Goal: Task Accomplishment & Management: Manage account settings

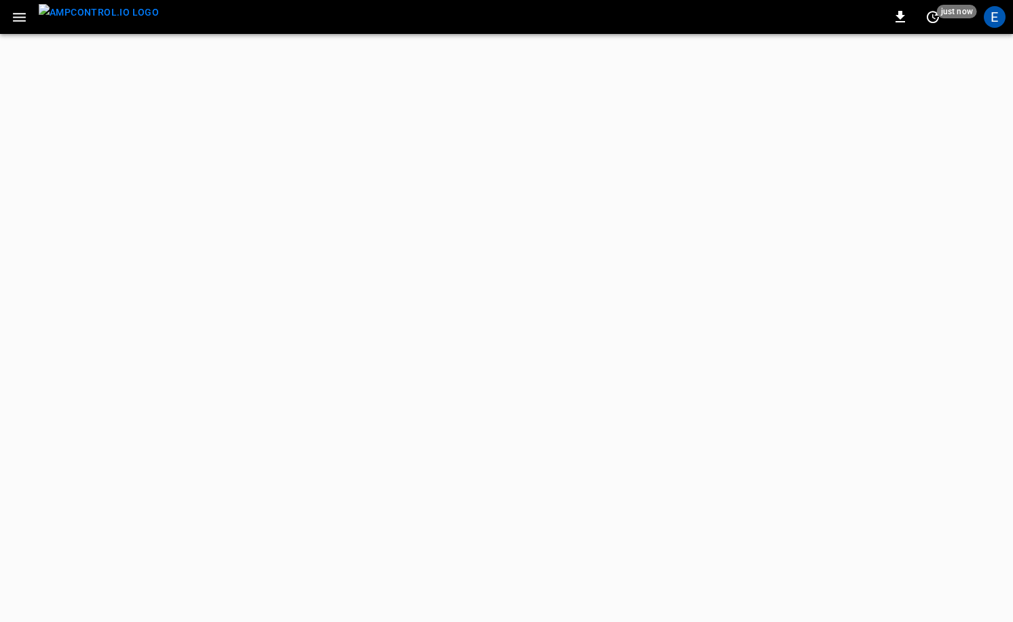
click at [98, 14] on img "menu" at bounding box center [99, 12] width 120 height 17
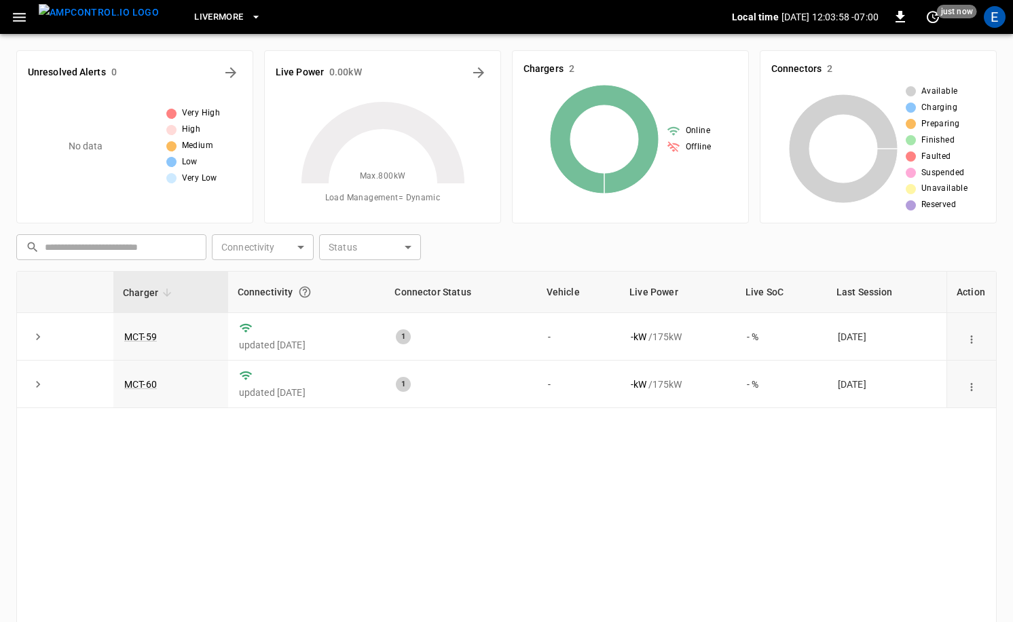
click at [189, 25] on button "Livermore" at bounding box center [227, 17] width 77 height 26
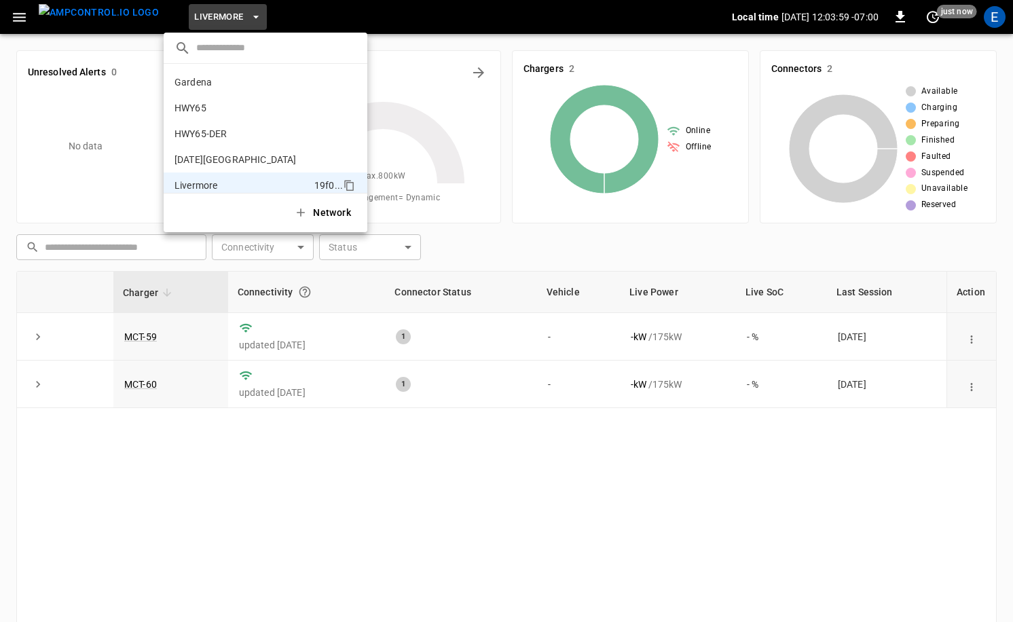
scroll to position [99, 0]
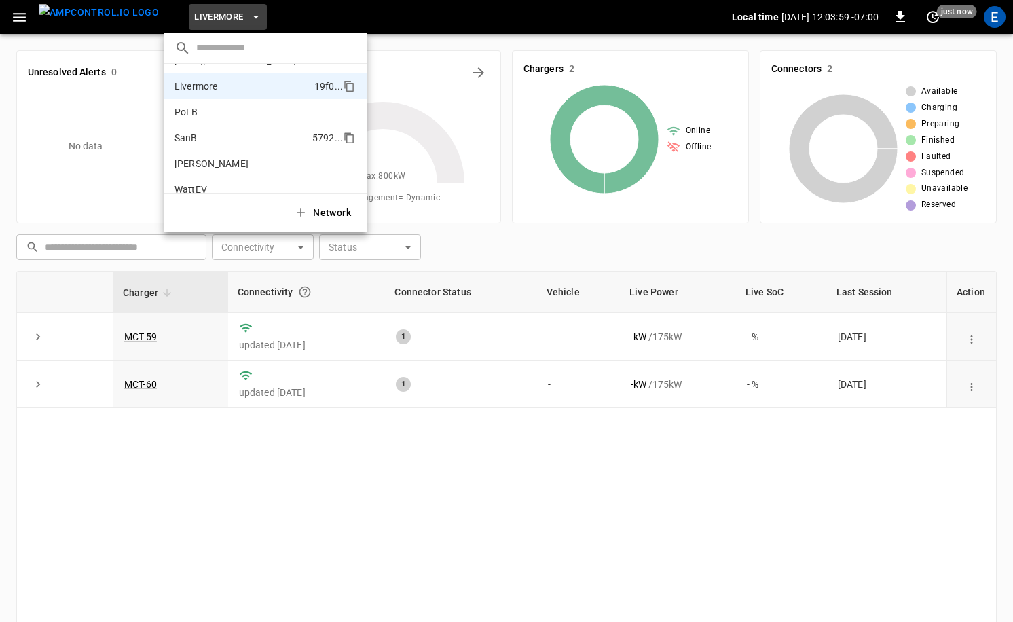
click at [223, 130] on li "SanB 5792 ..." at bounding box center [266, 138] width 204 height 26
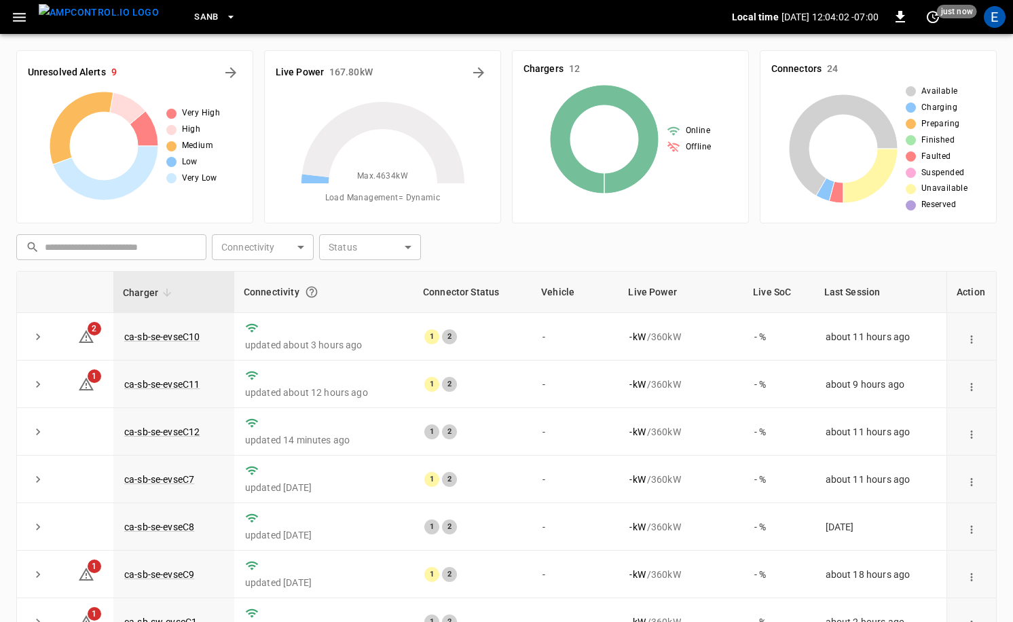
click at [198, 15] on button "SanB" at bounding box center [215, 17] width 53 height 26
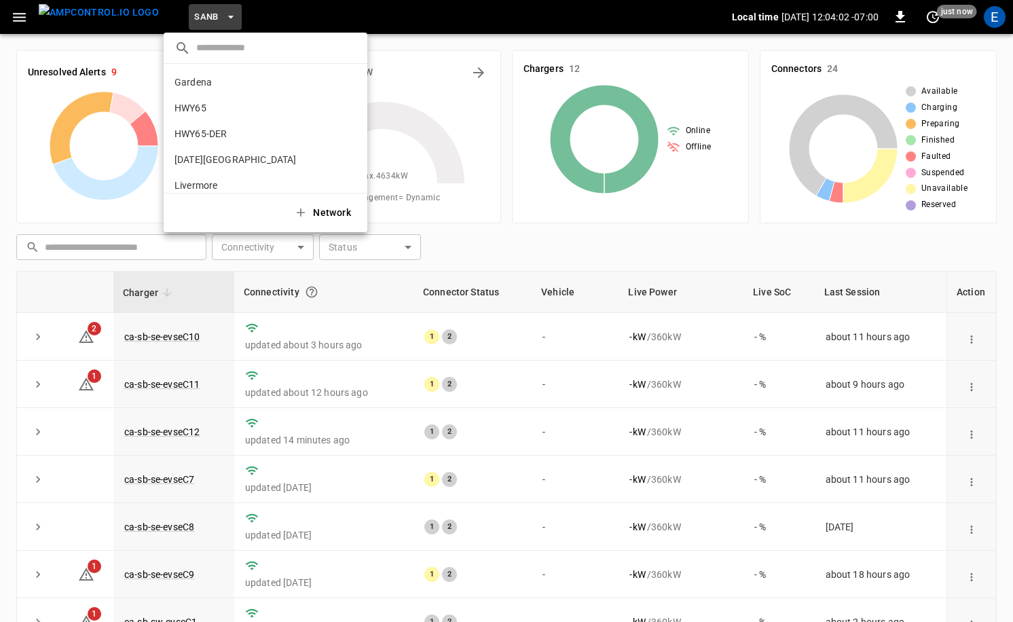
scroll to position [114, 0]
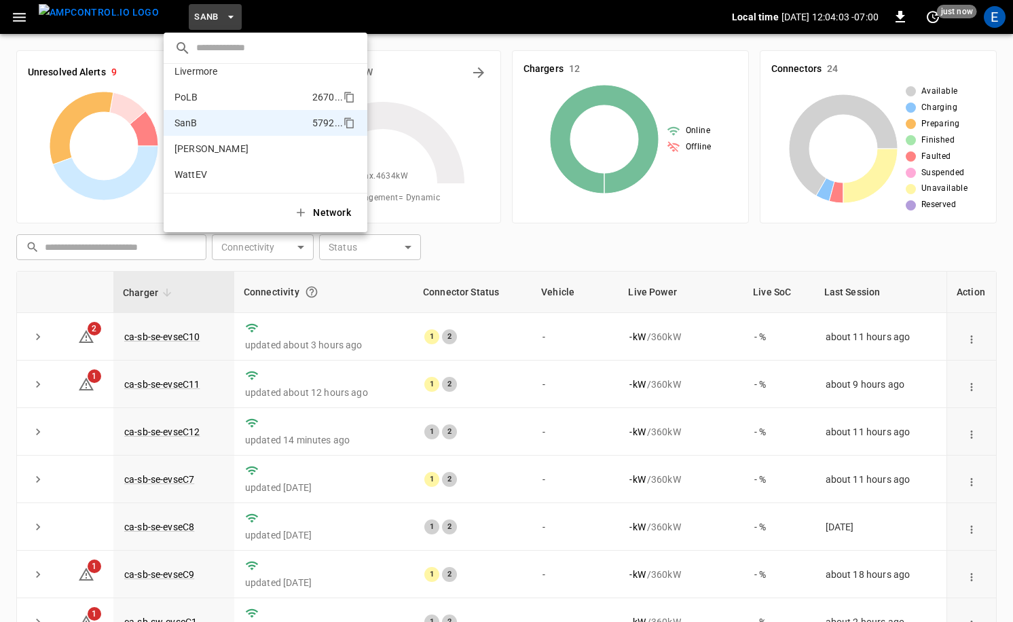
click at [234, 99] on li "PoLB 2670 ..." at bounding box center [266, 97] width 204 height 26
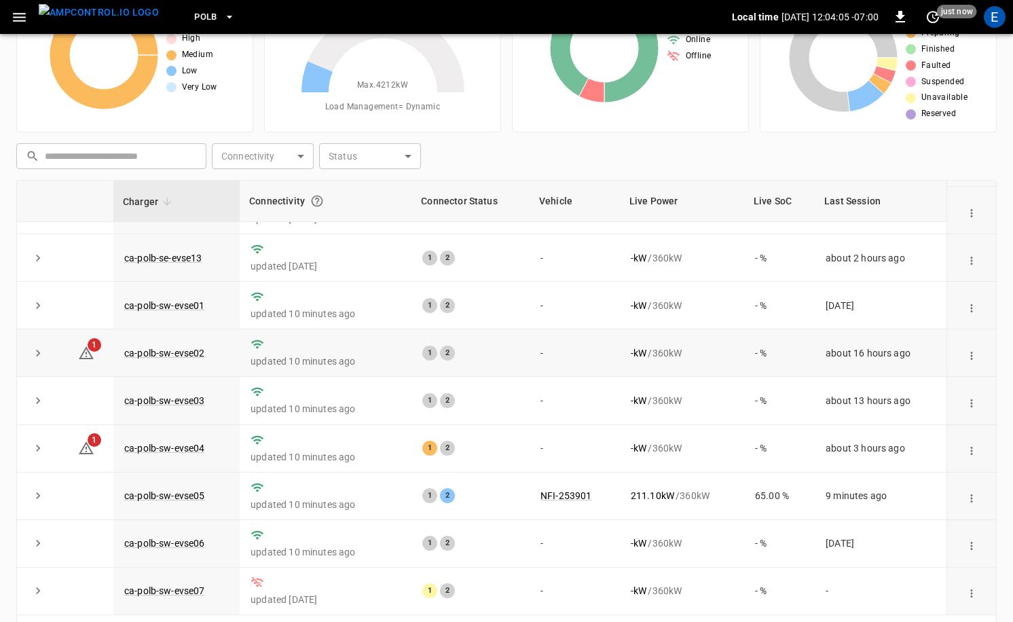
scroll to position [137, 0]
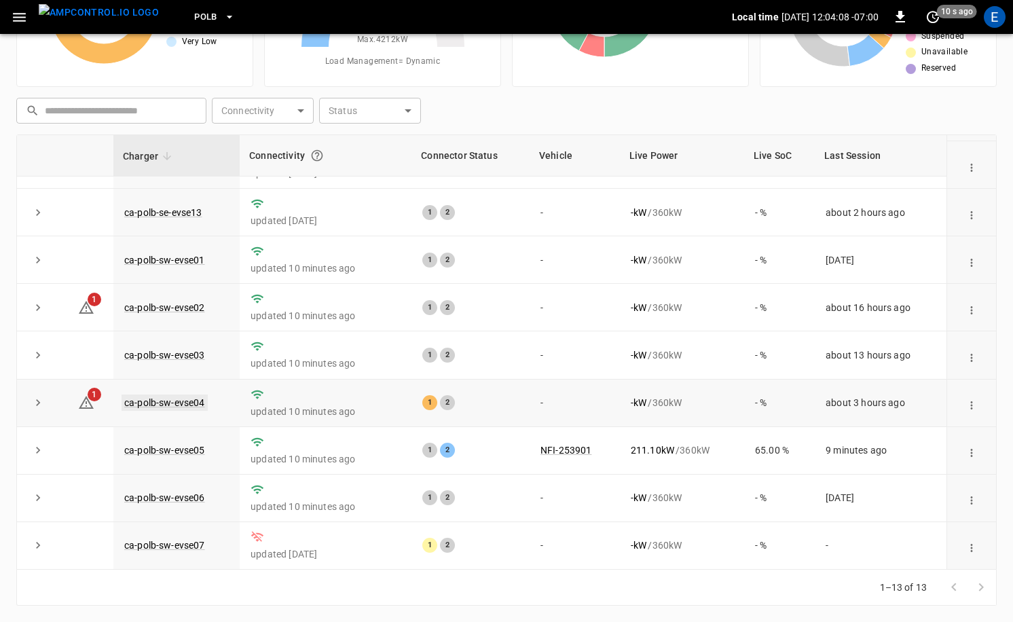
click at [184, 401] on link "ca-polb-sw-evse04" at bounding box center [165, 403] width 86 height 16
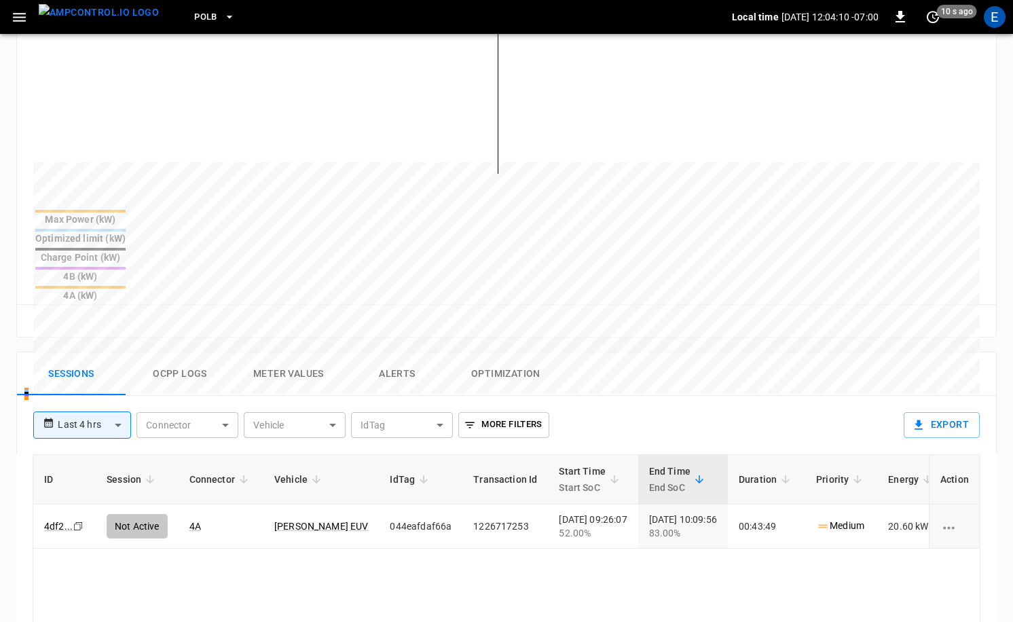
scroll to position [412, 0]
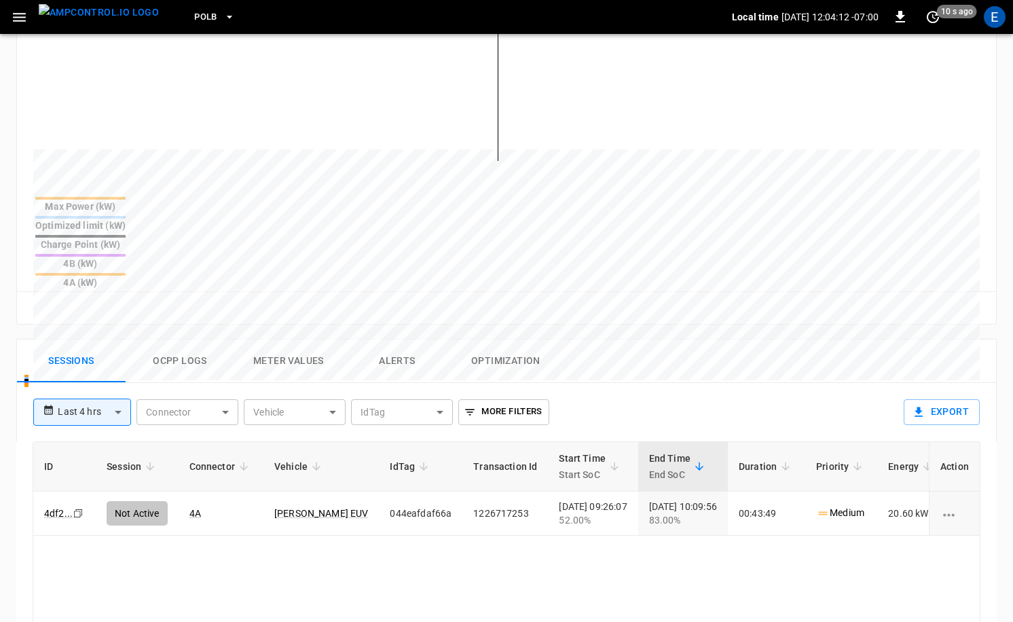
click at [177, 340] on button "Ocpp logs" at bounding box center [180, 361] width 109 height 43
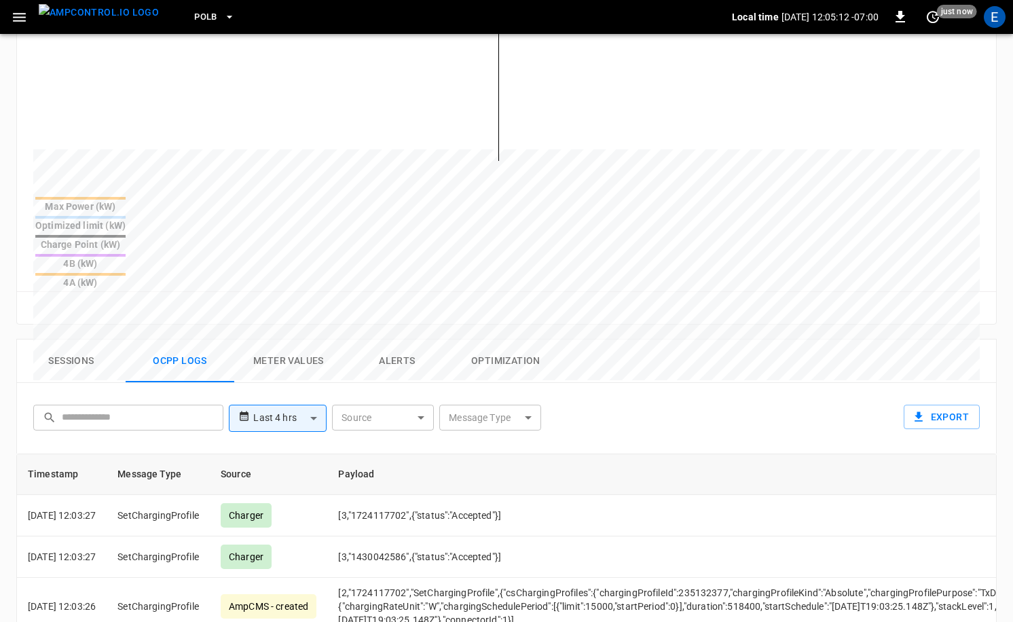
click at [22, 16] on icon "button" at bounding box center [19, 17] width 17 height 17
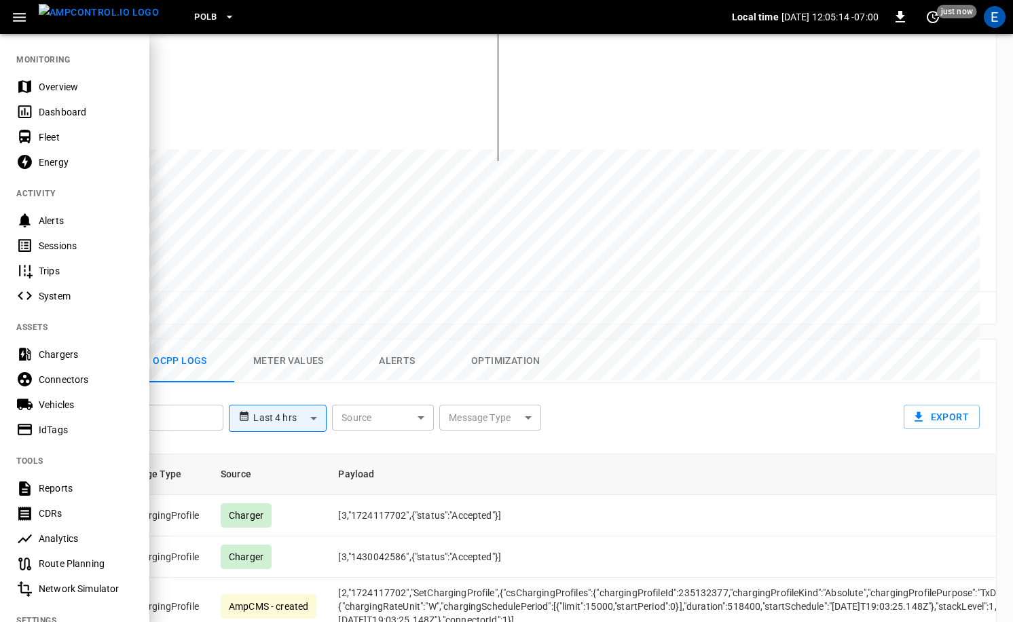
click at [48, 439] on div "IdTags" at bounding box center [74, 429] width 149 height 25
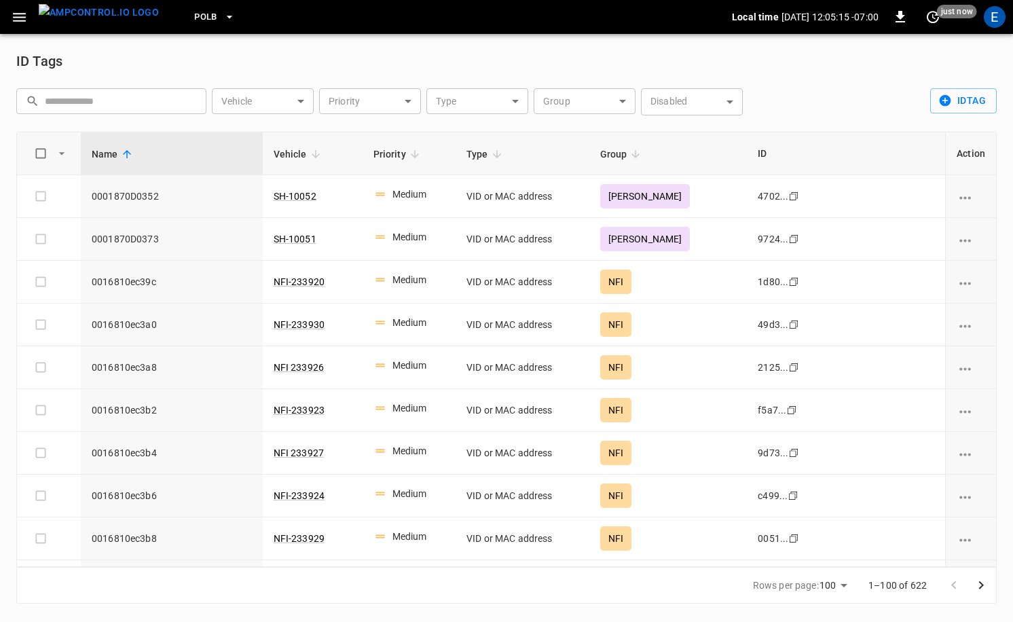
click at [24, 16] on icon "button" at bounding box center [19, 17] width 13 height 9
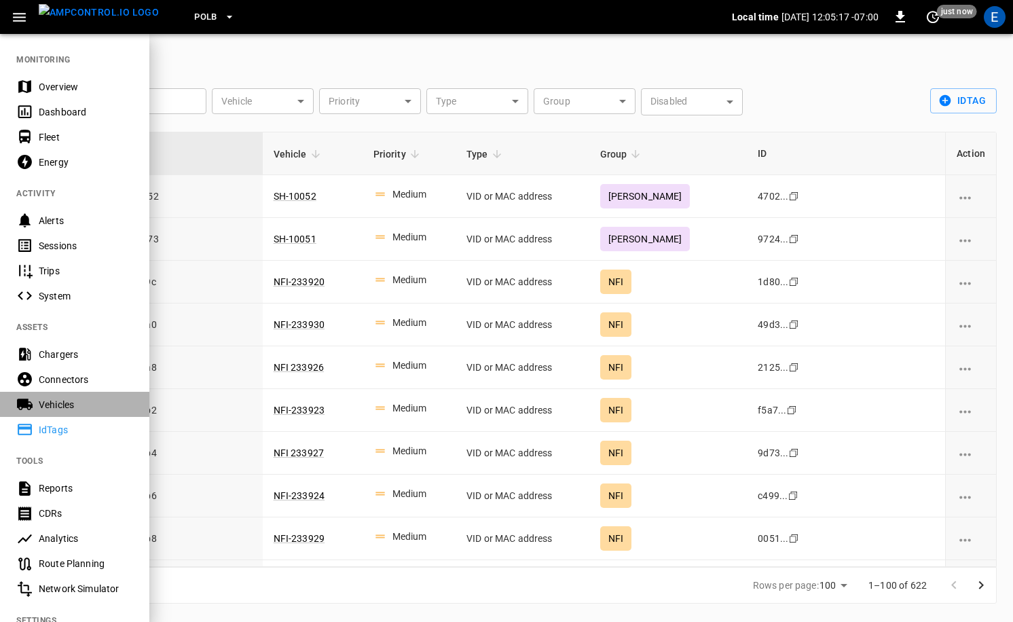
click at [81, 403] on div "Vehicles" at bounding box center [86, 405] width 94 height 14
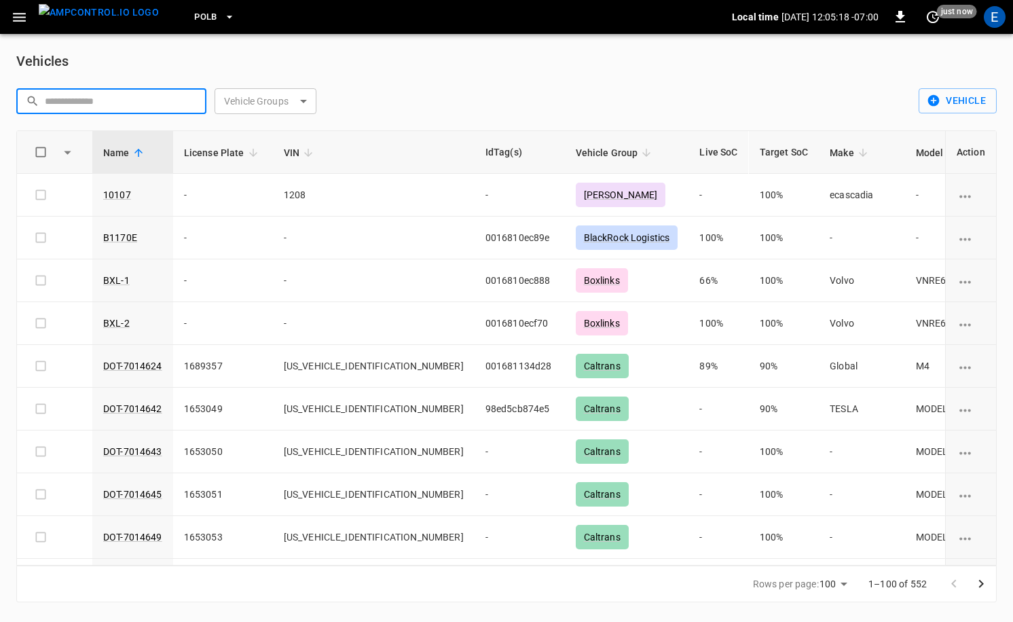
click at [135, 109] on input "text" at bounding box center [121, 100] width 152 height 25
paste input "******"
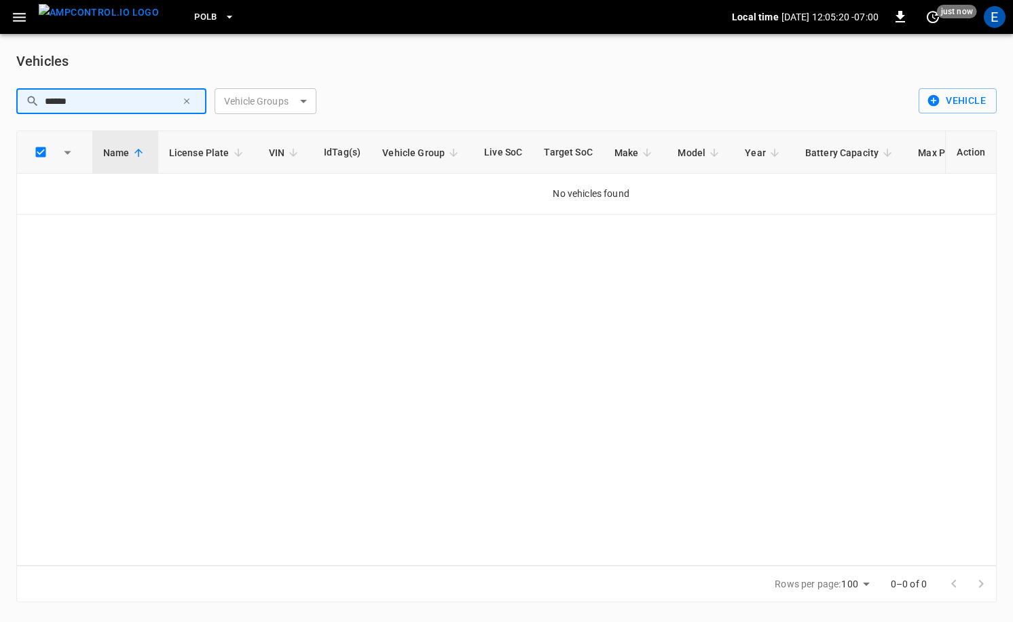
type input "******"
click at [651, 105] on div "​ ****** ​ Vehicle Groups ​ Vehicle Groups" at bounding box center [459, 95] width 908 height 37
click at [941, 90] on button "Vehicle" at bounding box center [958, 100] width 78 height 25
click at [943, 126] on li "Create" at bounding box center [955, 130] width 71 height 22
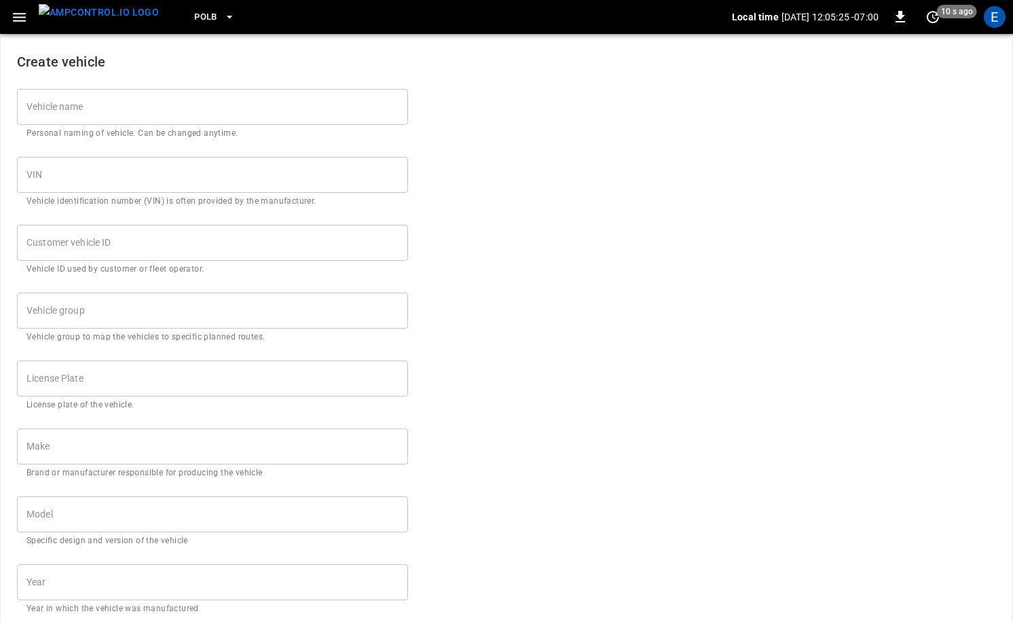
click at [247, 101] on input "Vehicle name" at bounding box center [212, 107] width 391 height 36
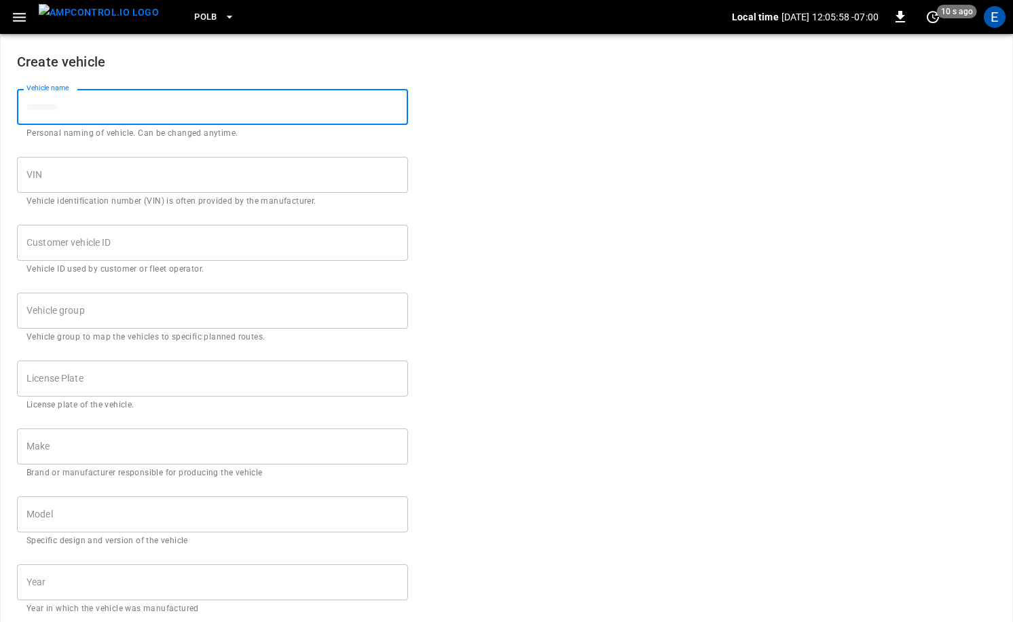
paste input "**********"
type input "**********"
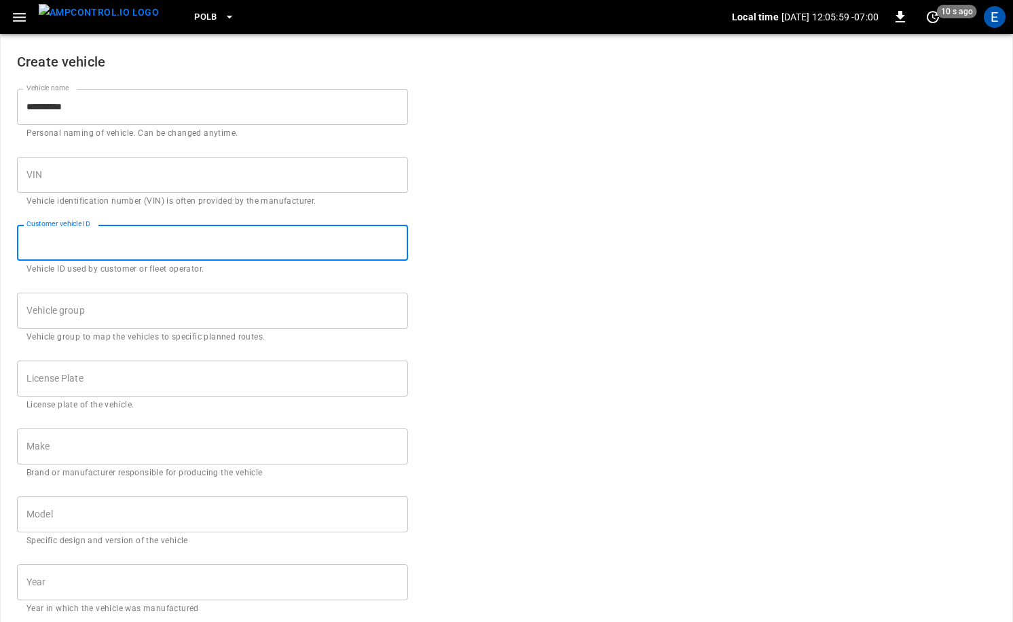
click at [129, 234] on input "Customer vehicle ID" at bounding box center [212, 243] width 391 height 36
paste input "**********"
type input "**********"
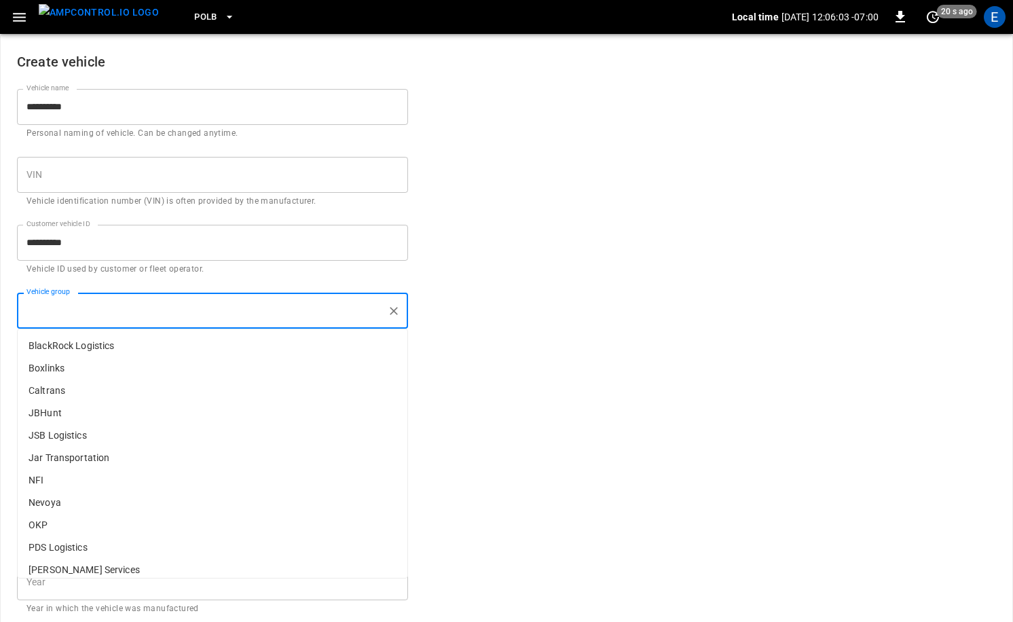
click at [164, 316] on input "Vehicle group" at bounding box center [202, 311] width 359 height 24
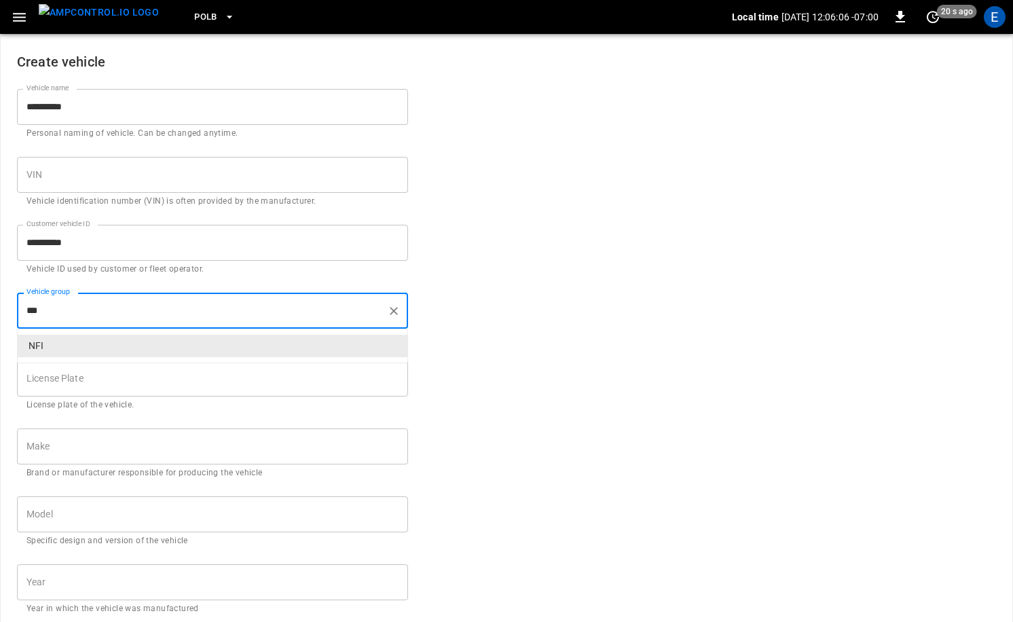
click at [83, 344] on p "NFI" at bounding box center [213, 346] width 390 height 22
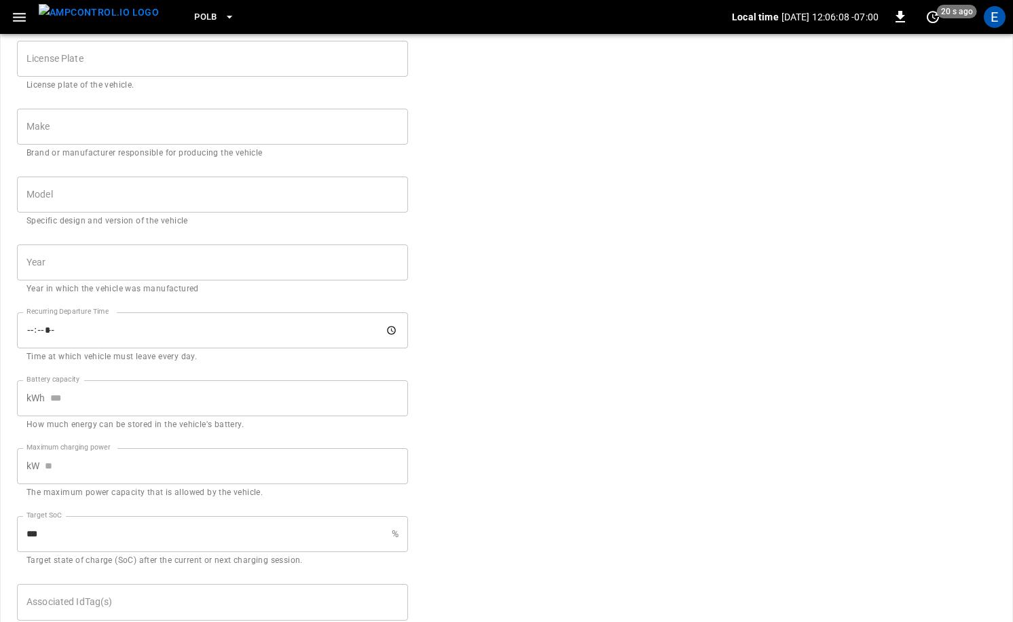
scroll to position [388, 0]
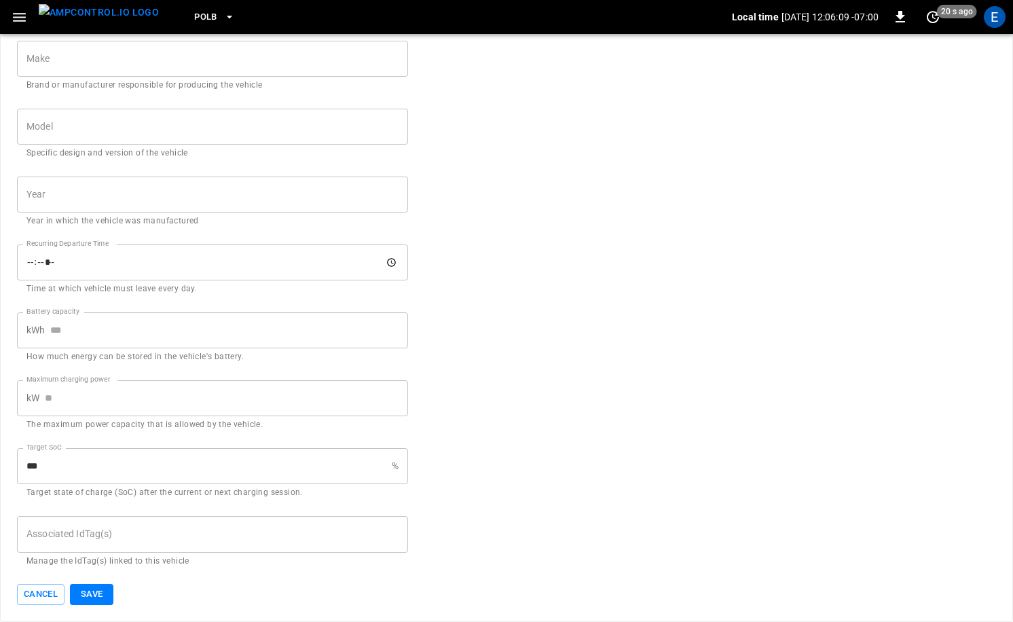
drag, startPoint x: 124, startPoint y: 520, endPoint x: 131, endPoint y: 520, distance: 7.5
click at [124, 520] on div "Associated IdTag(s)" at bounding box center [212, 534] width 391 height 36
type input "***"
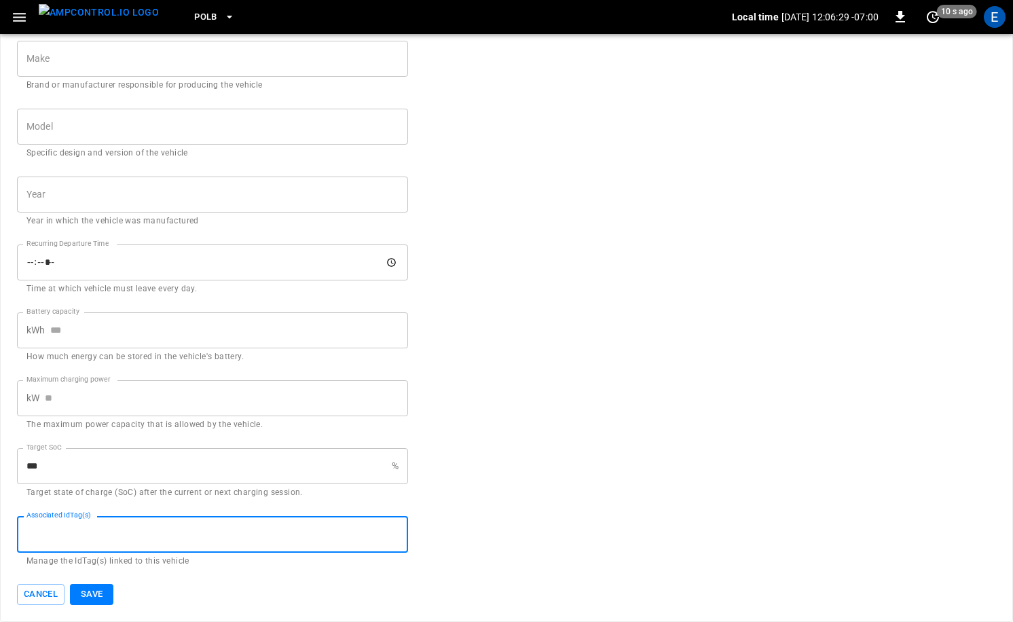
click at [181, 536] on input "Associated IdTag(s)" at bounding box center [212, 534] width 379 height 24
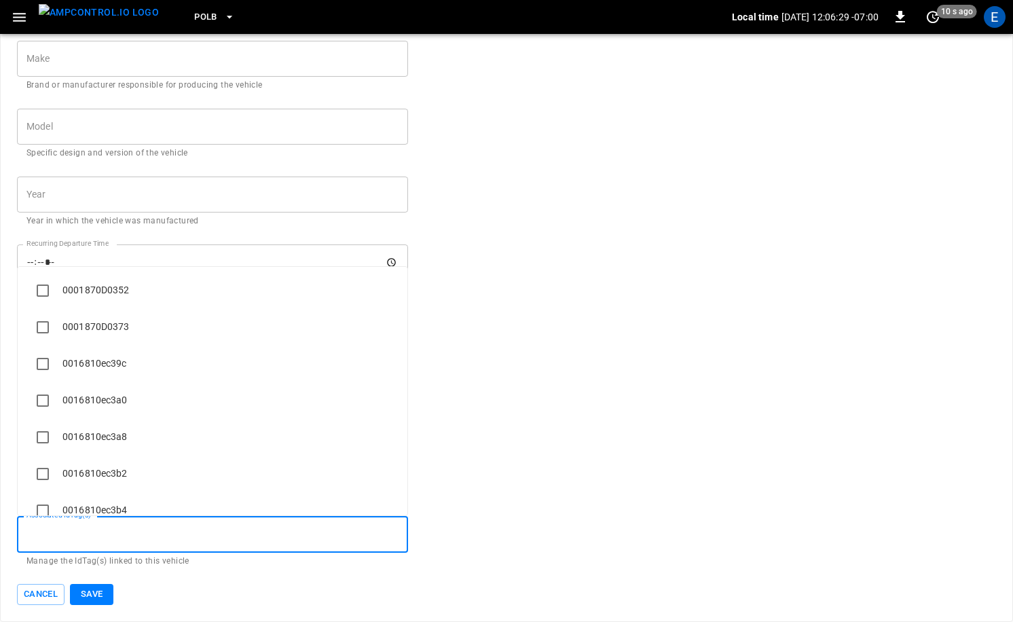
paste input "**********"
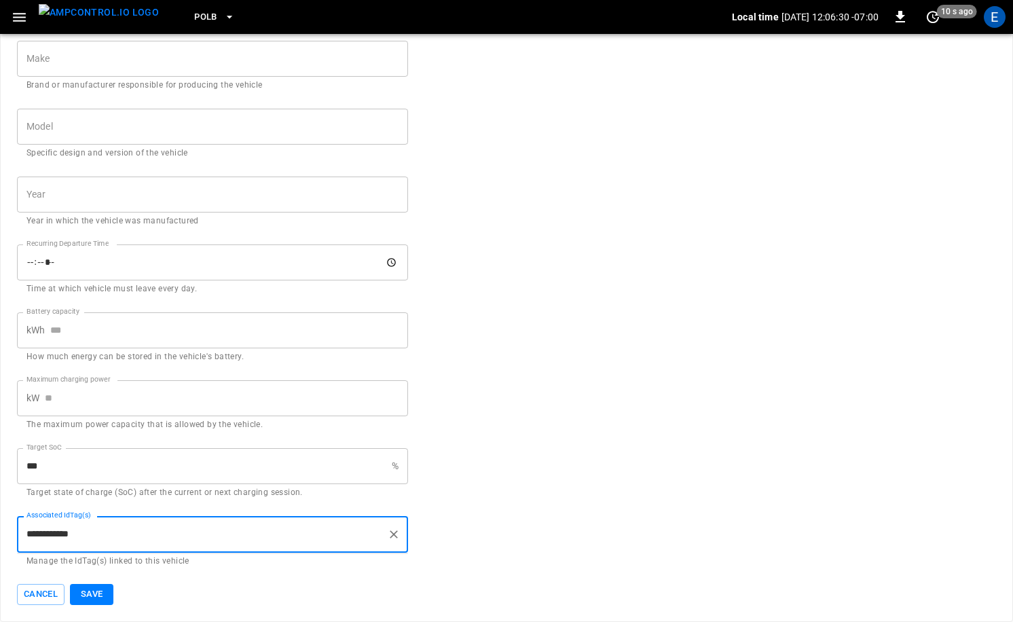
type input "**********"
click at [113, 588] on button "Save" at bounding box center [91, 594] width 43 height 21
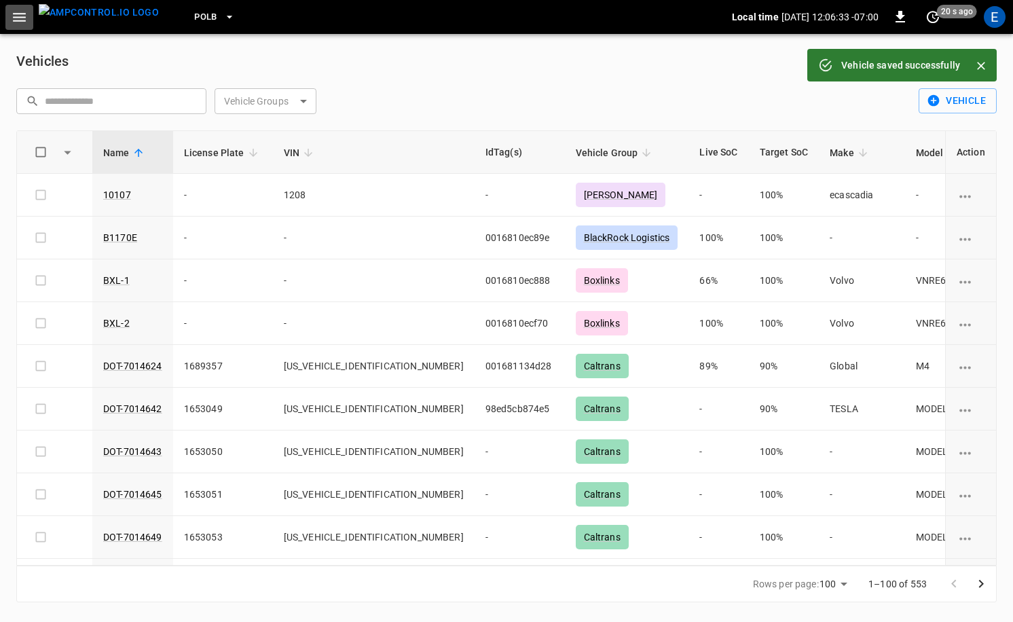
click at [7, 18] on button "button" at bounding box center [19, 17] width 28 height 25
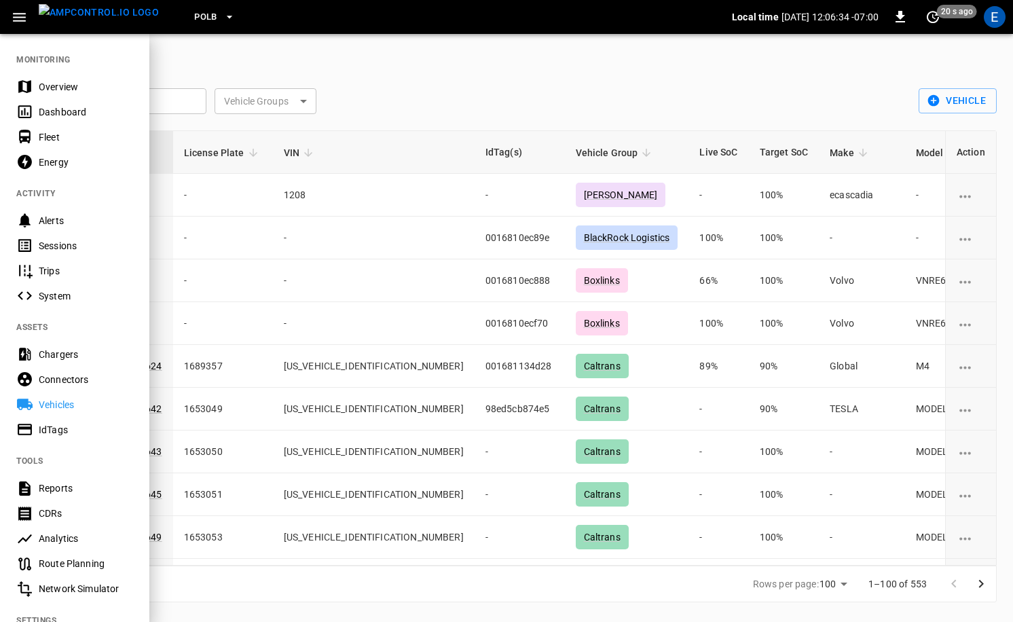
click at [35, 426] on div "IdTags" at bounding box center [74, 429] width 149 height 25
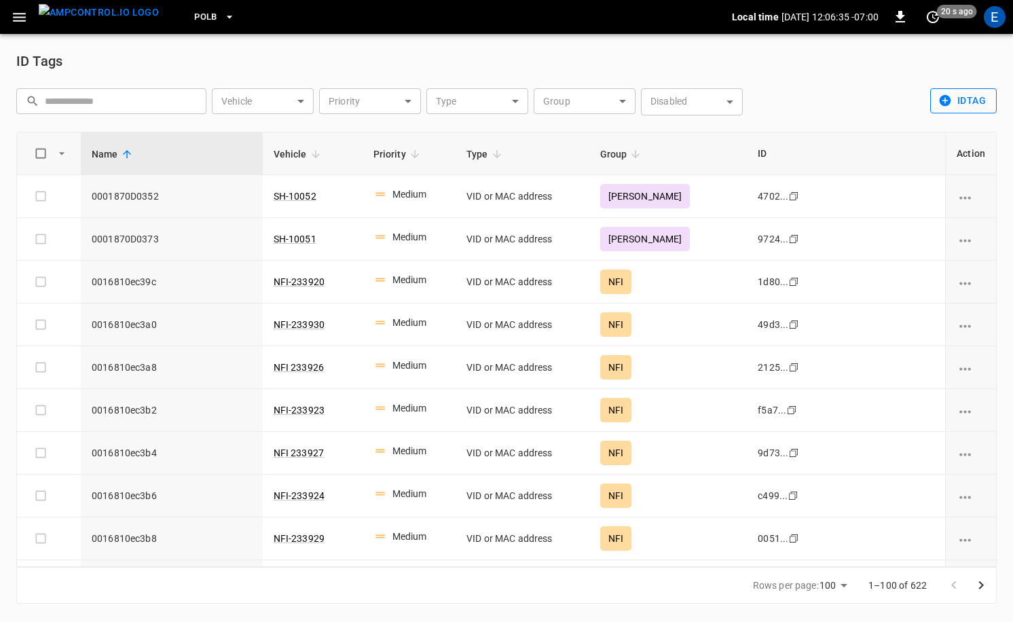
click at [958, 94] on button "idTag" at bounding box center [963, 100] width 67 height 25
click at [950, 132] on li "Create" at bounding box center [966, 130] width 71 height 22
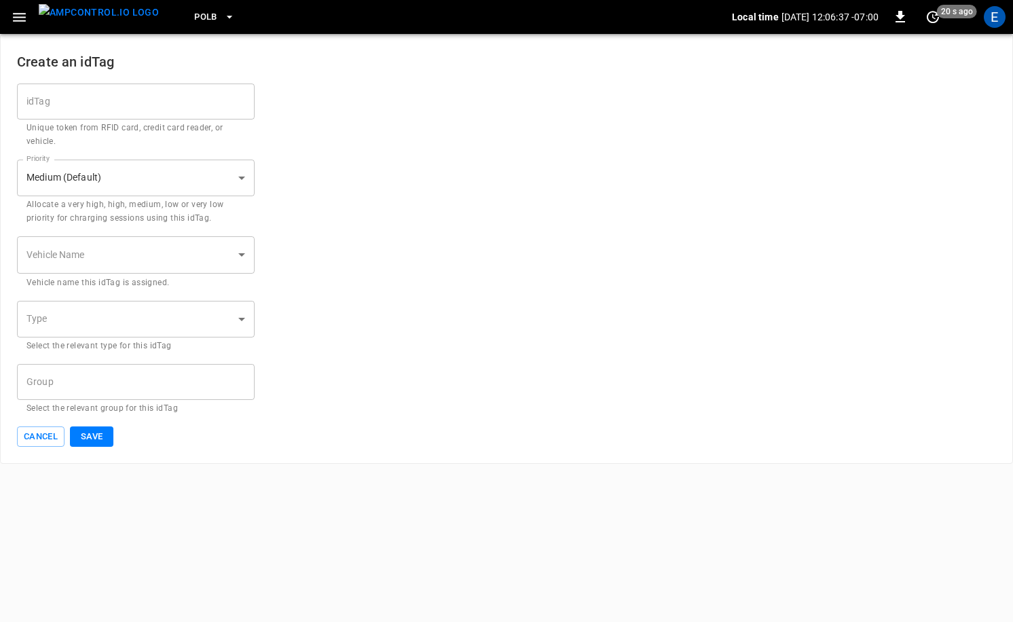
click at [137, 125] on p "Unique token from RFID card, credit card reader, or vehicle." at bounding box center [135, 135] width 219 height 27
click at [138, 122] on p "Unique token from RFID card, credit card reader, or vehicle." at bounding box center [135, 135] width 219 height 27
click at [145, 109] on input "idTag" at bounding box center [136, 102] width 238 height 36
paste input "**********"
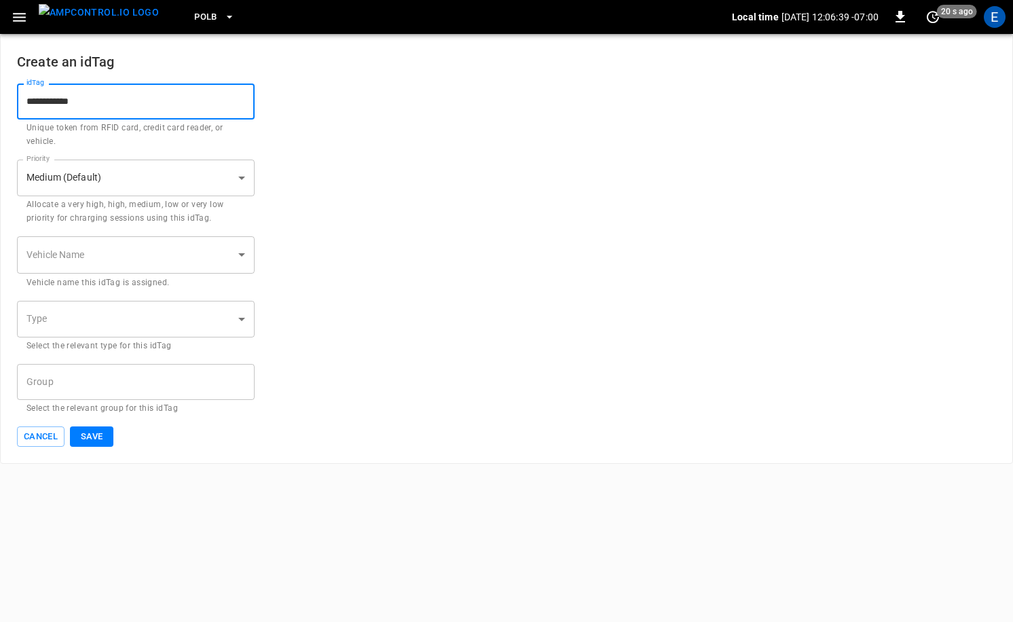
type input "**********"
click at [175, 259] on body "**********" at bounding box center [506, 232] width 1013 height 464
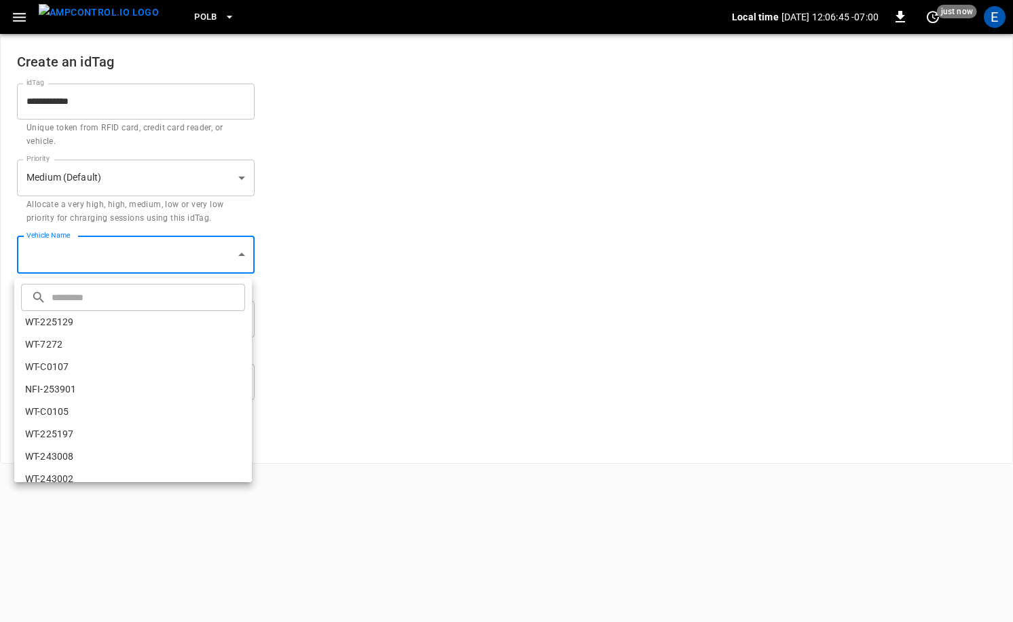
click at [153, 289] on input "text" at bounding box center [147, 297] width 190 height 36
paste input "**********"
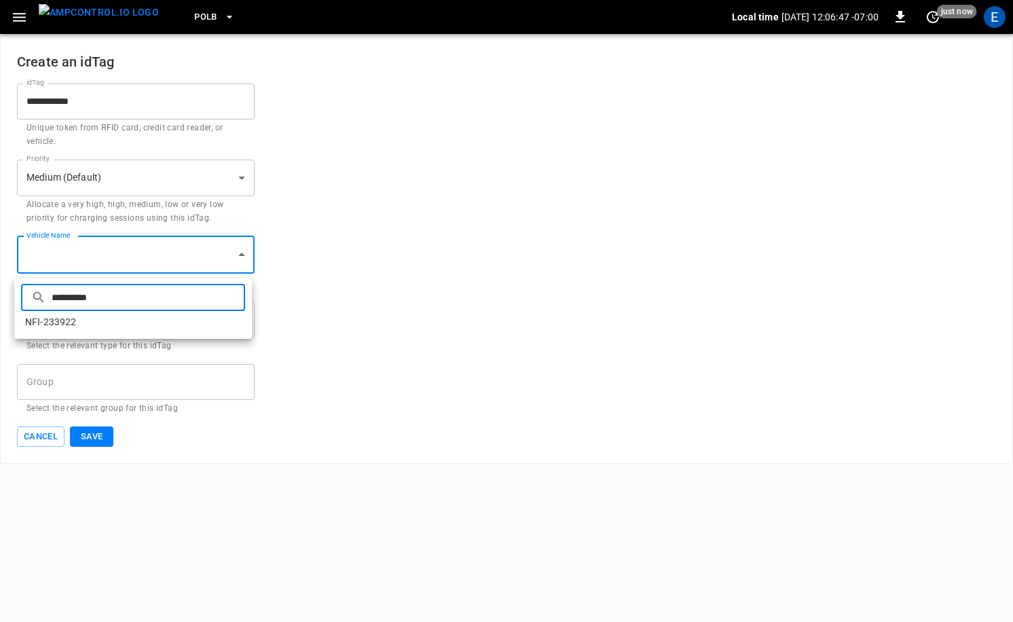
type input "**********"
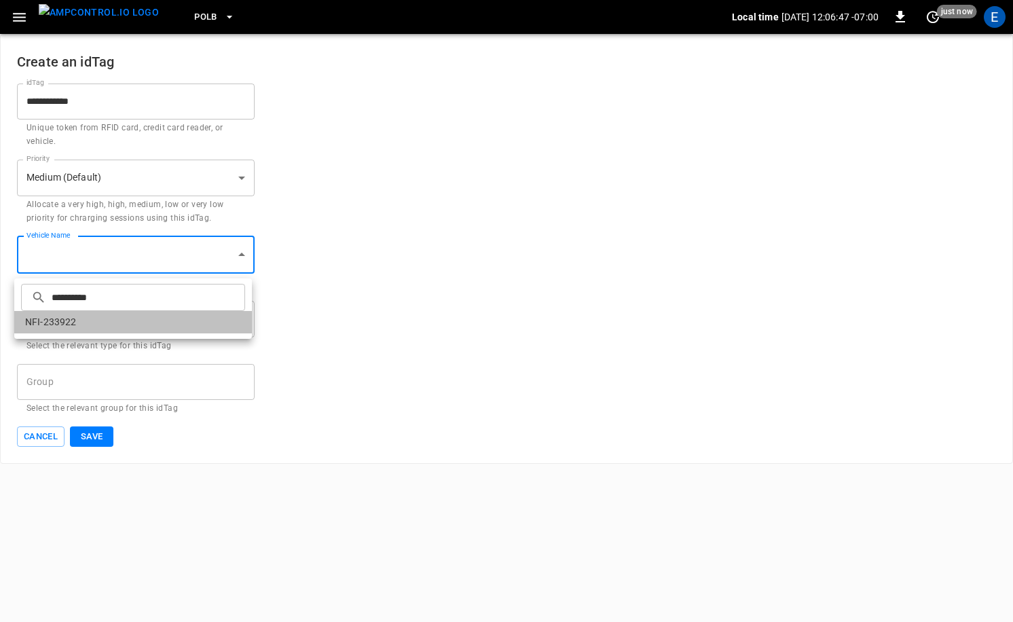
click at [62, 323] on li "NFI-233922" at bounding box center [133, 322] width 238 height 22
type input "**********"
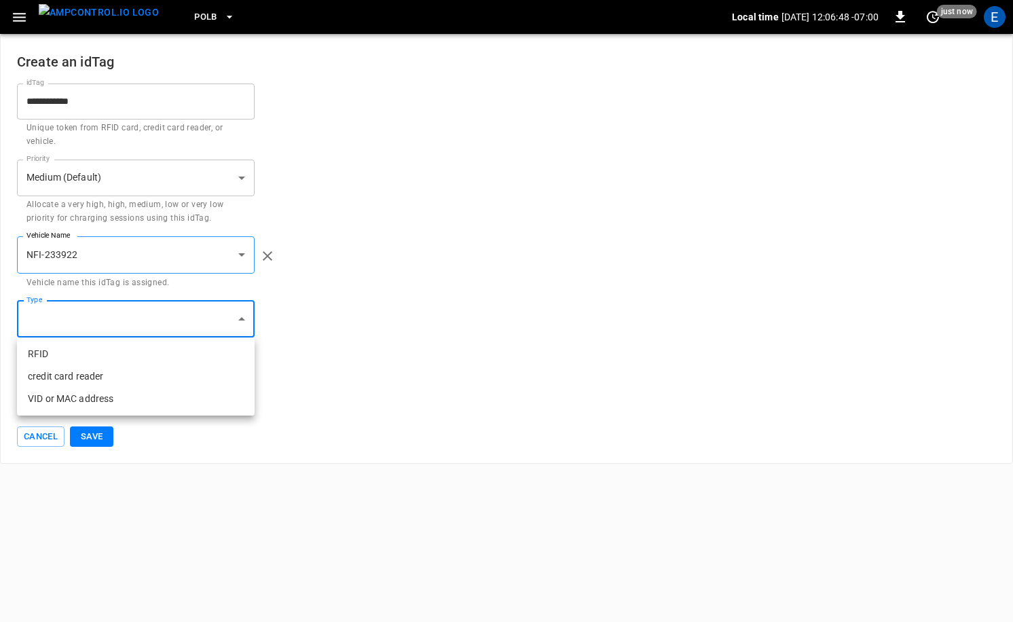
click at [84, 327] on body "**********" at bounding box center [506, 232] width 1013 height 464
click at [98, 398] on li "VID or MAC address" at bounding box center [136, 399] width 238 height 22
type input "**********"
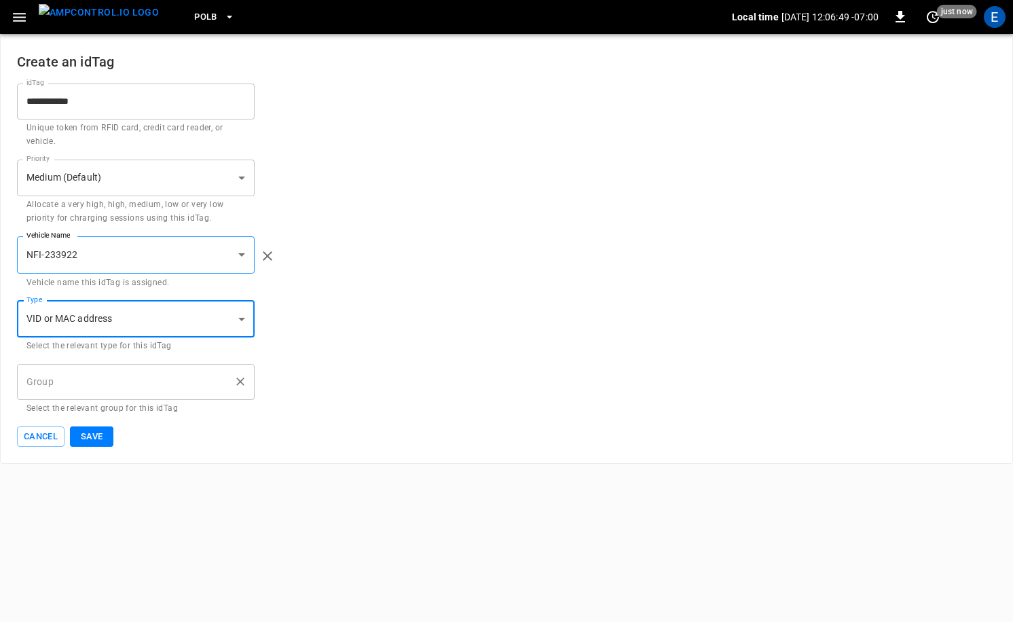
click at [101, 390] on input "Group" at bounding box center [125, 382] width 205 height 24
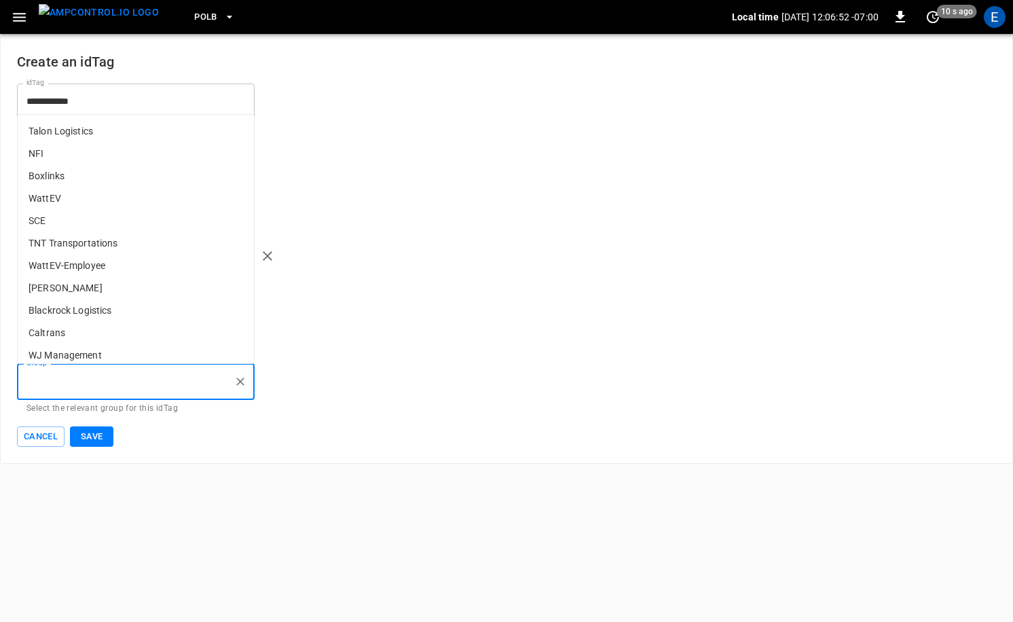
click at [90, 158] on p "NFI" at bounding box center [136, 154] width 236 height 22
type input "***"
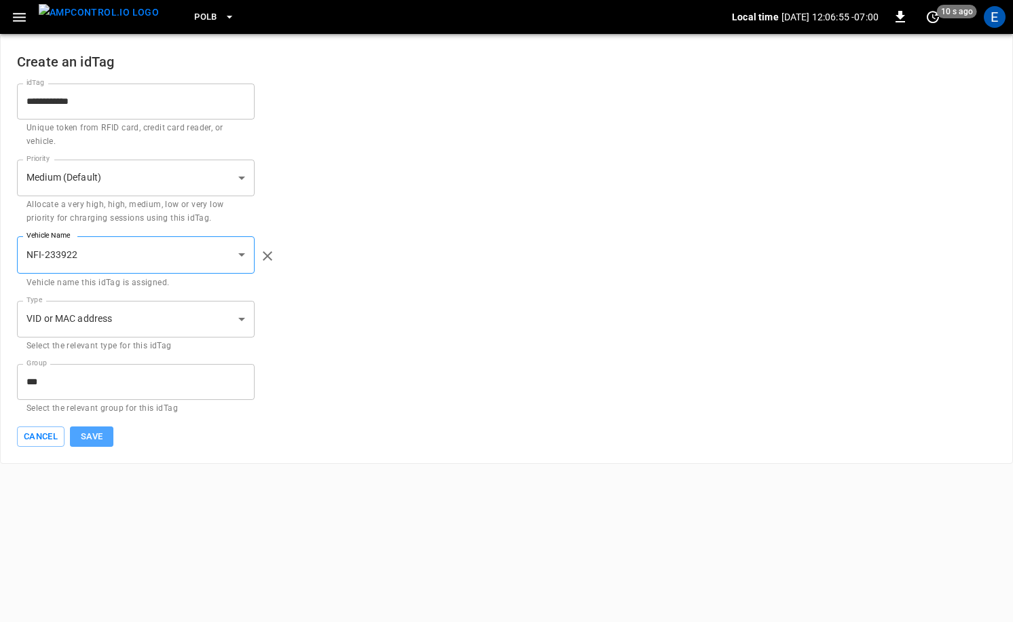
click at [105, 437] on button "Save" at bounding box center [91, 436] width 43 height 21
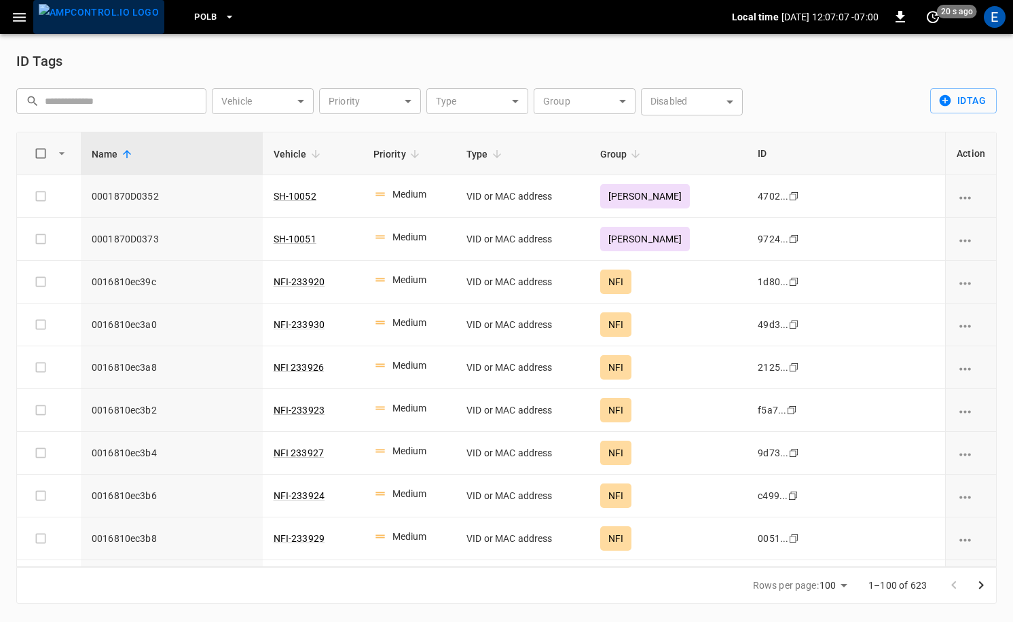
click at [109, 15] on img "menu" at bounding box center [99, 12] width 120 height 17
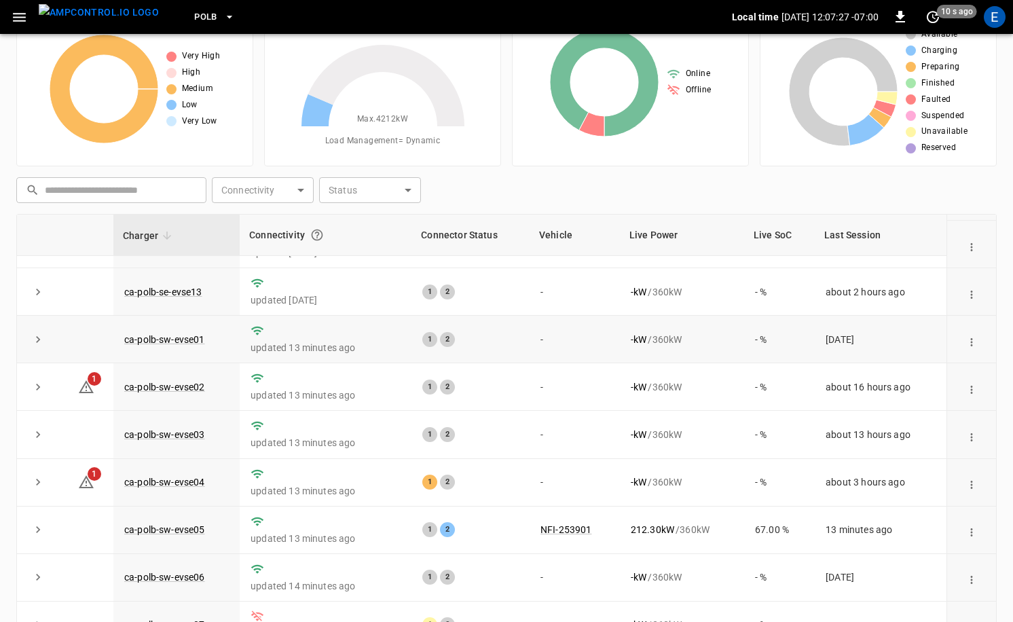
scroll to position [137, 0]
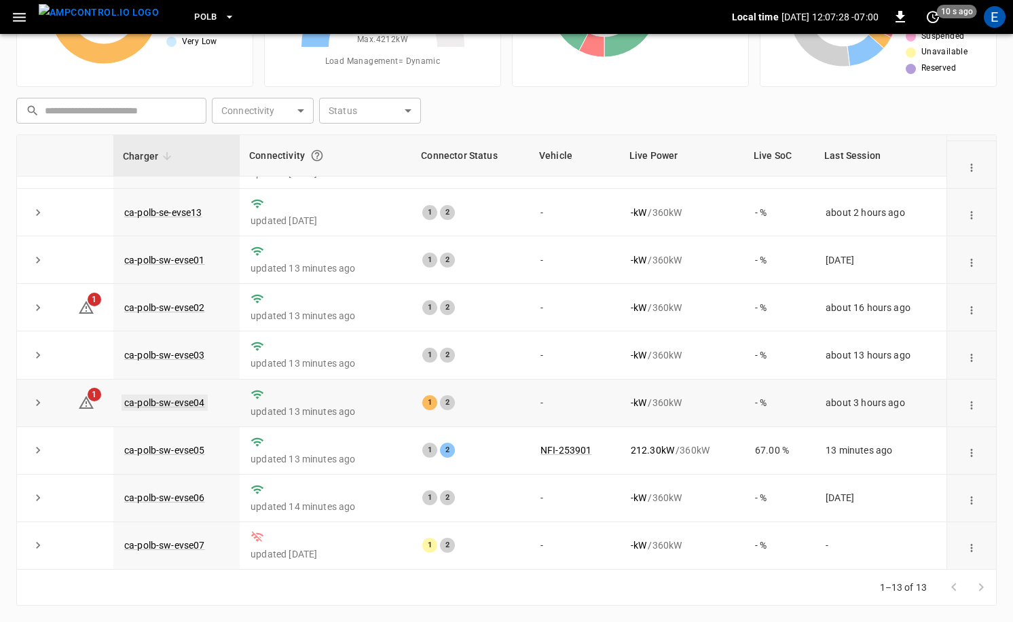
click at [194, 401] on link "ca-polb-sw-evse04" at bounding box center [165, 403] width 86 height 16
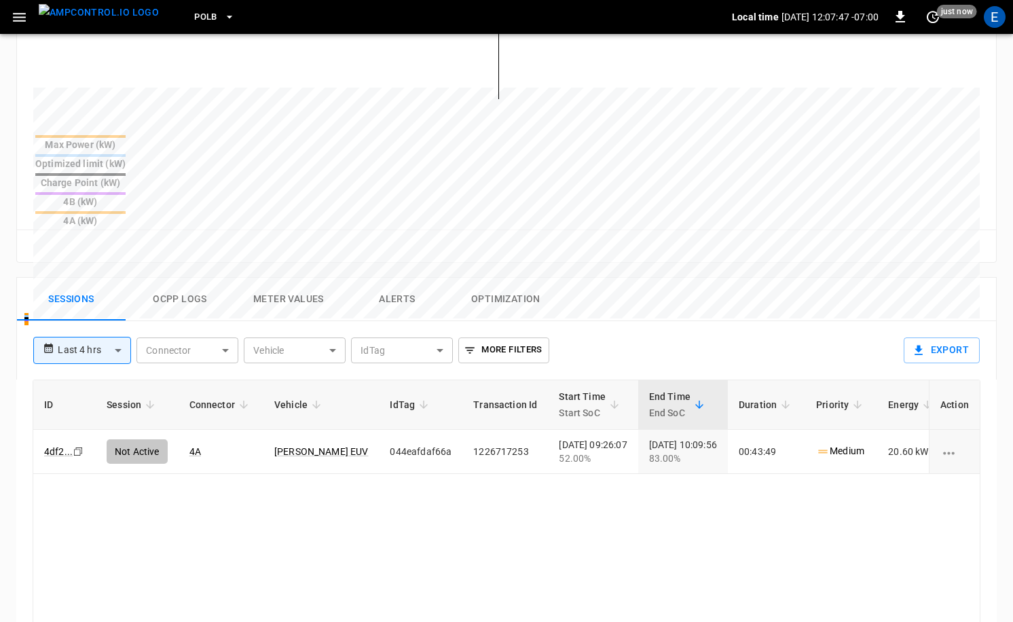
scroll to position [522, 0]
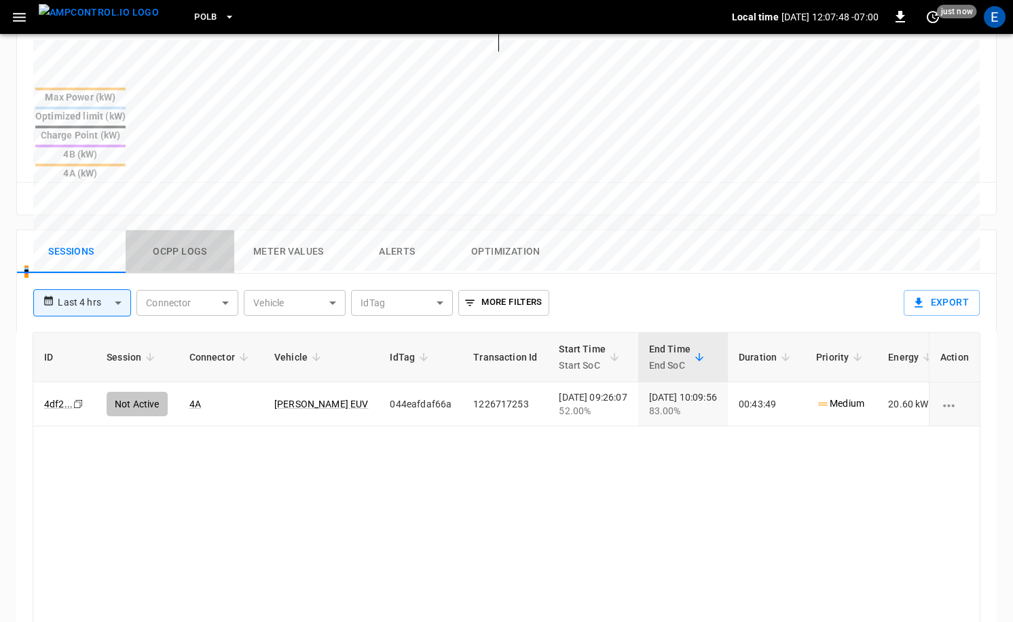
click at [177, 230] on button "Ocpp logs" at bounding box center [180, 251] width 109 height 43
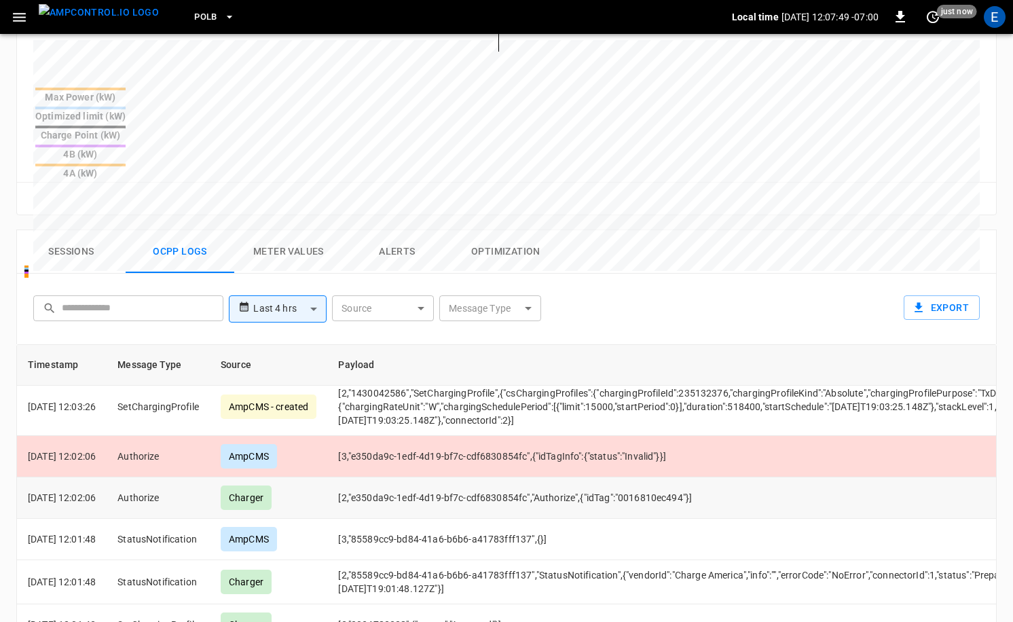
scroll to position [337, 0]
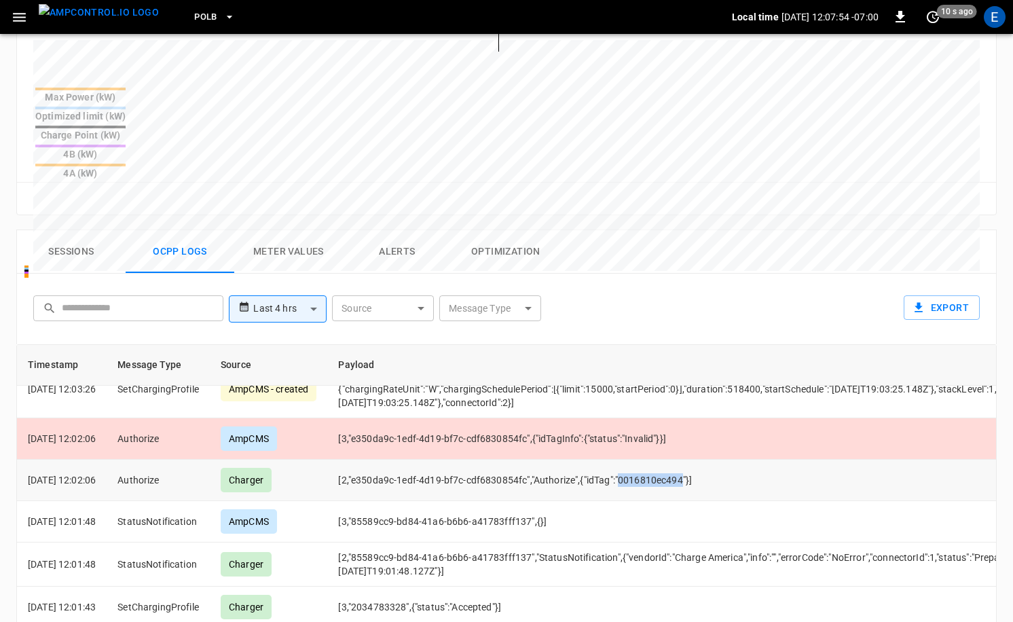
drag, startPoint x: 640, startPoint y: 383, endPoint x: 702, endPoint y: 380, distance: 61.2
click at [702, 460] on td "[2,"e350da9c-1edf-4d19-bf7c-cdf6830854fc","Authorize",{"idTag":"0016810ec494"}]" at bounding box center [787, 480] width 921 height 41
copy td "0016810ec494"
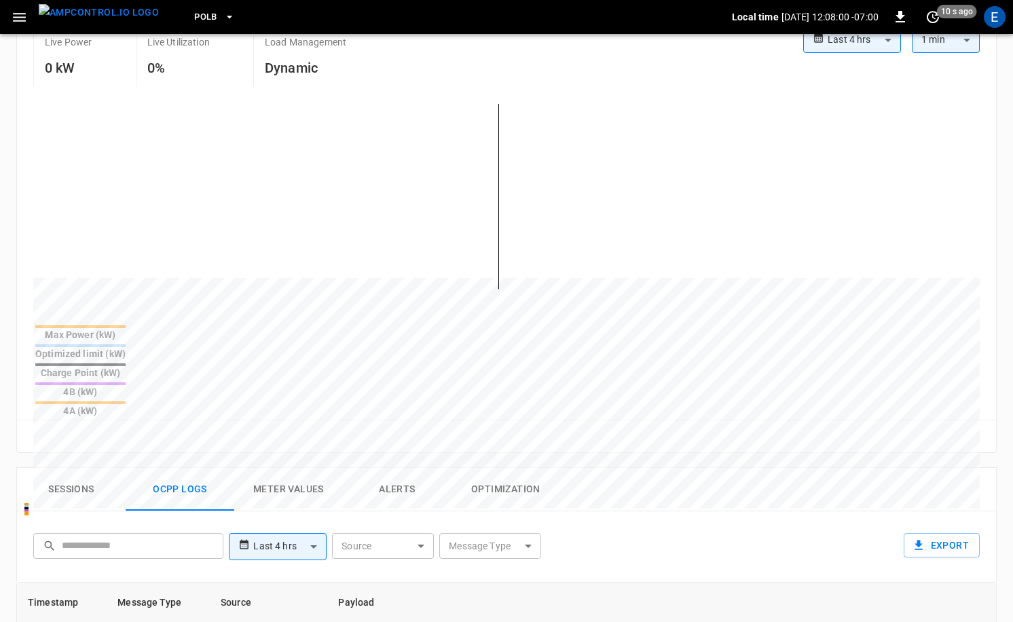
scroll to position [310, 0]
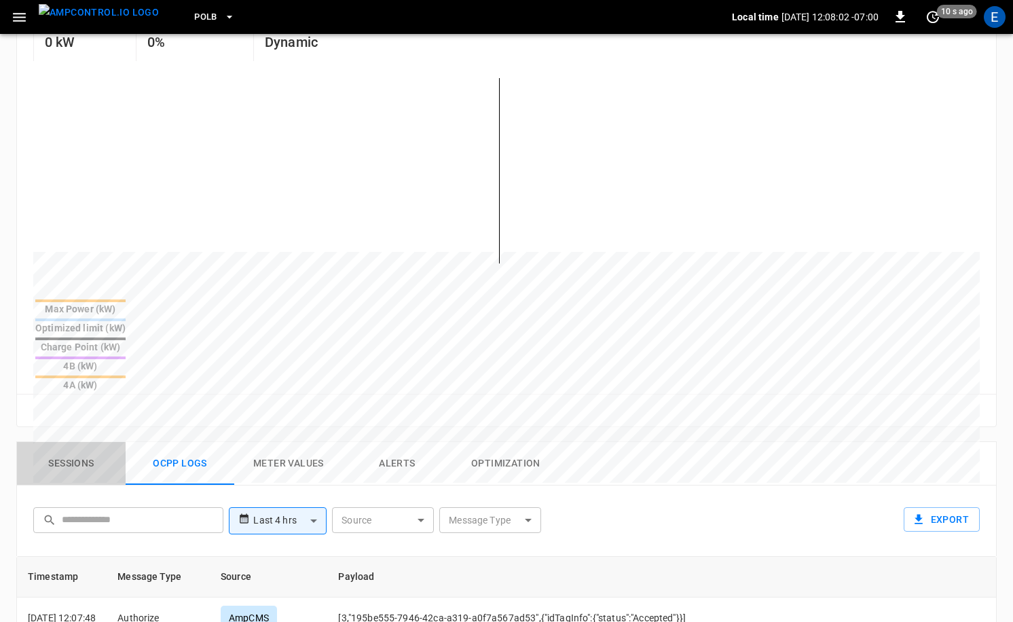
click at [58, 442] on button "Sessions" at bounding box center [71, 463] width 109 height 43
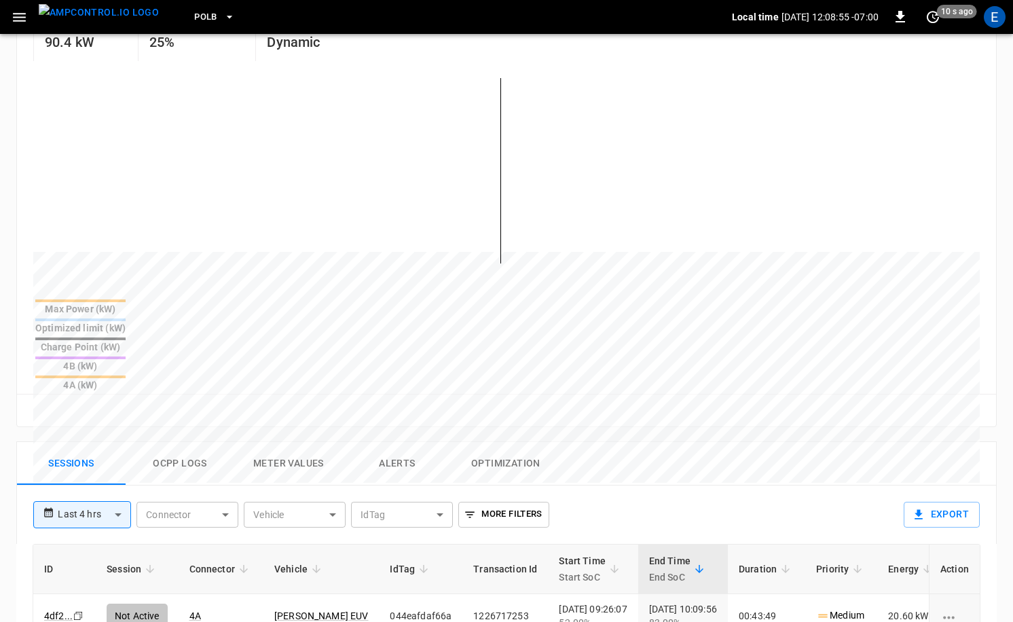
click at [106, 21] on img "menu" at bounding box center [99, 12] width 120 height 17
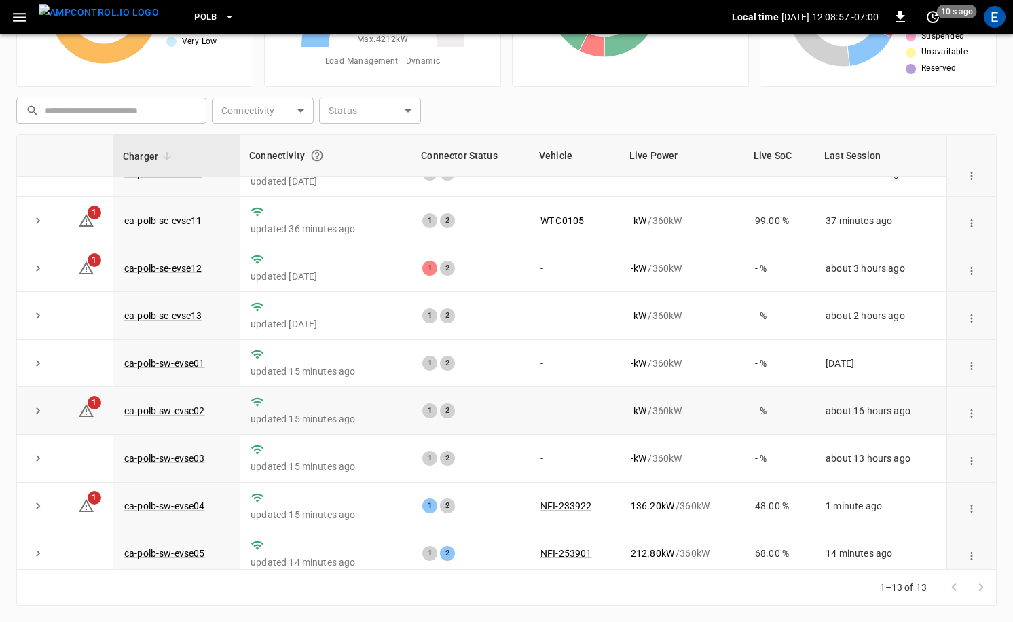
scroll to position [225, 0]
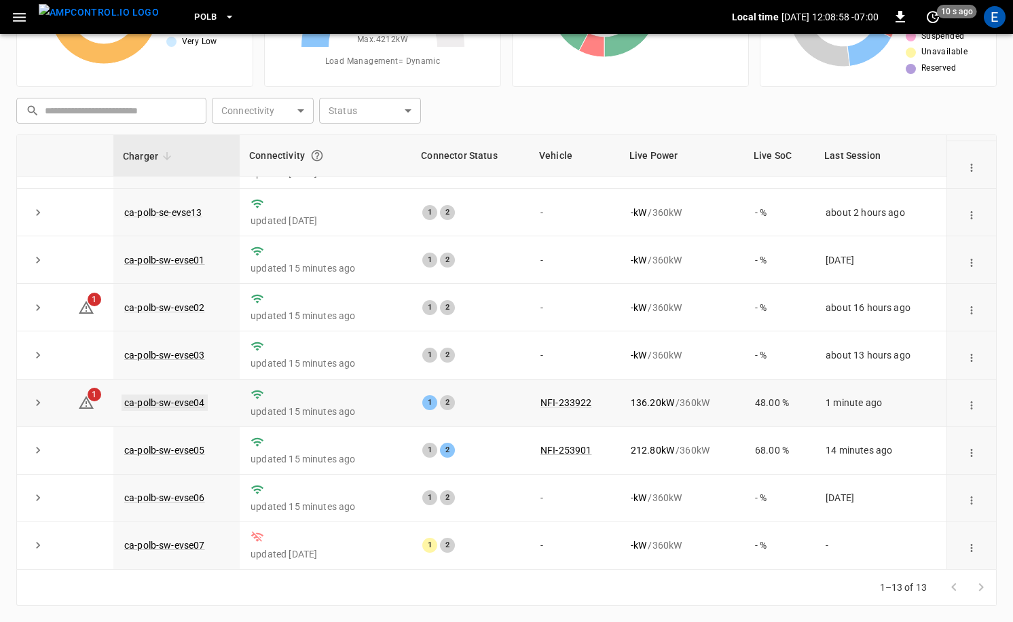
click at [189, 401] on link "ca-polb-sw-evse04" at bounding box center [165, 403] width 86 height 16
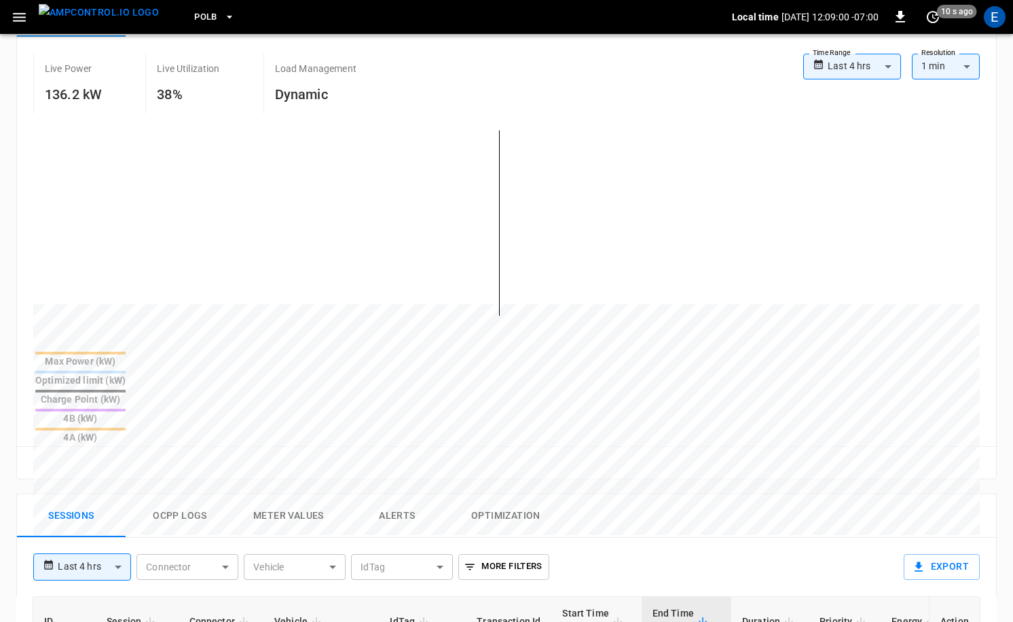
scroll to position [350, 0]
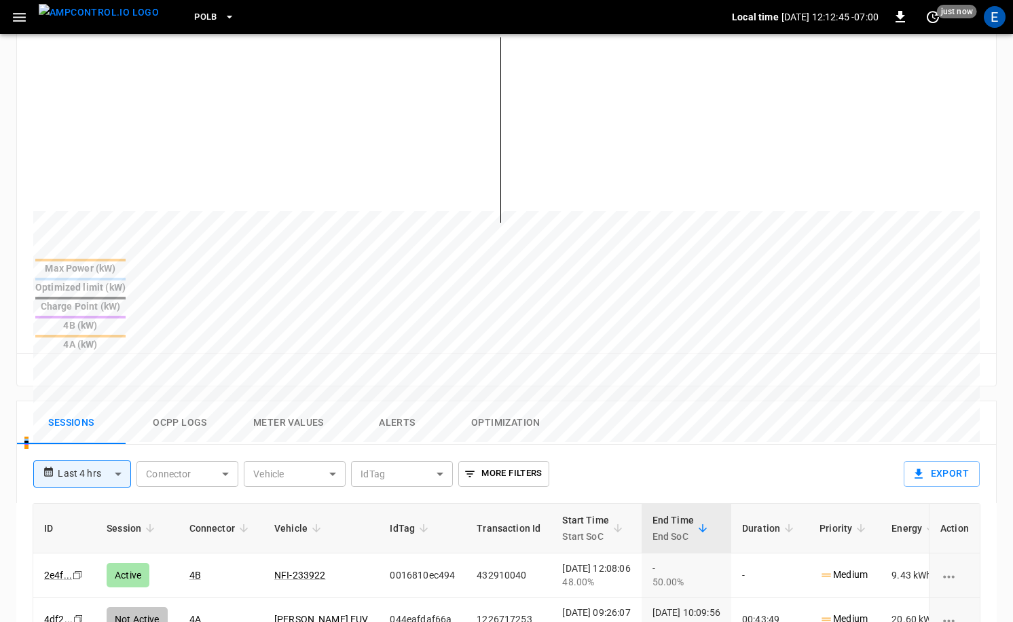
click at [105, 21] on img "menu" at bounding box center [99, 12] width 120 height 17
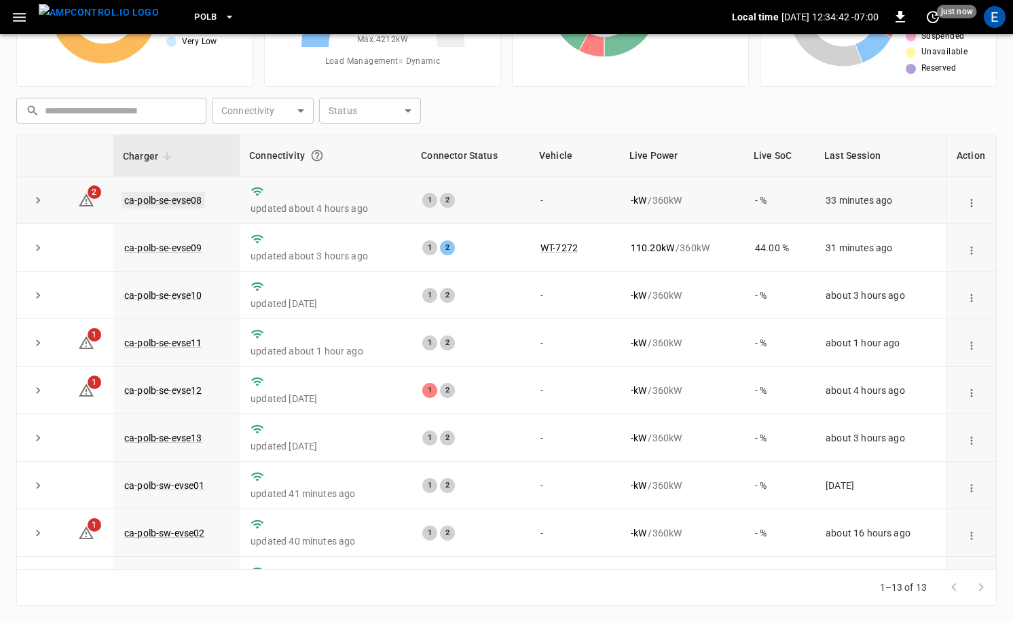
click at [175, 198] on link "ca-polb-se-evse08" at bounding box center [164, 200] width 84 height 16
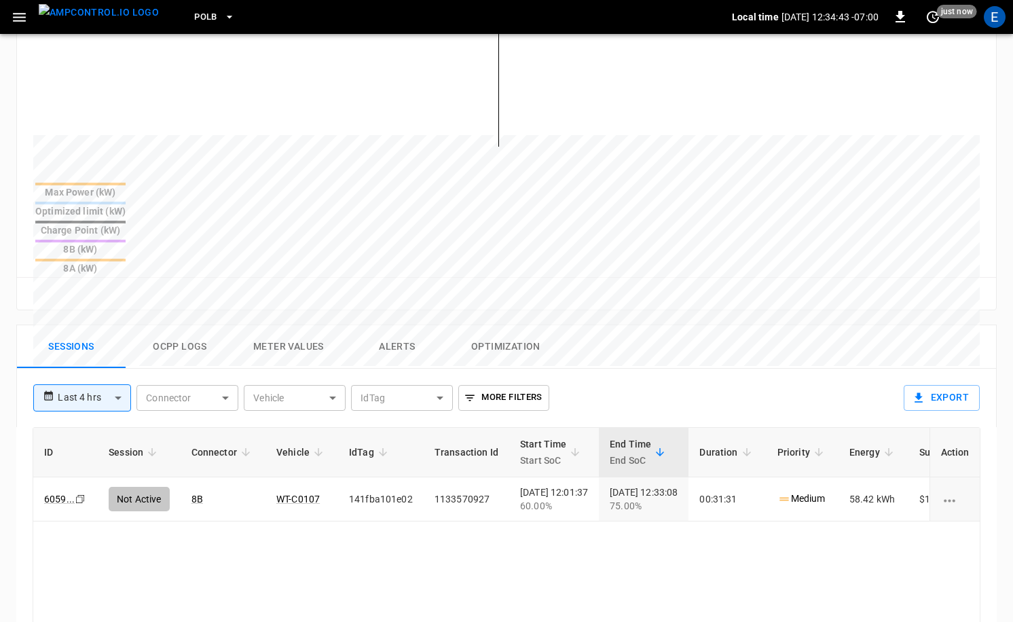
scroll to position [475, 0]
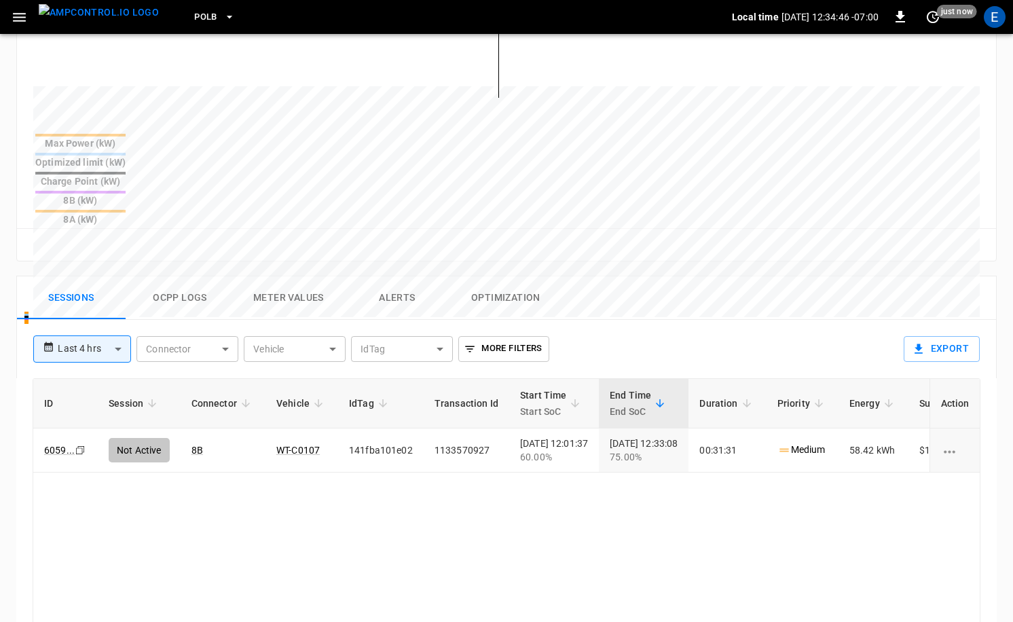
click at [115, 21] on img "menu" at bounding box center [99, 12] width 120 height 17
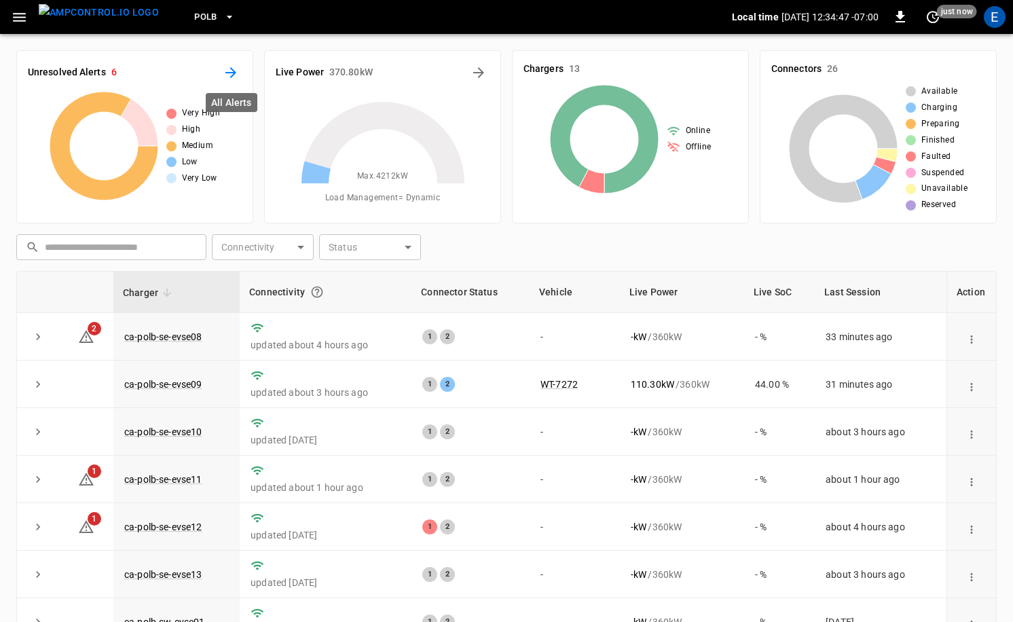
click at [230, 68] on icon "All Alerts" at bounding box center [231, 73] width 16 height 16
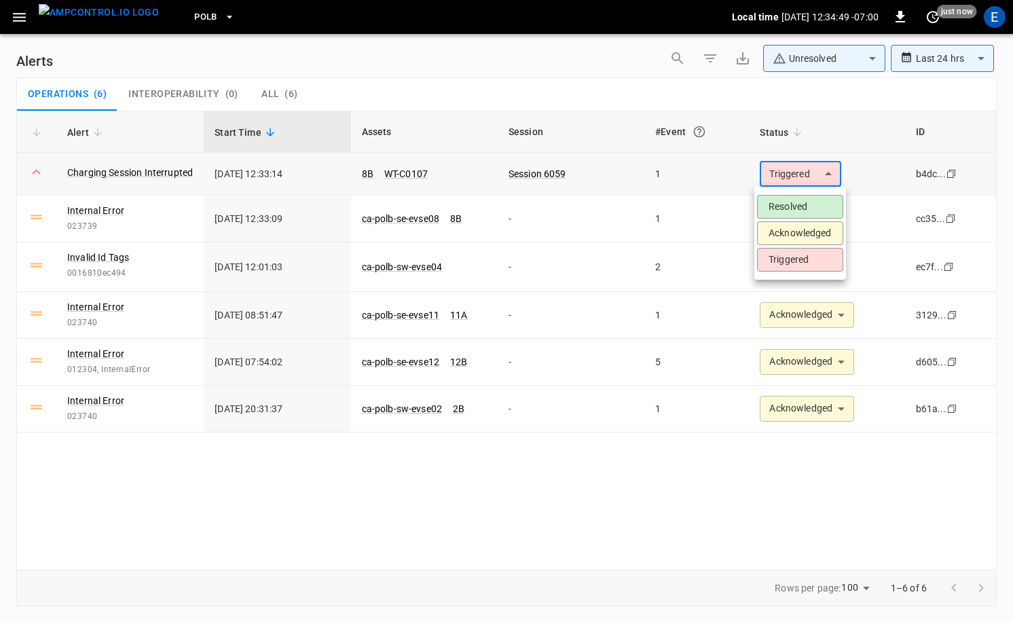
click at [806, 170] on body "**********" at bounding box center [506, 308] width 1013 height 617
click at [812, 232] on li "Acknowledged" at bounding box center [800, 233] width 86 height 24
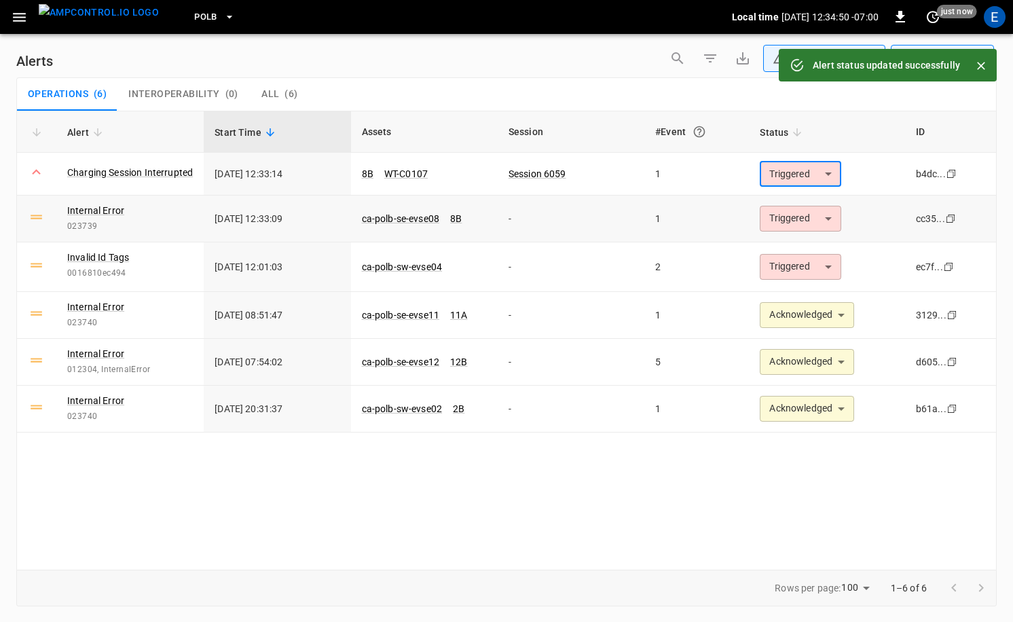
type input "**********"
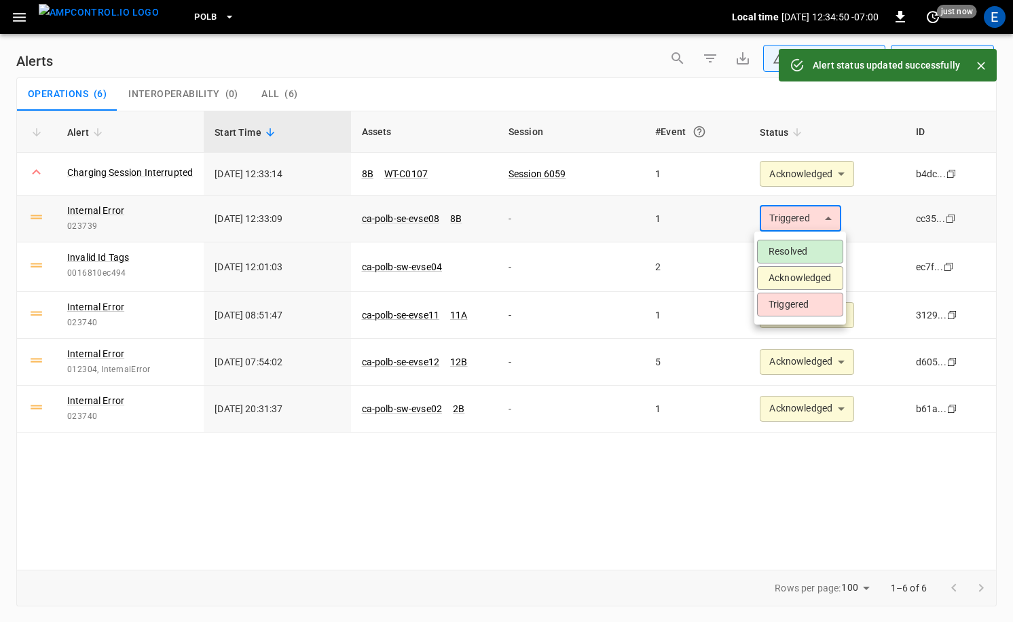
click at [794, 208] on body "**********" at bounding box center [506, 308] width 1013 height 617
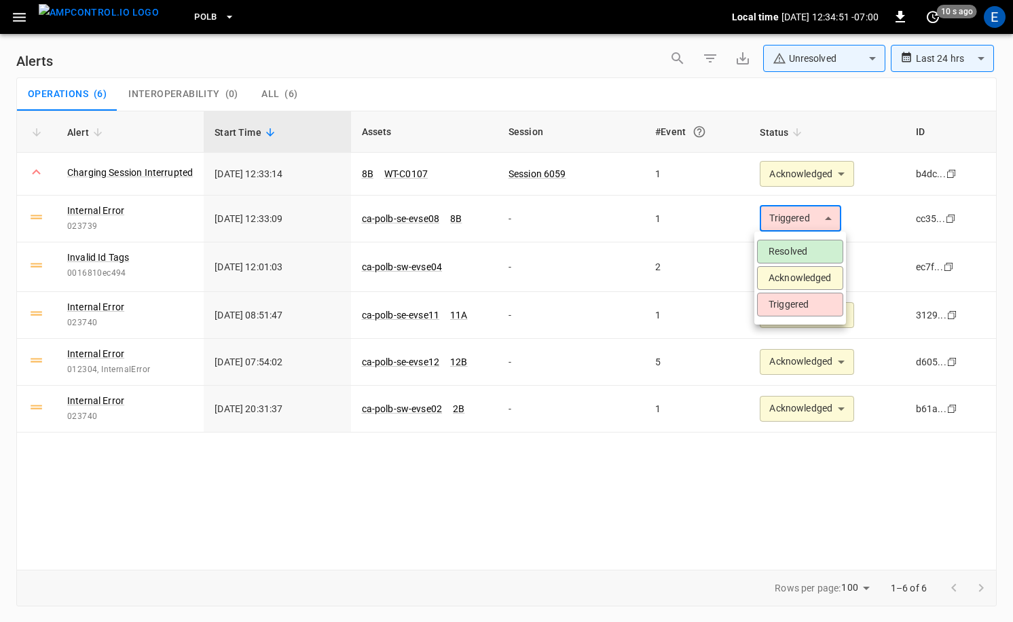
click at [789, 269] on li "Acknowledged" at bounding box center [800, 278] width 86 height 24
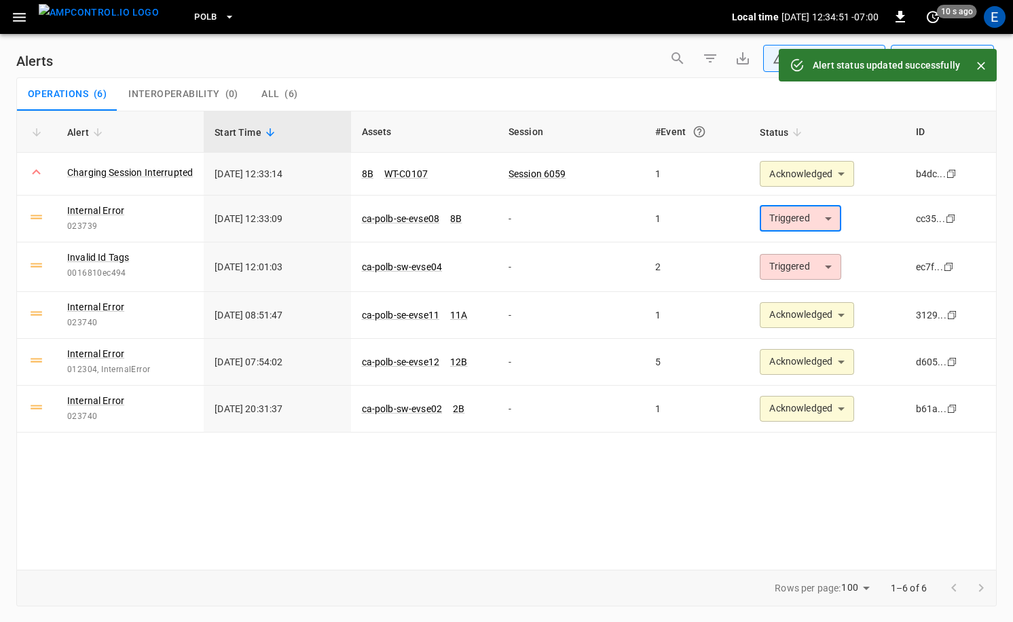
type input "**********"
click at [807, 264] on body "**********" at bounding box center [506, 308] width 1013 height 617
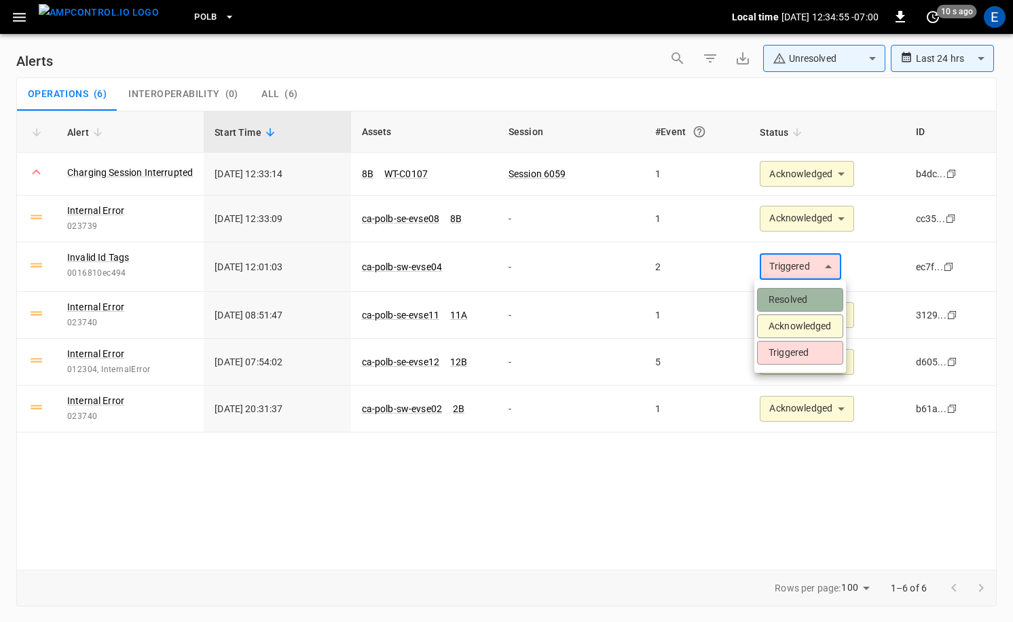
click at [801, 289] on li "Resolved" at bounding box center [800, 300] width 86 height 24
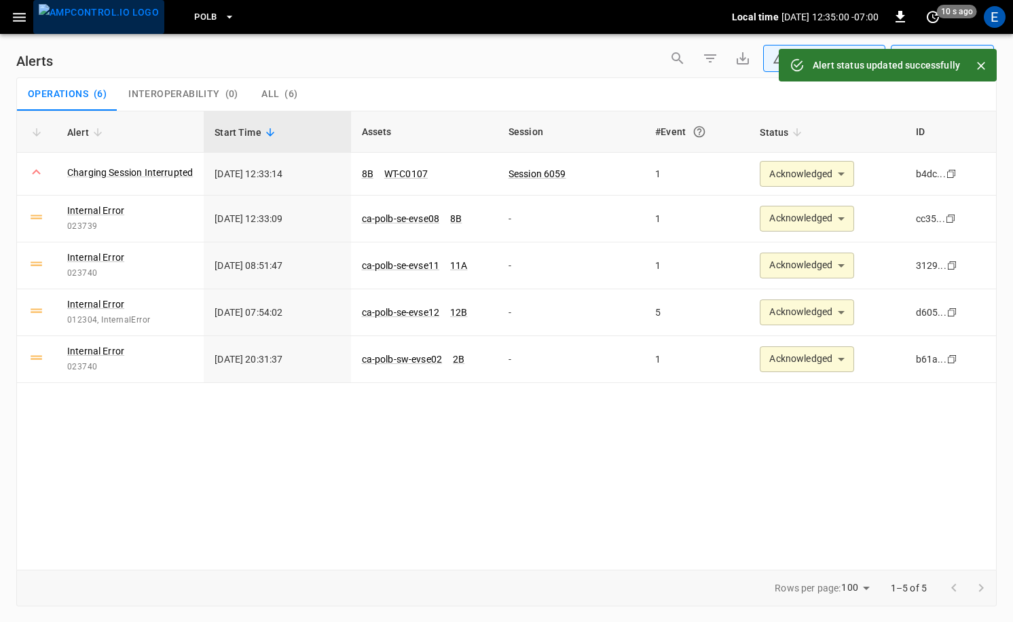
click at [103, 18] on img "menu" at bounding box center [99, 12] width 120 height 17
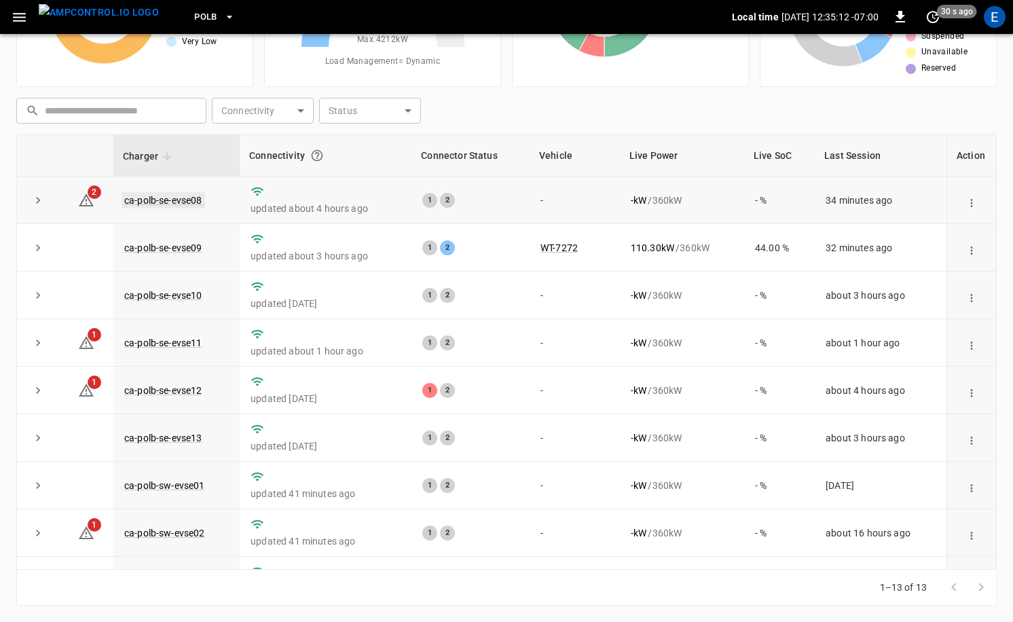
click at [185, 202] on link "ca-polb-se-evse08" at bounding box center [164, 200] width 84 height 16
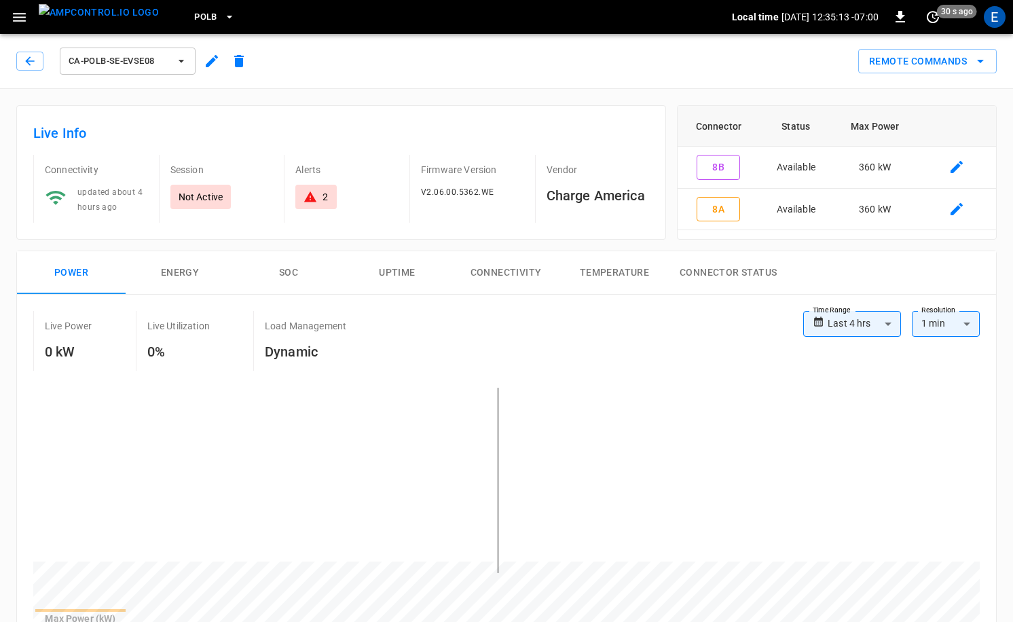
scroll to position [346, 0]
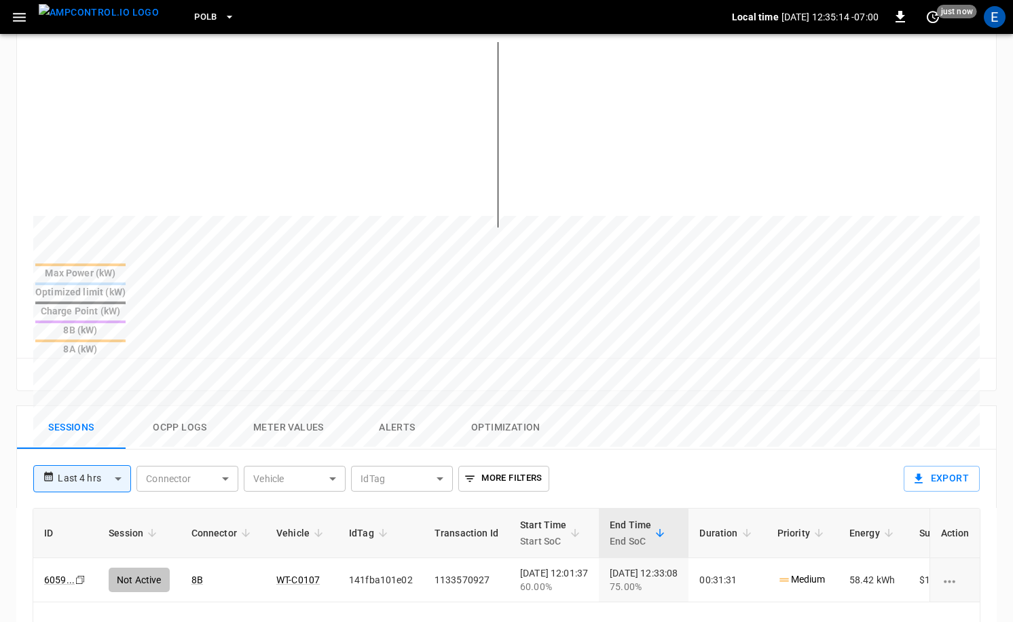
click at [161, 406] on button "Ocpp logs" at bounding box center [180, 427] width 109 height 43
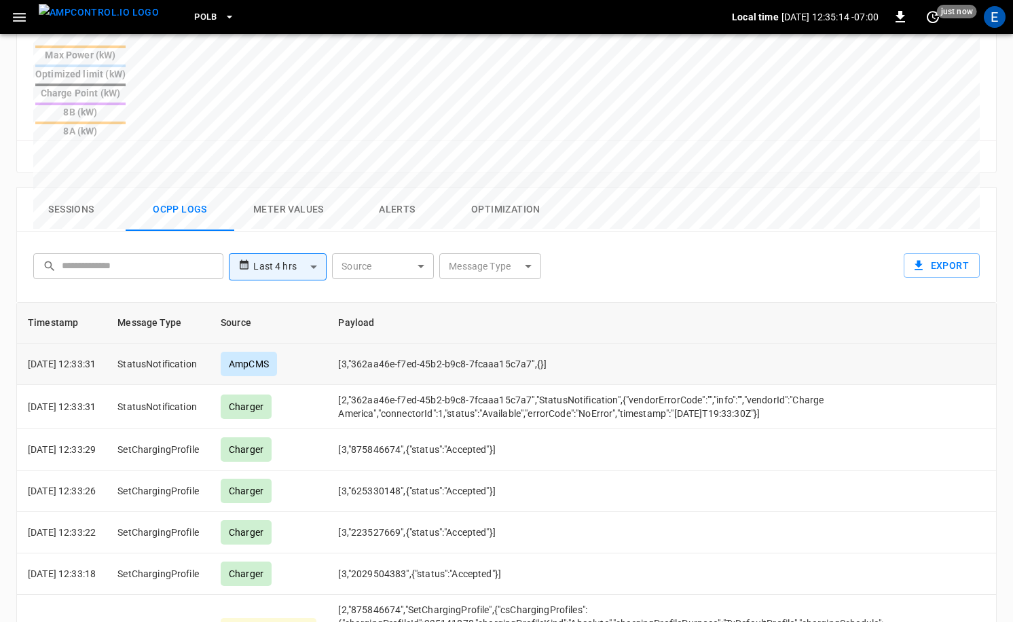
scroll to position [585, 0]
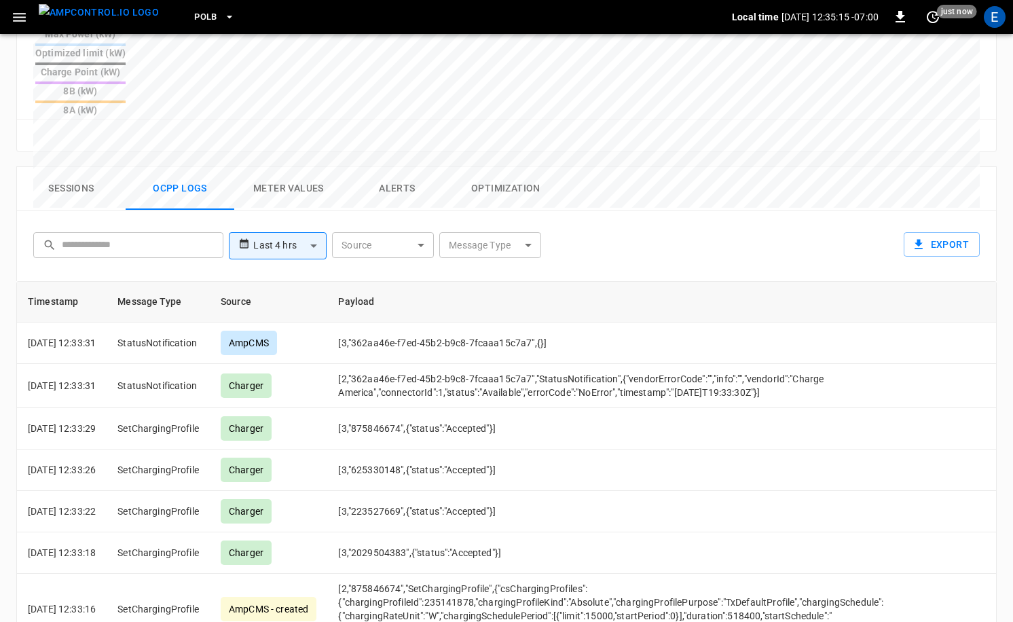
click at [491, 227] on div "Message Type ​ Message Type" at bounding box center [490, 243] width 107 height 33
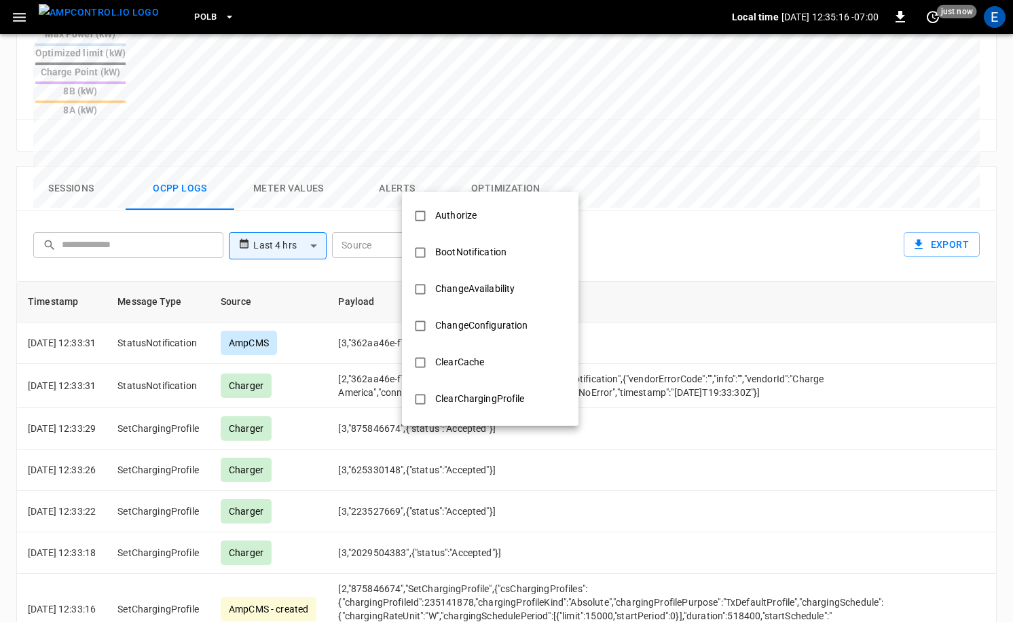
click at [498, 180] on body "**********" at bounding box center [506, 92] width 1013 height 1354
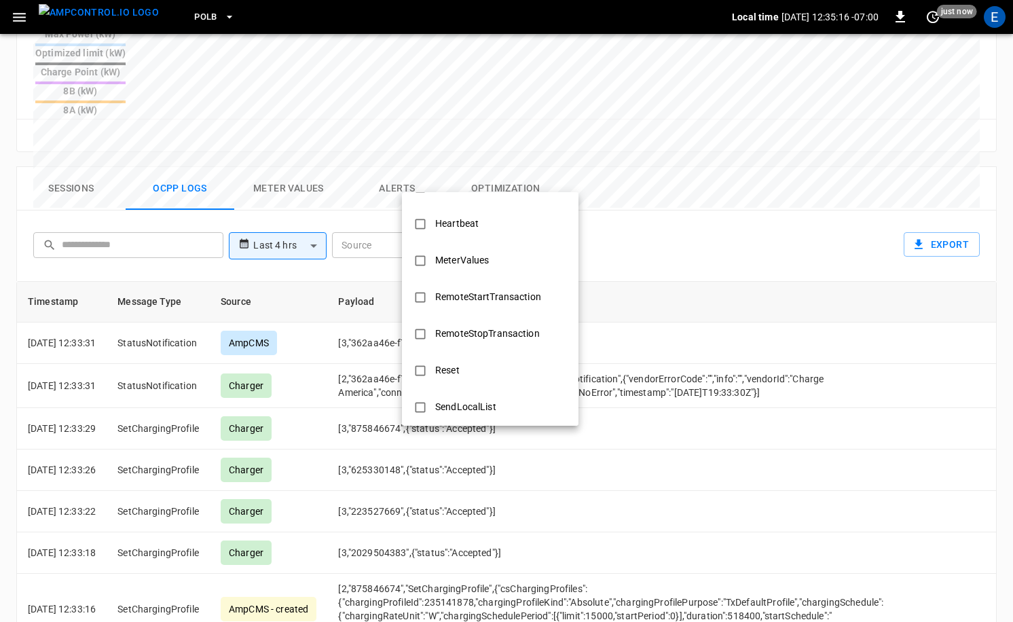
scroll to position [657, 0]
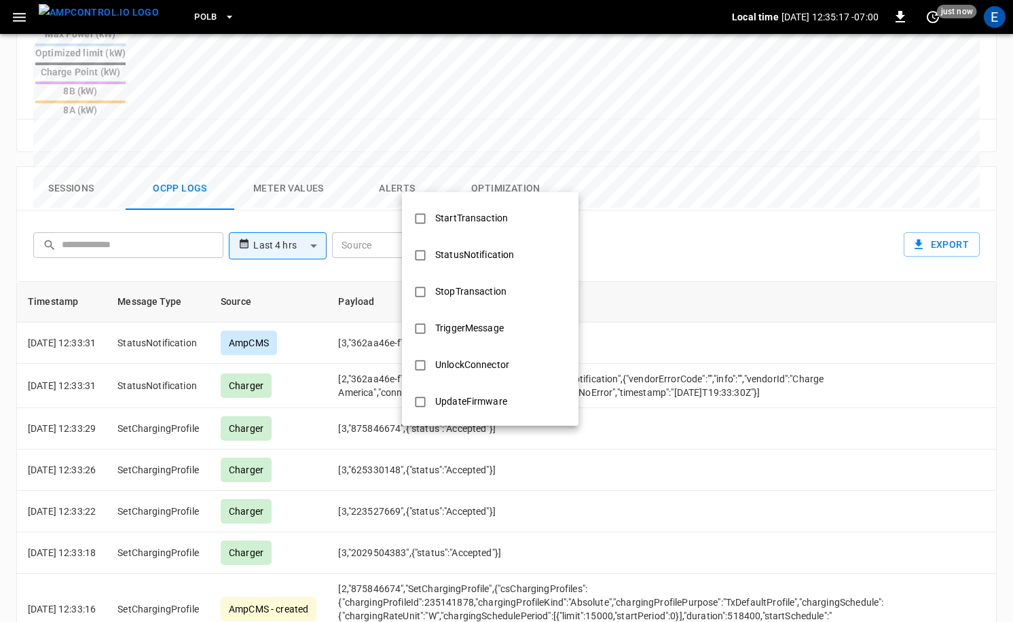
click at [484, 297] on div "StopTransaction" at bounding box center [471, 291] width 88 height 25
type input "**********"
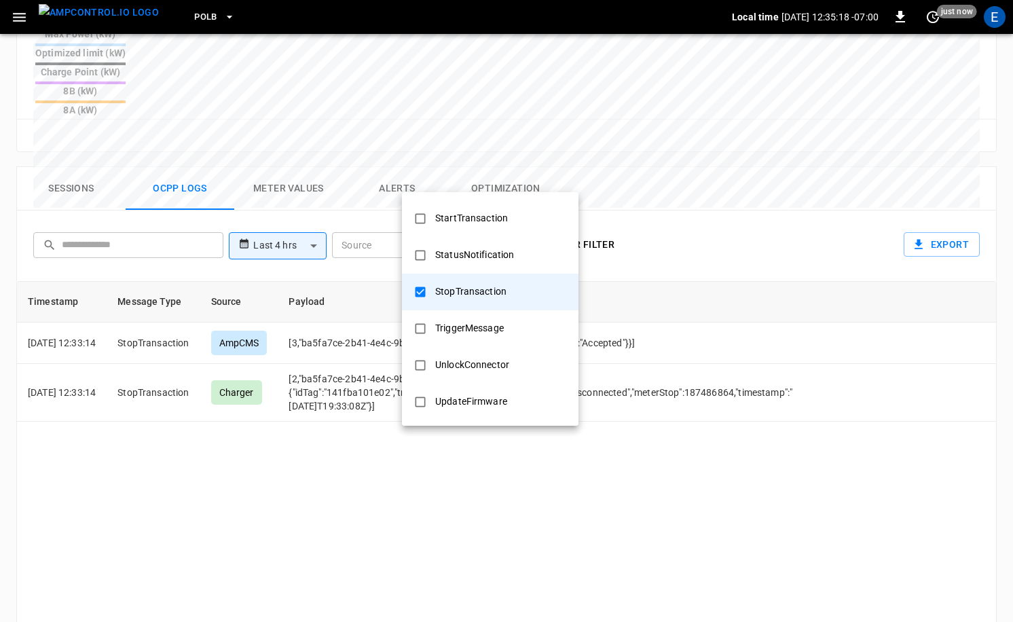
click at [834, 312] on div at bounding box center [506, 311] width 1013 height 622
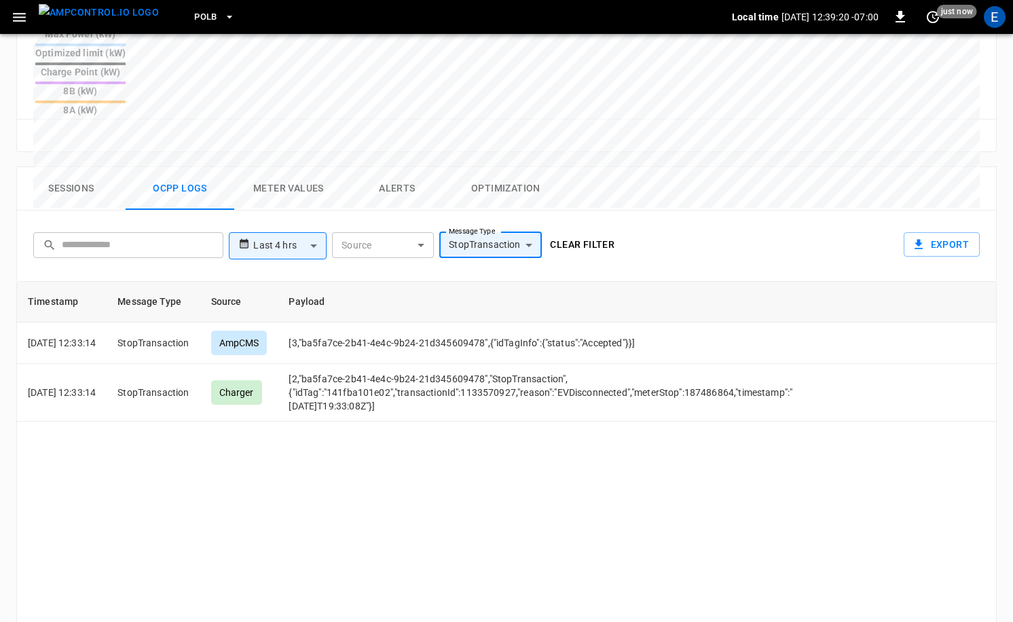
click at [773, 494] on div "Timestamp Message Type Source Payload 2025-08-18 12:33:14 StopTransaction AmpCM…" at bounding box center [506, 498] width 981 height 435
click at [102, 13] on img "menu" at bounding box center [99, 12] width 120 height 17
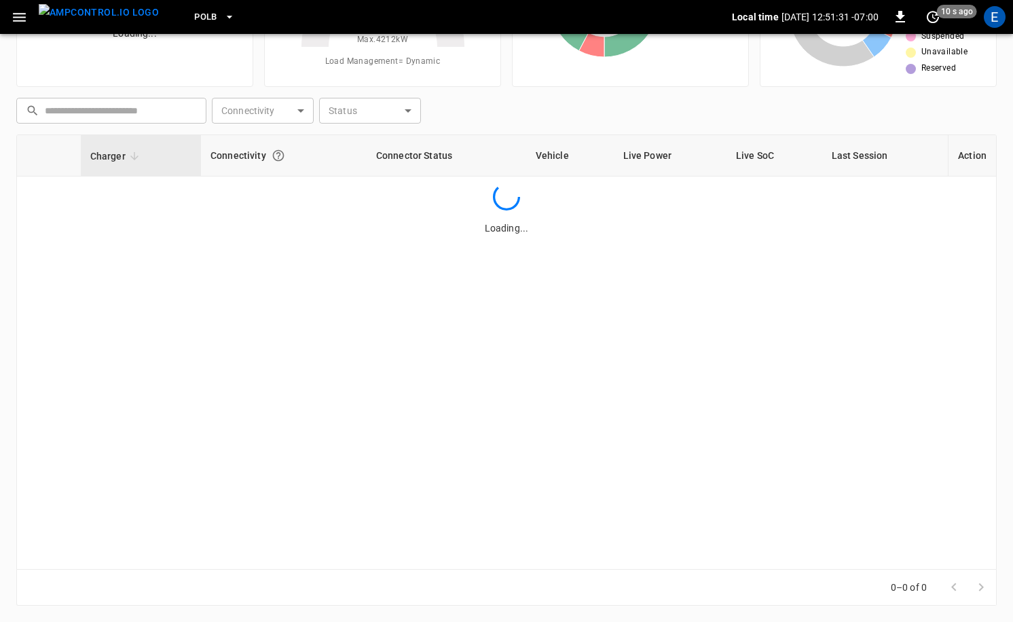
scroll to position [137, 0]
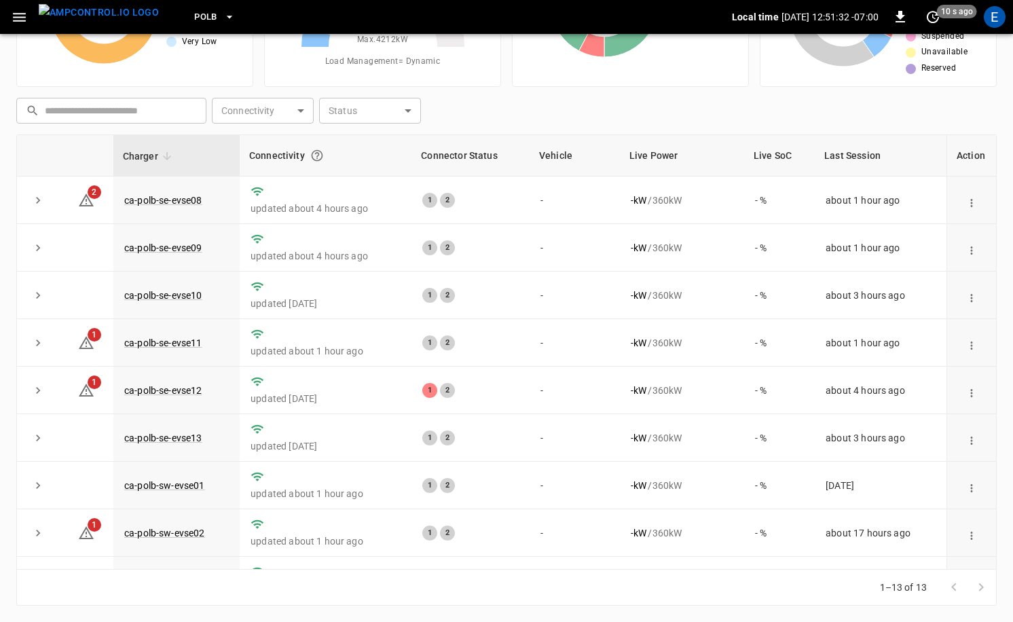
click at [189, 16] on button "PoLB" at bounding box center [215, 17] width 52 height 26
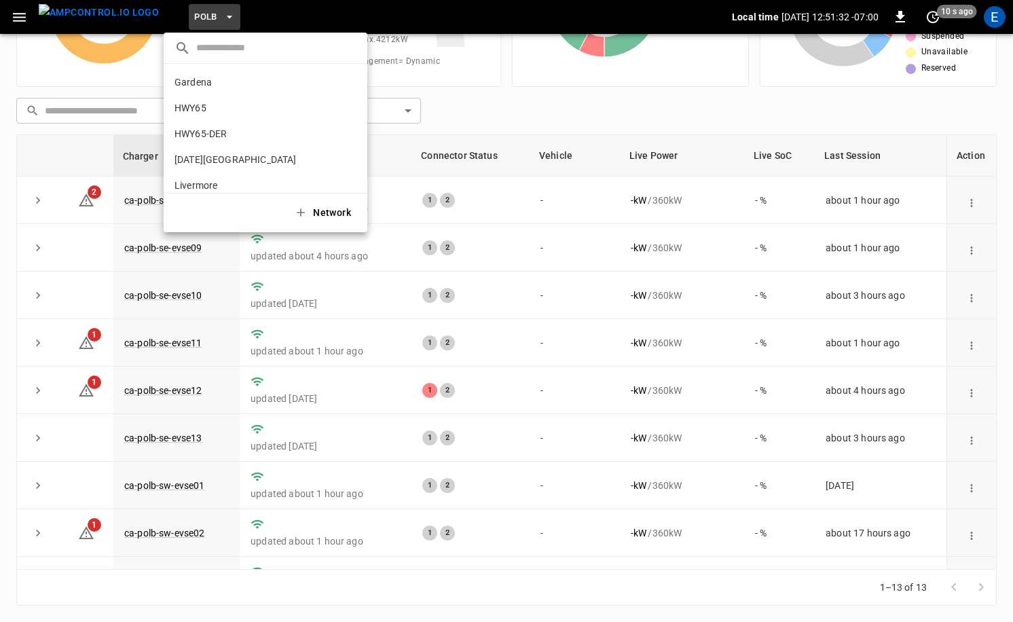
scroll to position [114, 0]
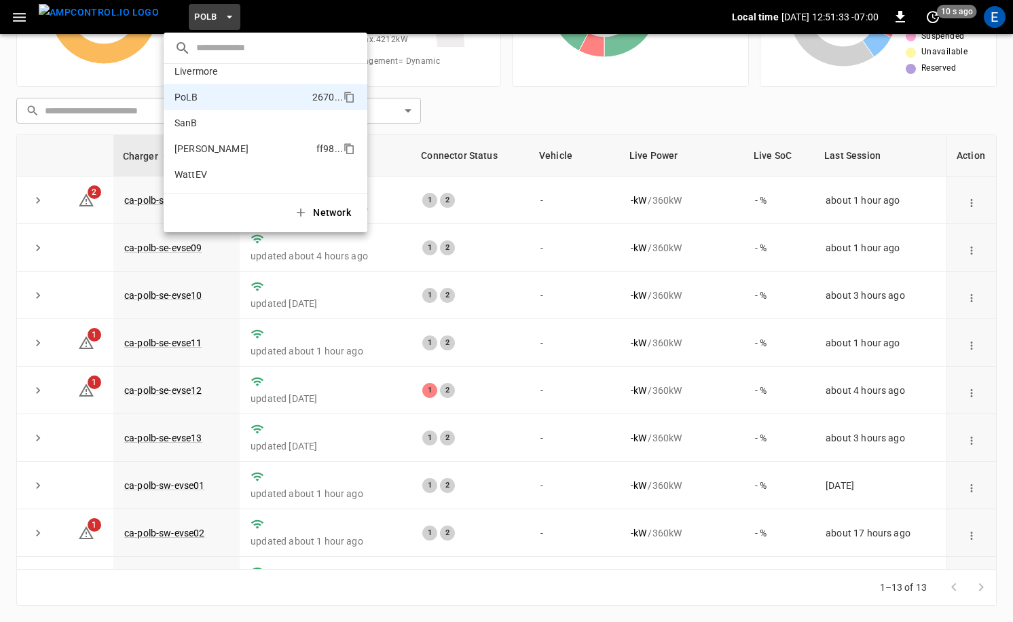
click at [228, 145] on li "Vernon ff98 ..." at bounding box center [266, 149] width 204 height 26
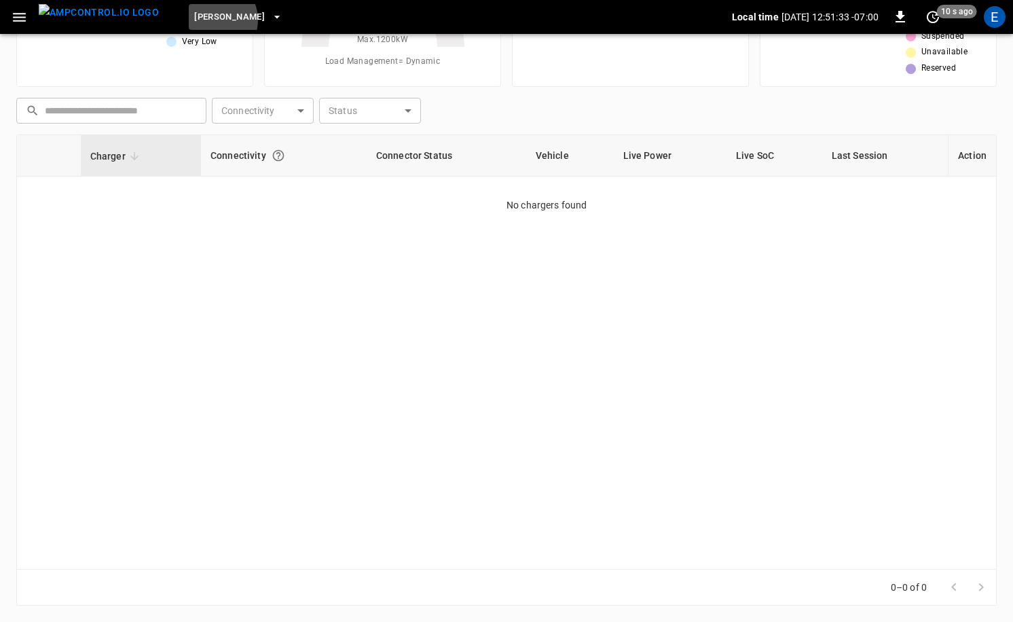
click at [194, 20] on span "[PERSON_NAME]" at bounding box center [229, 18] width 71 height 16
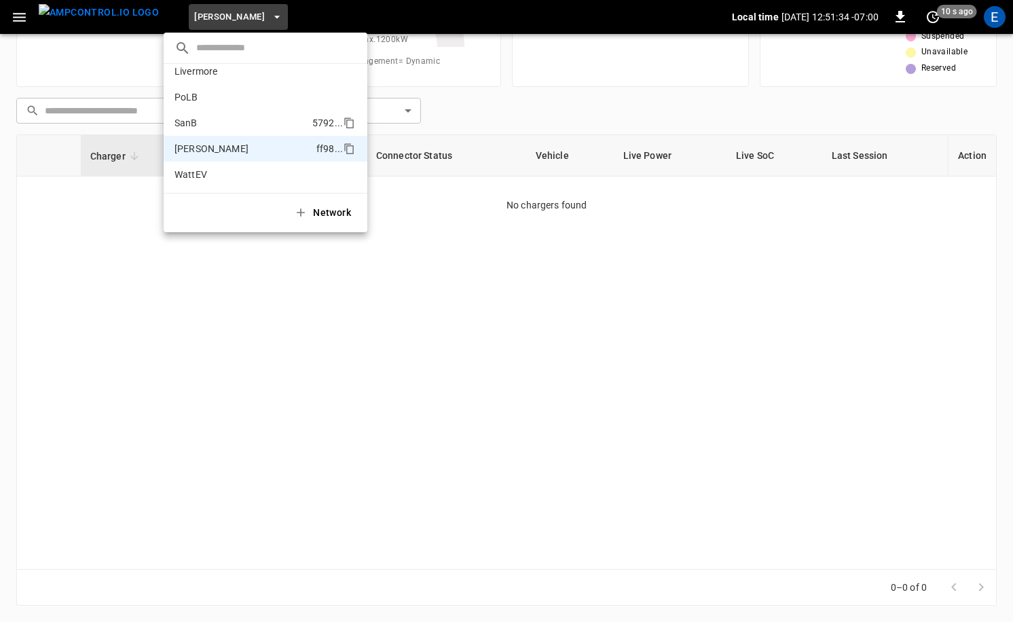
click at [213, 119] on li "SanB 5792 ..." at bounding box center [266, 123] width 204 height 26
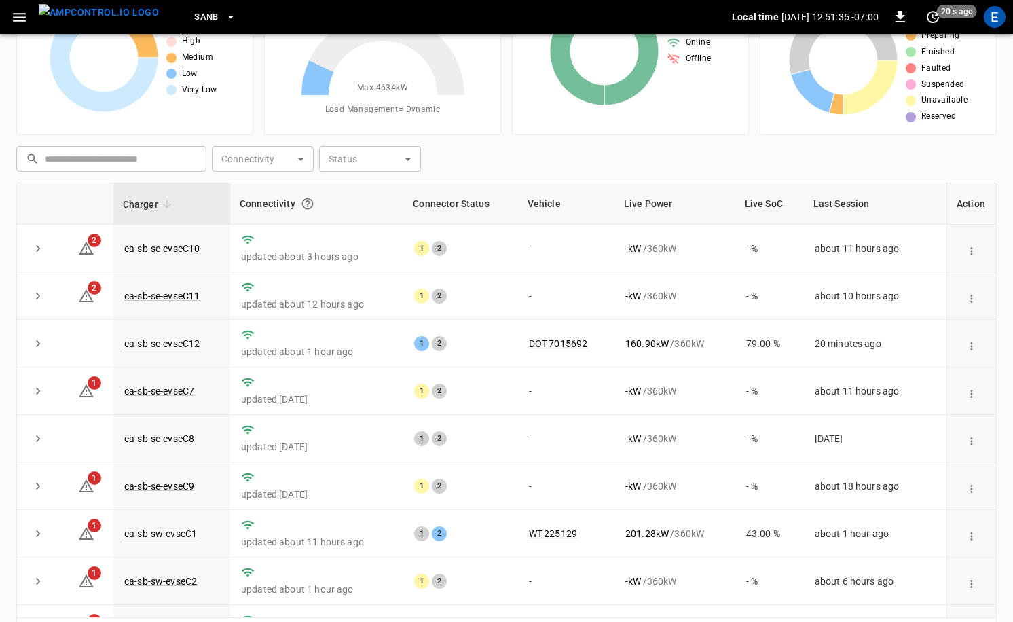
scroll to position [0, 0]
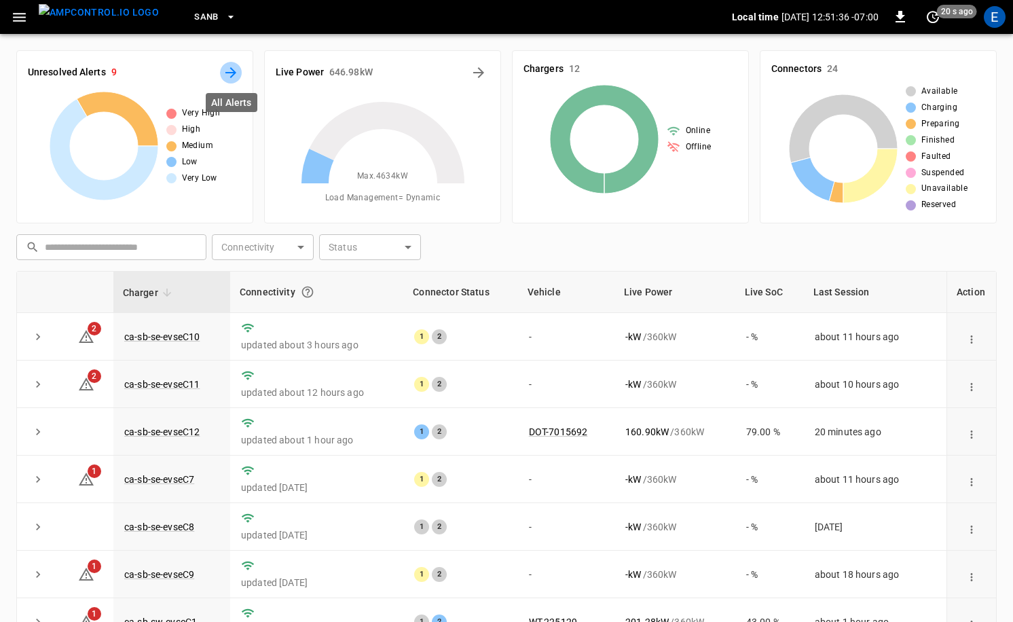
click at [237, 79] on icon "All Alerts" at bounding box center [231, 73] width 16 height 16
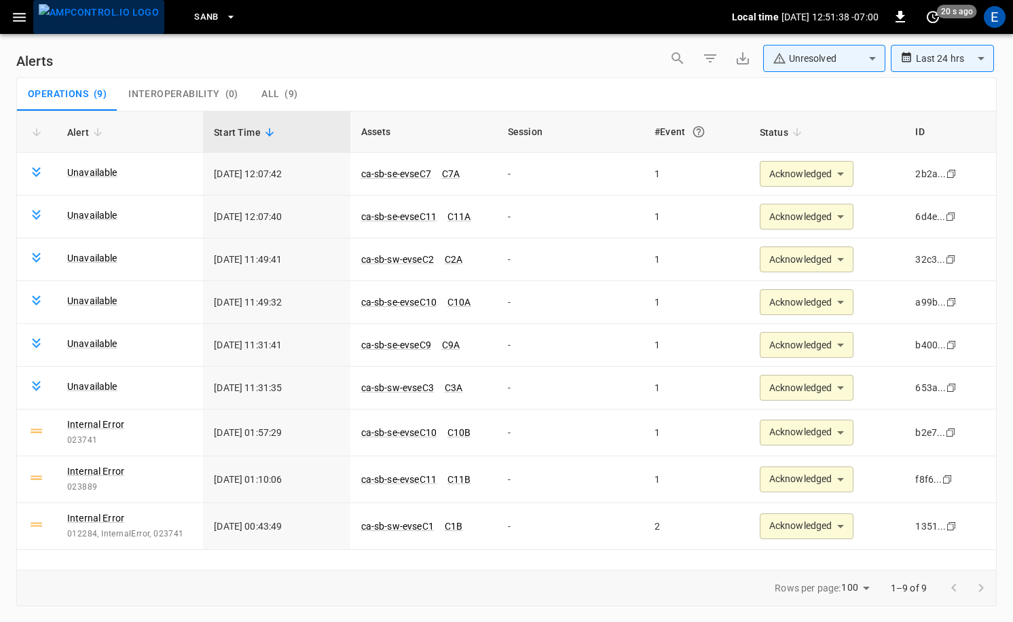
click at [105, 7] on img "menu" at bounding box center [99, 12] width 120 height 17
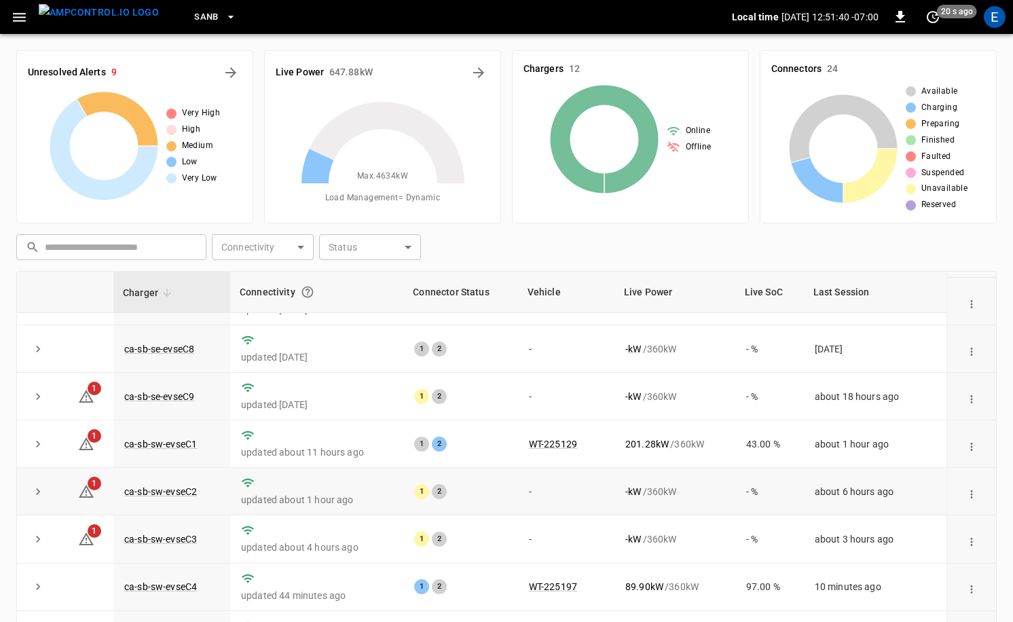
scroll to position [137, 0]
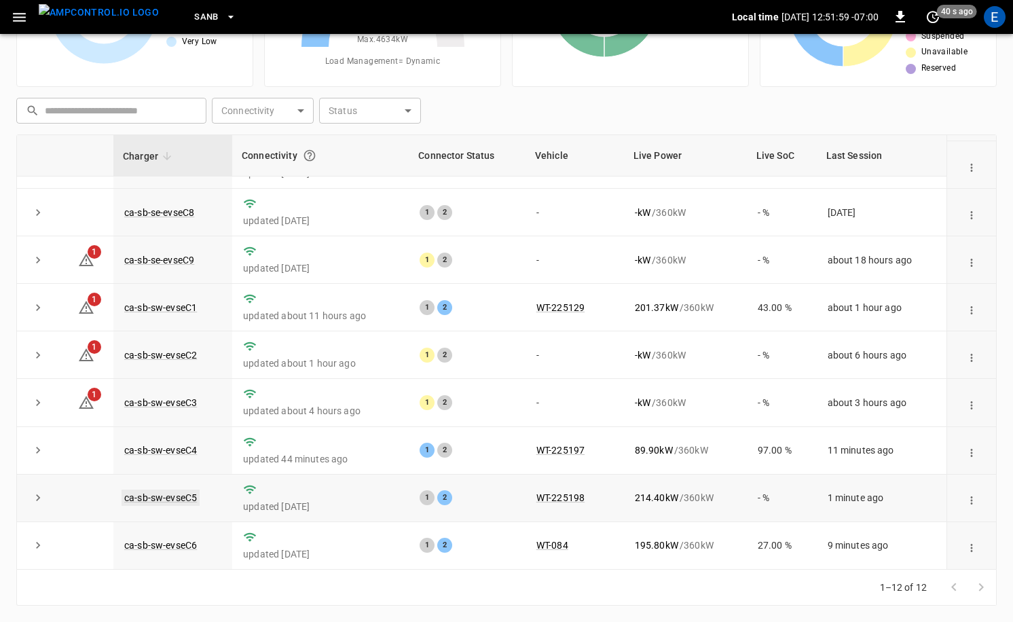
click at [175, 496] on link "ca-sb-sw-evseC5" at bounding box center [161, 498] width 78 height 16
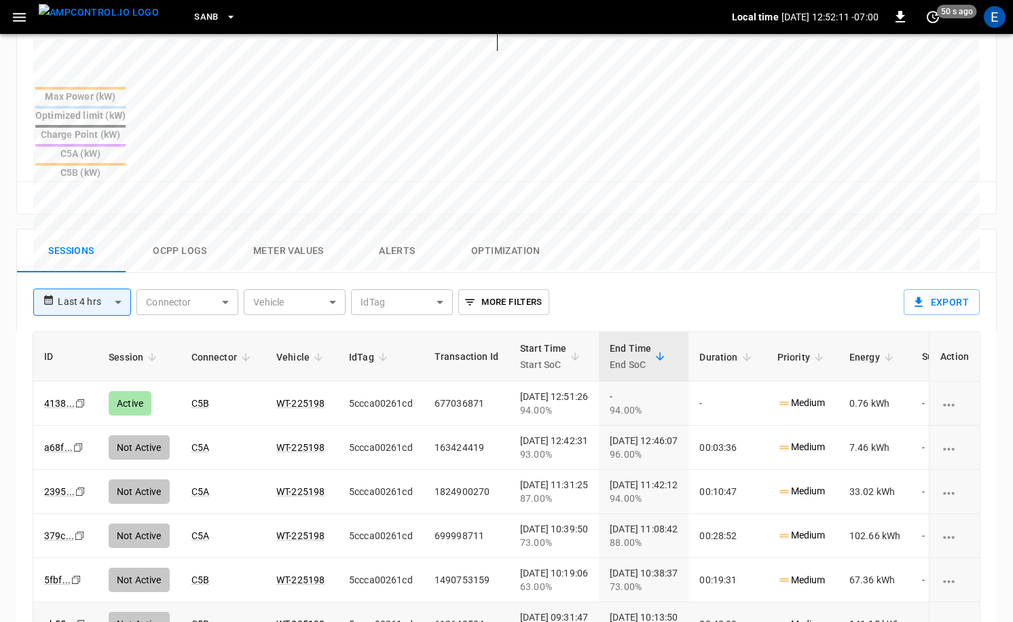
scroll to position [0, 5]
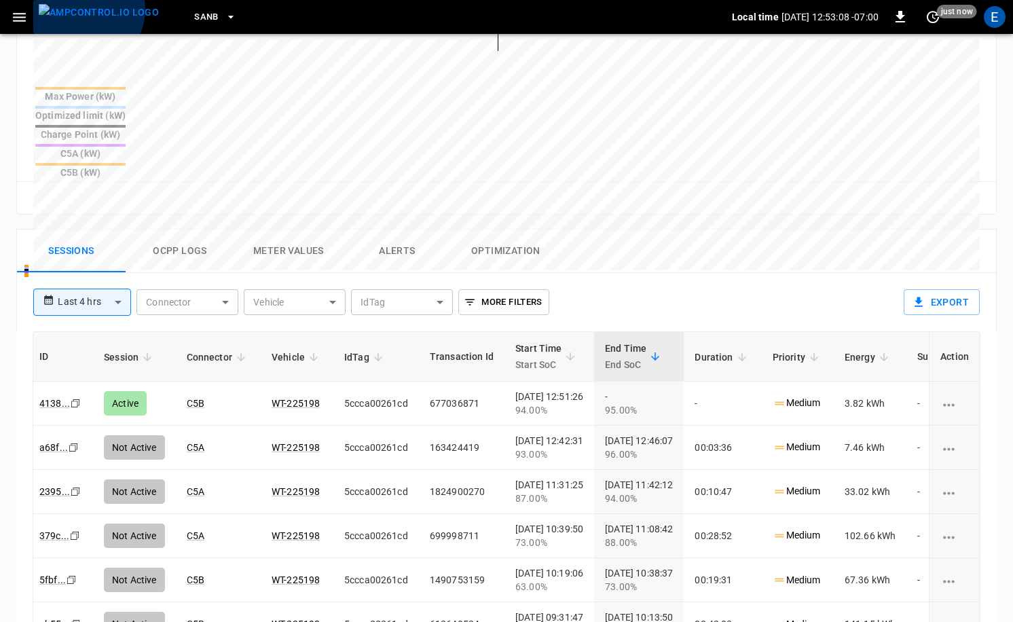
click at [84, 10] on img "menu" at bounding box center [99, 12] width 120 height 17
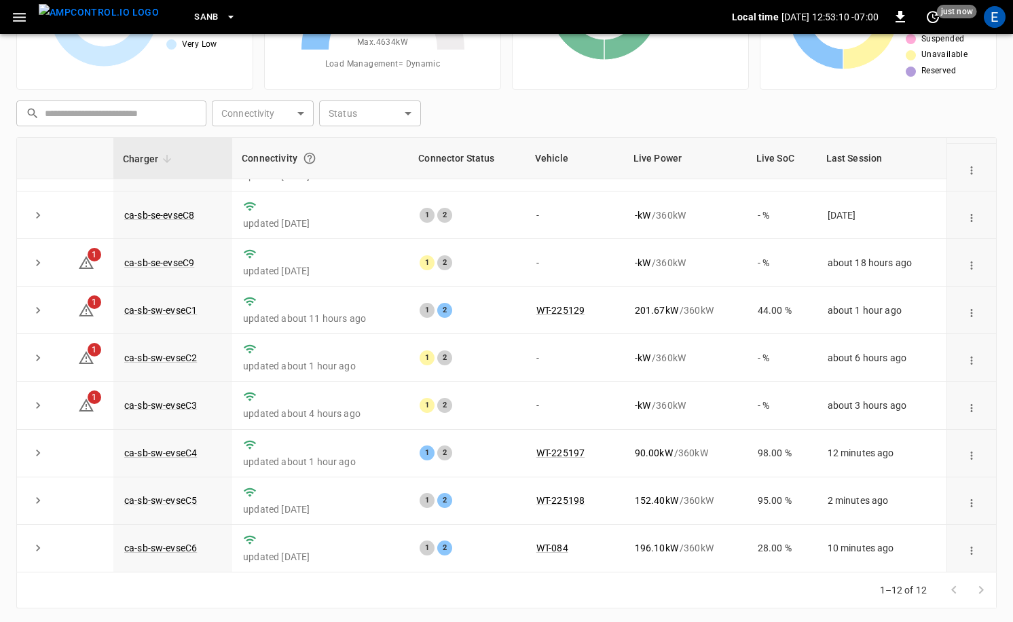
scroll to position [137, 0]
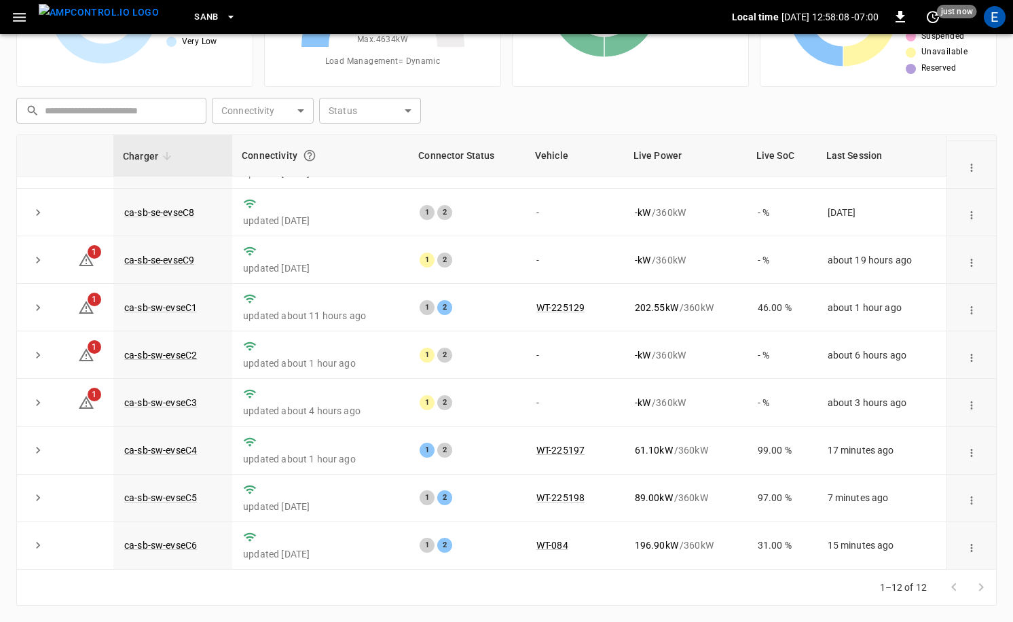
click at [194, 15] on span "SanB" at bounding box center [206, 18] width 24 height 16
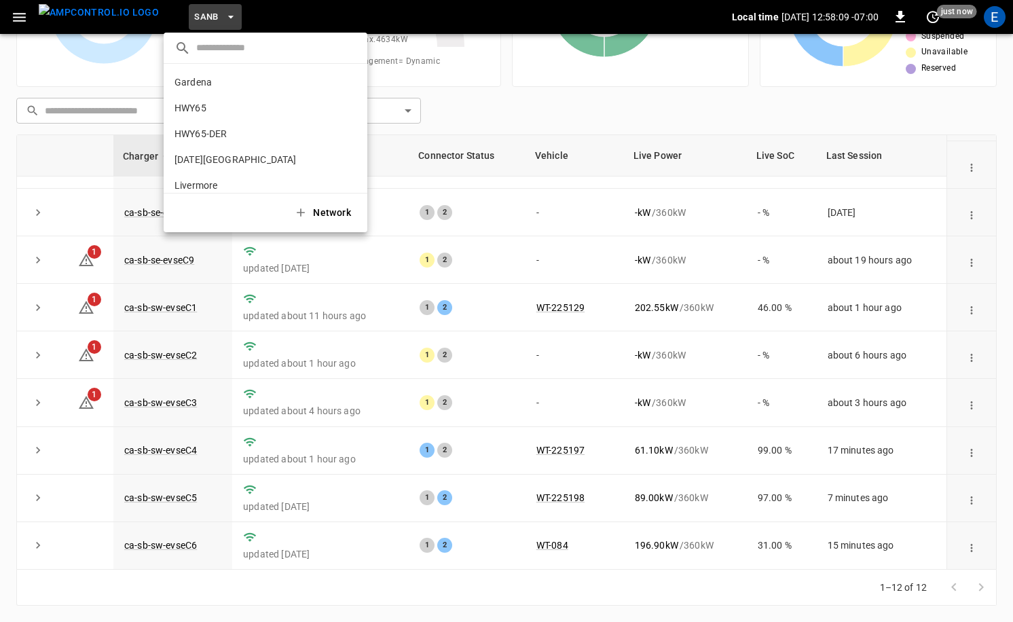
scroll to position [114, 0]
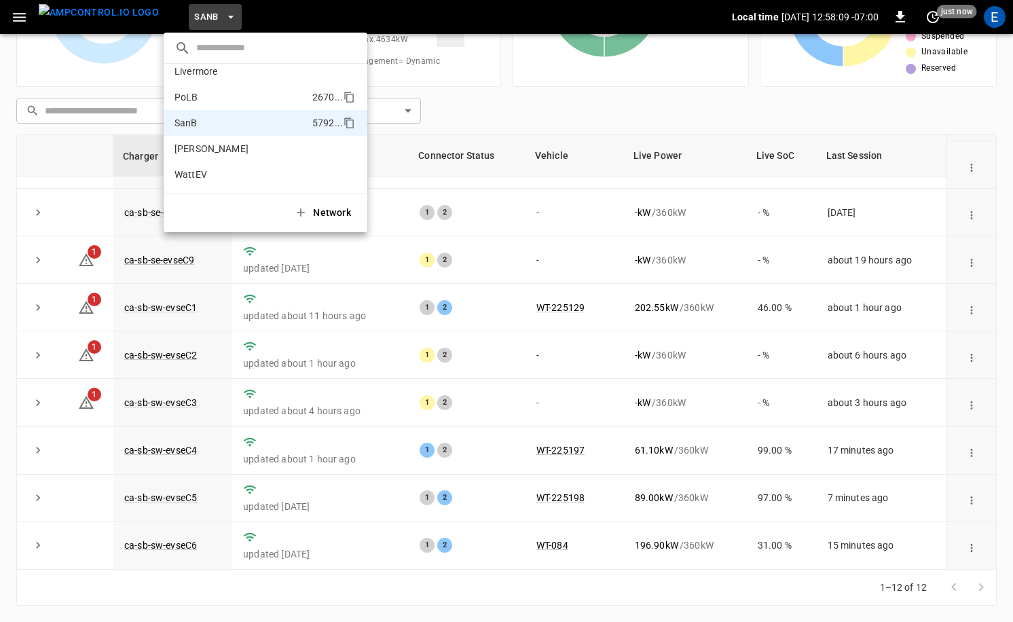
click at [217, 103] on li "PoLB 2670 ..." at bounding box center [266, 97] width 204 height 26
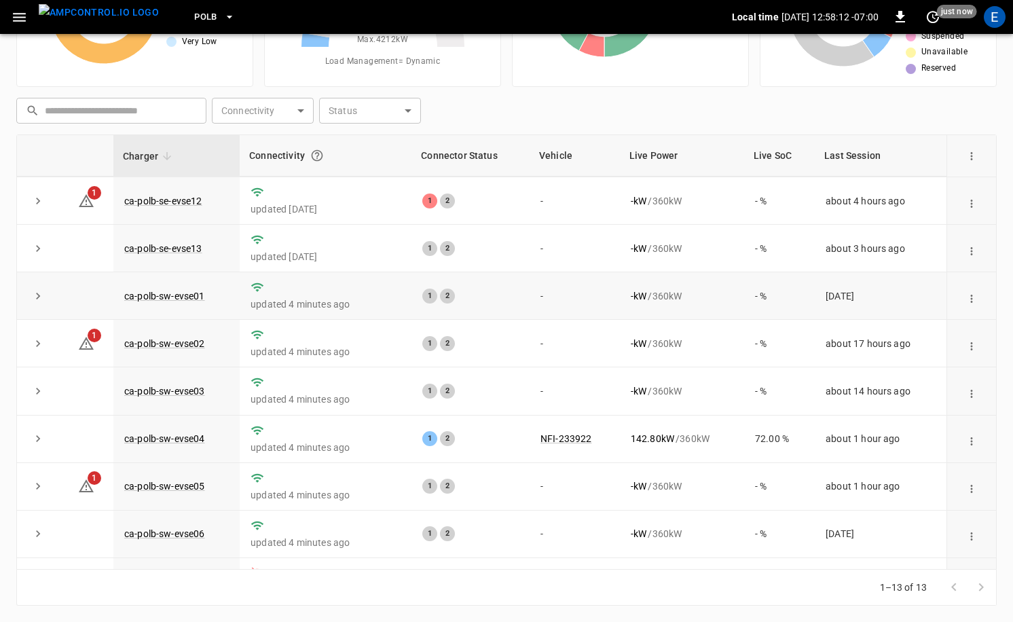
scroll to position [225, 0]
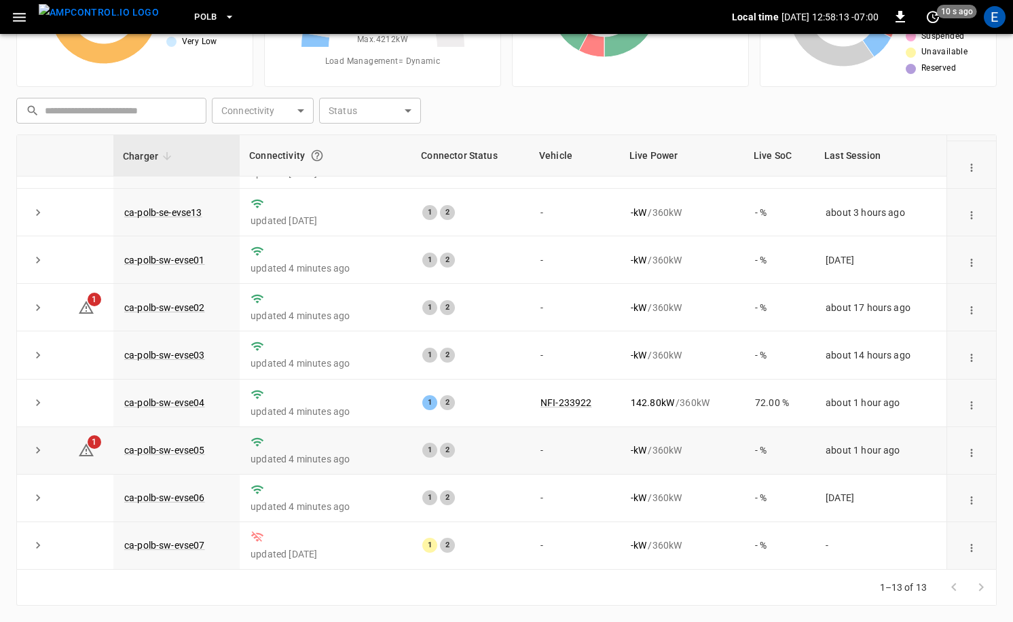
click at [191, 442] on td "ca-polb-sw-evse05" at bounding box center [176, 451] width 126 height 48
click at [194, 450] on link "ca-polb-sw-evse05" at bounding box center [165, 450] width 86 height 16
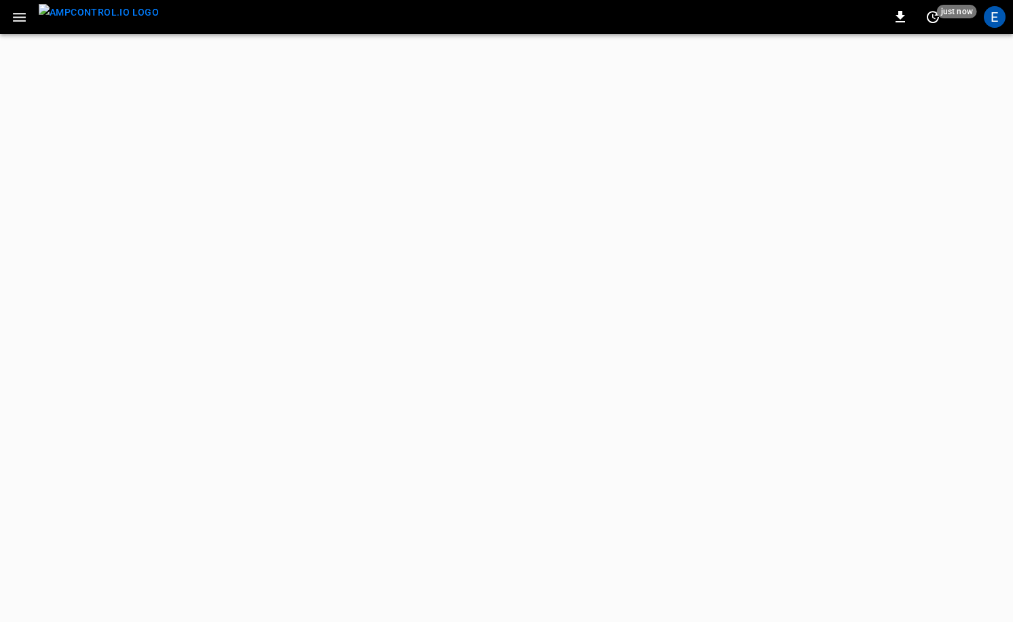
click at [128, 21] on img "menu" at bounding box center [99, 12] width 120 height 17
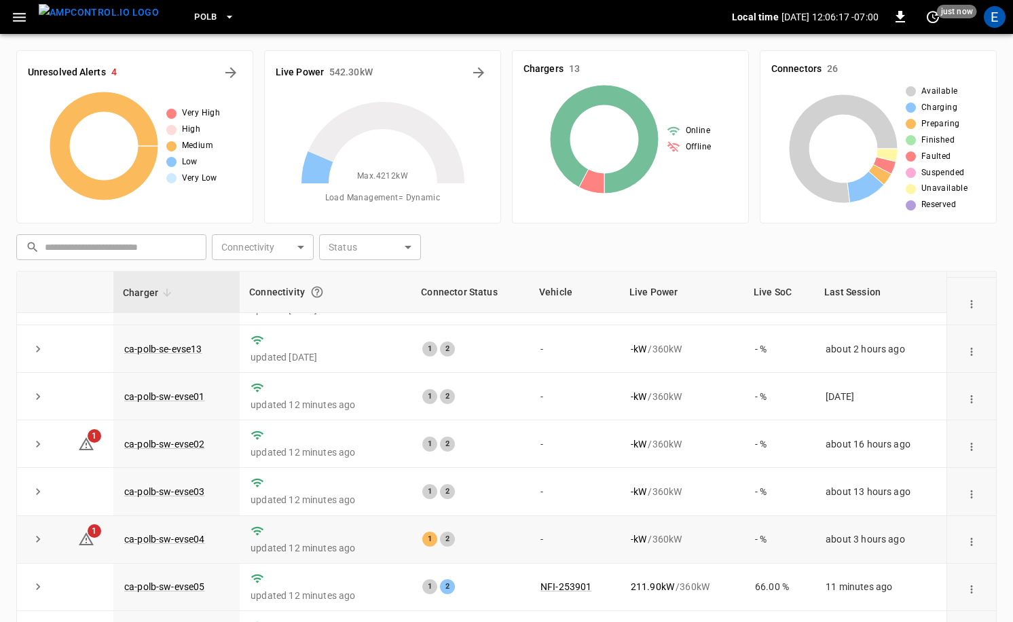
scroll to position [137, 0]
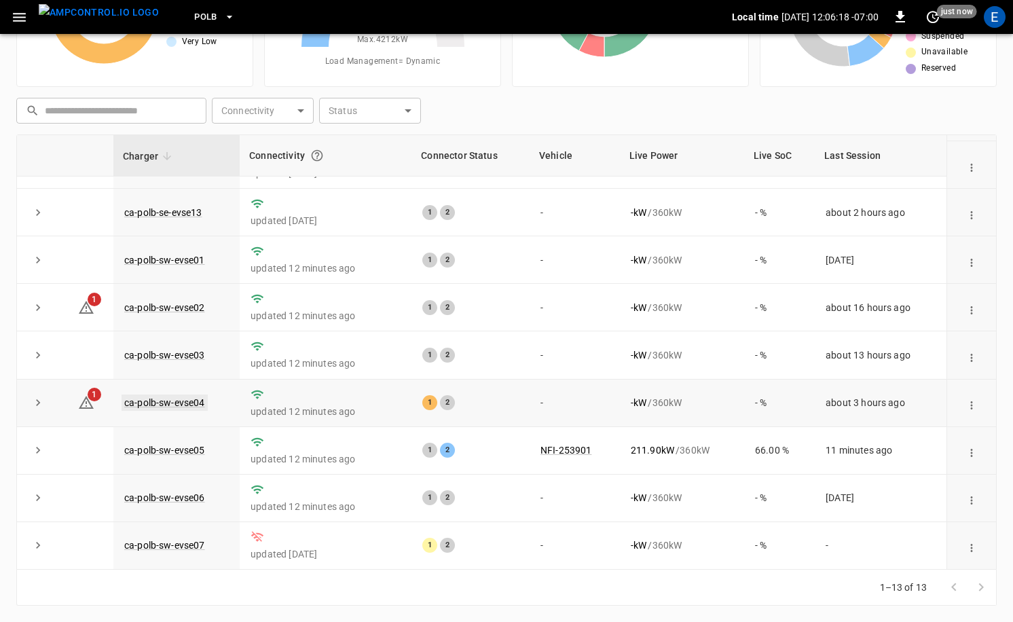
click at [173, 396] on link "ca-polb-sw-evse04" at bounding box center [165, 403] width 86 height 16
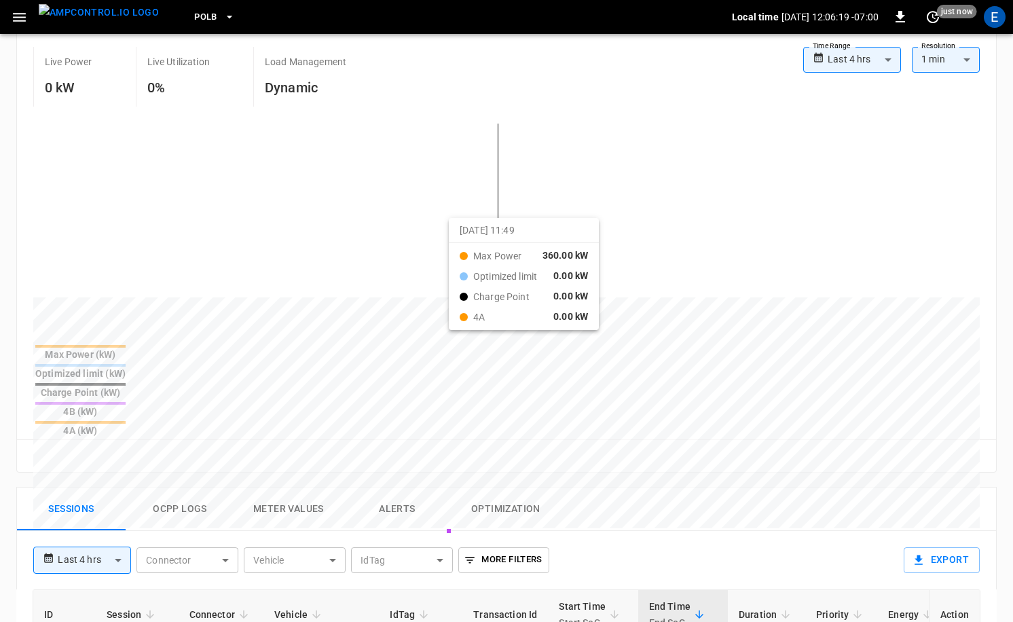
scroll to position [422, 0]
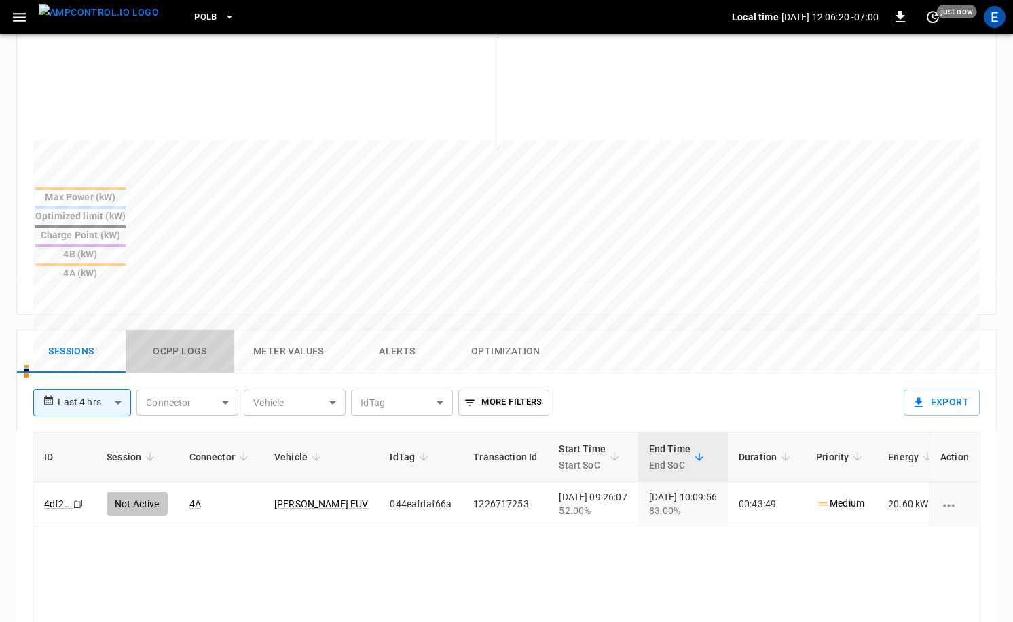
click at [203, 330] on button "Ocpp logs" at bounding box center [180, 351] width 109 height 43
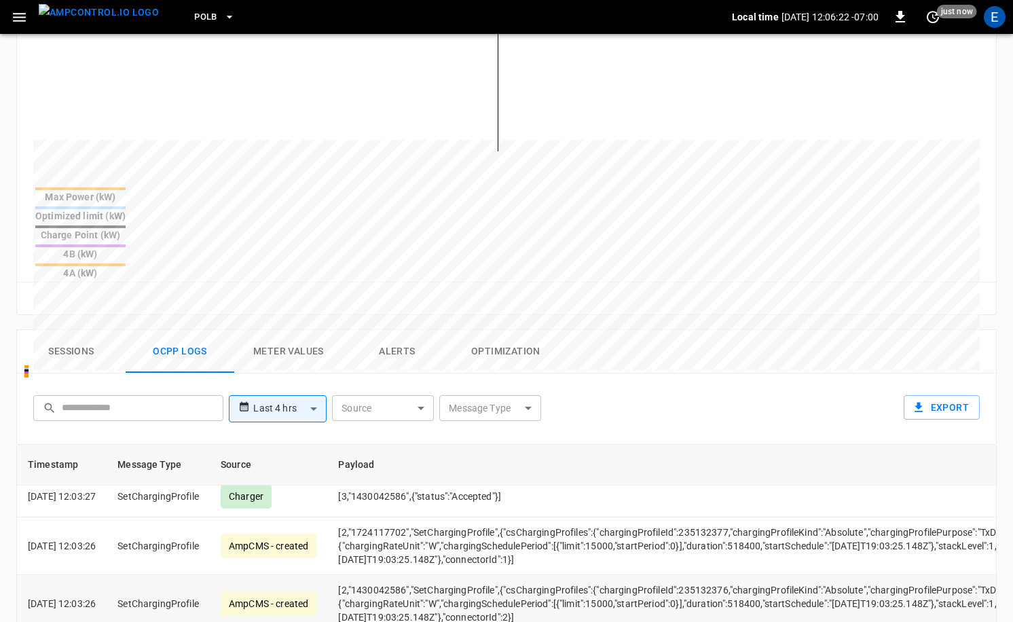
scroll to position [60, 0]
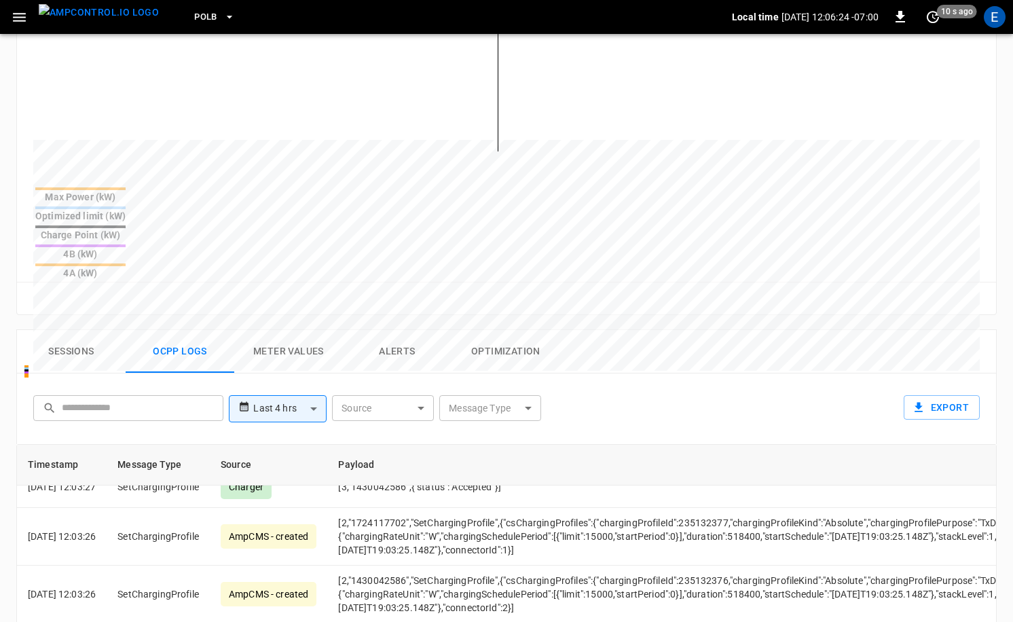
drag, startPoint x: 638, startPoint y: 591, endPoint x: 702, endPoint y: 592, distance: 63.2
copy td "0016810ec494"
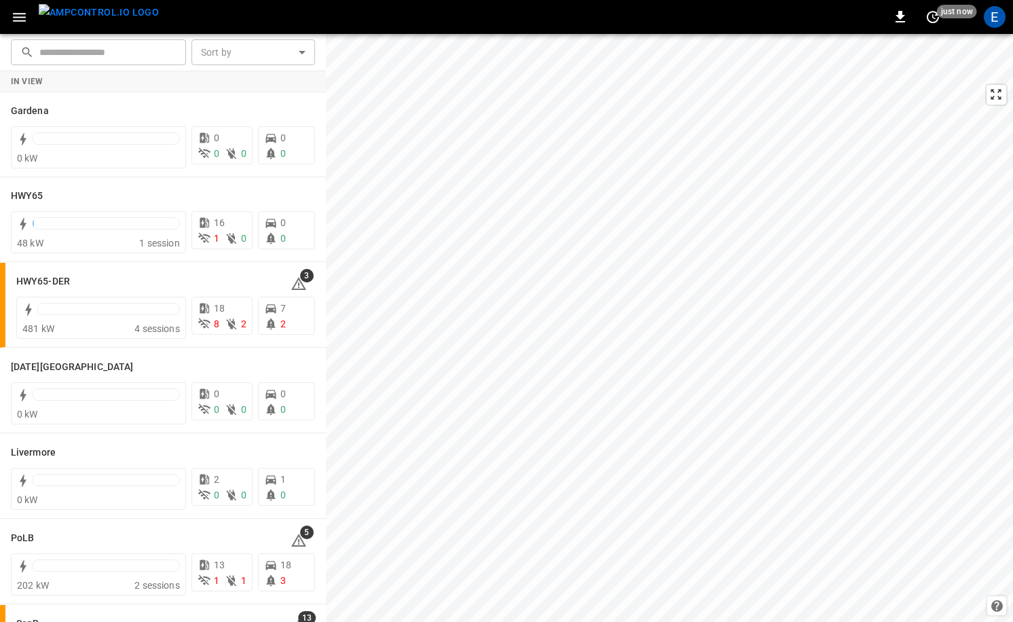
click at [90, 13] on img "menu" at bounding box center [99, 12] width 120 height 17
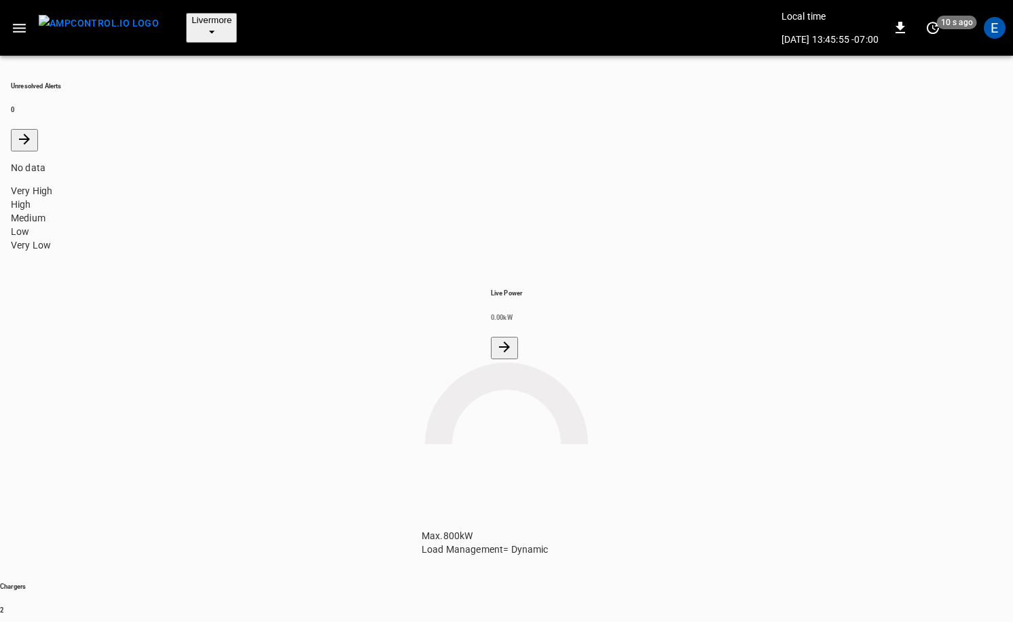
click at [206, 17] on span "Livermore" at bounding box center [212, 20] width 40 height 10
click at [217, 396] on li "SanB 5792 ..." at bounding box center [266, 432] width 204 height 73
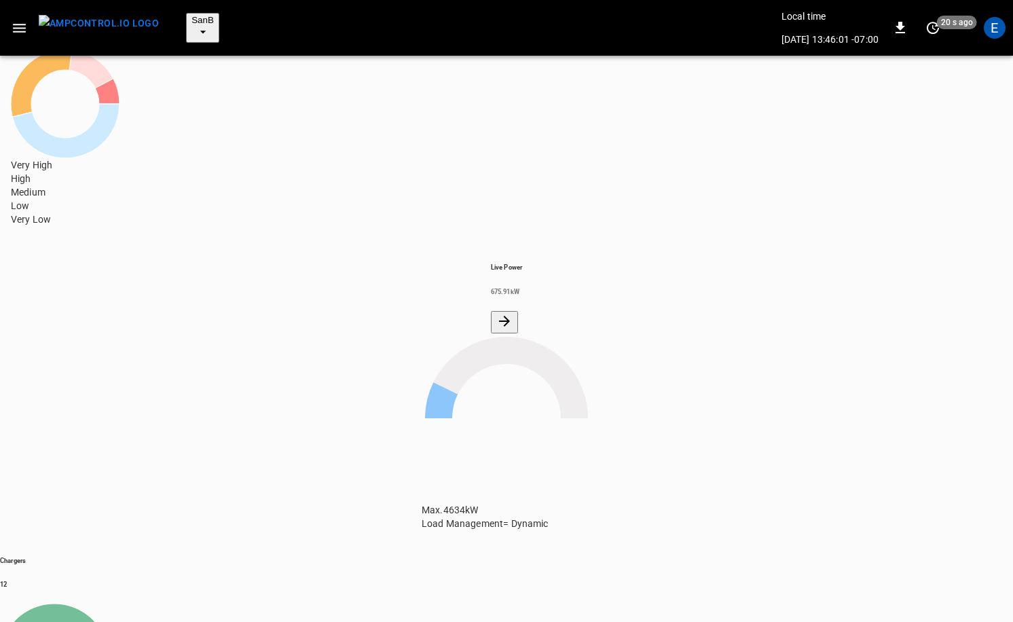
scroll to position [137, 0]
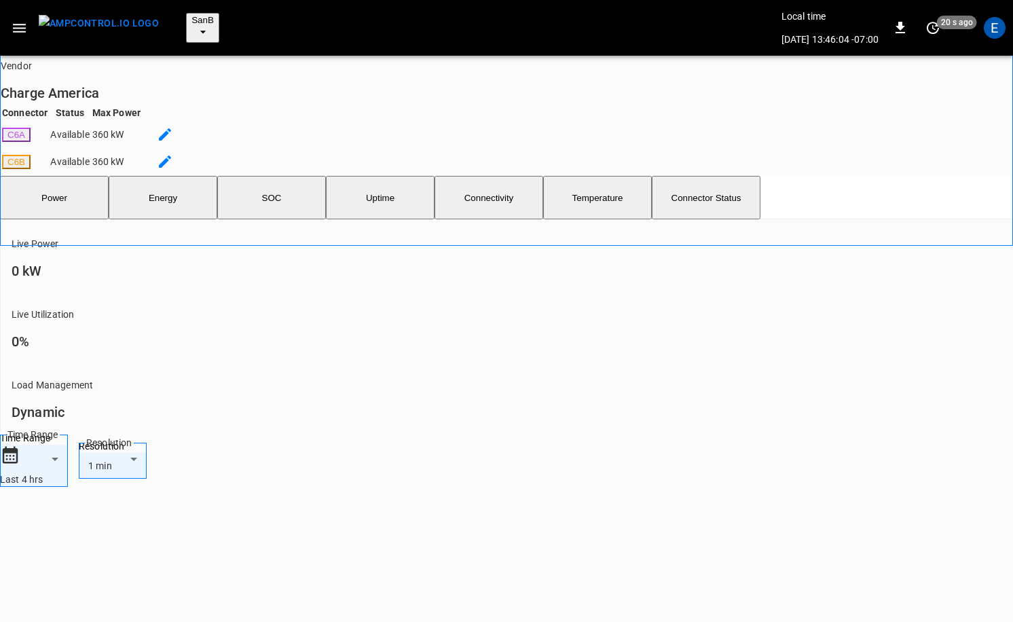
scroll to position [479, 0]
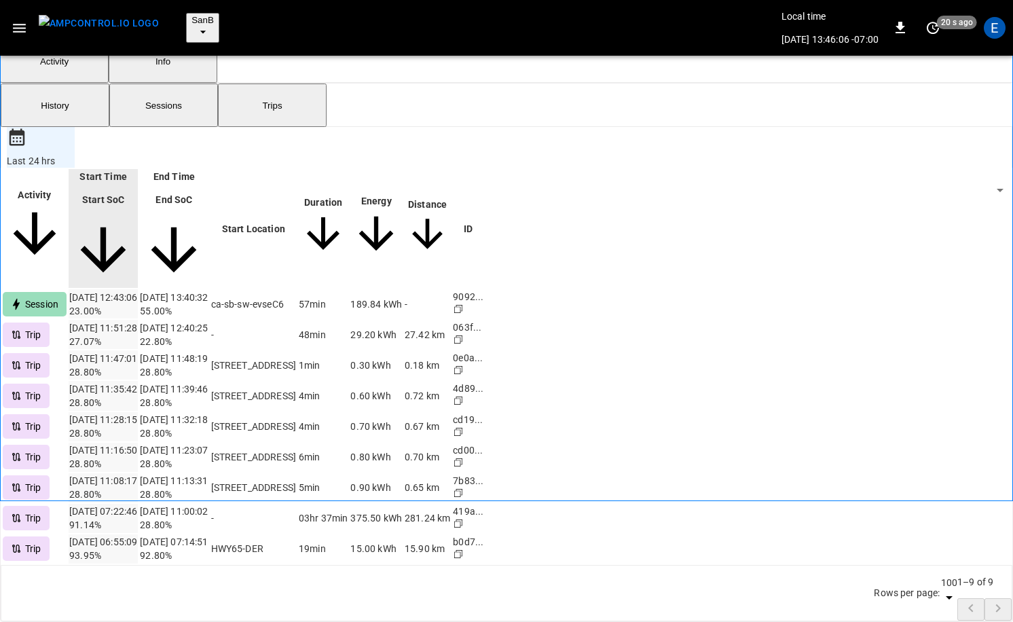
scroll to position [479, 0]
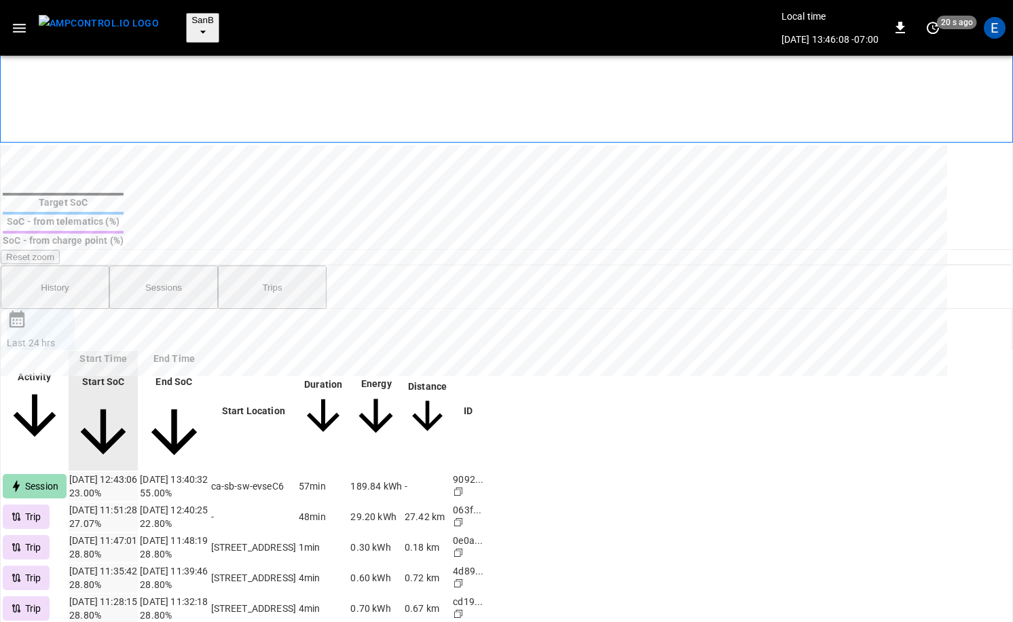
click at [83, 15] on img "menu" at bounding box center [99, 23] width 120 height 17
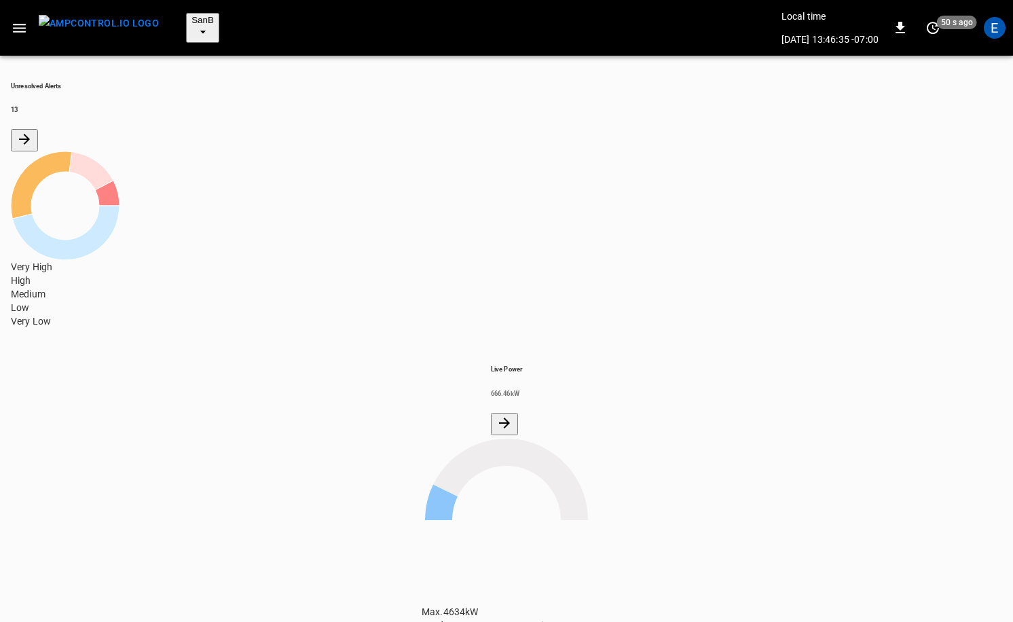
click at [30, 134] on icon "All Alerts" at bounding box center [24, 139] width 11 height 11
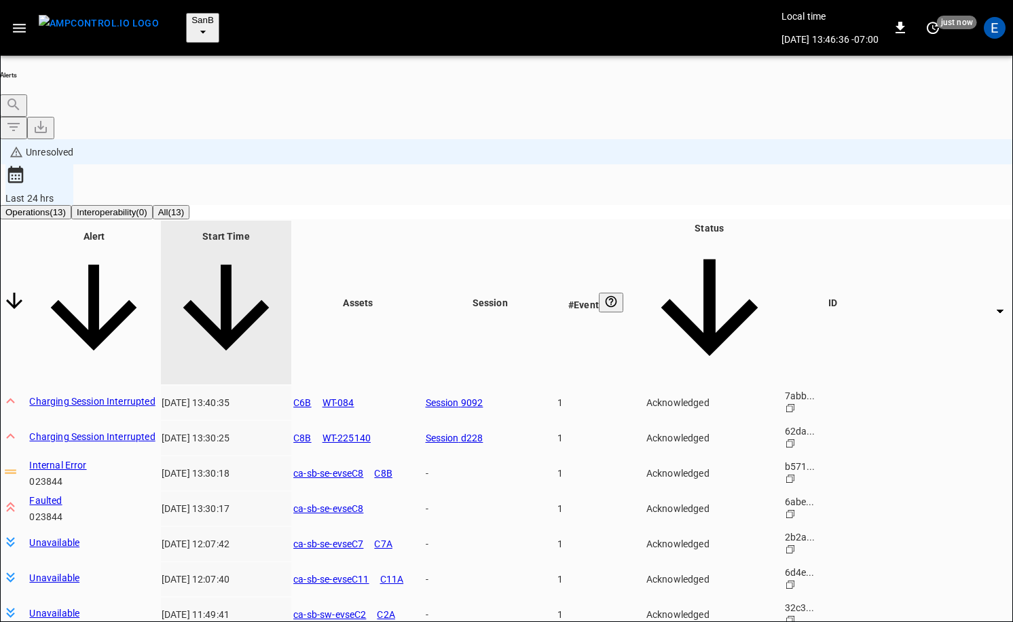
click at [85, 16] on img "menu" at bounding box center [99, 23] width 120 height 17
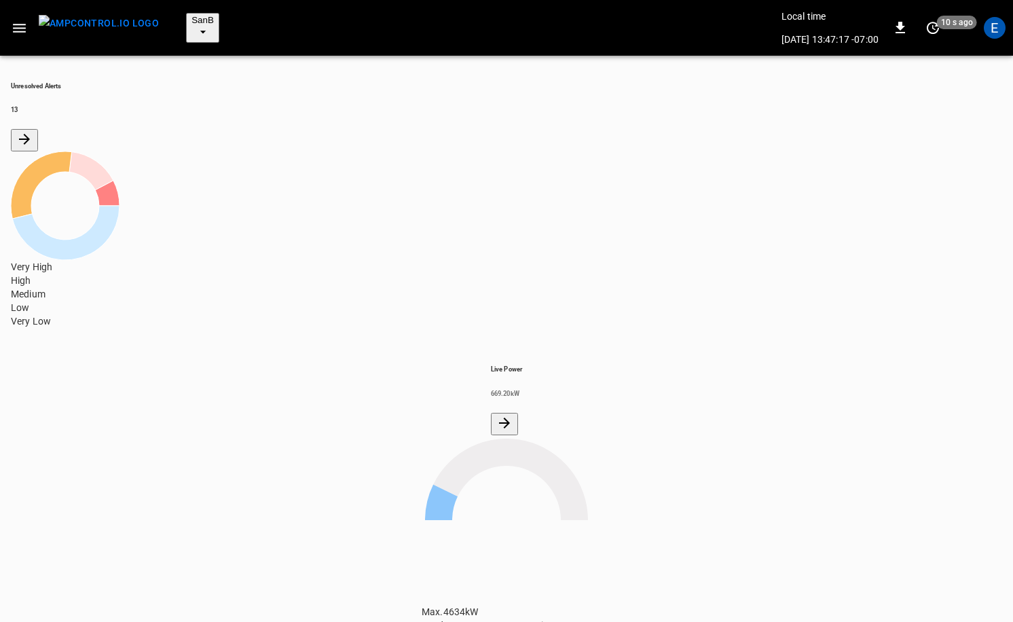
scroll to position [39, 0]
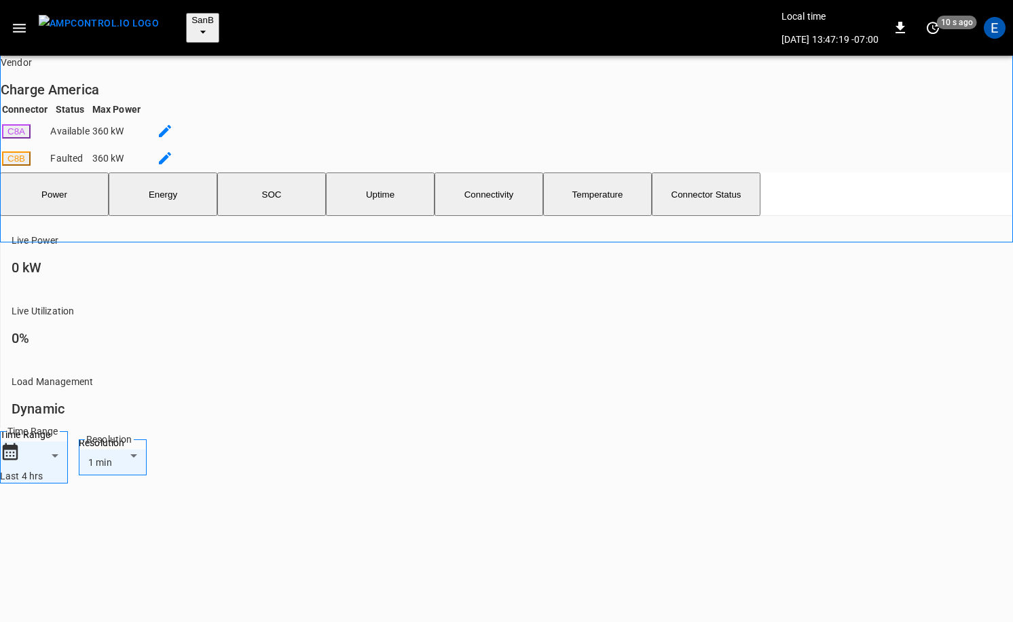
scroll to position [482, 0]
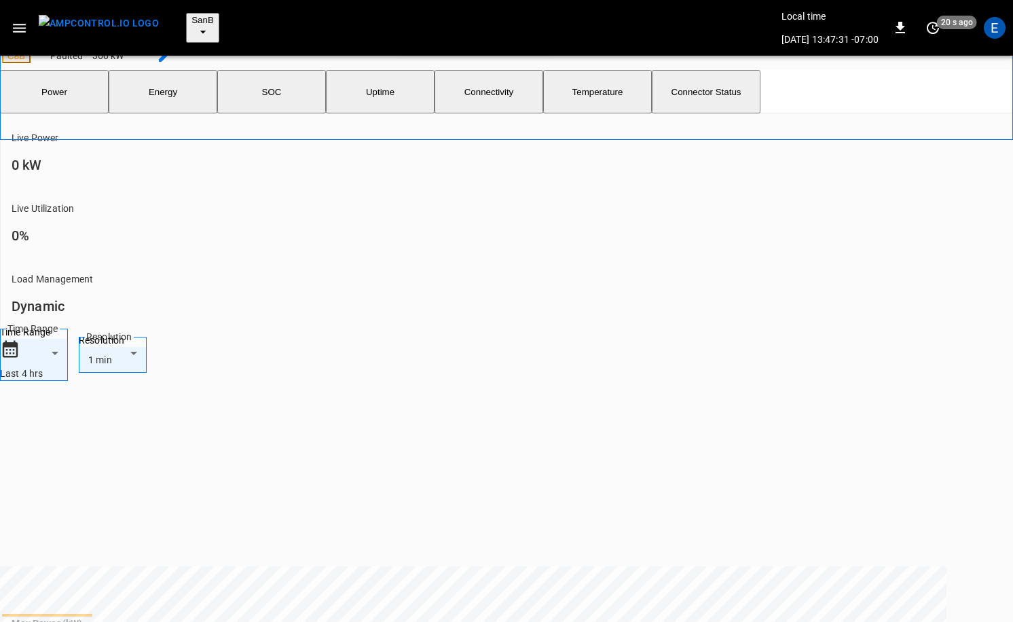
type input "**********"
click at [797, 426] on div at bounding box center [506, 311] width 1013 height 622
click at [96, 18] on img "menu" at bounding box center [99, 23] width 120 height 17
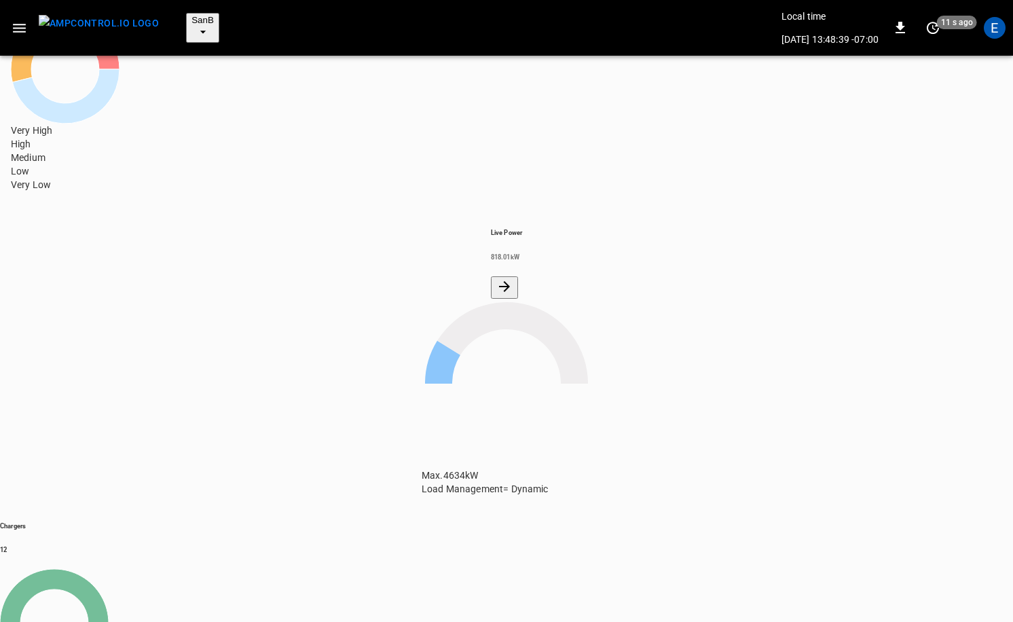
scroll to position [178, 0]
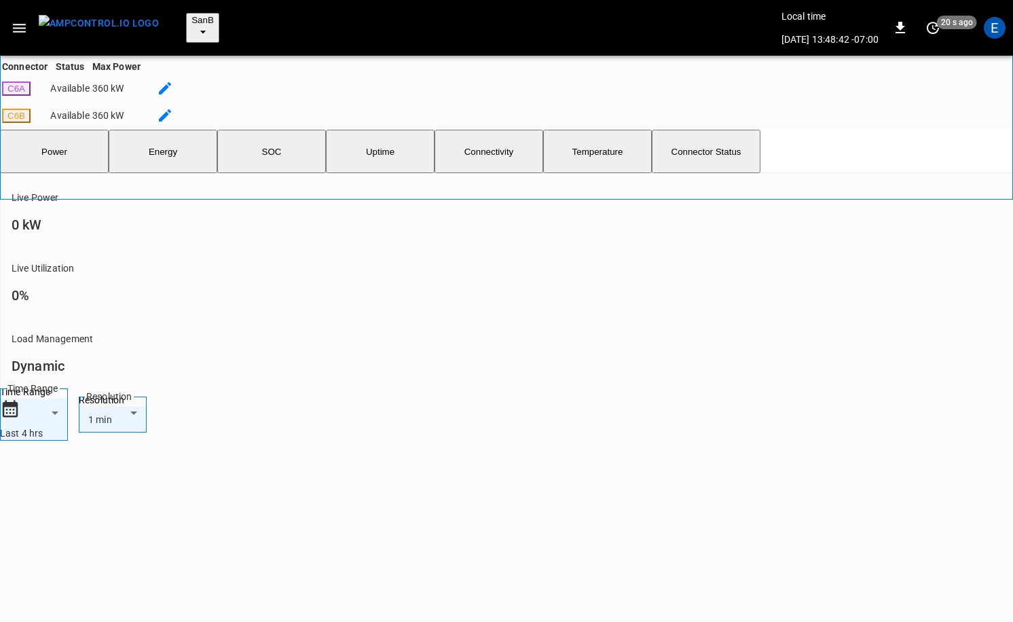
scroll to position [450, 0]
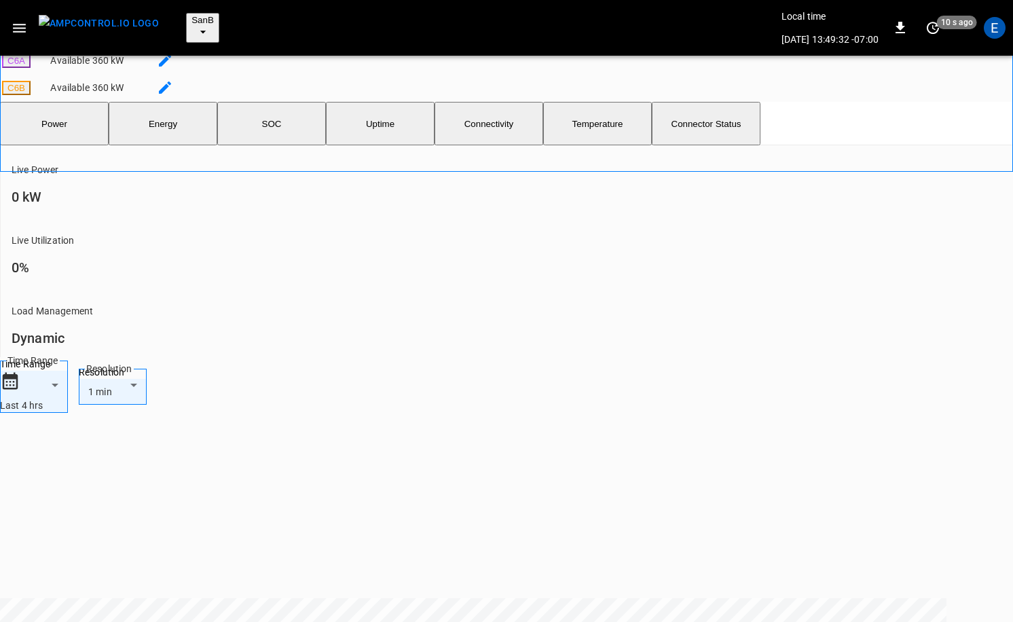
click at [109, 16] on img "menu" at bounding box center [99, 23] width 120 height 17
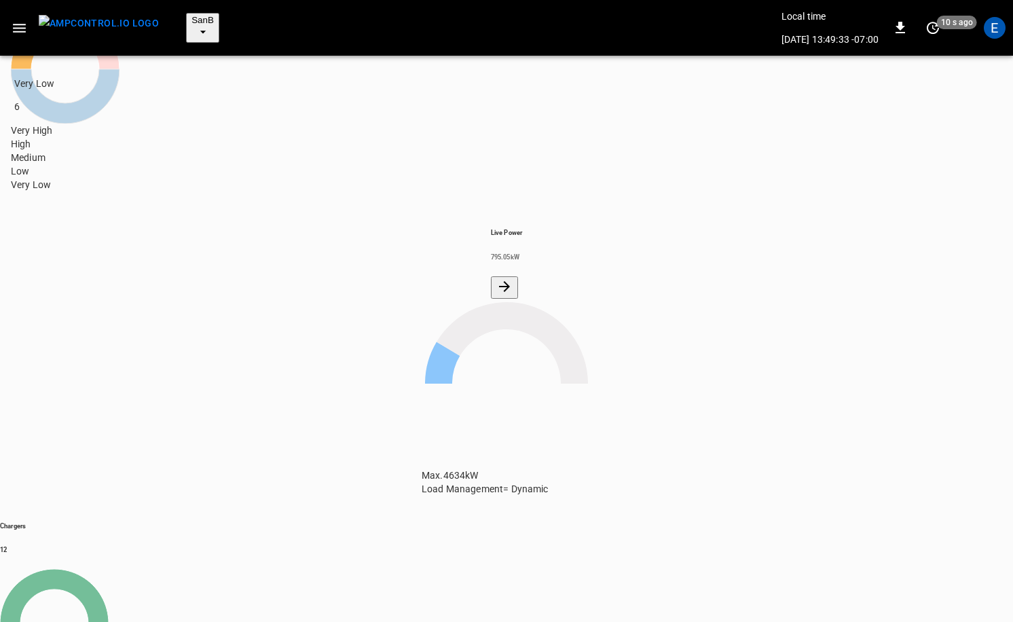
scroll to position [178, 0]
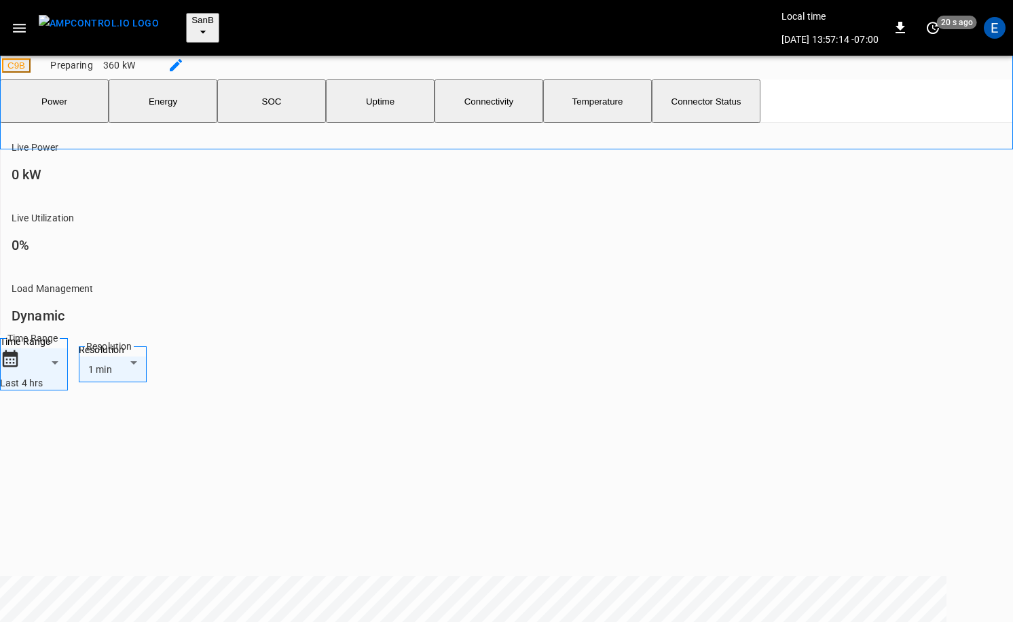
scroll to position [503, 0]
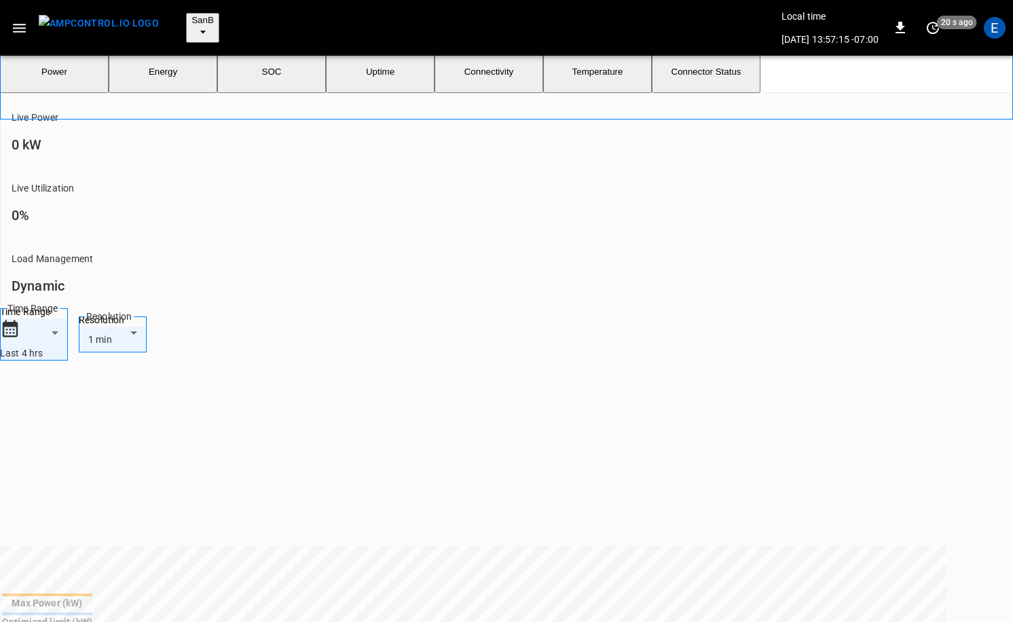
drag, startPoint x: 649, startPoint y: 509, endPoint x: 712, endPoint y: 513, distance: 63.3
copy td "00c0596a718f"
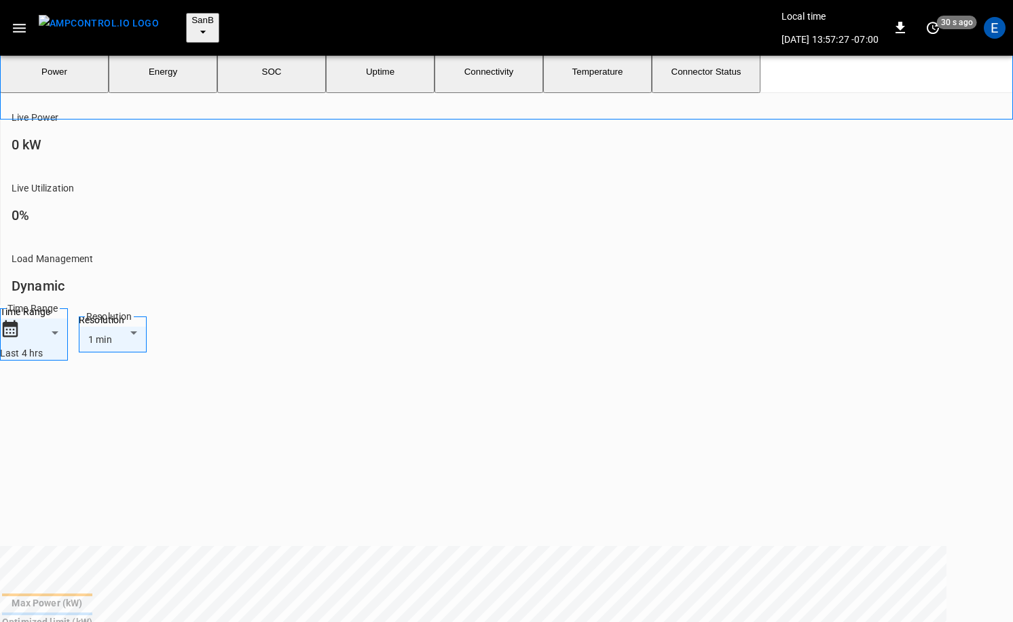
scroll to position [502, 0]
click at [113, 25] on img "menu" at bounding box center [99, 23] width 120 height 17
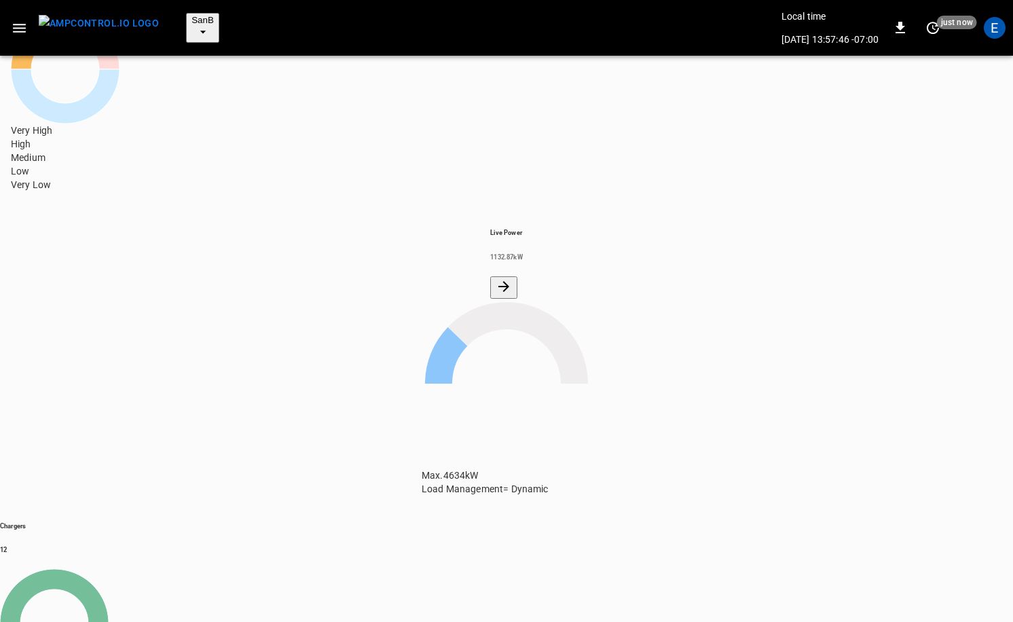
scroll to position [178, 0]
click at [192, 22] on span "SanB" at bounding box center [203, 20] width 22 height 10
click at [198, 172] on li "PoLB 2670 ..." at bounding box center [266, 208] width 204 height 73
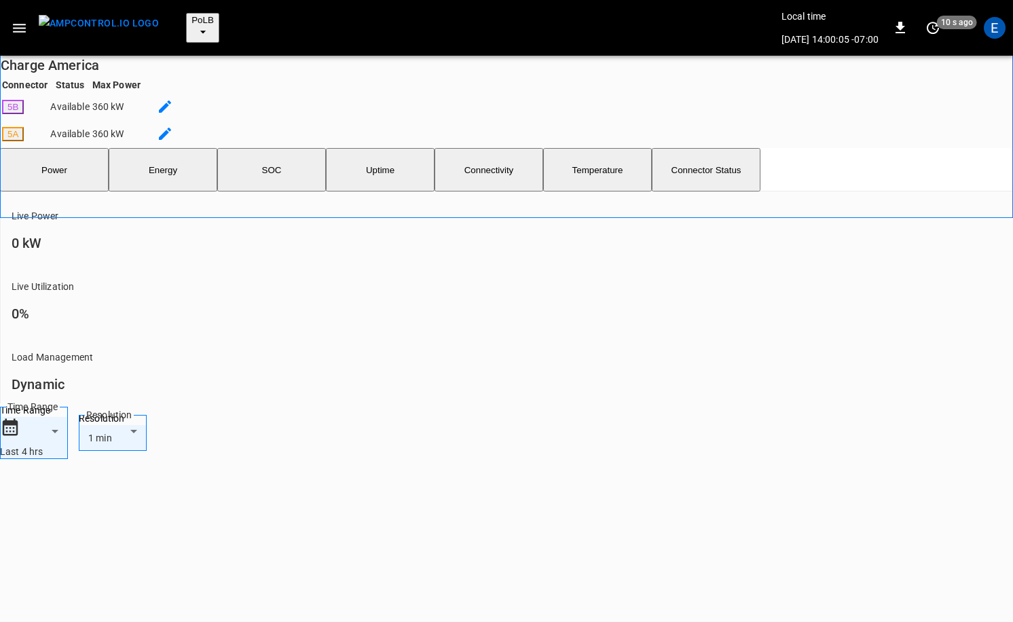
scroll to position [488, 0]
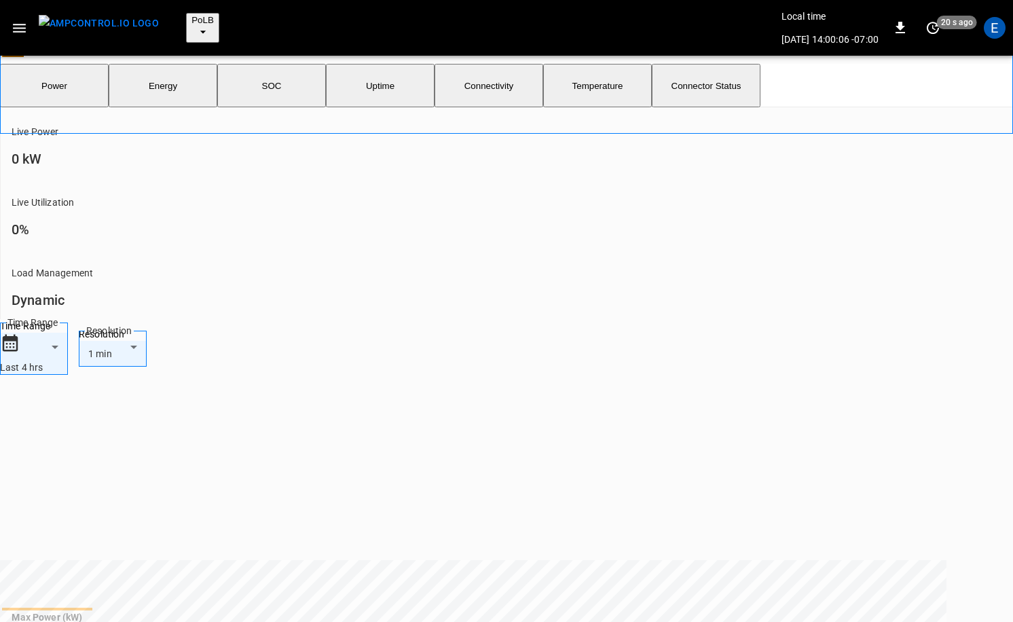
drag, startPoint x: 649, startPoint y: 498, endPoint x: 711, endPoint y: 495, distance: 62.6
copy td "001823b497aa"
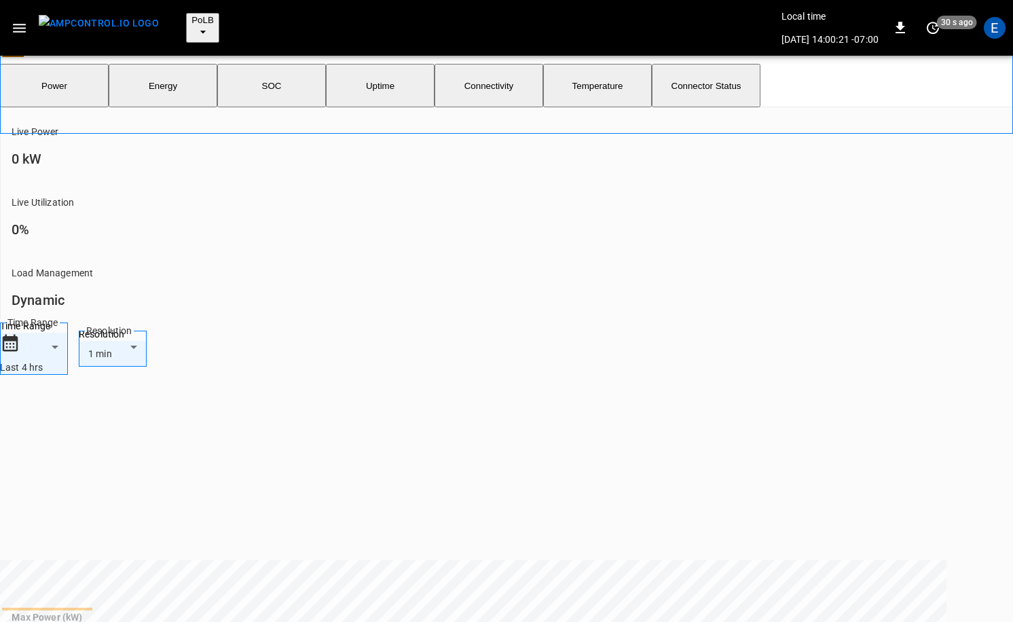
click at [111, 19] on img "menu" at bounding box center [99, 23] width 120 height 17
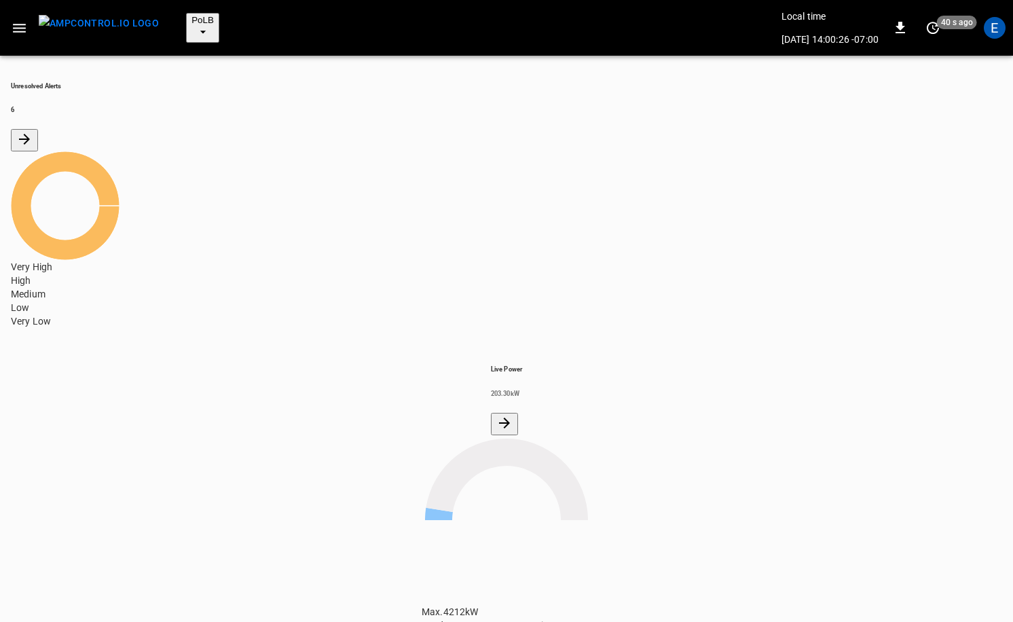
click at [251, 77] on div "Unresolved Alerts 6 Very High High Medium Low Very Low" at bounding box center [506, 197] width 1013 height 283
click at [33, 131] on icon "All Alerts" at bounding box center [24, 139] width 16 height 16
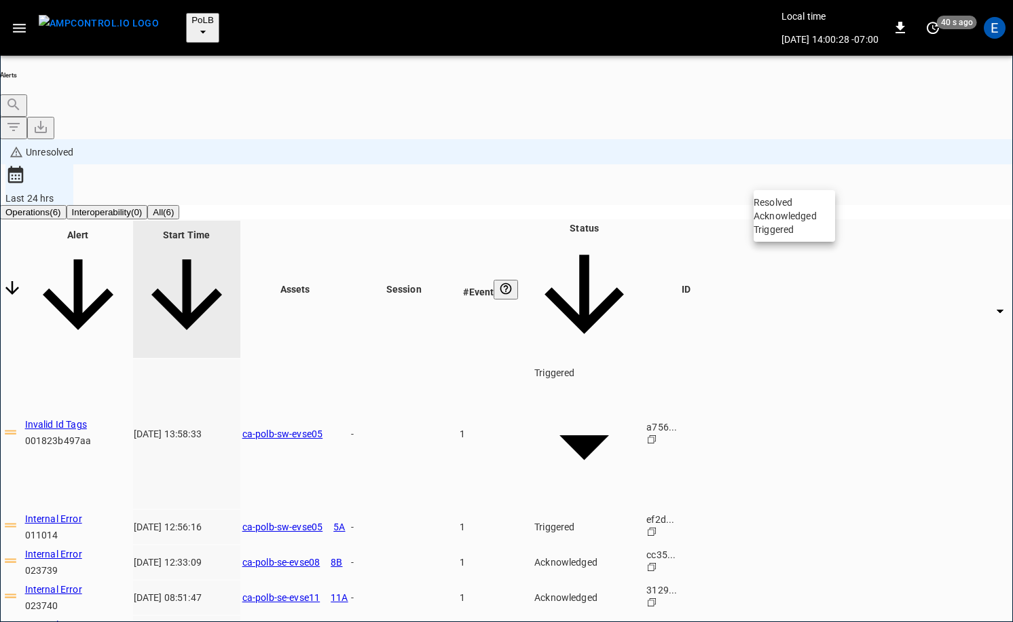
click at [802, 174] on body "**********" at bounding box center [506, 367] width 1013 height 735
click at [786, 223] on li "Acknowledged" at bounding box center [794, 216] width 81 height 14
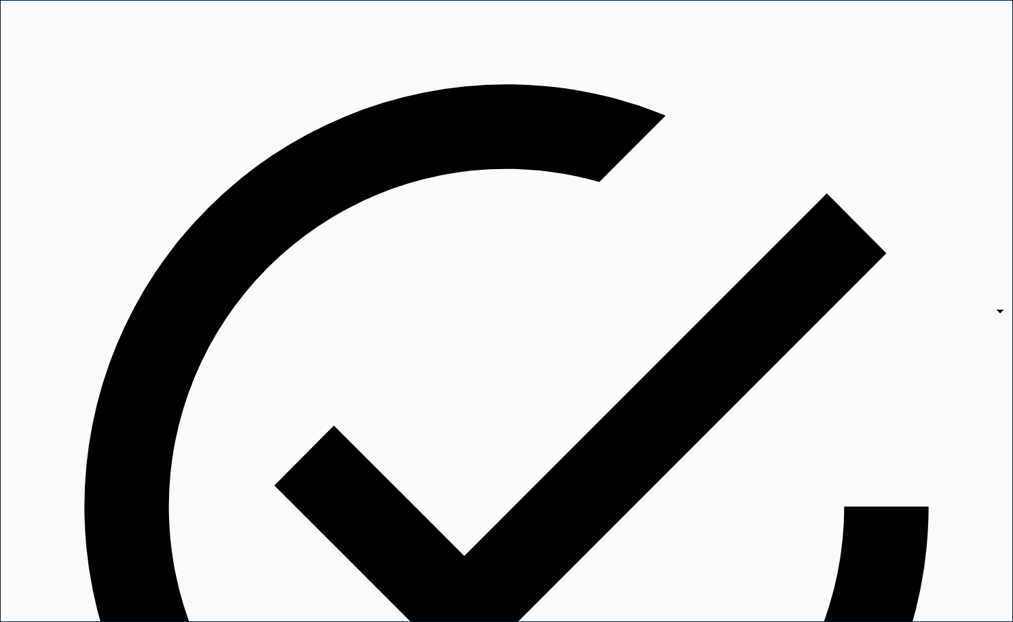
type input "**********"
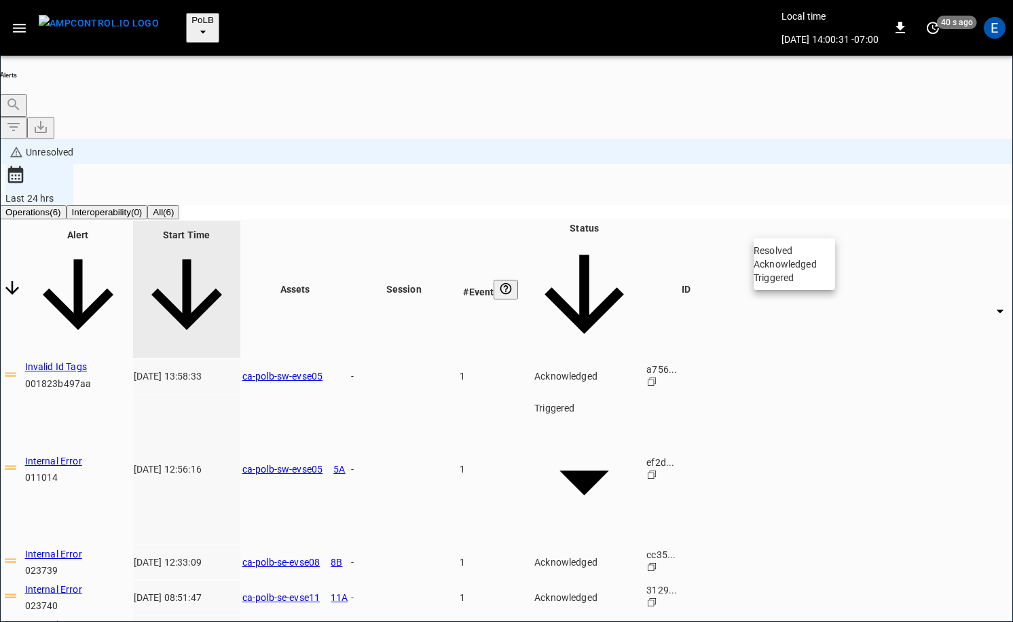
click at [776, 271] on li "Acknowledged" at bounding box center [794, 264] width 81 height 14
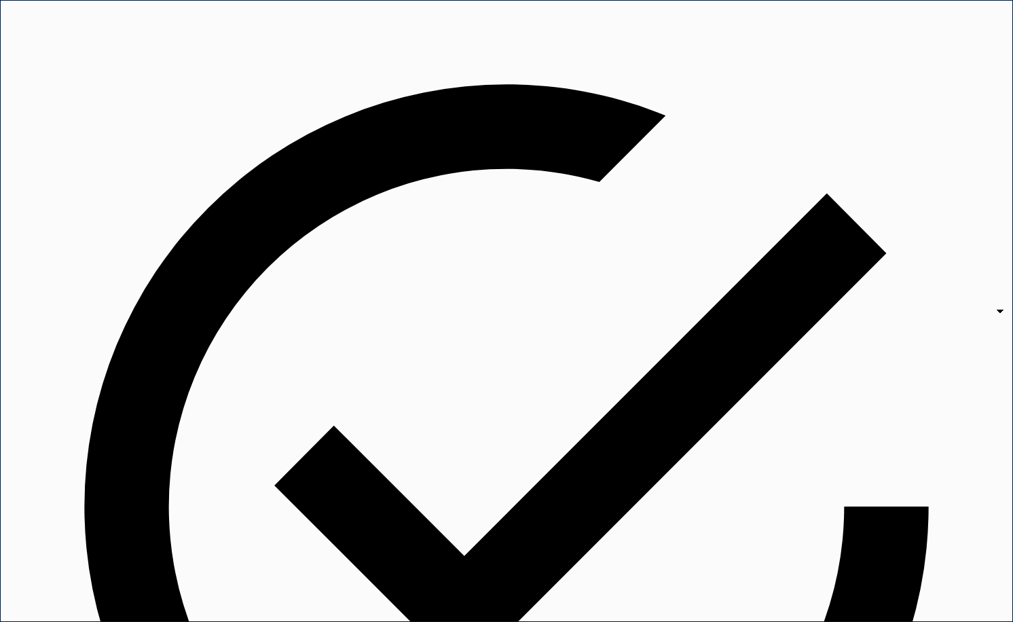
type input "**********"
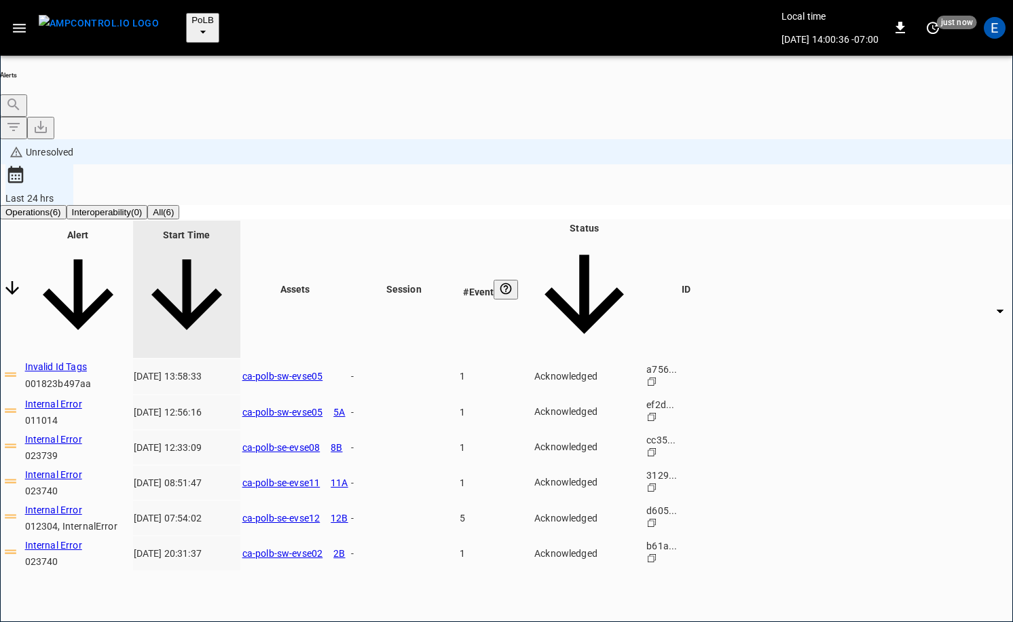
click at [94, 20] on img "menu" at bounding box center [99, 23] width 120 height 17
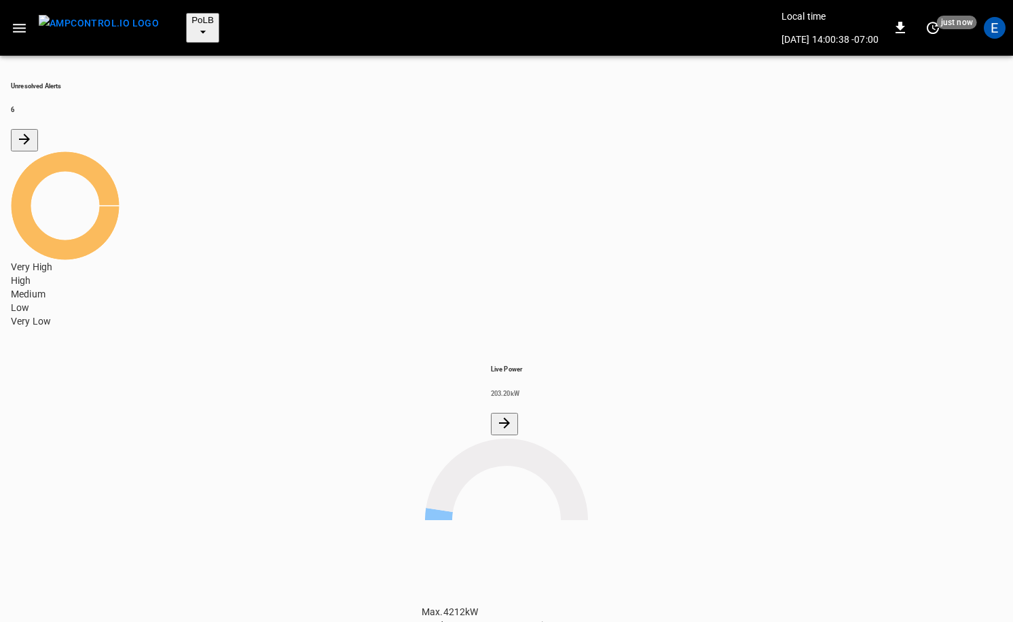
scroll to position [137, 0]
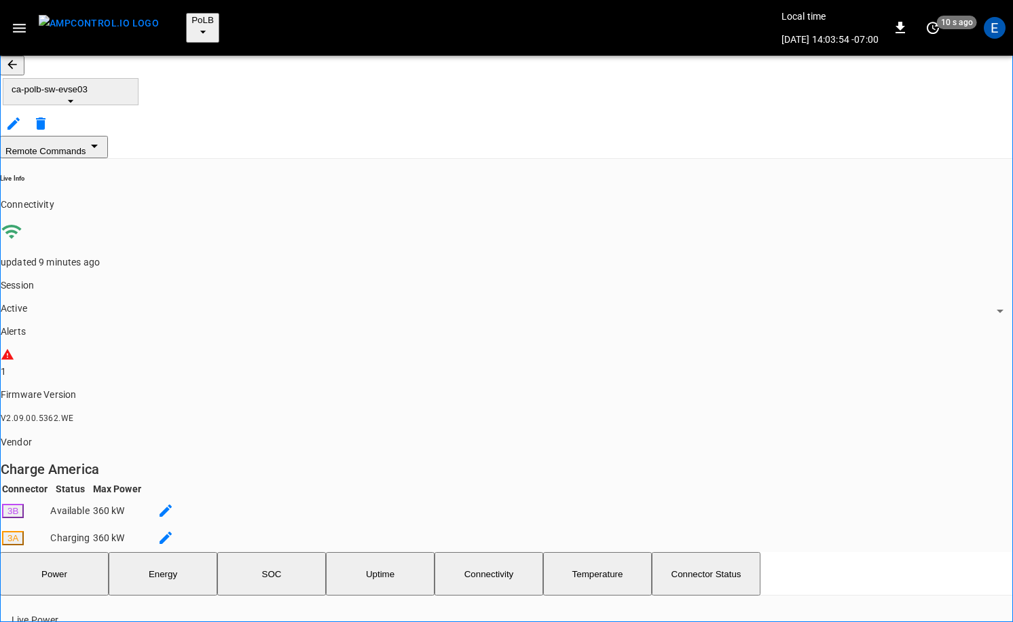
click at [19, 58] on icon "button" at bounding box center [12, 65] width 14 height 14
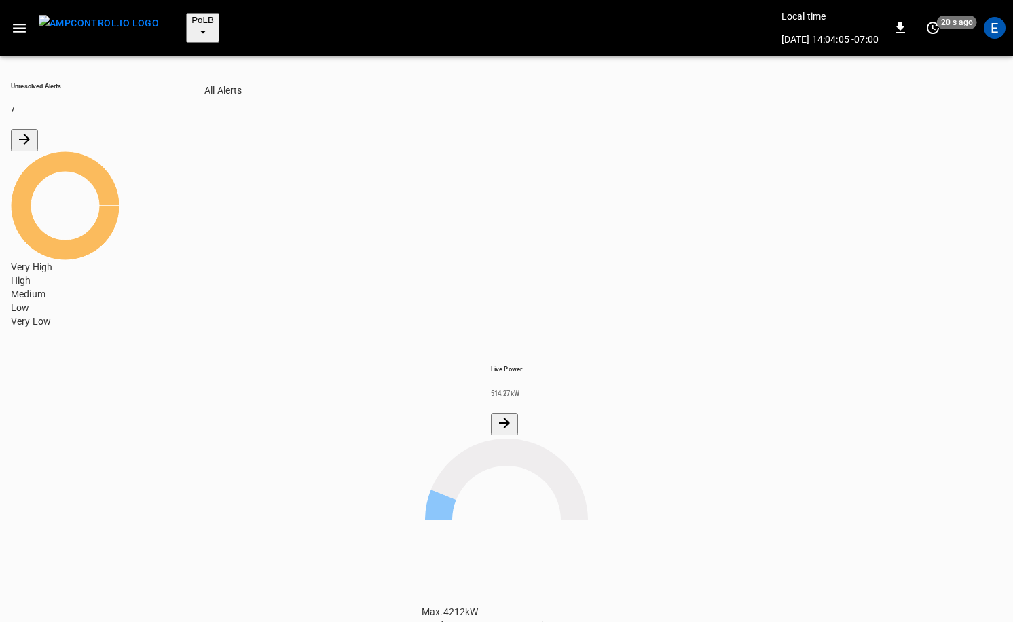
click at [33, 131] on icon "All Alerts" at bounding box center [24, 139] width 16 height 16
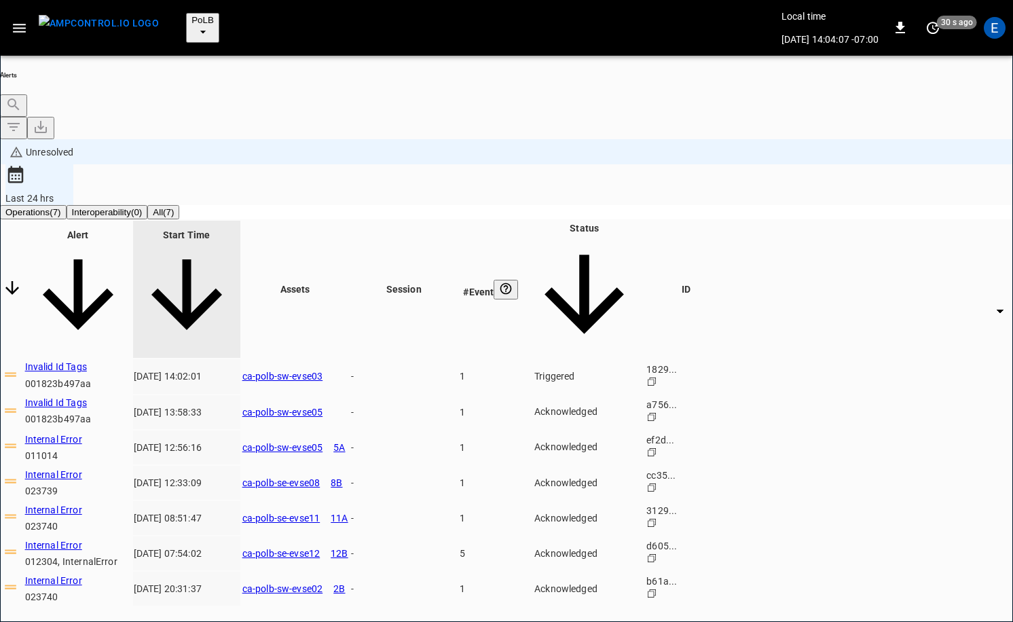
click at [808, 180] on body "**********" at bounding box center [506, 367] width 1013 height 735
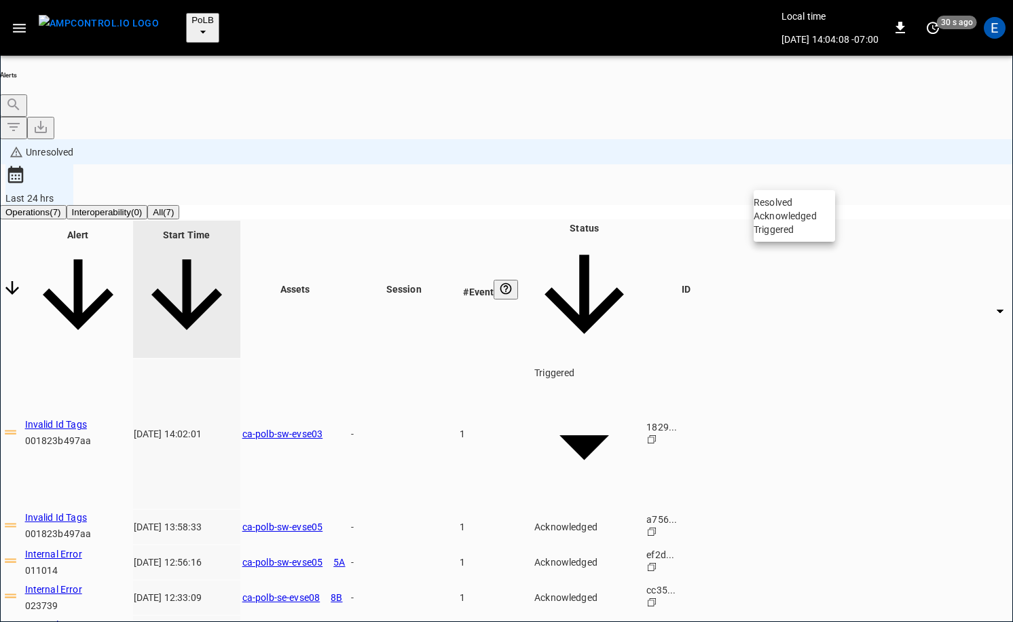
click at [801, 223] on li "Acknowledged" at bounding box center [794, 216] width 81 height 14
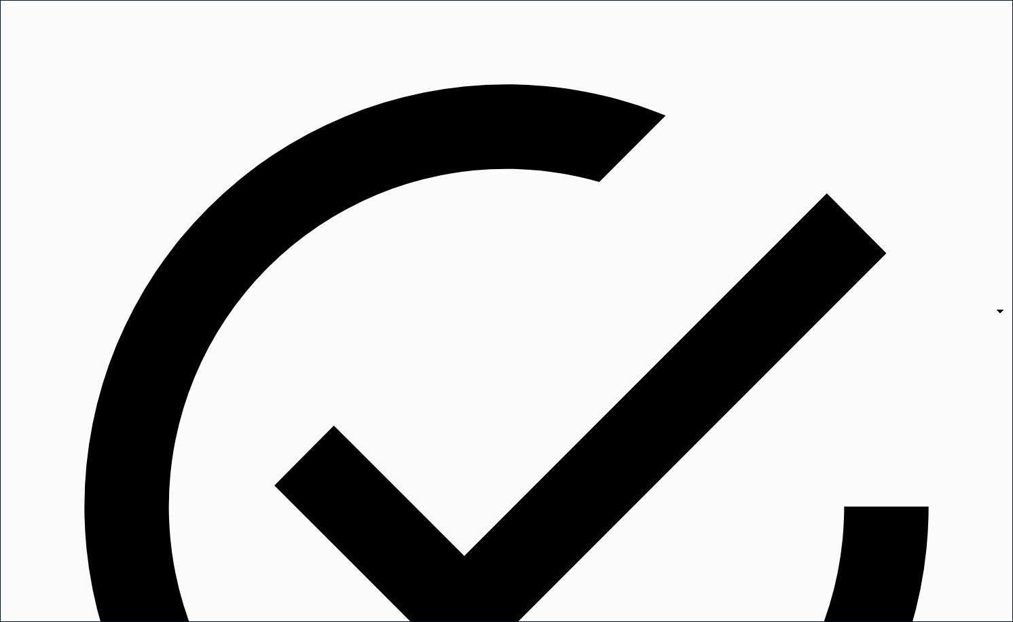
type input "**********"
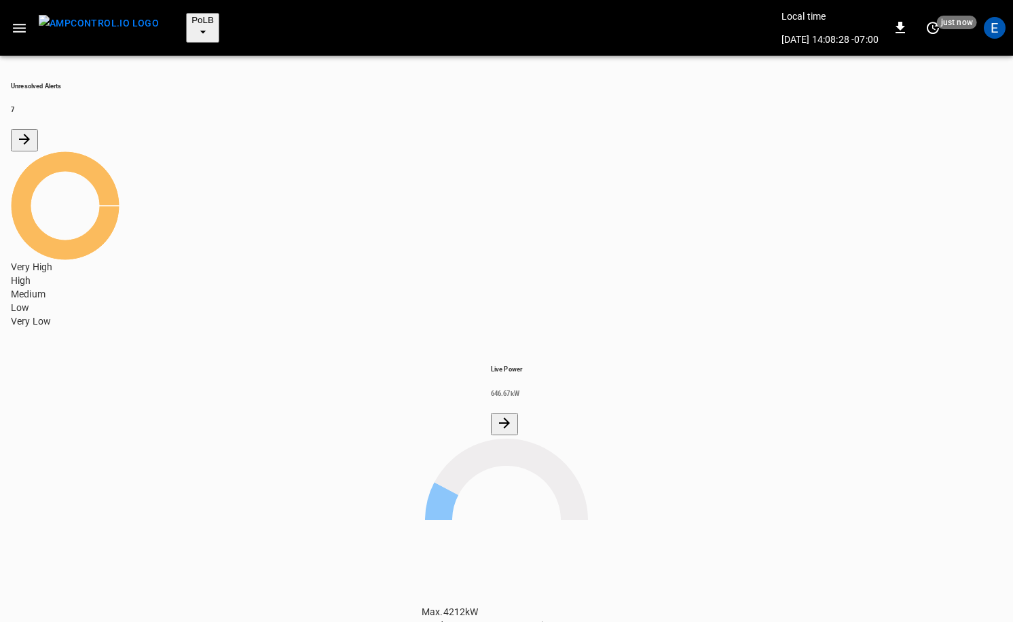
click at [218, 13] on div "PoLB" at bounding box center [475, 28] width 611 height 30
click at [192, 18] on span "PoLB" at bounding box center [203, 20] width 22 height 10
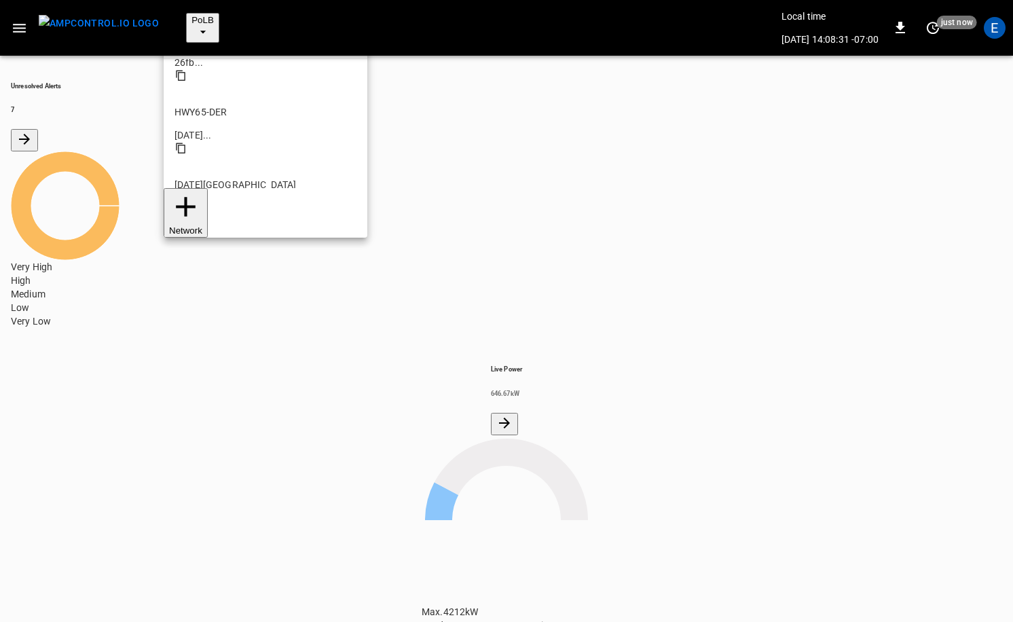
click at [230, 381] on li "SanB 5792 ..." at bounding box center [266, 417] width 204 height 73
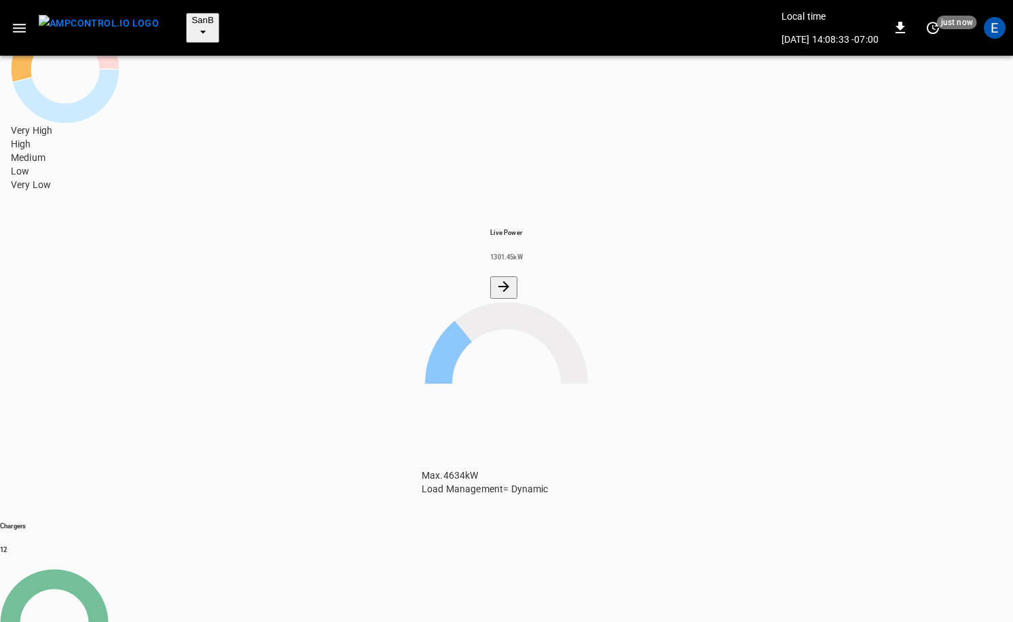
scroll to position [178, 0]
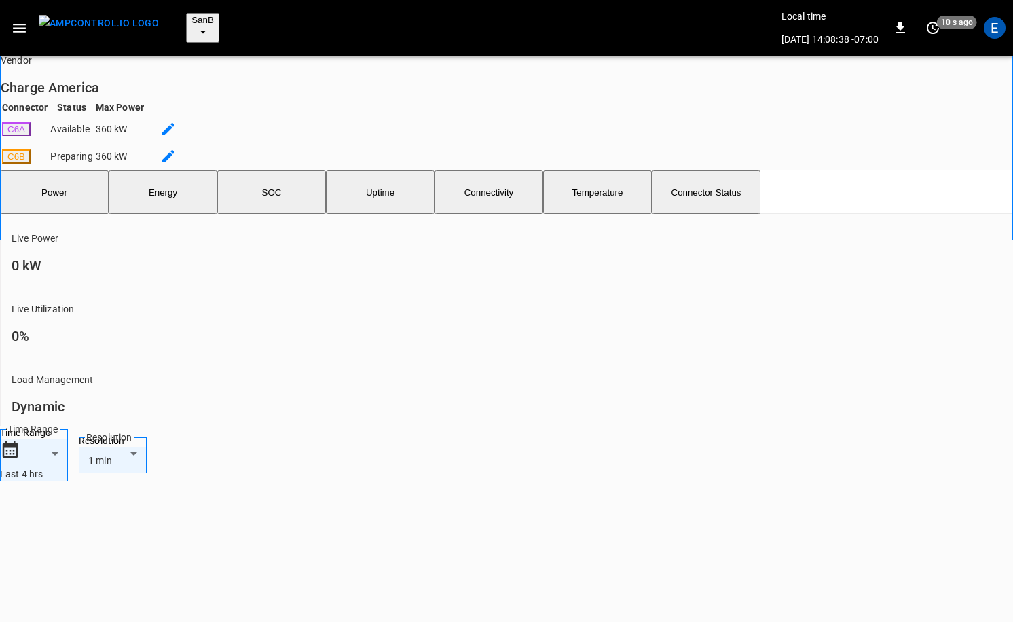
scroll to position [511, 0]
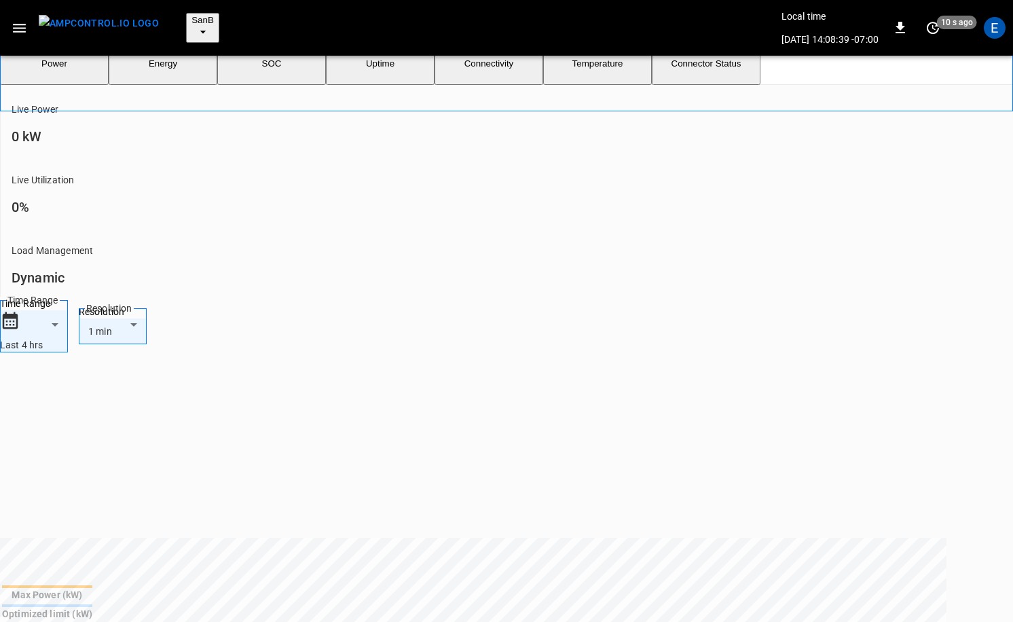
drag, startPoint x: 671, startPoint y: 597, endPoint x: 729, endPoint y: 596, distance: 57.7
copy td "001823b0bfde"
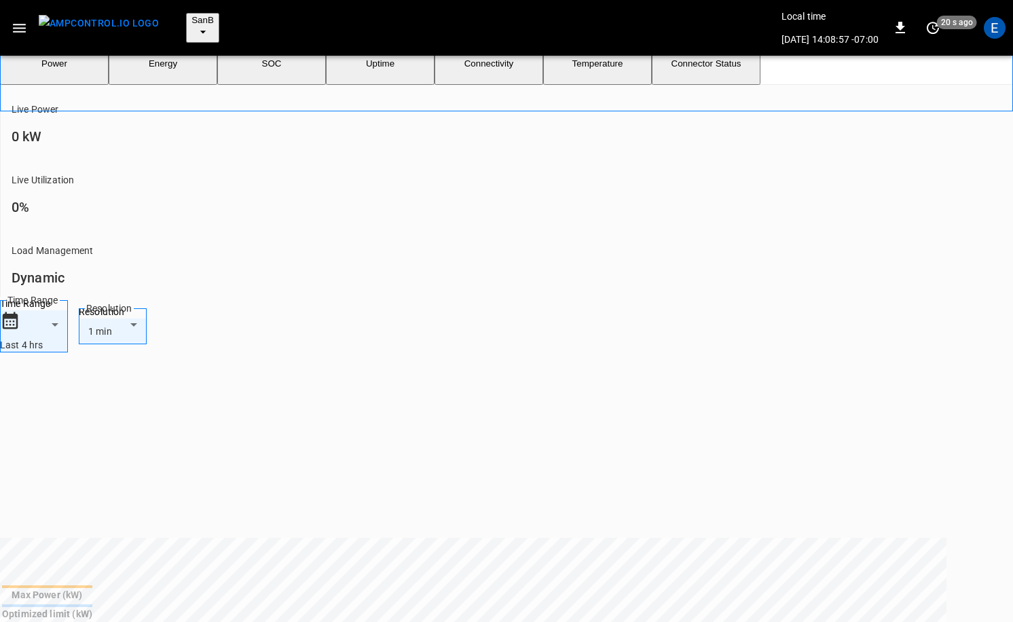
click at [114, 17] on img "menu" at bounding box center [99, 23] width 120 height 17
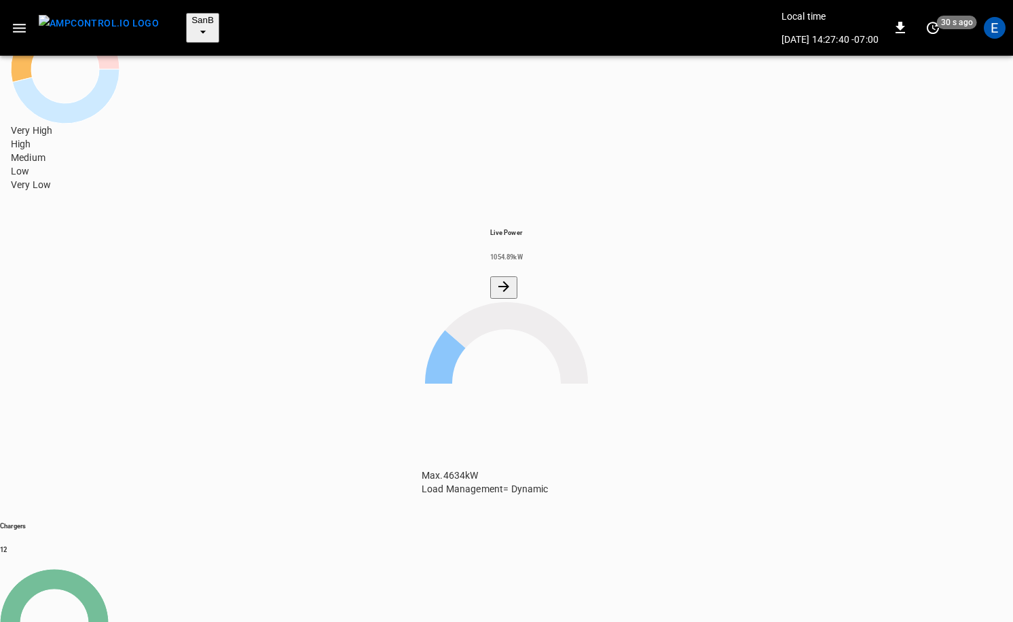
scroll to position [178, 0]
click at [198, 25] on icon "button" at bounding box center [203, 32] width 14 height 14
click at [218, 172] on li "PoLB 2670 ..." at bounding box center [266, 208] width 204 height 73
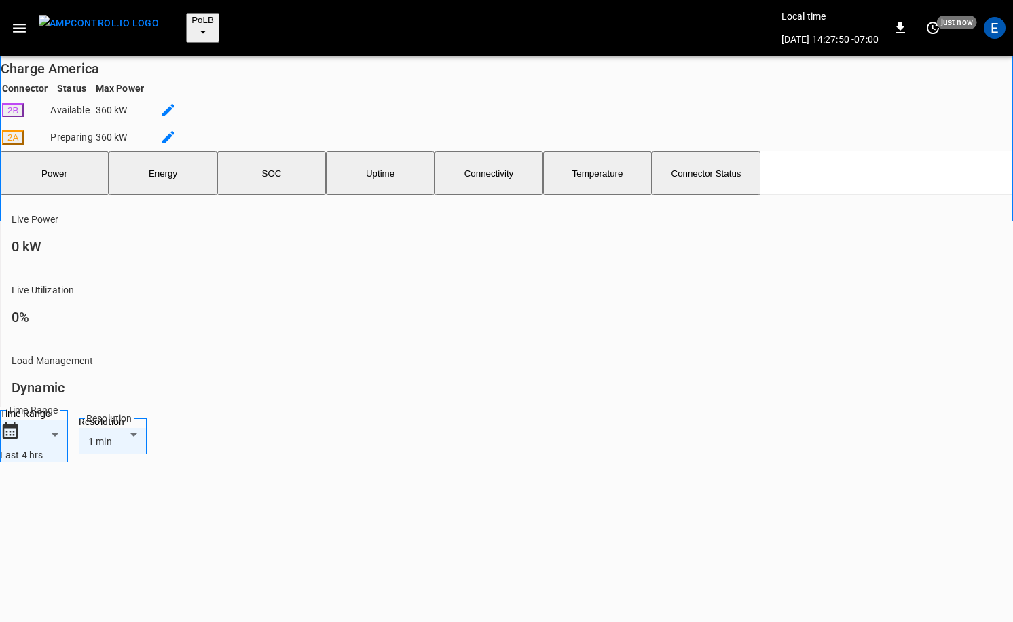
scroll to position [443, 0]
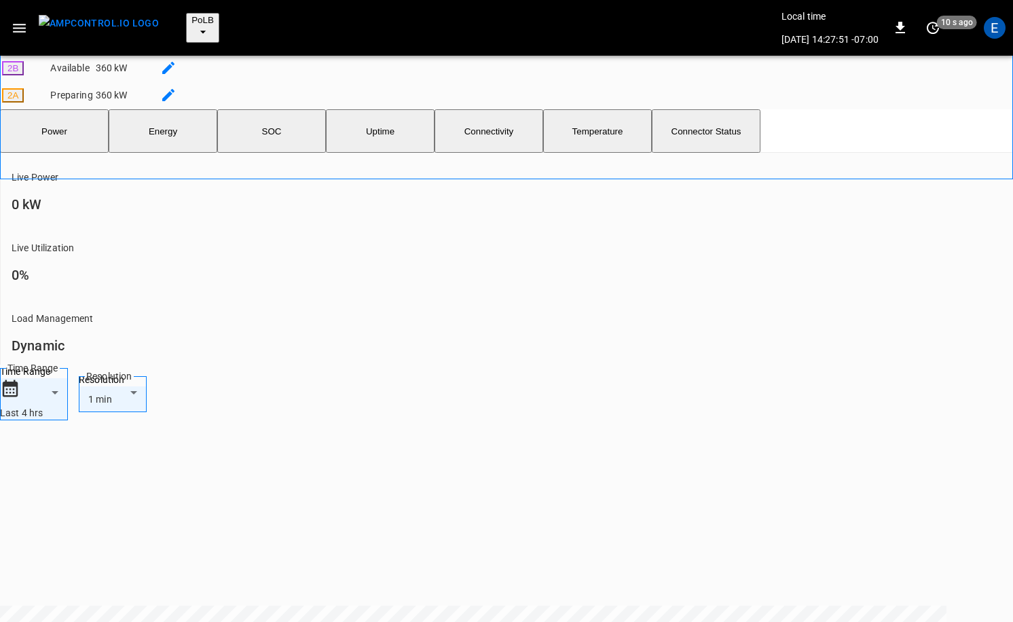
drag, startPoint x: 650, startPoint y: 530, endPoint x: 704, endPoint y: 531, distance: 54.3
copy td "0018238be2e7"
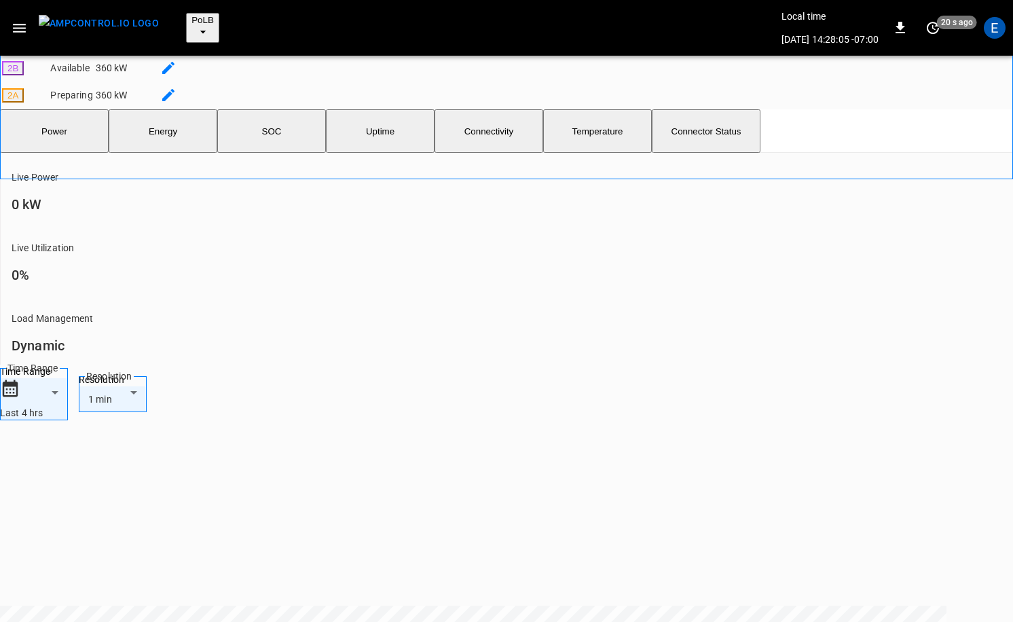
click at [120, 27] on img "menu" at bounding box center [99, 23] width 120 height 17
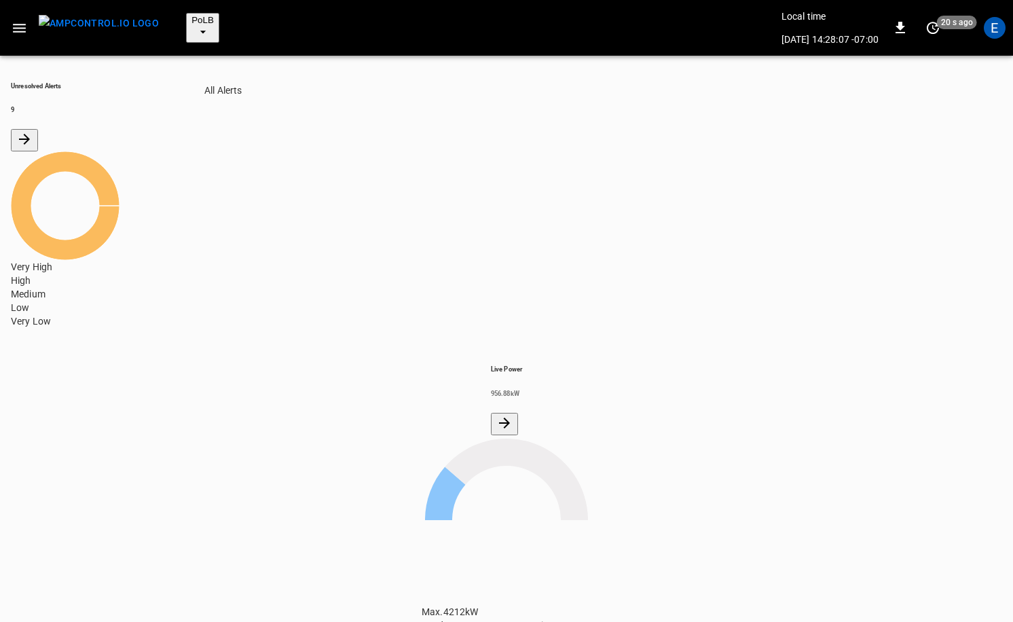
click at [33, 131] on icon "All Alerts" at bounding box center [24, 139] width 16 height 16
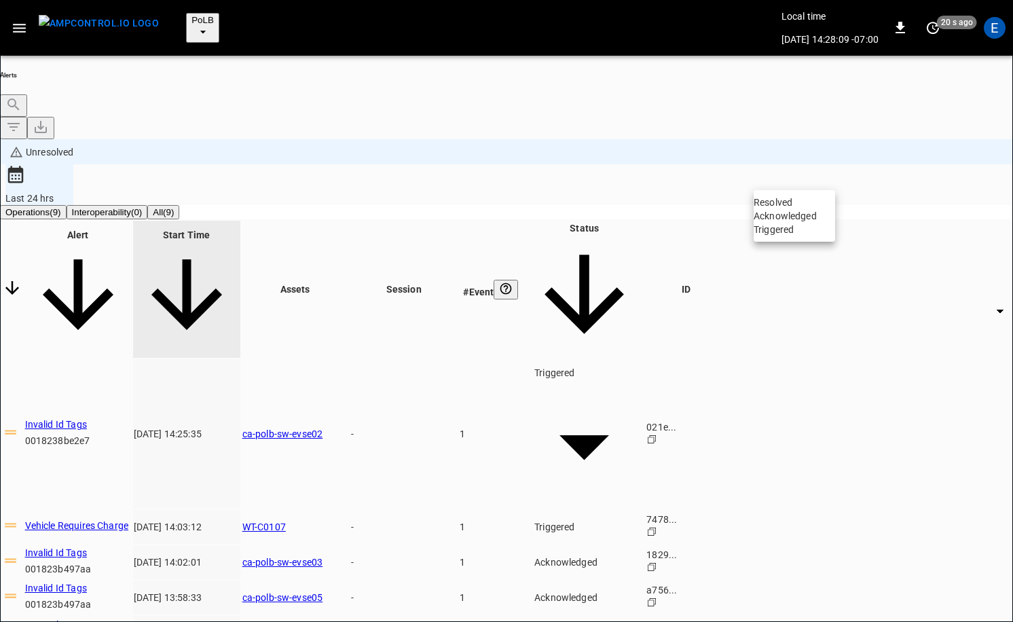
click at [817, 179] on body "**********" at bounding box center [506, 367] width 1013 height 735
click at [801, 223] on li "Acknowledged" at bounding box center [794, 216] width 81 height 14
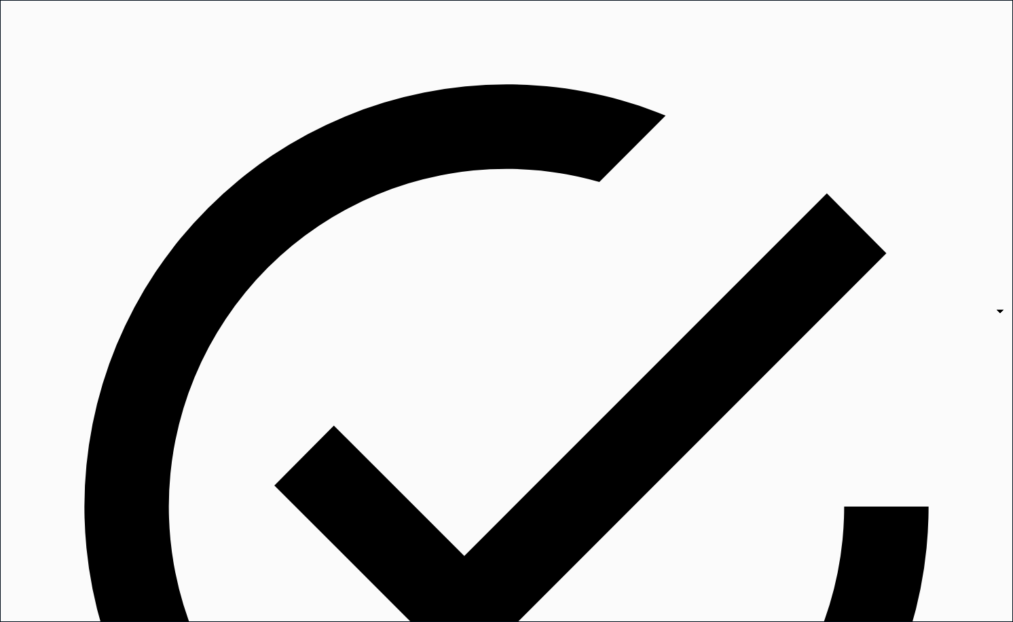
type input "**********"
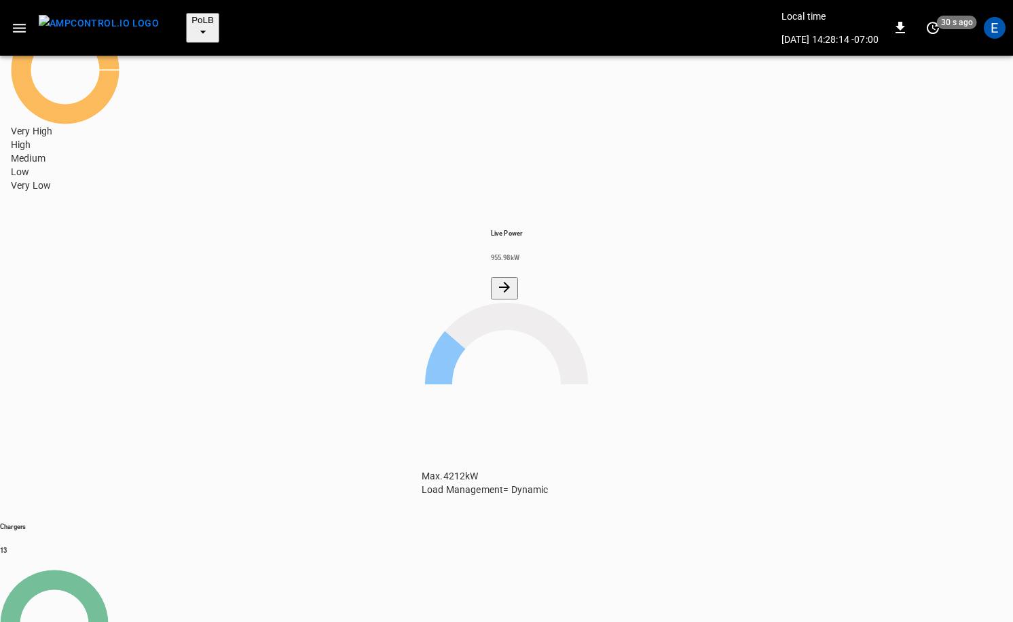
scroll to position [137, 0]
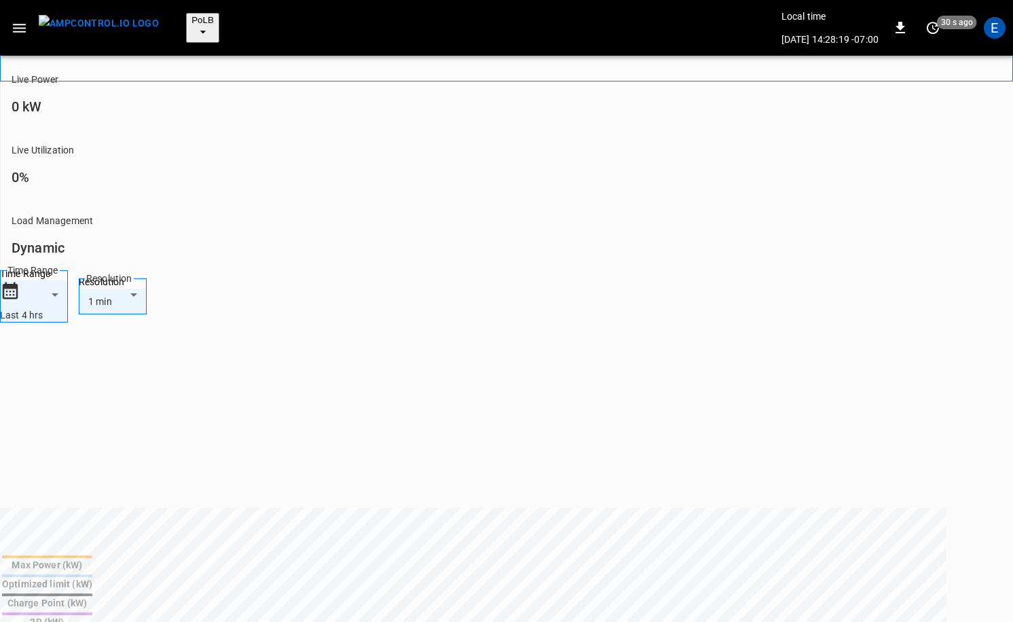
scroll to position [549, 0]
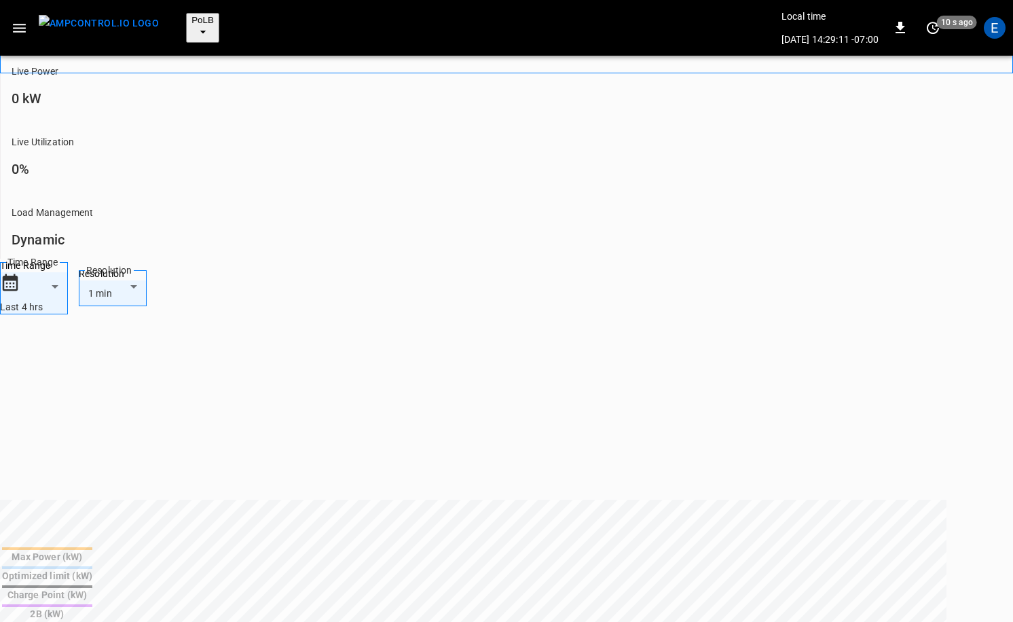
drag, startPoint x: 83, startPoint y: 12, endPoint x: 97, endPoint y: 18, distance: 15.5
click at [84, 15] on img "menu" at bounding box center [99, 23] width 120 height 17
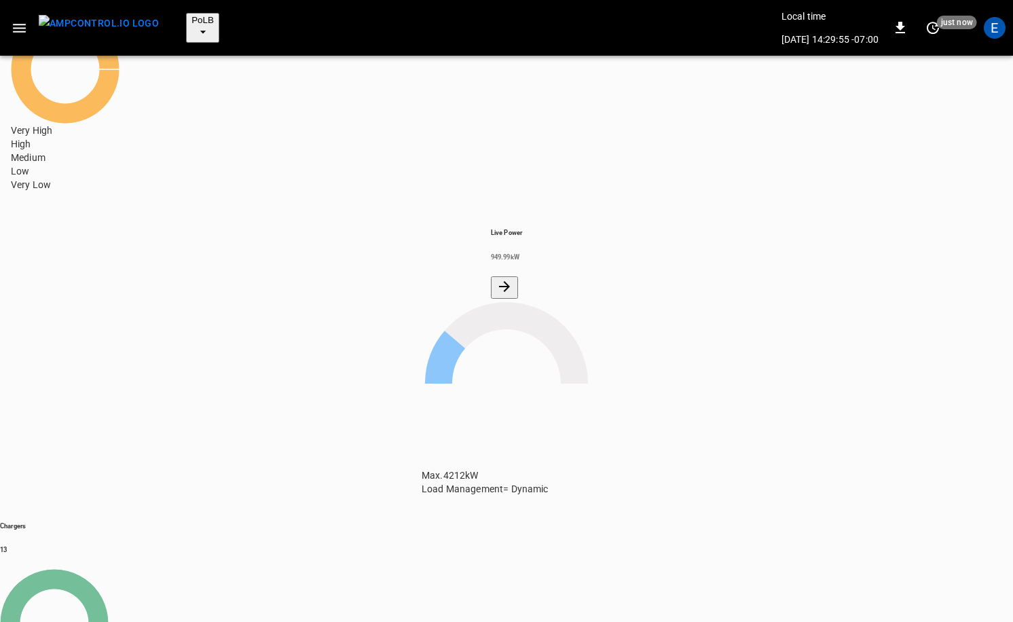
scroll to position [225, 0]
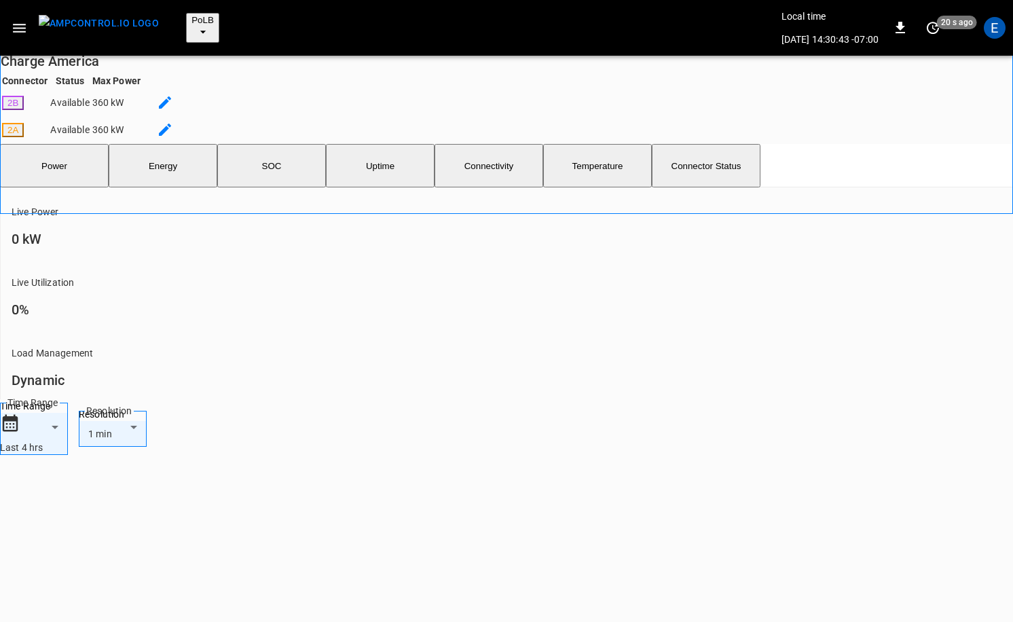
scroll to position [634, 0]
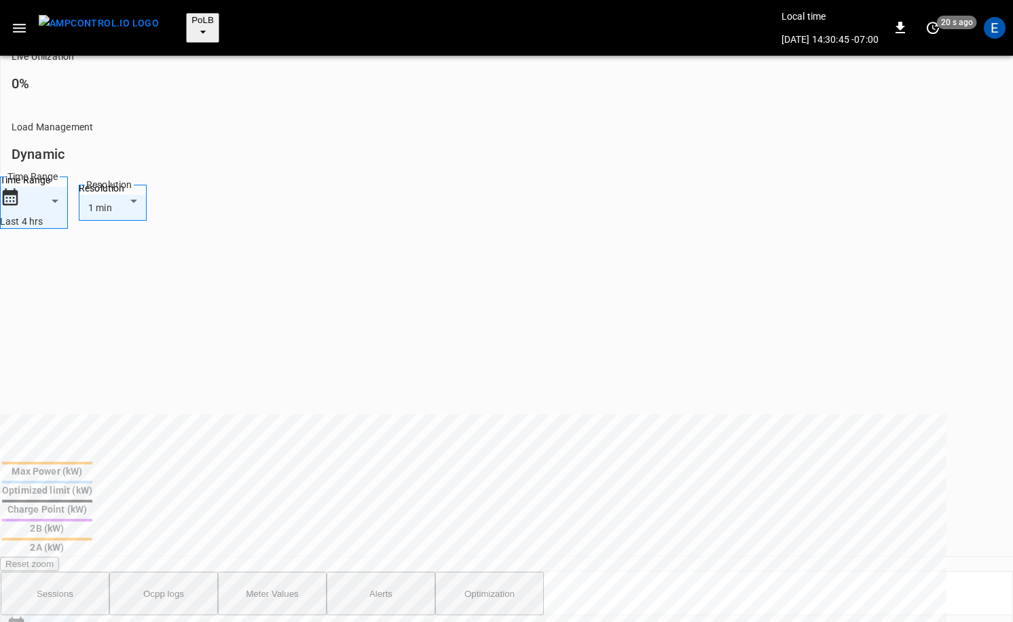
click at [82, 17] on img "menu" at bounding box center [99, 23] width 120 height 17
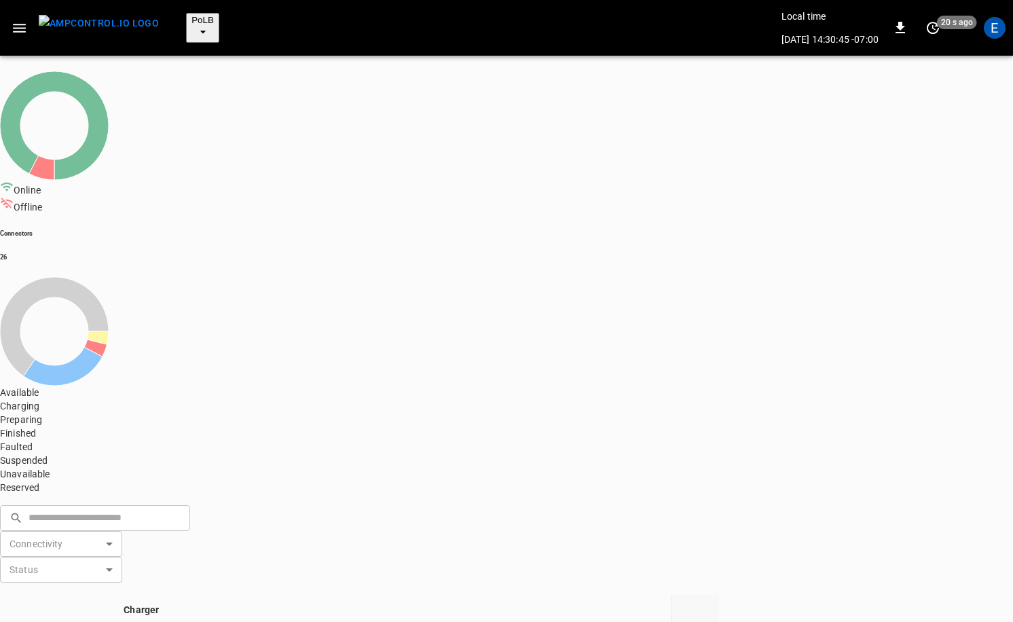
scroll to position [137, 0]
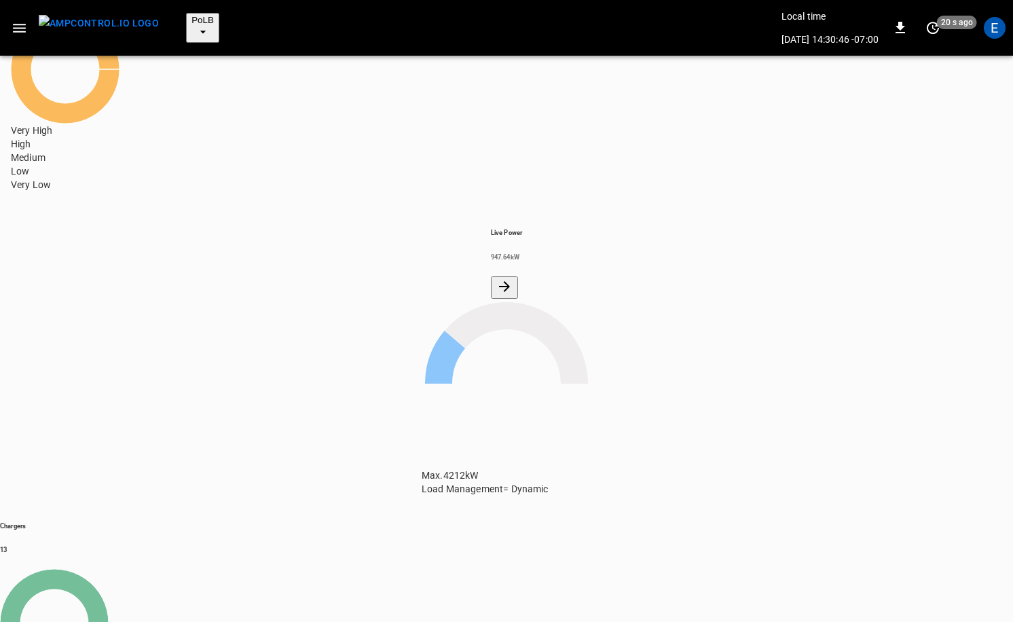
click at [192, 17] on span "PoLB" at bounding box center [203, 20] width 22 height 10
click at [349, 368] on div at bounding box center [506, 311] width 1013 height 622
click at [192, 15] on span "PoLB" at bounding box center [203, 20] width 22 height 10
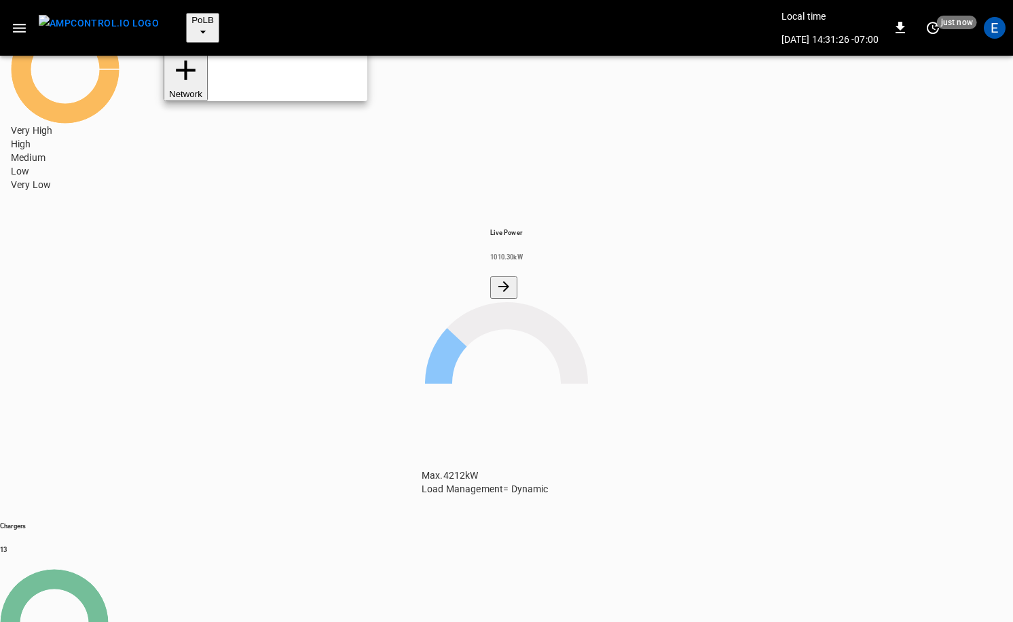
scroll to position [114, 0]
click at [202, 244] on li "SanB 5792 ..." at bounding box center [266, 280] width 204 height 73
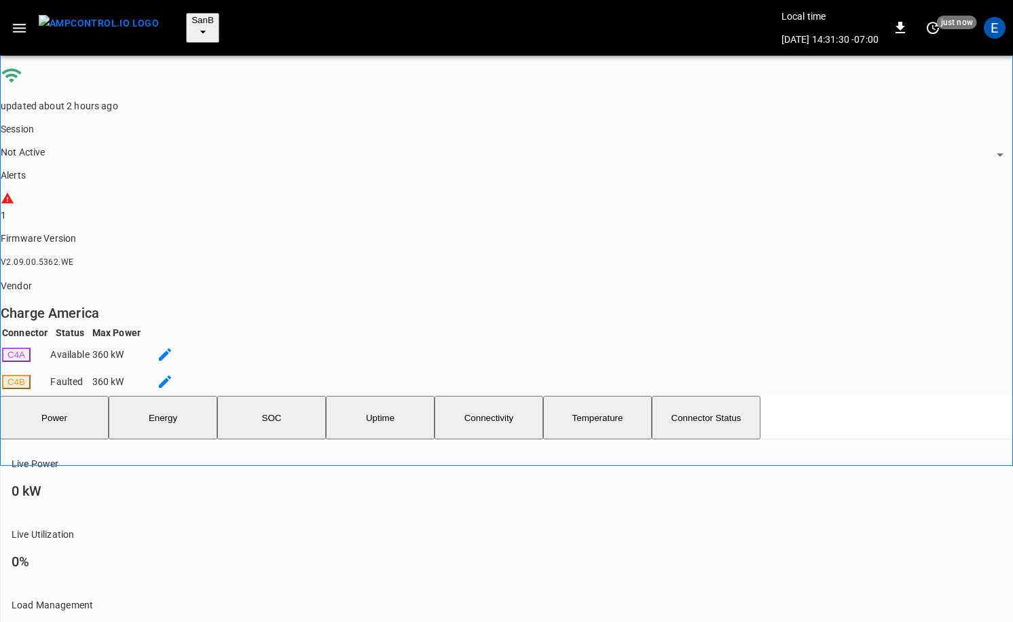
scroll to position [422, 0]
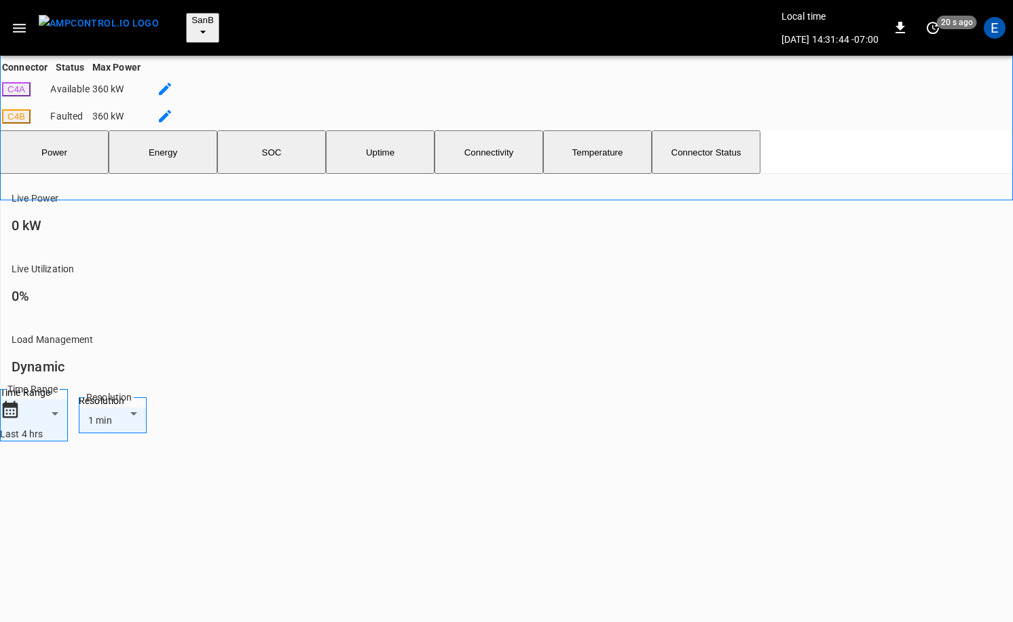
click at [111, 22] on img "menu" at bounding box center [99, 23] width 120 height 17
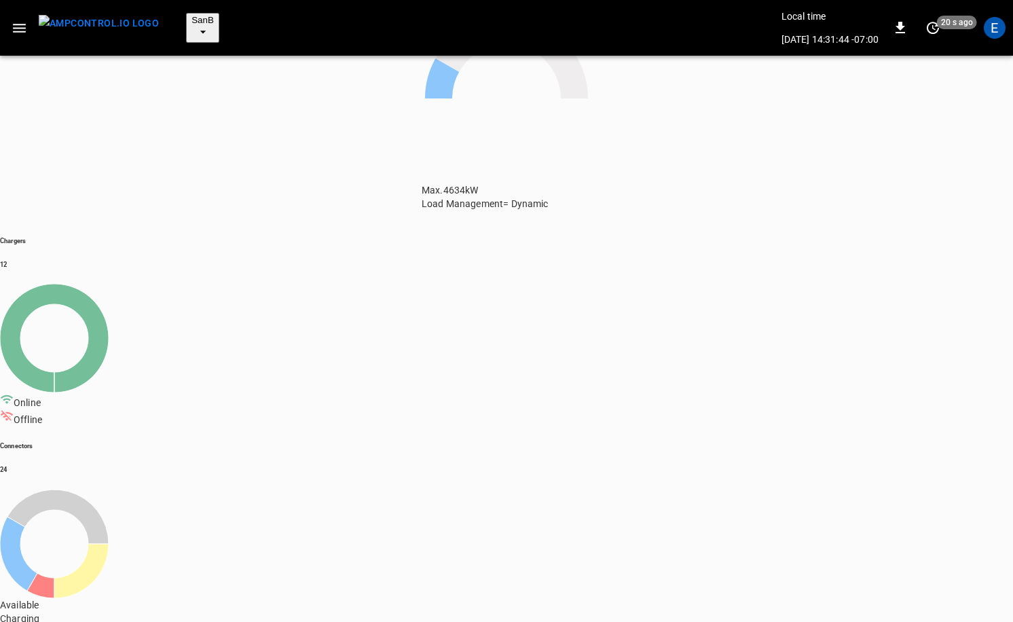
scroll to position [137, 0]
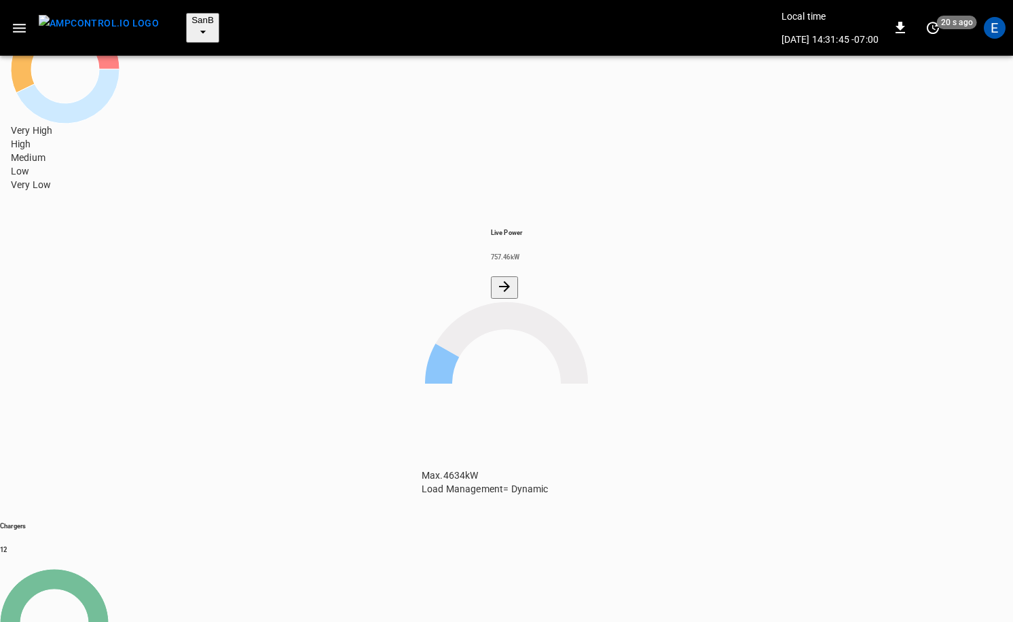
click at [198, 25] on icon "button" at bounding box center [203, 32] width 14 height 14
click at [211, 172] on li "PoLB 2670 ..." at bounding box center [266, 208] width 204 height 73
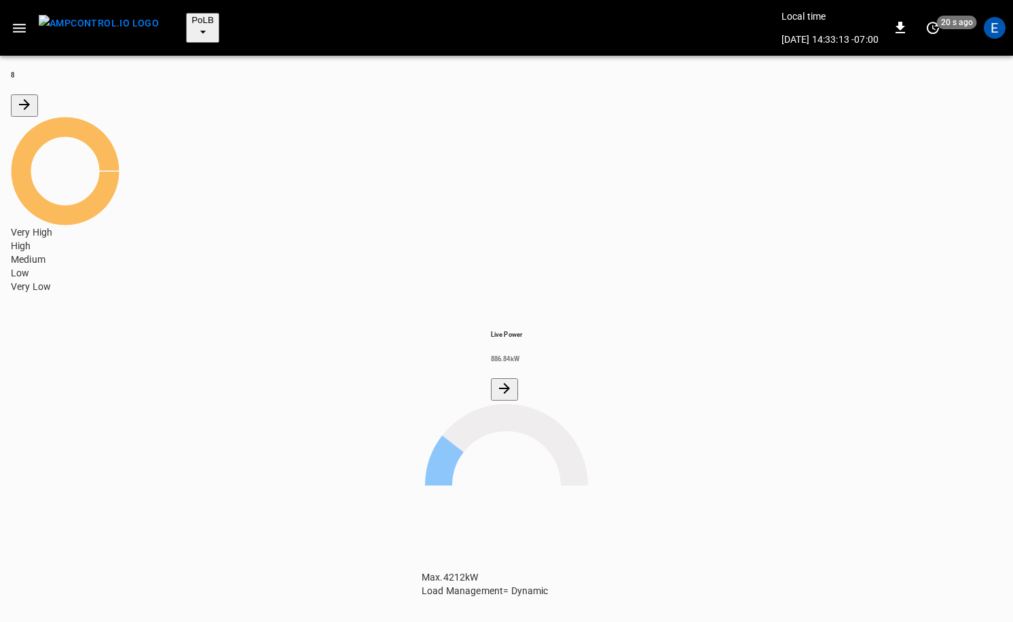
scroll to position [34, 0]
click at [229, 19] on div "PoLB" at bounding box center [475, 28] width 611 height 30
click at [192, 15] on span "PoLB" at bounding box center [203, 20] width 22 height 10
drag, startPoint x: 225, startPoint y: 123, endPoint x: 282, endPoint y: 124, distance: 57.0
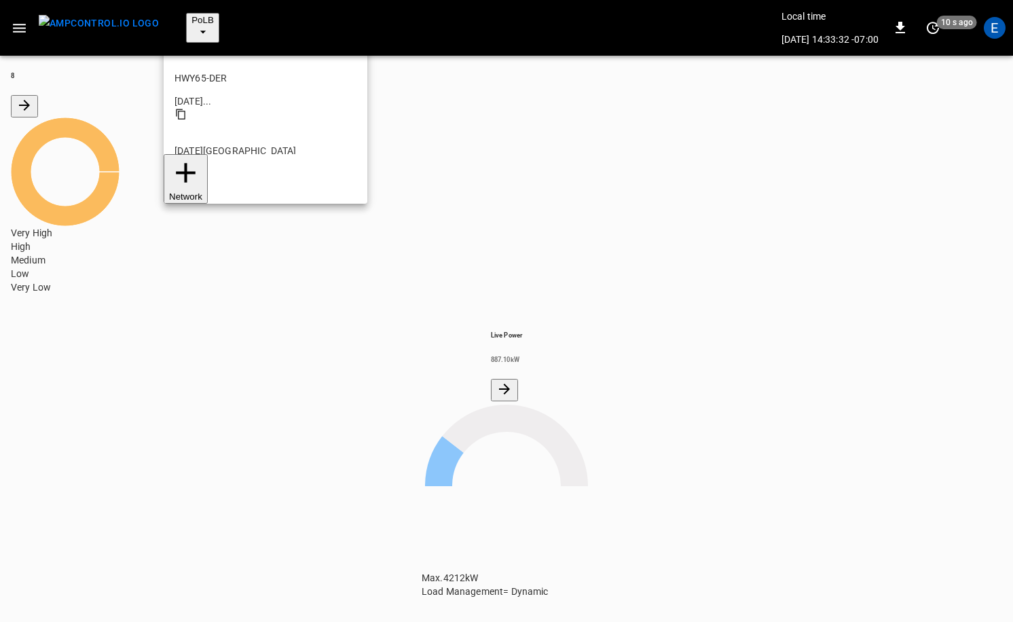
click at [225, 347] on li "SanB 5792 ..." at bounding box center [266, 383] width 204 height 73
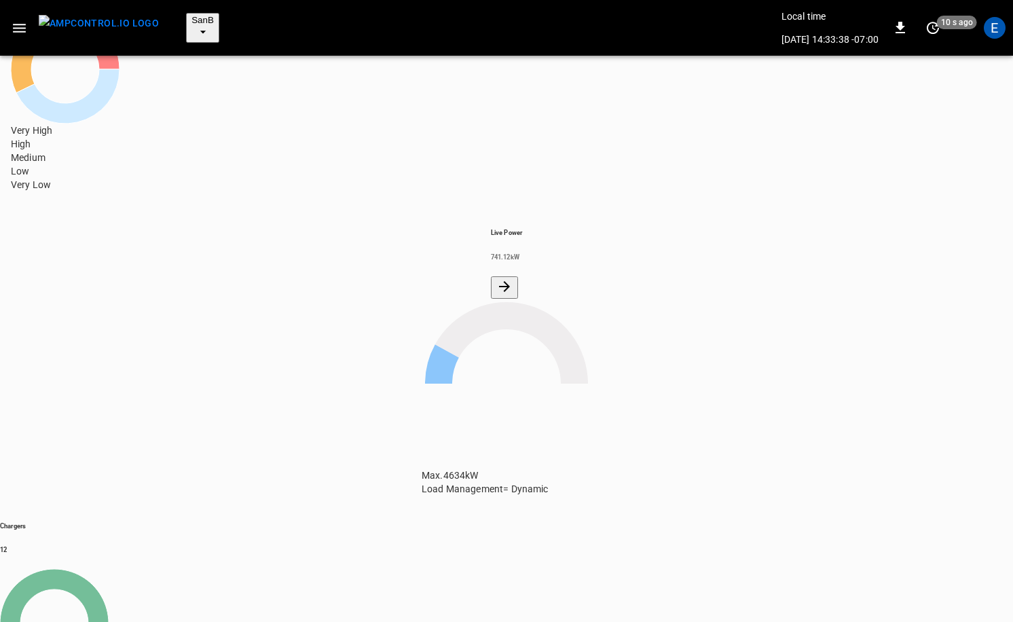
scroll to position [31, 0]
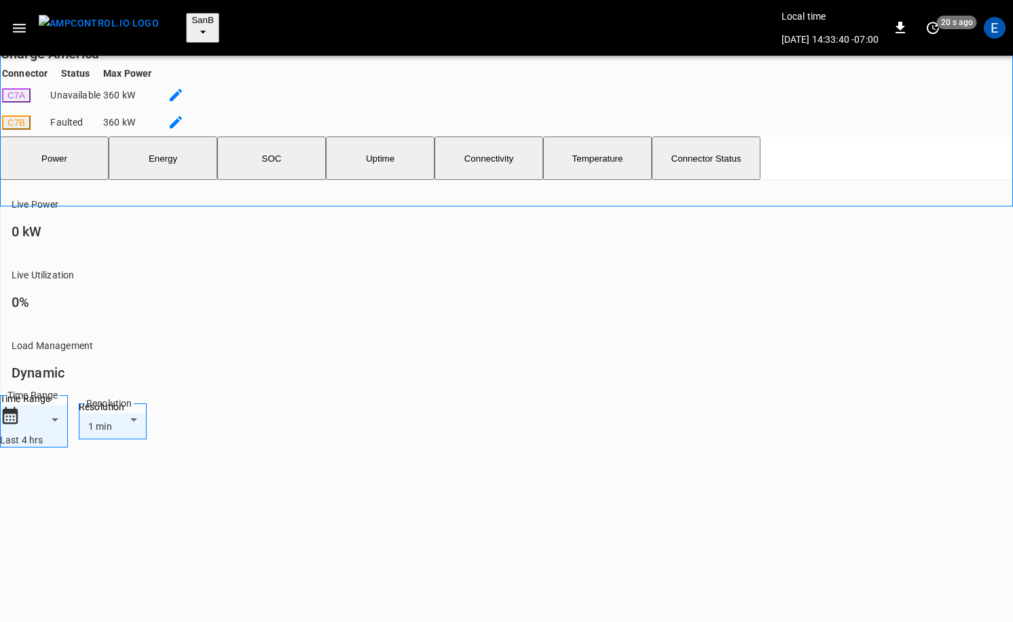
scroll to position [474, 0]
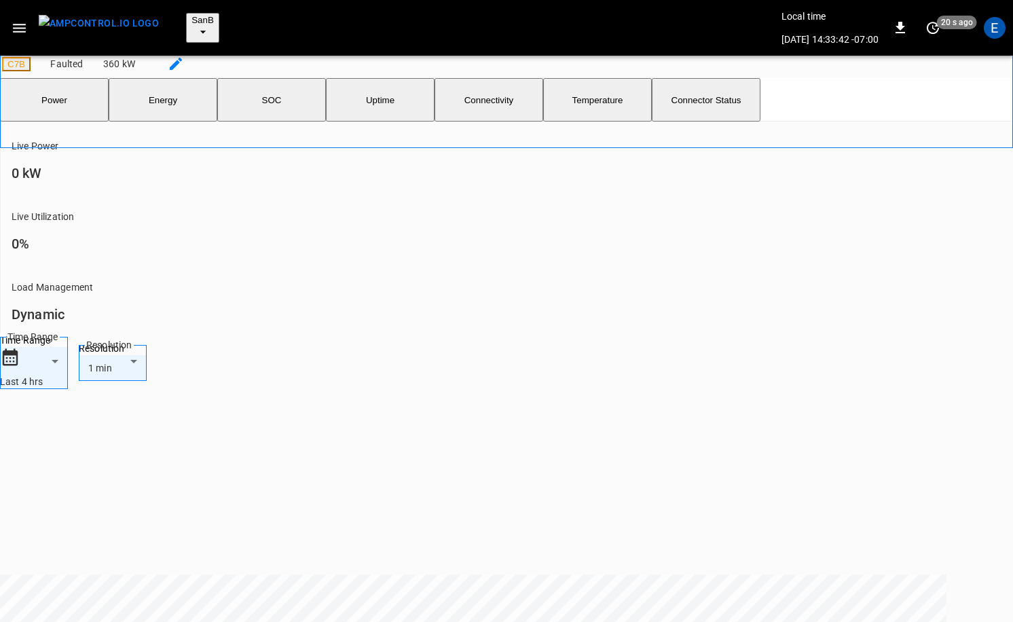
click at [192, 24] on button "SanB" at bounding box center [202, 28] width 33 height 30
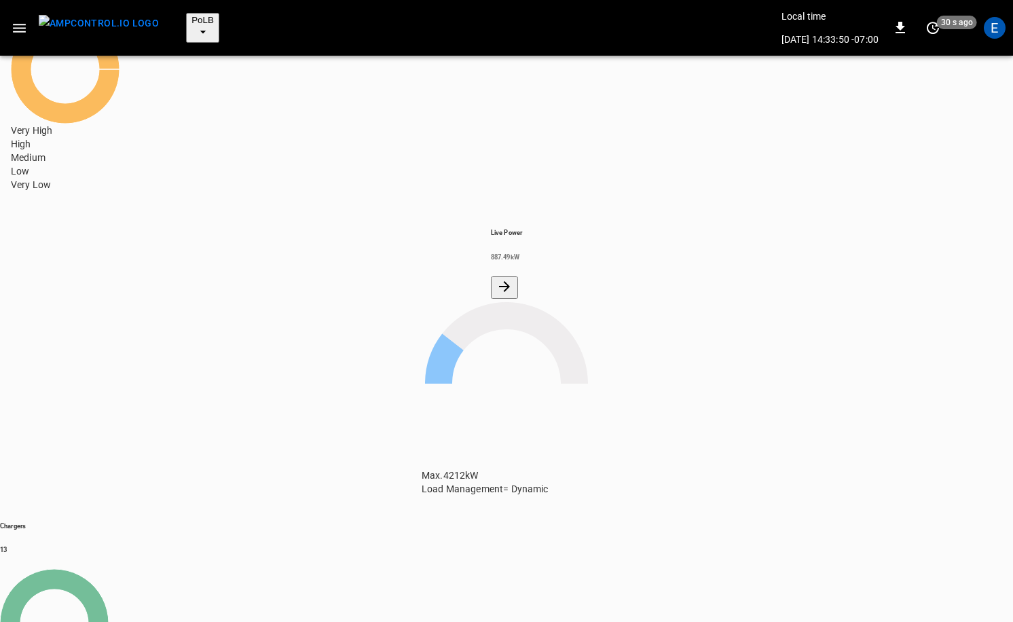
scroll to position [225, 0]
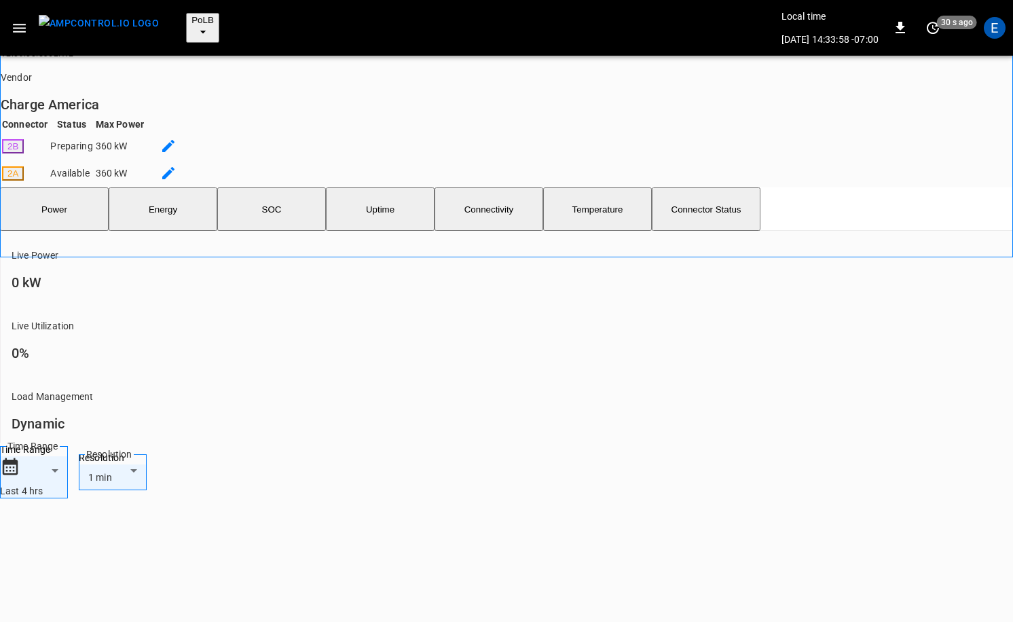
scroll to position [443, 0]
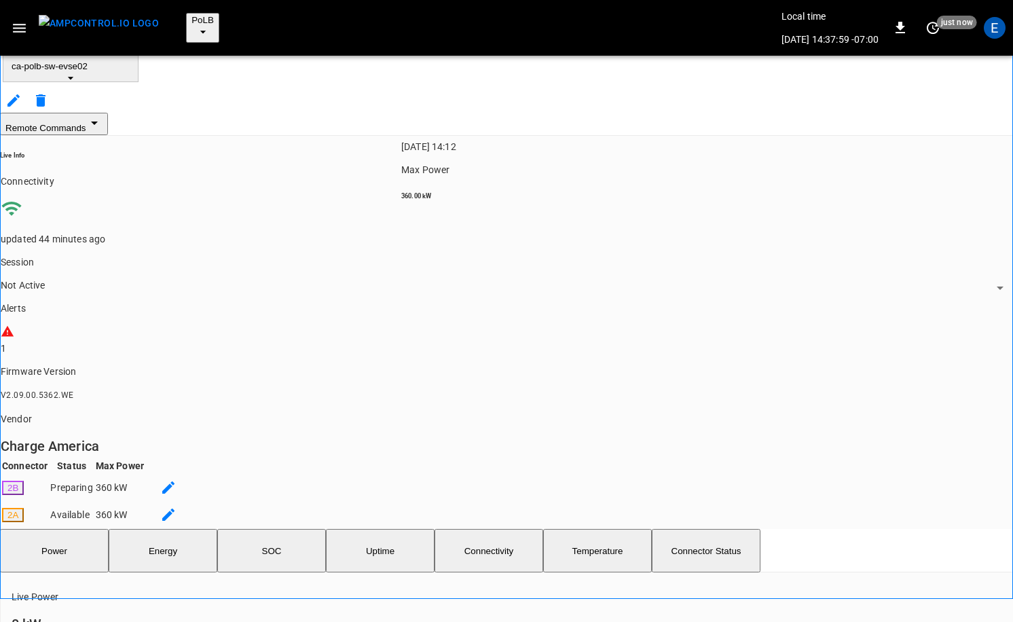
scroll to position [0, 0]
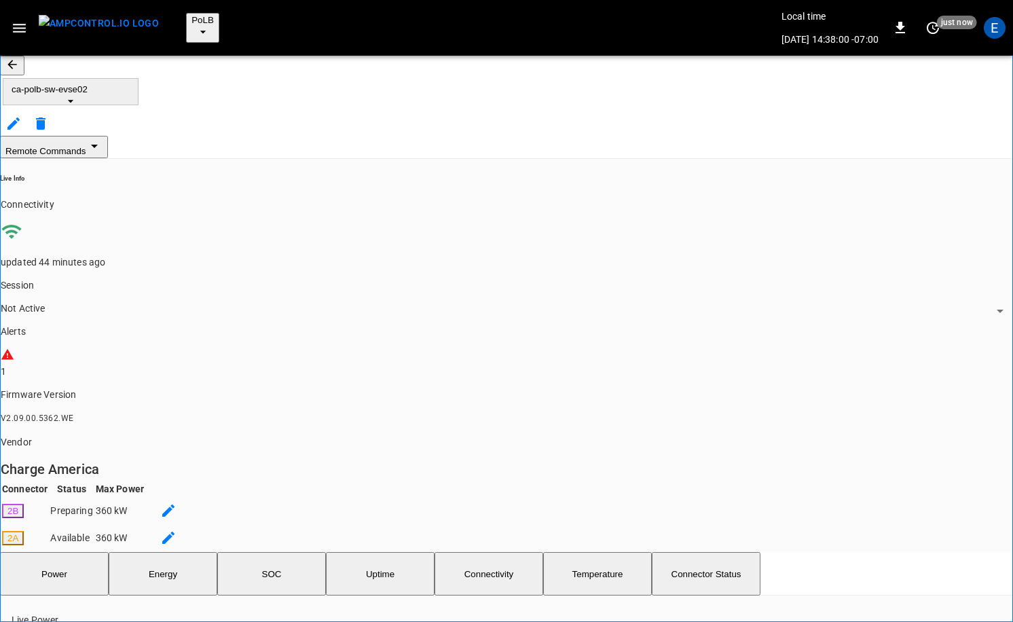
click at [98, 15] on img "menu" at bounding box center [99, 23] width 120 height 17
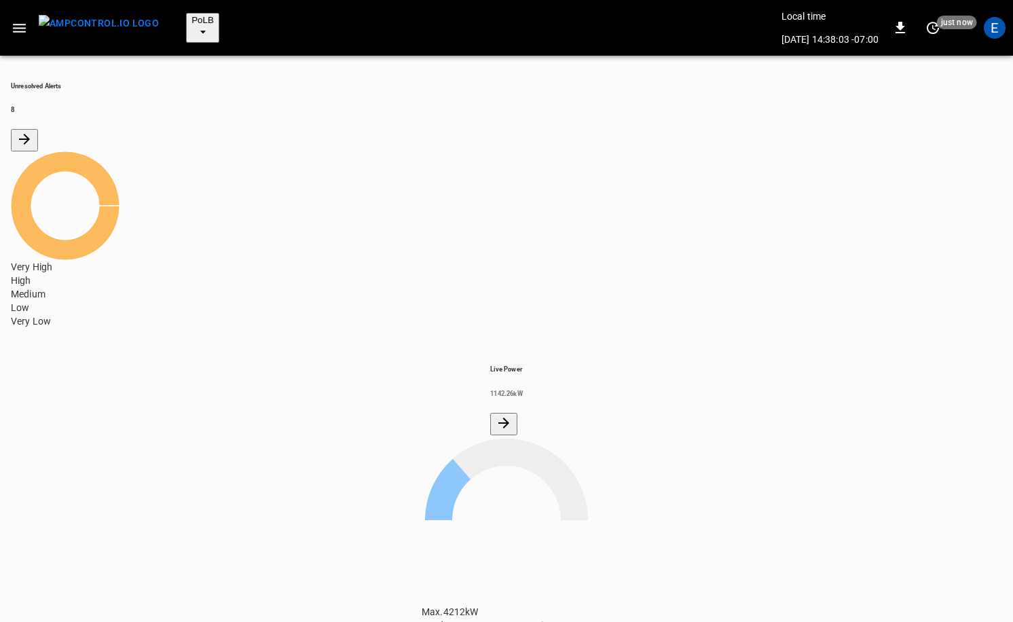
scroll to position [170, 0]
click at [20, 22] on icon "button" at bounding box center [19, 28] width 17 height 17
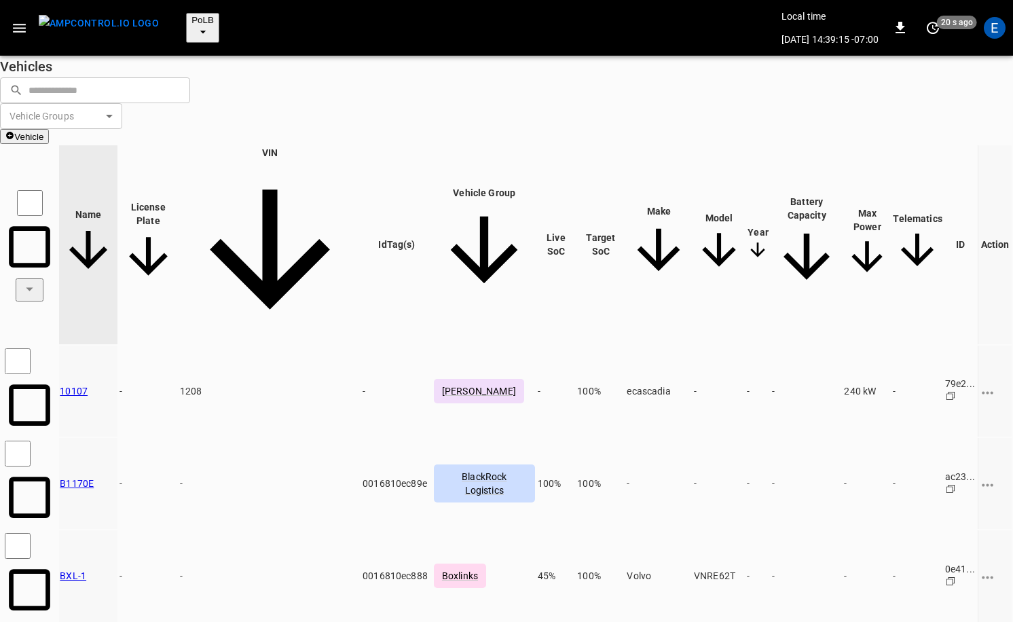
click at [130, 103] on input "text" at bounding box center [105, 89] width 152 height 25
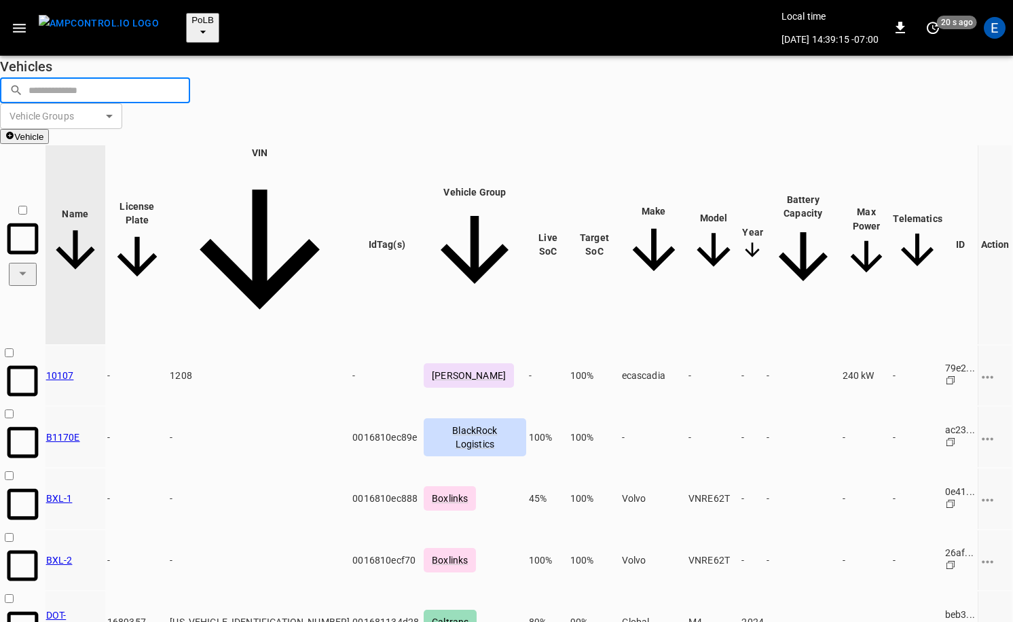
paste input "******"
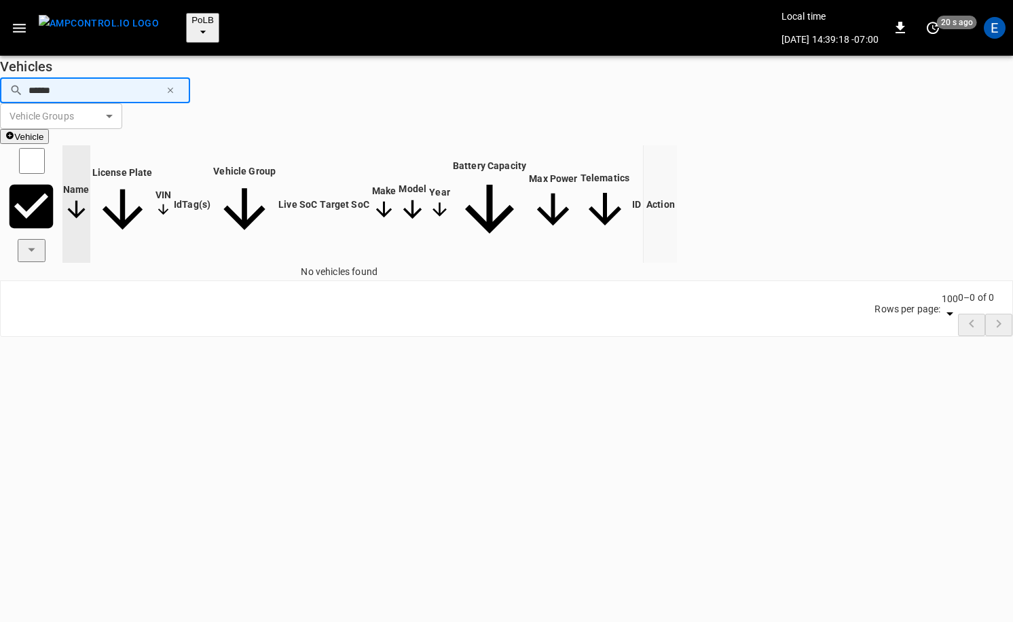
drag, startPoint x: 44, startPoint y: 100, endPoint x: 44, endPoint y: 120, distance: 19.7
click at [44, 101] on input "******" at bounding box center [95, 89] width 132 height 25
type input "******"
click at [310, 248] on div "Name License Plate VIN IdTag(s) Vehicle Group Live SoC Target SoC Make Model Ye…" at bounding box center [506, 212] width 1013 height 137
click at [94, 18] on img "menu" at bounding box center [99, 23] width 120 height 17
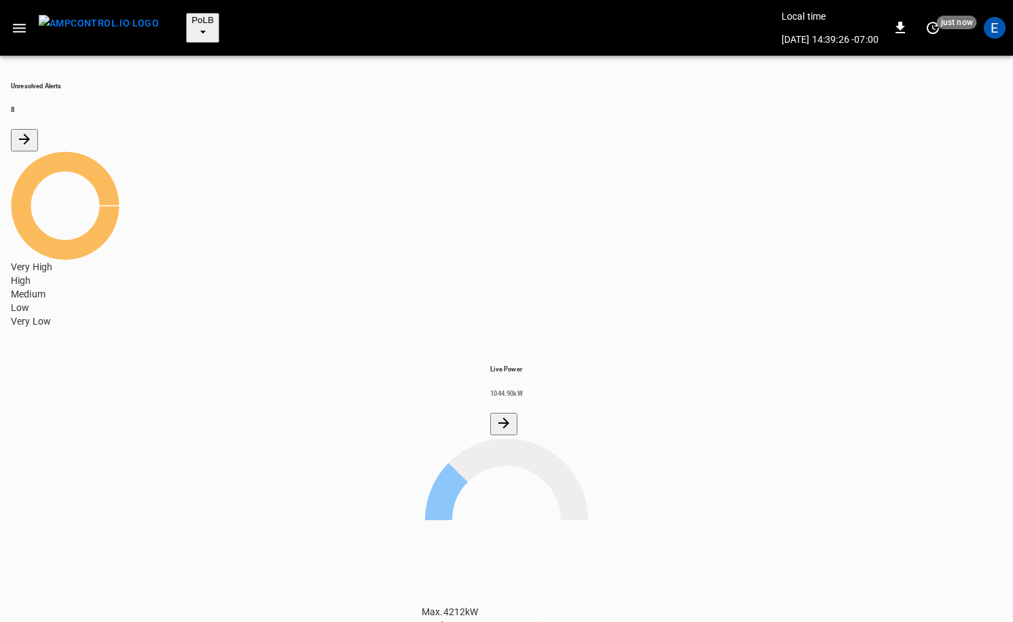
click at [24, 20] on icon "button" at bounding box center [19, 28] width 17 height 17
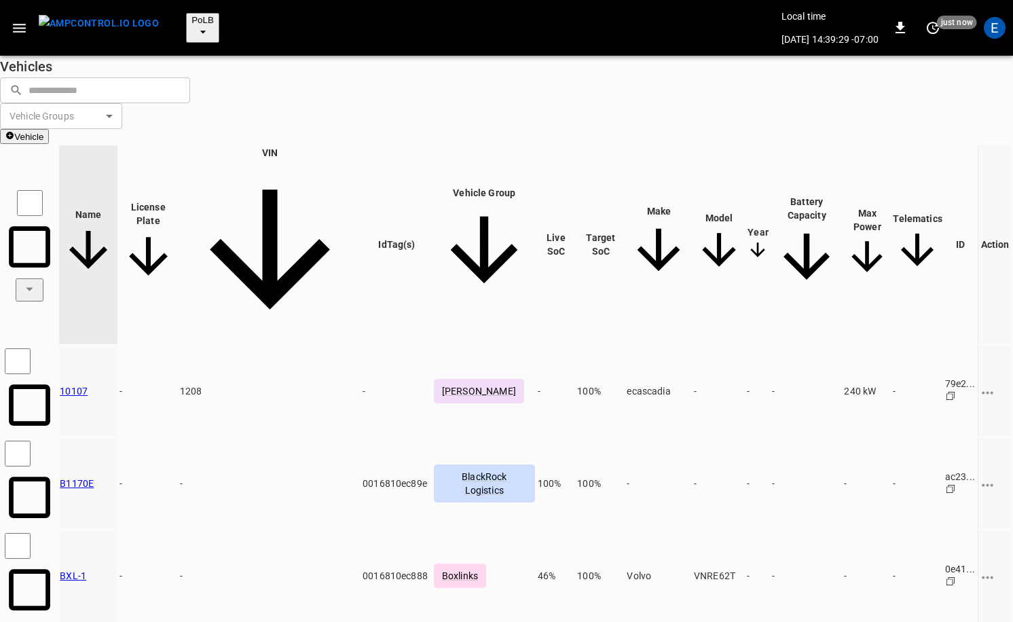
click at [49, 129] on button "Vehicle" at bounding box center [24, 136] width 49 height 15
click at [945, 132] on li "Create" at bounding box center [955, 130] width 71 height 22
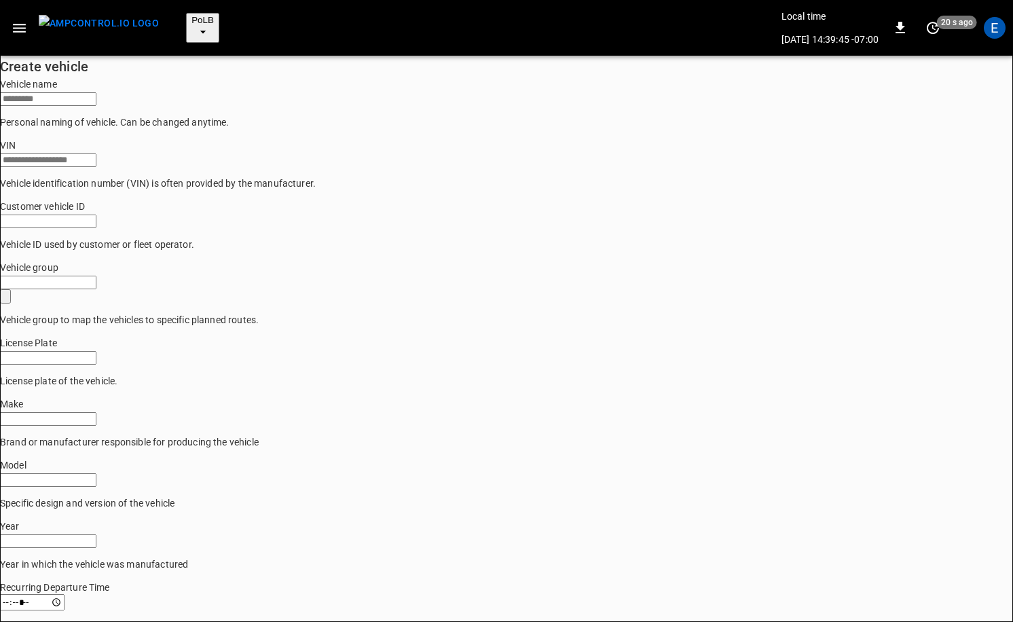
click at [60, 104] on input "Vehicle name" at bounding box center [48, 99] width 96 height 14
paste input "**********"
type input "**********"
click at [93, 228] on input "Customer vehicle ID" at bounding box center [48, 222] width 96 height 14
paste input "**********"
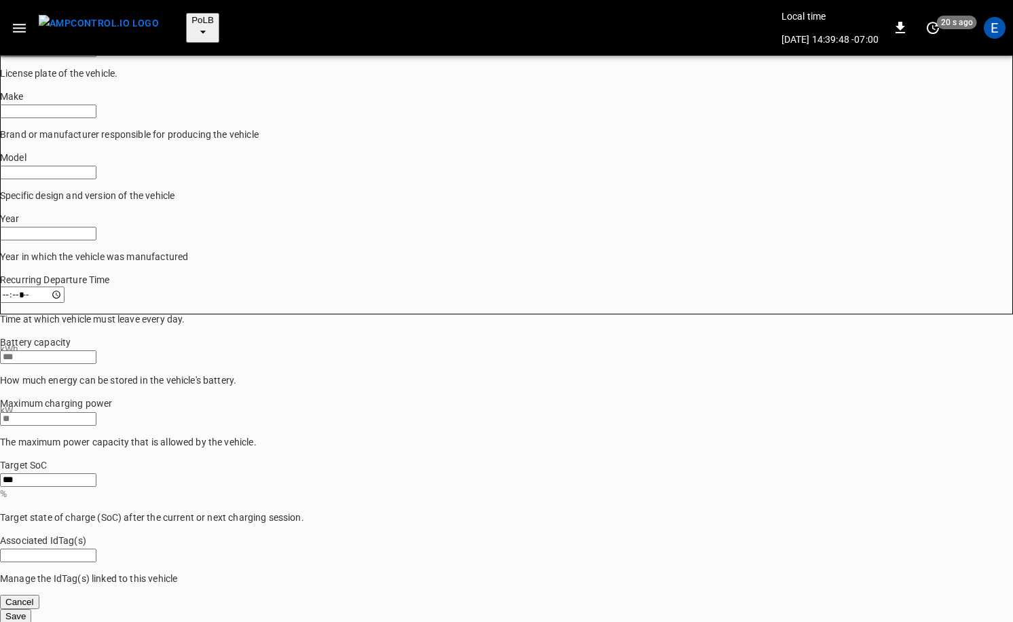
scroll to position [363, 0]
type input "**********"
click at [96, 556] on input "Associated IdTag(s)" at bounding box center [48, 554] width 96 height 14
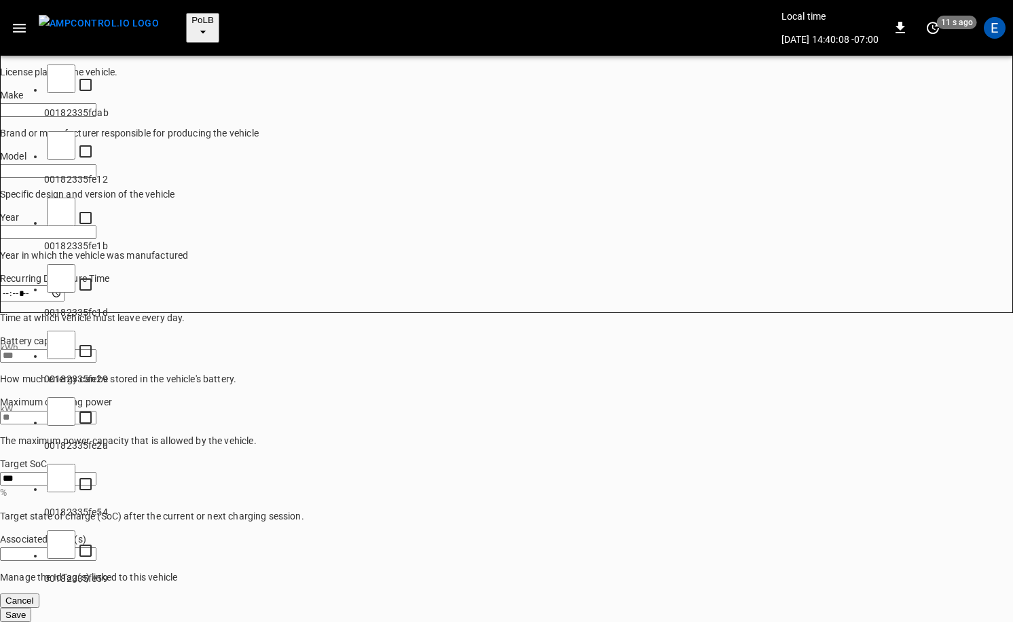
paste input "**********"
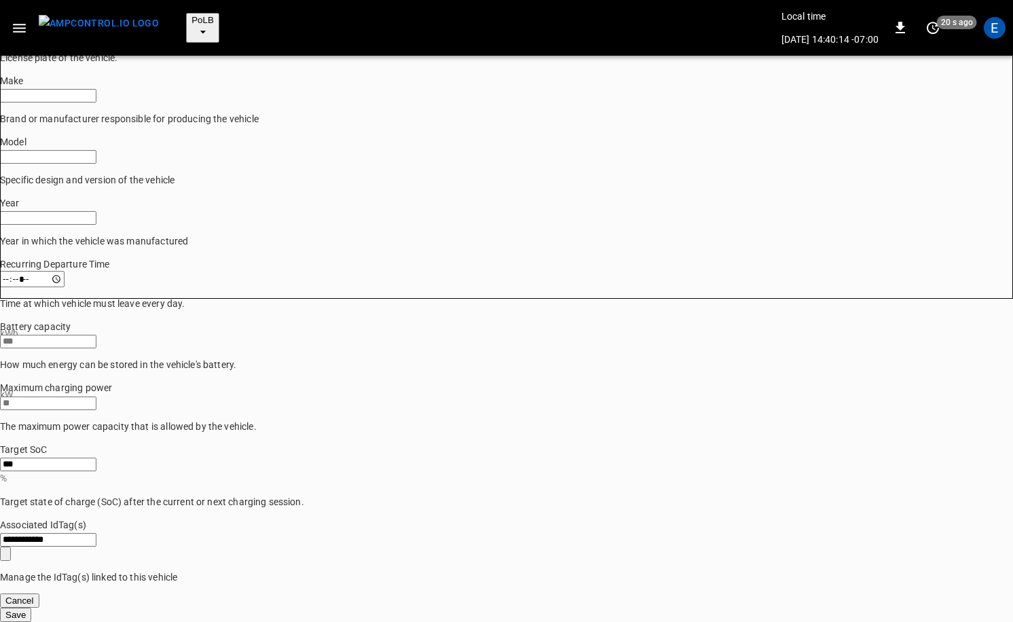
scroll to position [388, 0]
type input "**********"
click at [31, 608] on button "Save" at bounding box center [15, 615] width 31 height 14
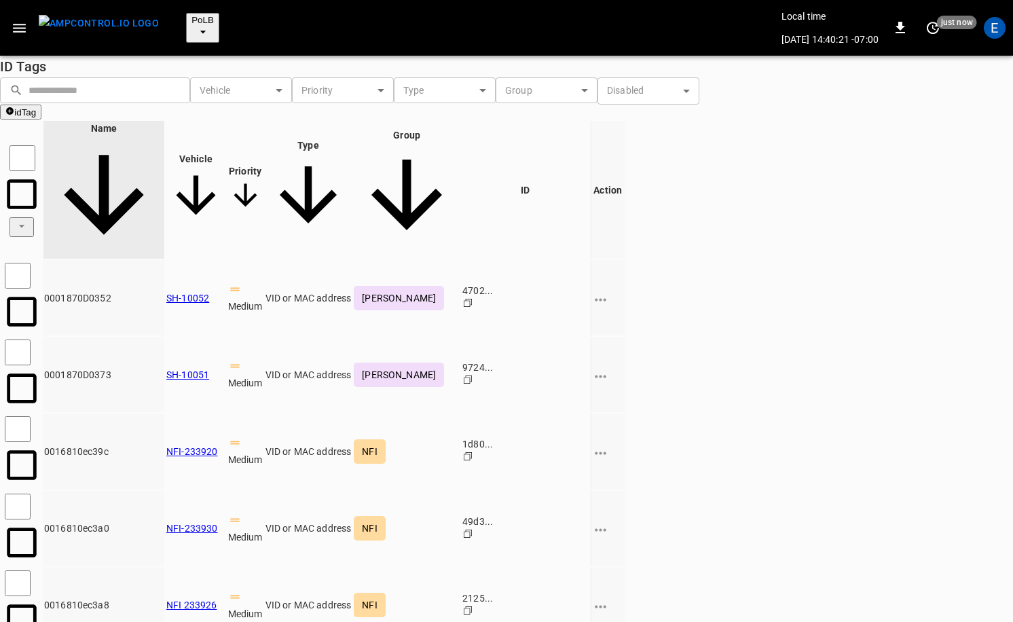
click at [41, 105] on button "idTag" at bounding box center [20, 112] width 41 height 15
click at [958, 128] on li "Create" at bounding box center [966, 130] width 71 height 22
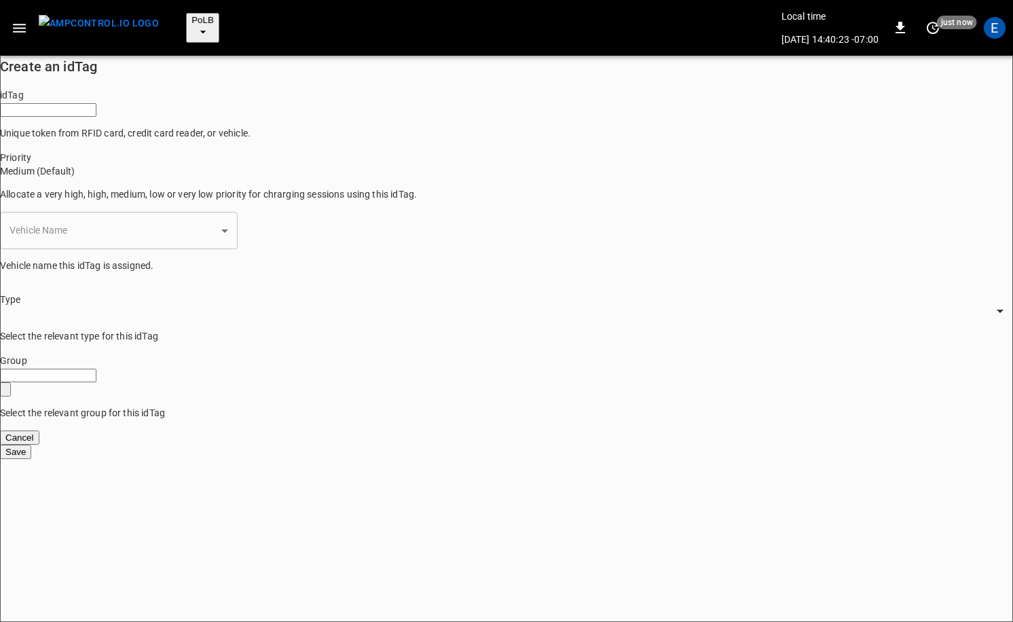
click at [96, 116] on input "idTag" at bounding box center [48, 110] width 96 height 14
paste input "**********"
type input "**********"
click at [145, 247] on body "**********" at bounding box center [506, 229] width 1013 height 459
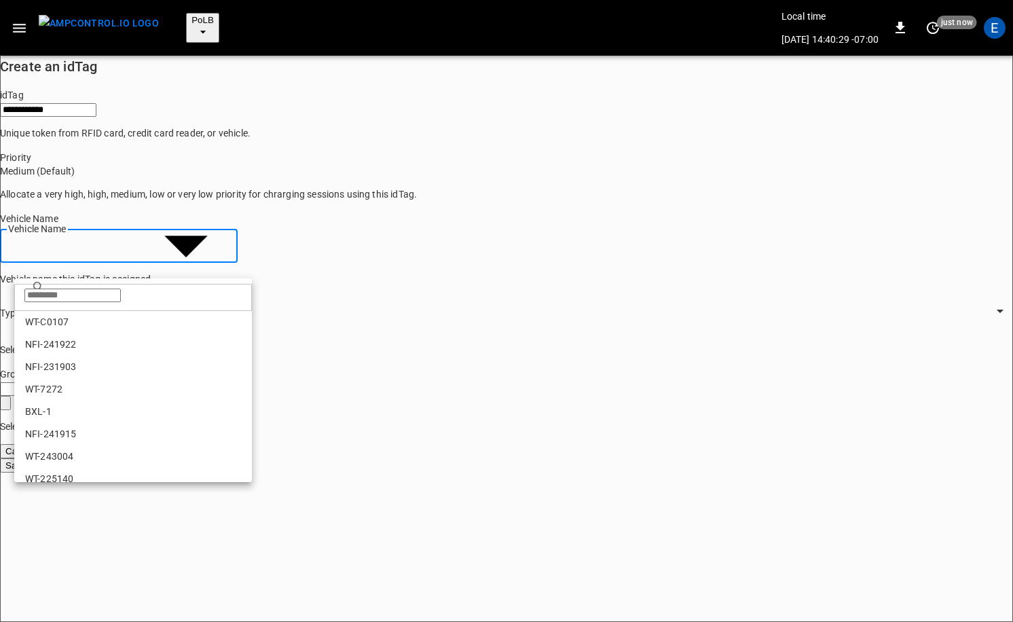
click at [63, 296] on input "text" at bounding box center [72, 296] width 96 height 14
paste input "**********"
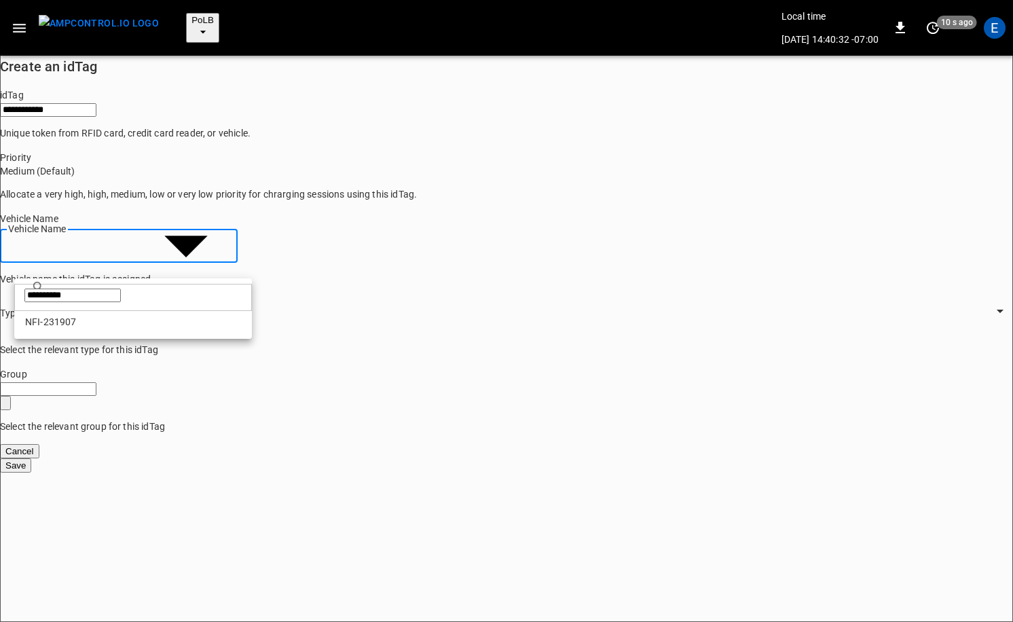
type input "**********"
click at [99, 315] on li "NFI-231907" at bounding box center [133, 322] width 238 height 22
type input "**********"
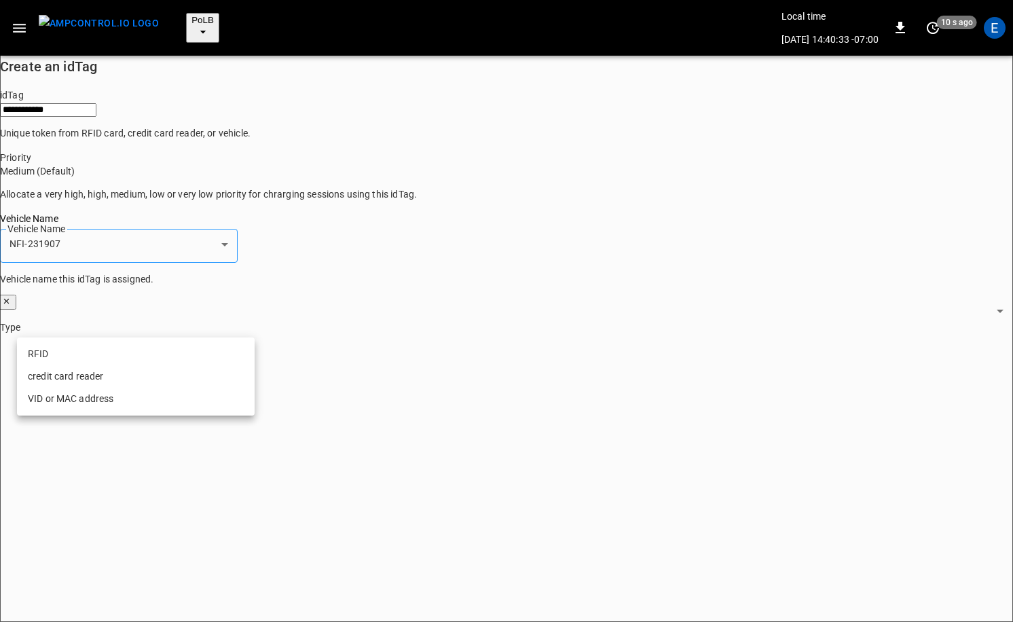
click at [106, 394] on li "VID or MAC address" at bounding box center [136, 399] width 238 height 22
type input "**********"
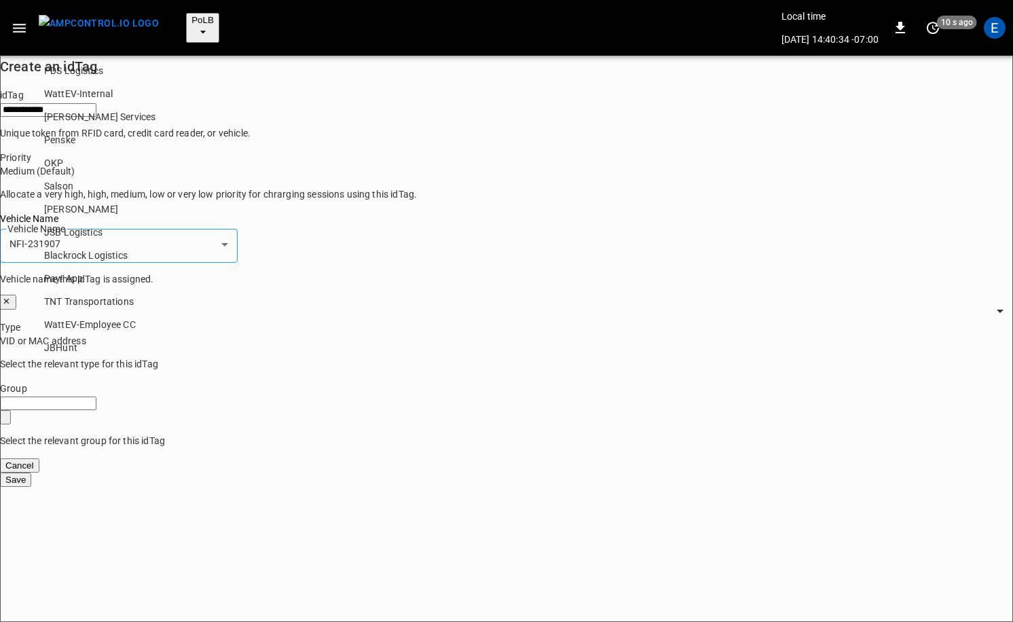
click at [93, 397] on input "Group" at bounding box center [48, 404] width 96 height 14
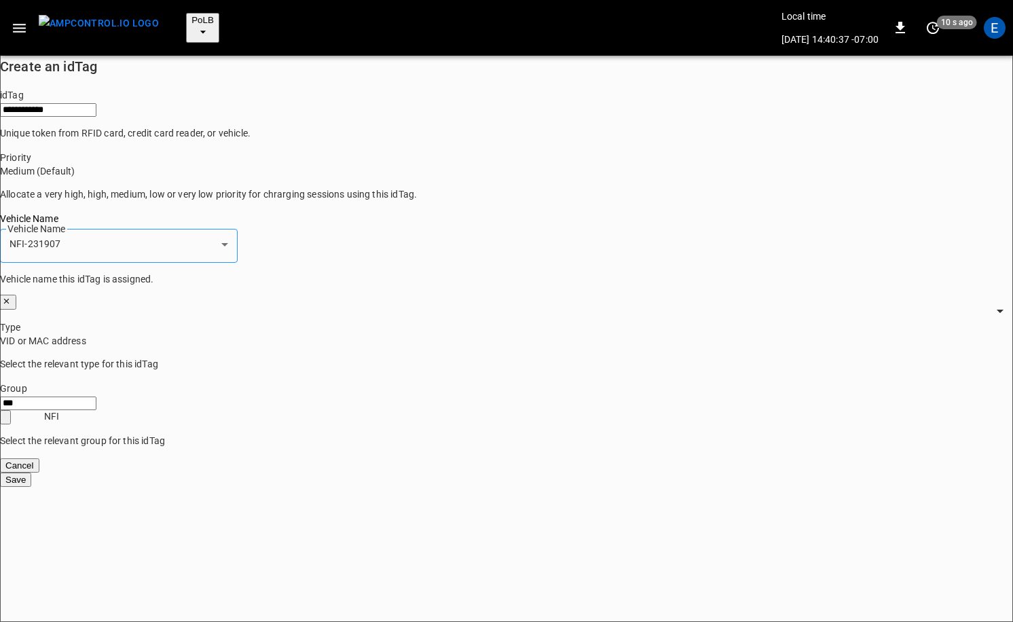
click at [74, 411] on p "NFI" at bounding box center [149, 417] width 211 height 14
type input "***"
click at [31, 473] on button "Save" at bounding box center [15, 480] width 31 height 14
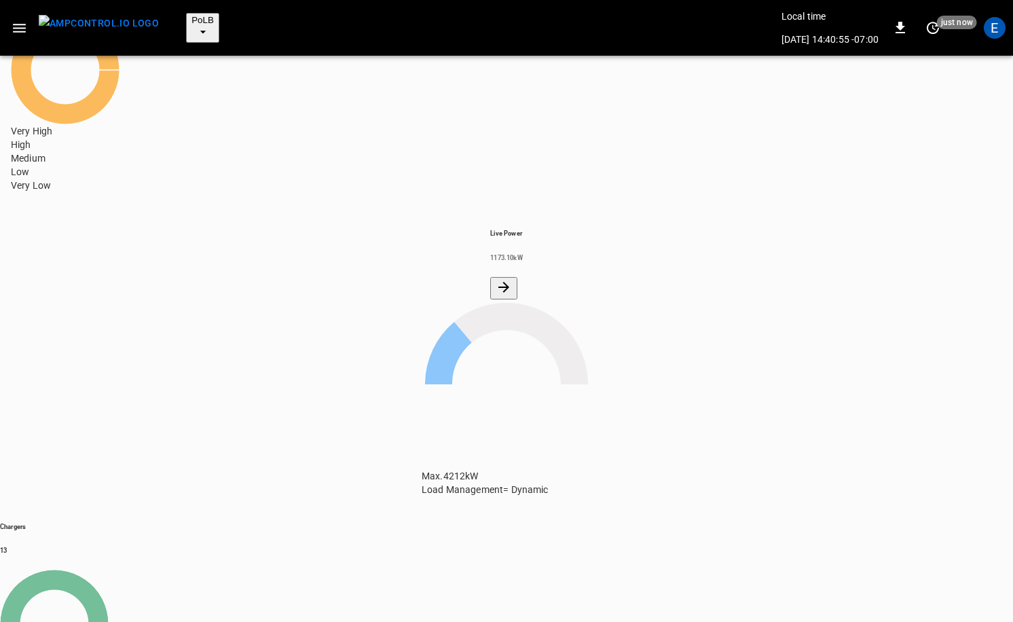
scroll to position [137, 0]
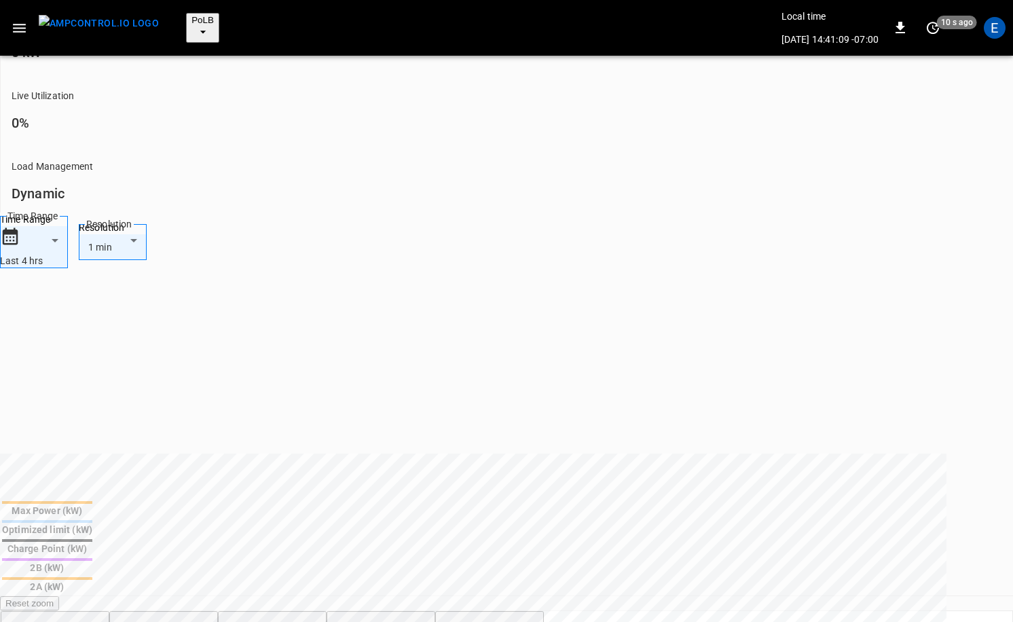
scroll to position [598, 0]
click at [111, 31] on button "menu" at bounding box center [98, 28] width 131 height 34
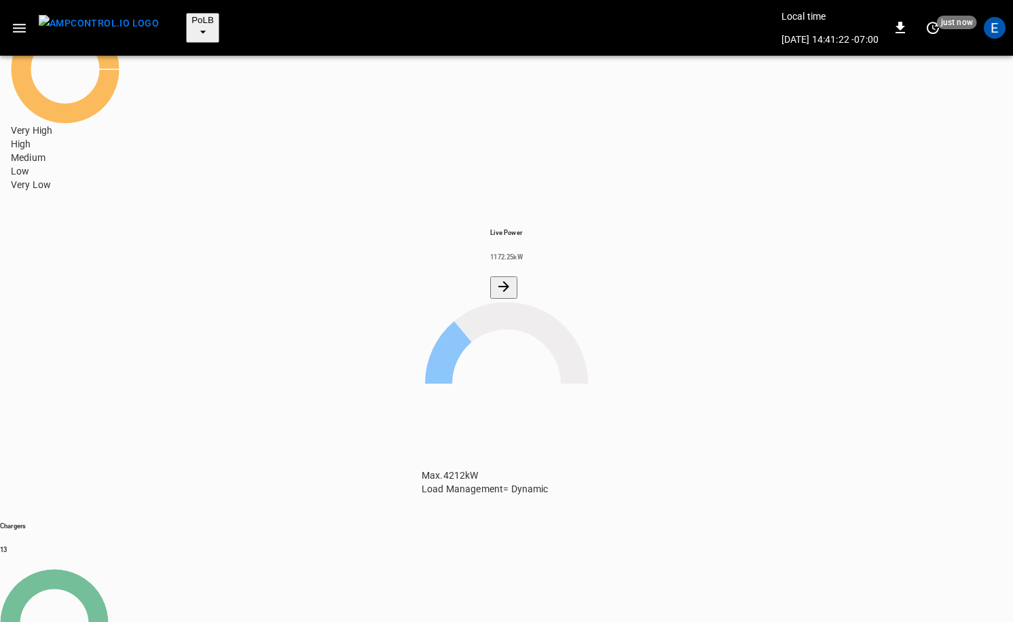
scroll to position [147, 0]
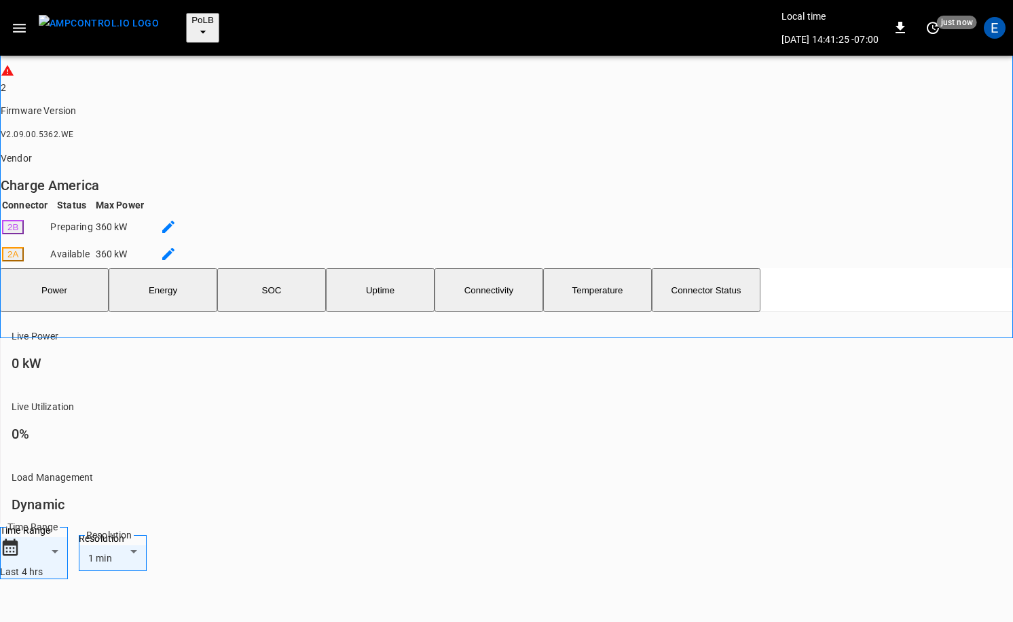
scroll to position [389, 0]
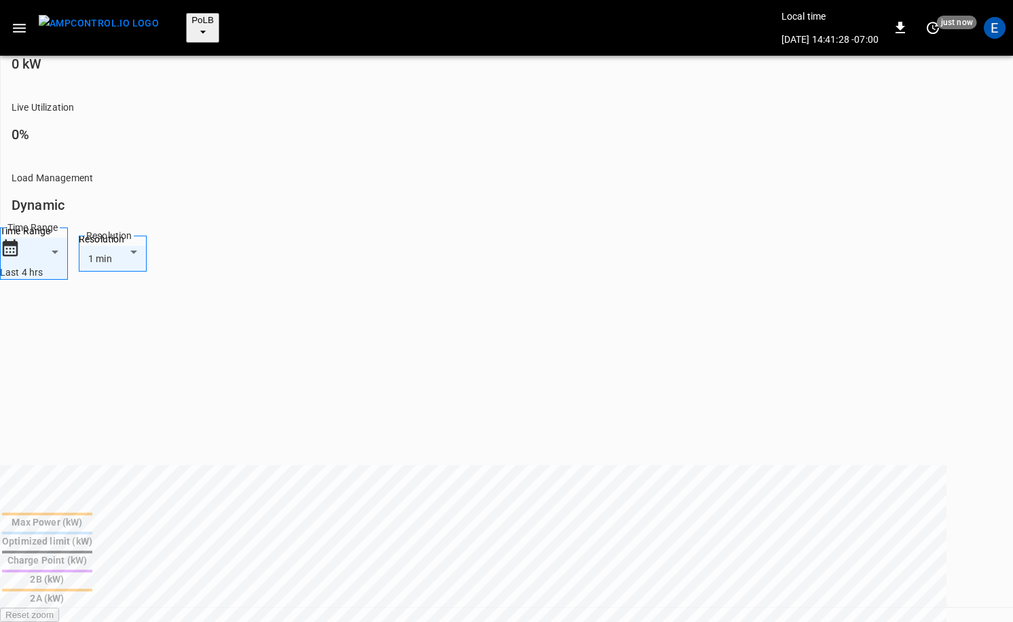
scroll to position [0, 0]
click at [118, 21] on img "menu" at bounding box center [99, 23] width 120 height 17
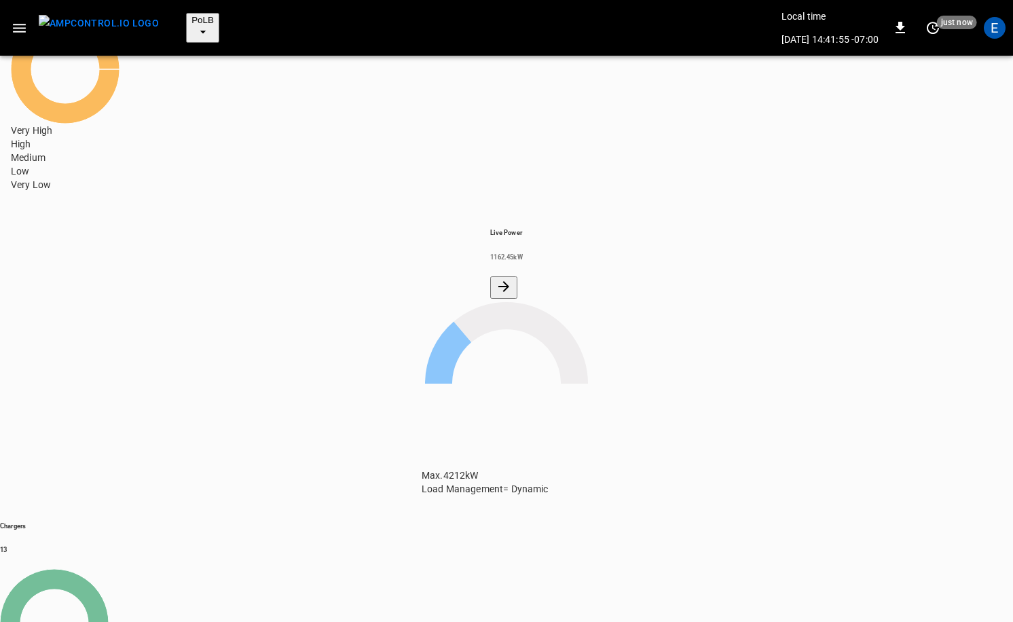
scroll to position [163, 0]
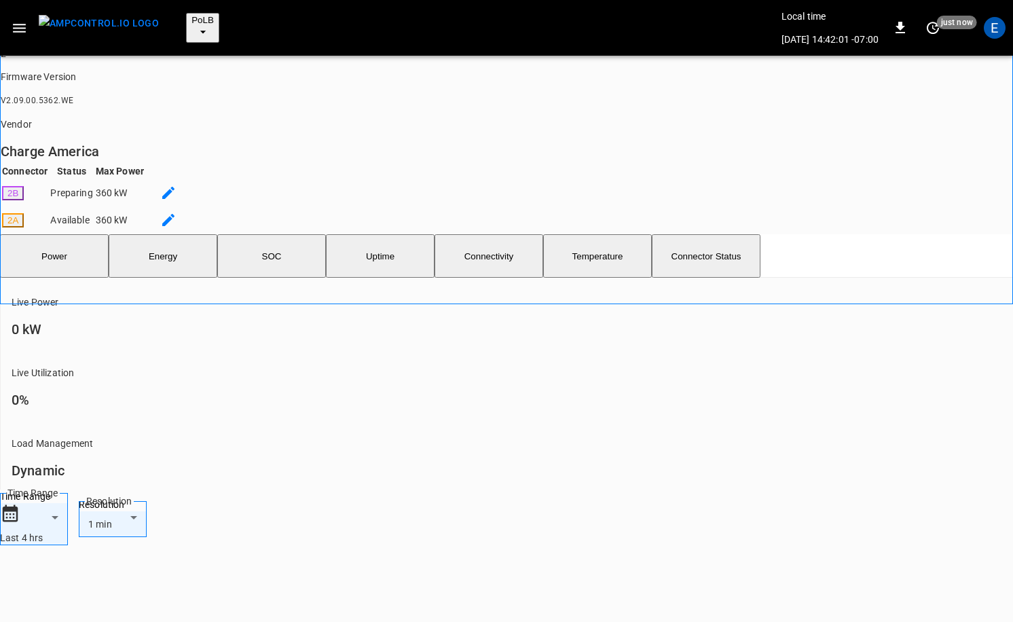
scroll to position [381, 0]
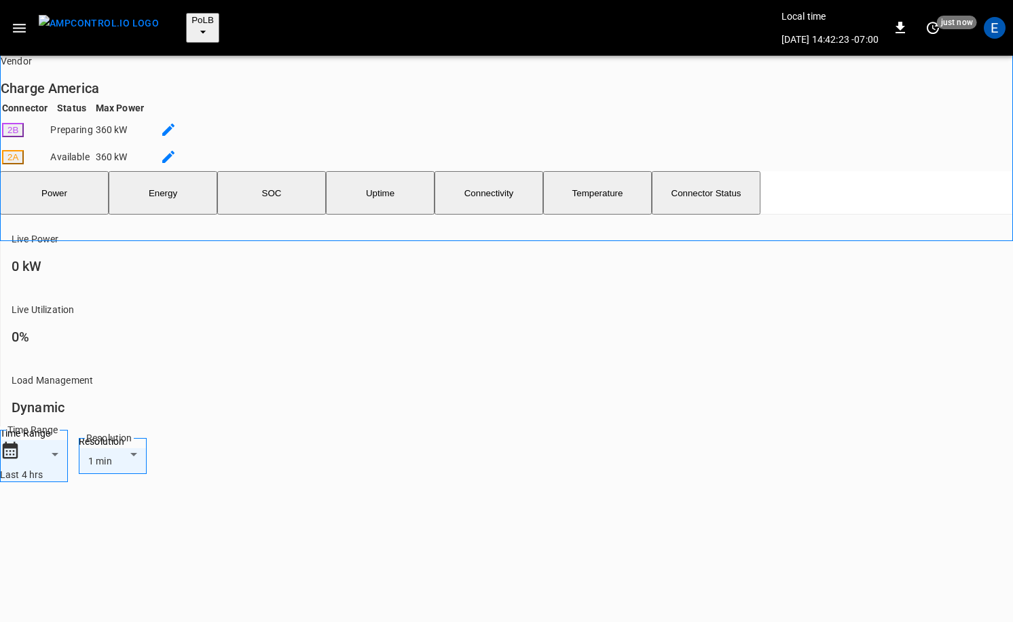
click at [118, 19] on img "menu" at bounding box center [99, 23] width 120 height 17
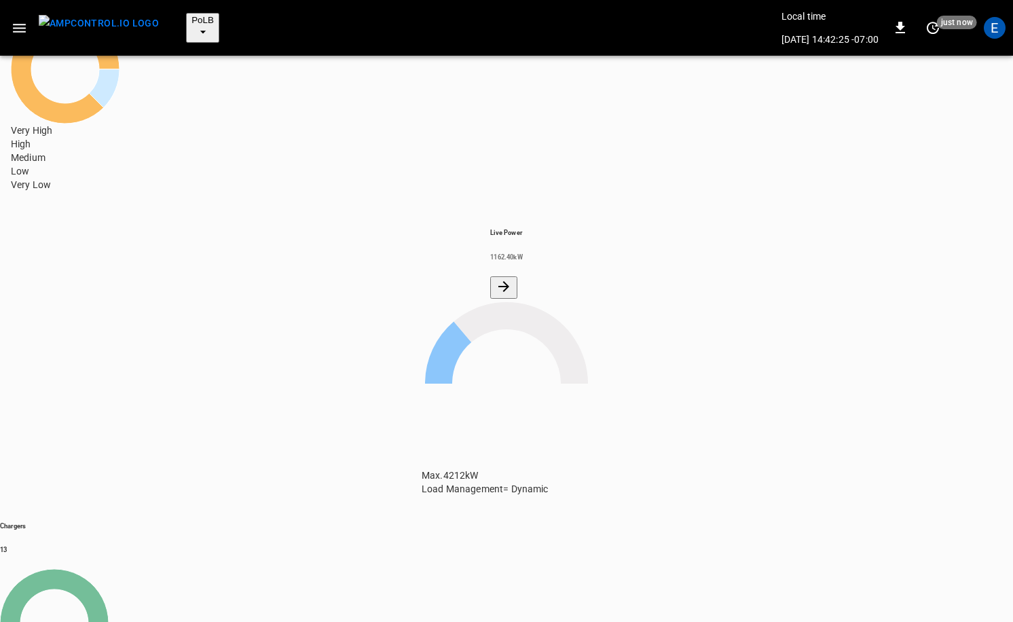
scroll to position [64, 0]
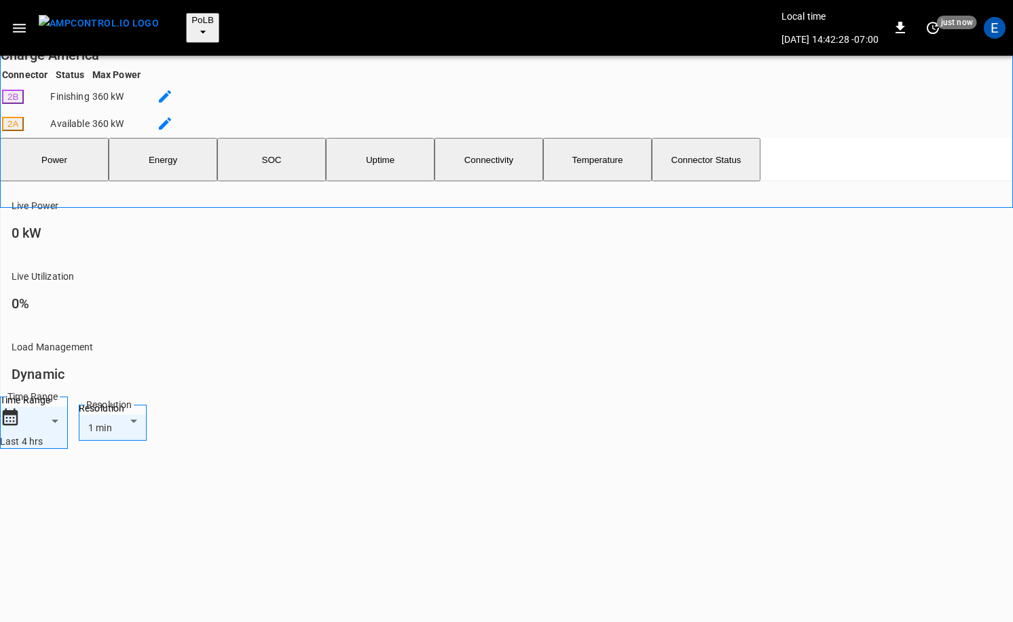
scroll to position [471, 0]
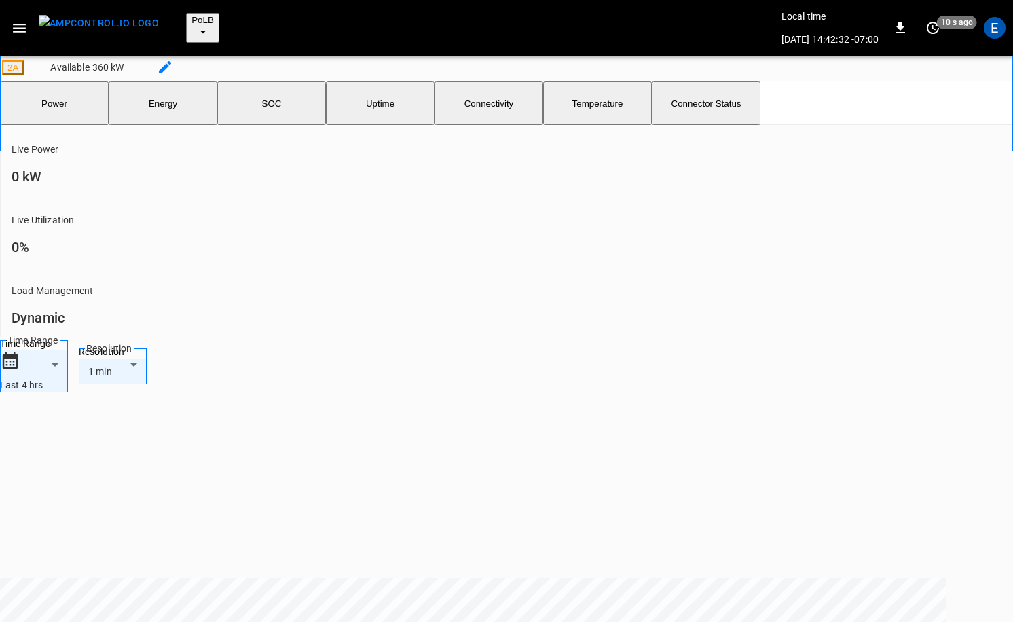
click at [88, 20] on img "menu" at bounding box center [99, 23] width 120 height 17
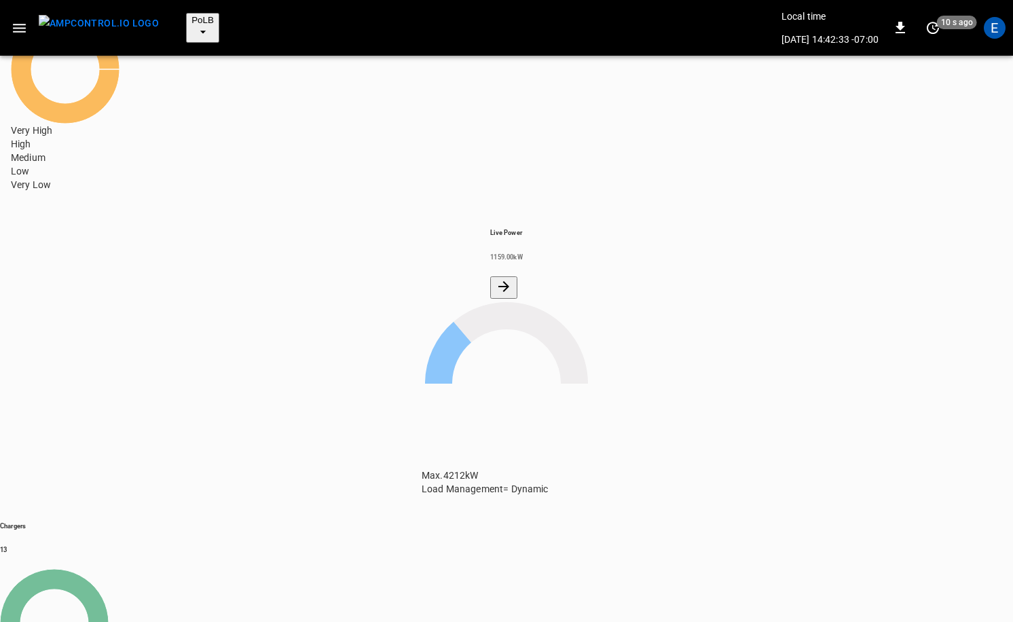
scroll to position [88, 0]
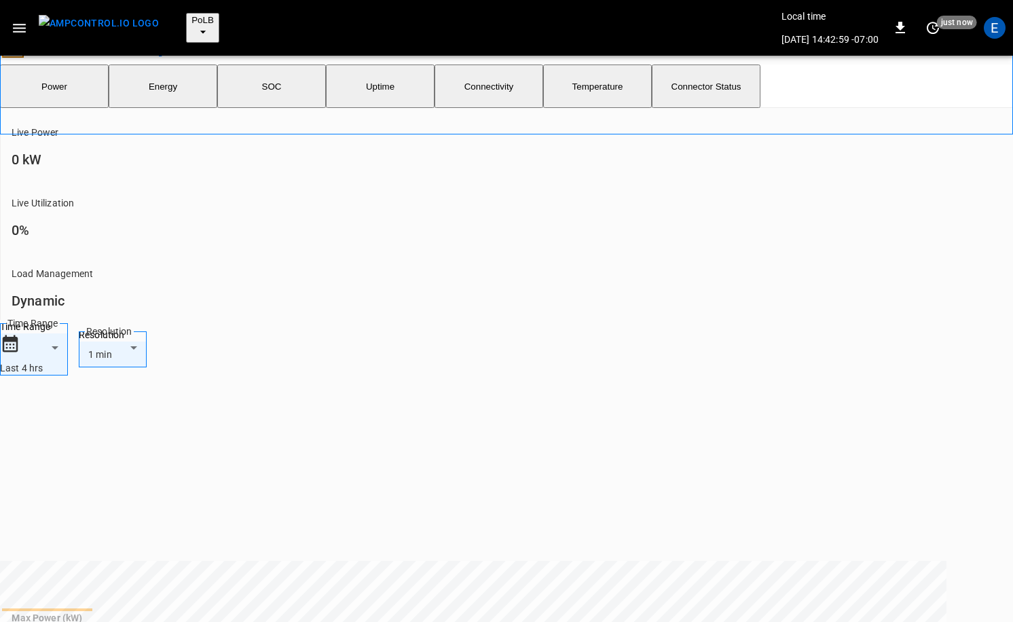
scroll to position [558, 0]
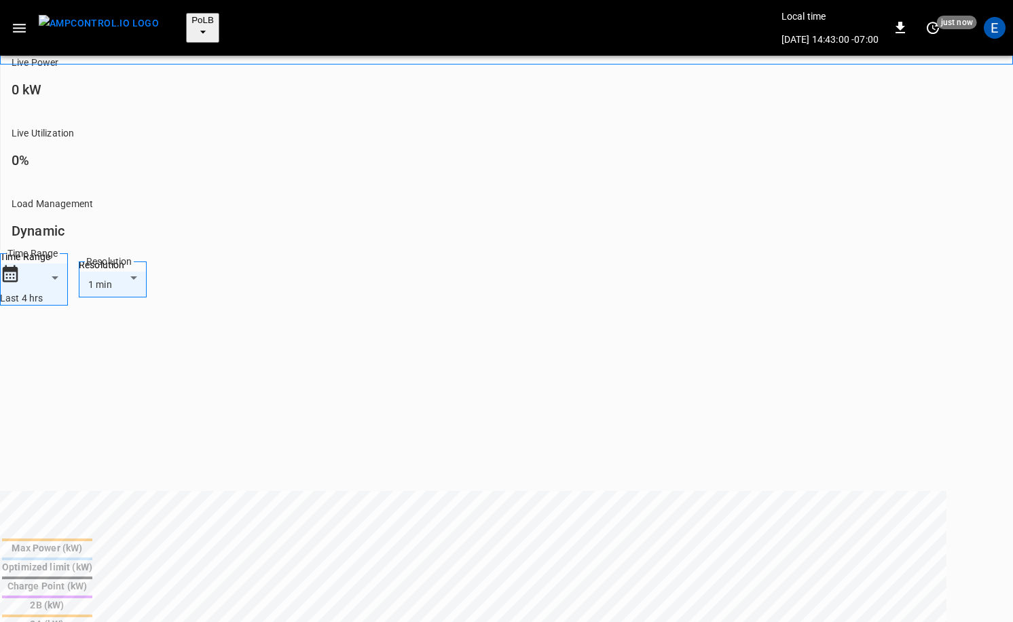
click at [98, 21] on img "menu" at bounding box center [99, 23] width 120 height 17
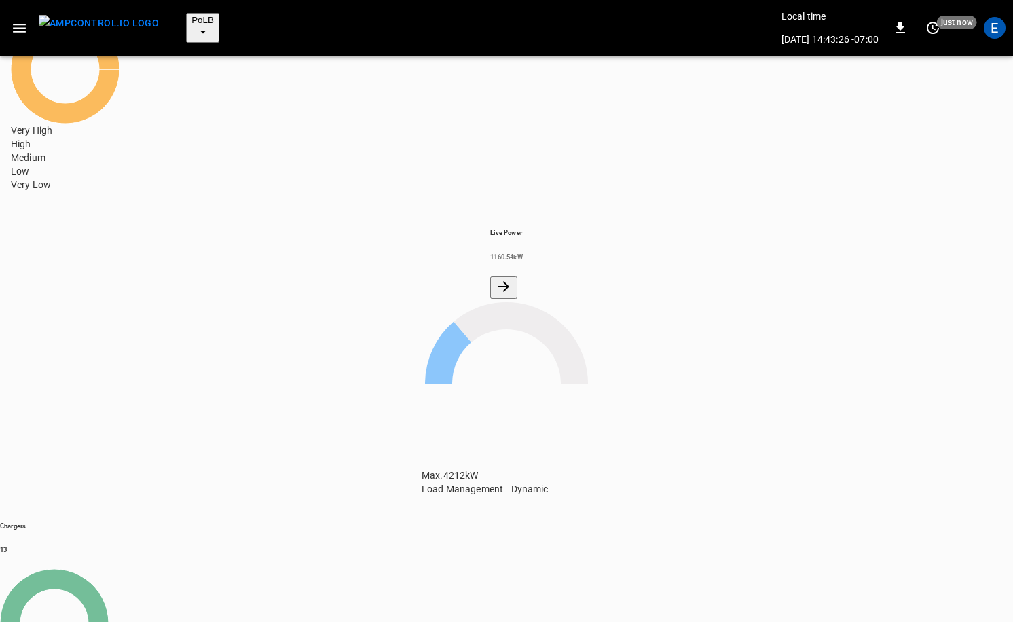
scroll to position [225, 0]
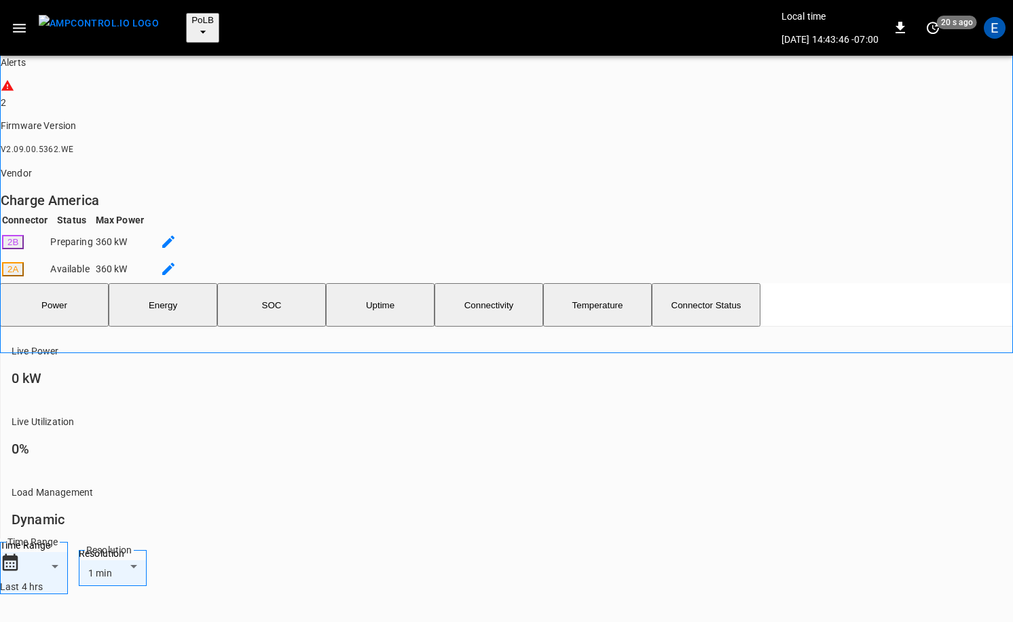
scroll to position [405, 0]
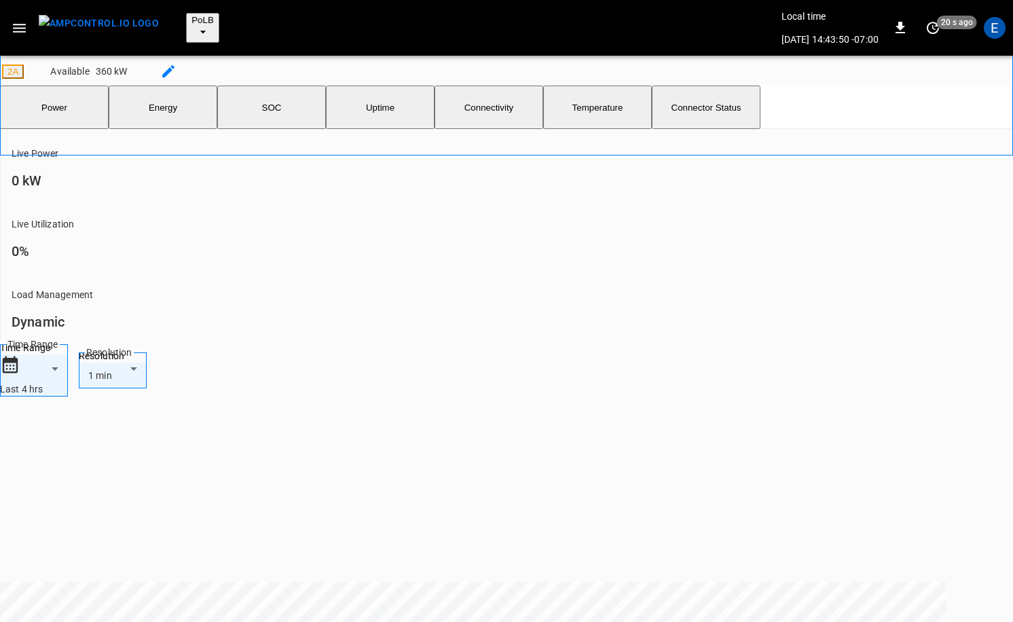
scroll to position [422, 0]
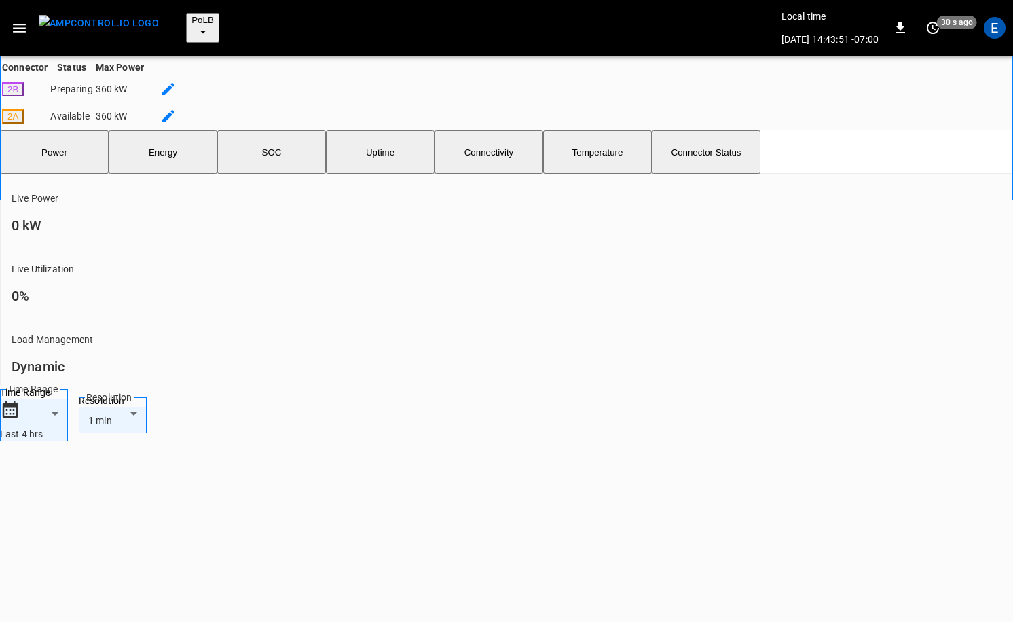
click at [80, 25] on img "menu" at bounding box center [99, 23] width 120 height 17
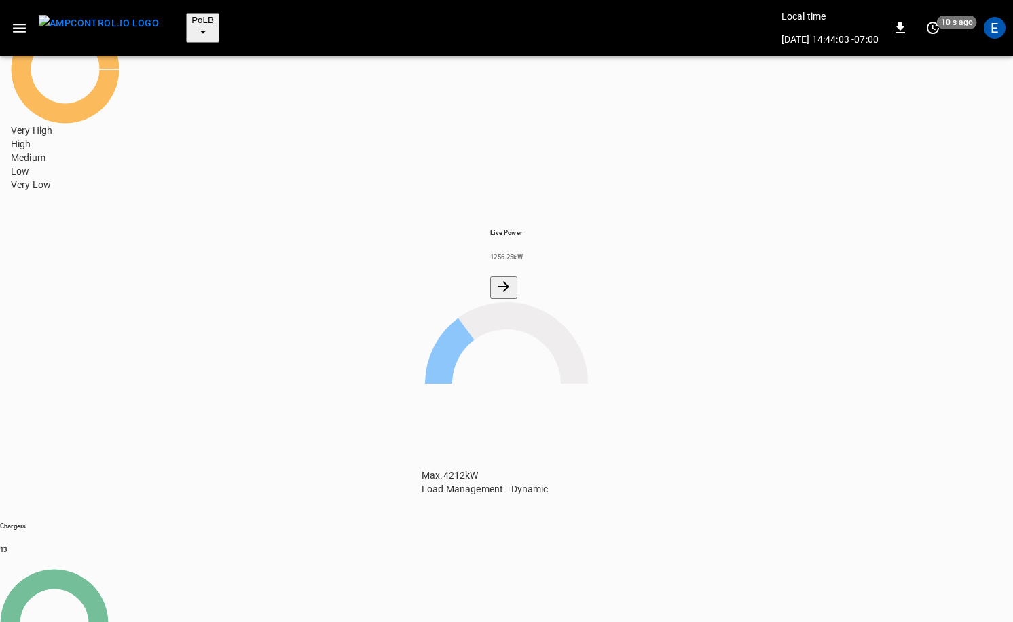
scroll to position [121, 0]
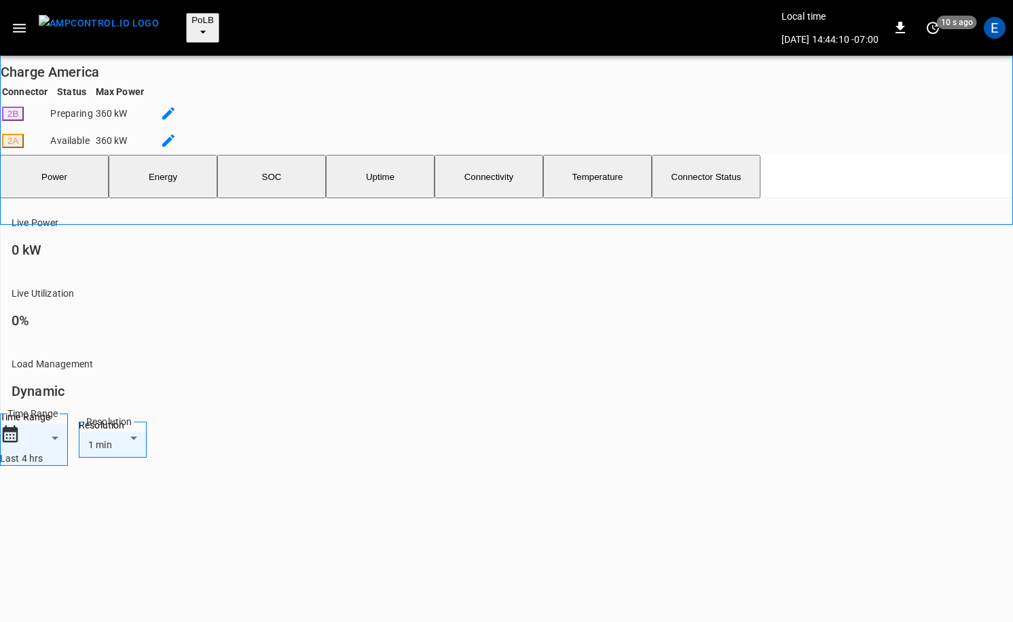
scroll to position [502, 0]
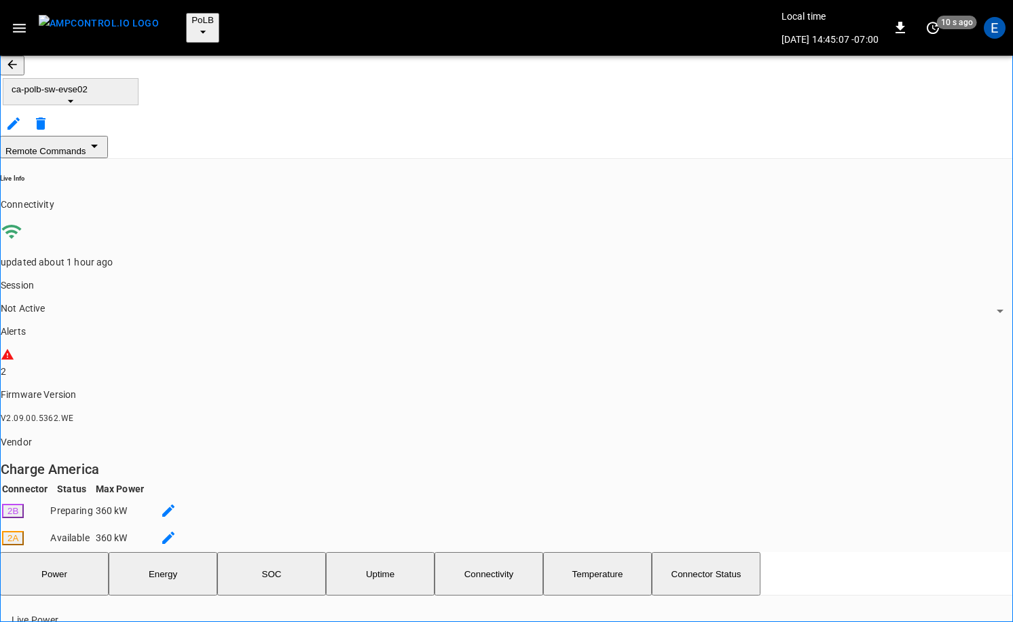
click at [108, 136] on button "Remote Commands" at bounding box center [54, 147] width 108 height 22
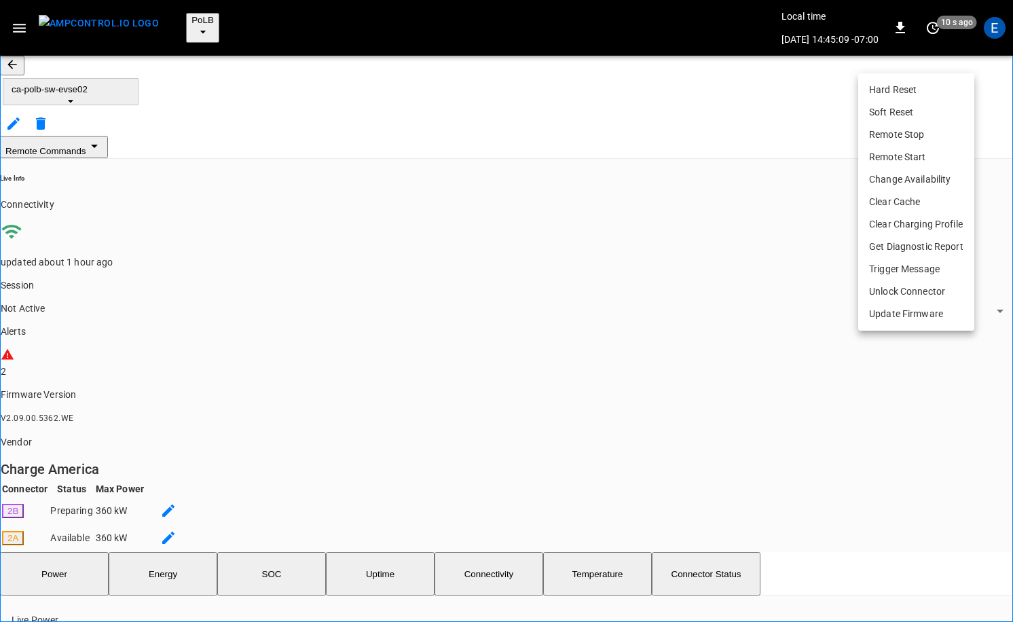
click at [905, 153] on li "Remote Start" at bounding box center [916, 157] width 116 height 22
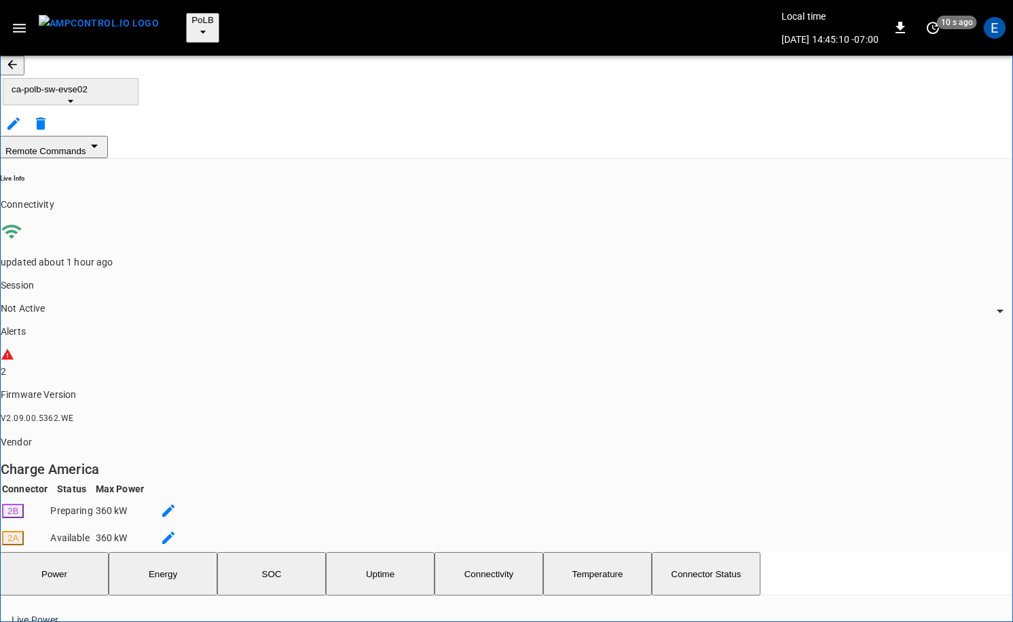
click at [108, 136] on button "Remote Commands" at bounding box center [54, 147] width 108 height 22
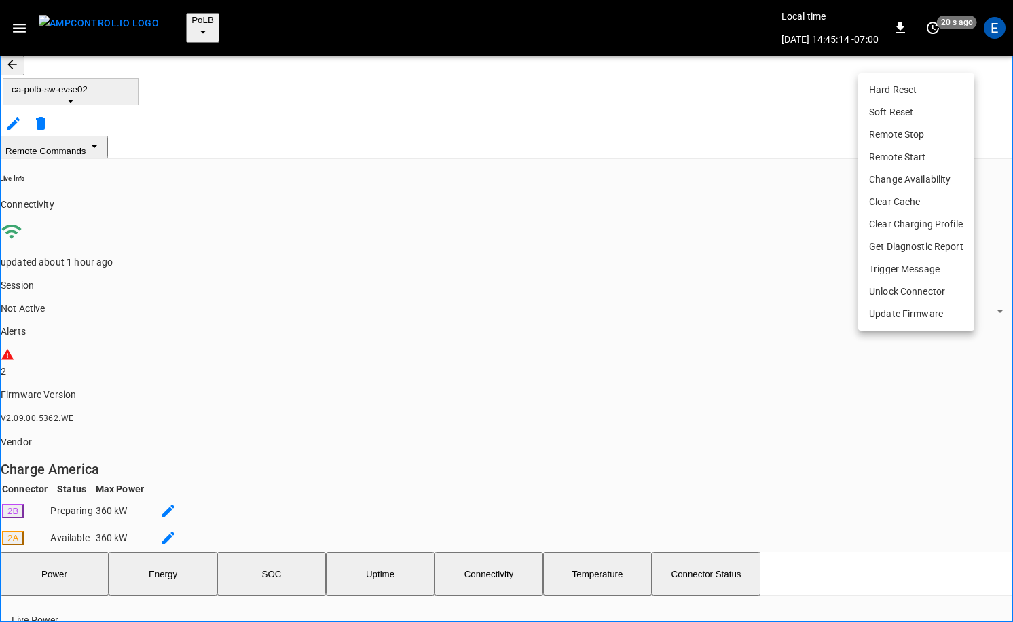
click at [918, 116] on li "Soft Reset" at bounding box center [916, 112] width 116 height 22
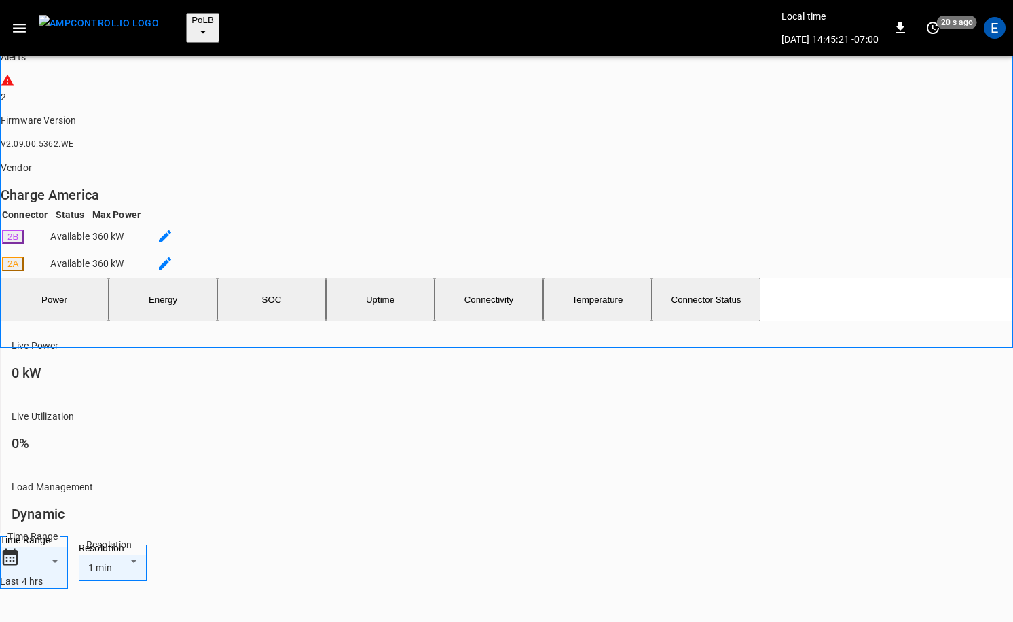
scroll to position [268, 0]
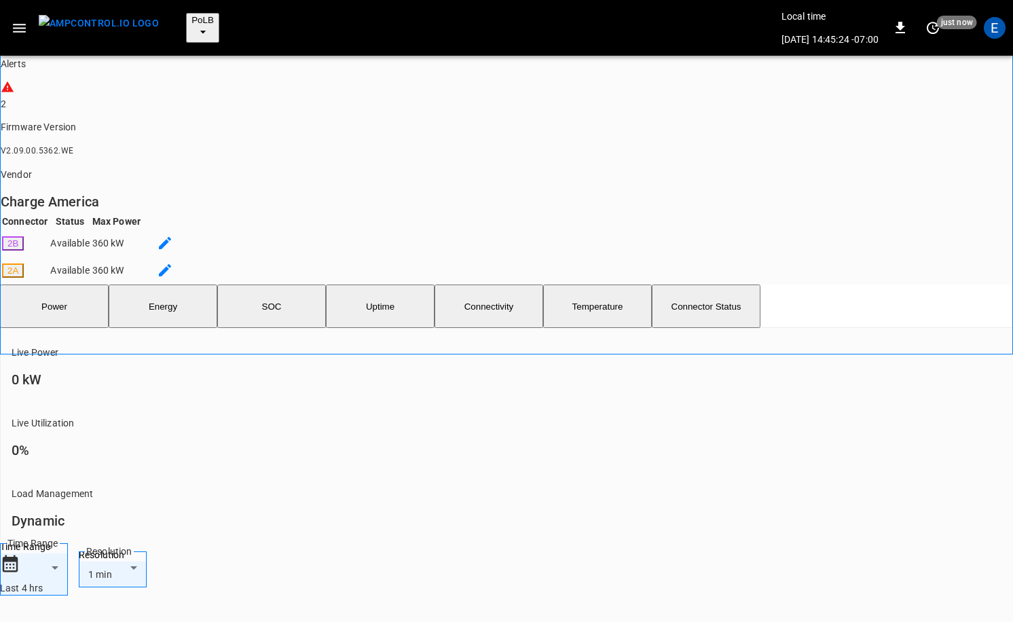
click at [114, 24] on img "menu" at bounding box center [99, 23] width 120 height 17
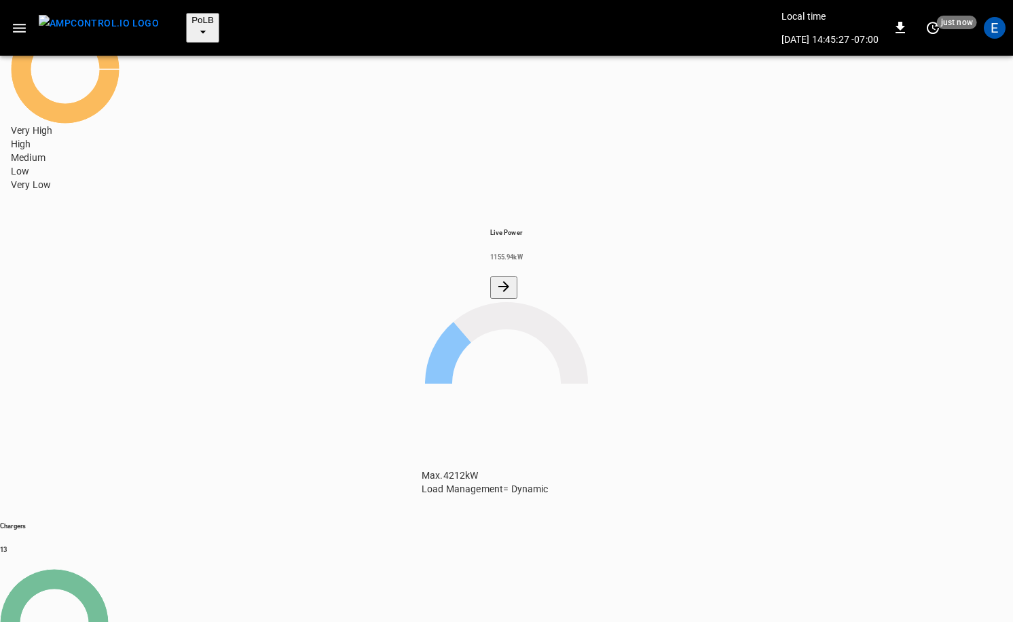
scroll to position [158, 0]
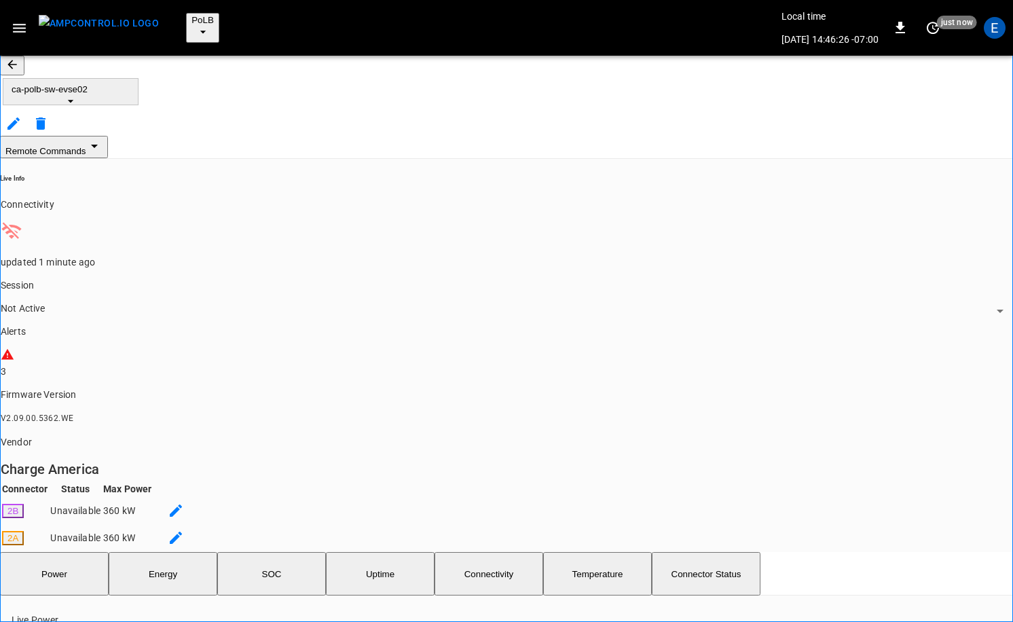
click at [194, 13] on button "PoLB" at bounding box center [202, 28] width 33 height 30
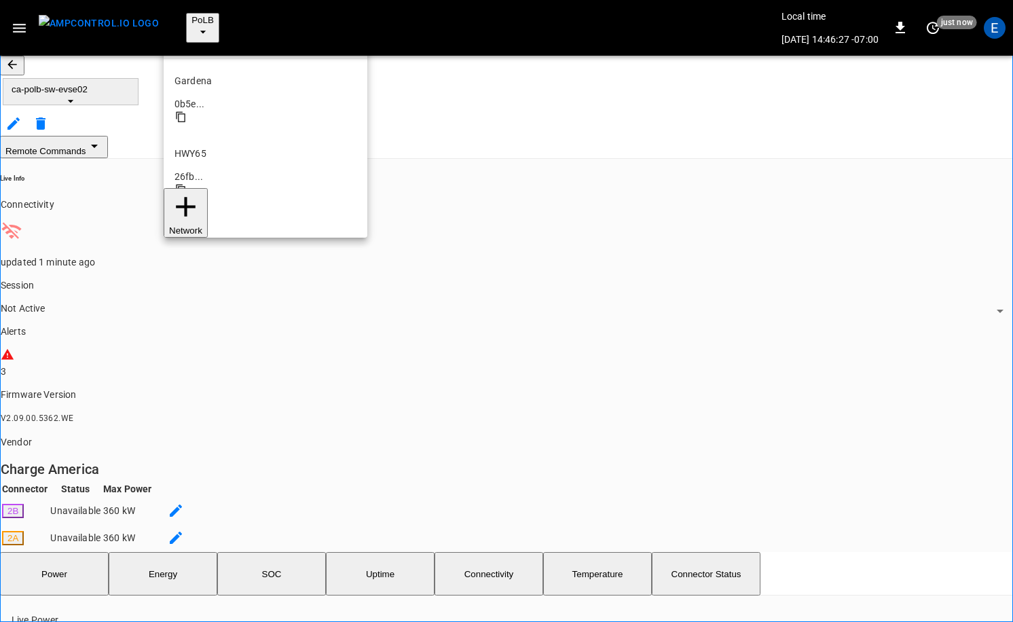
scroll to position [114, 0]
click at [228, 381] on li "SanB 5792 ..." at bounding box center [266, 417] width 204 height 73
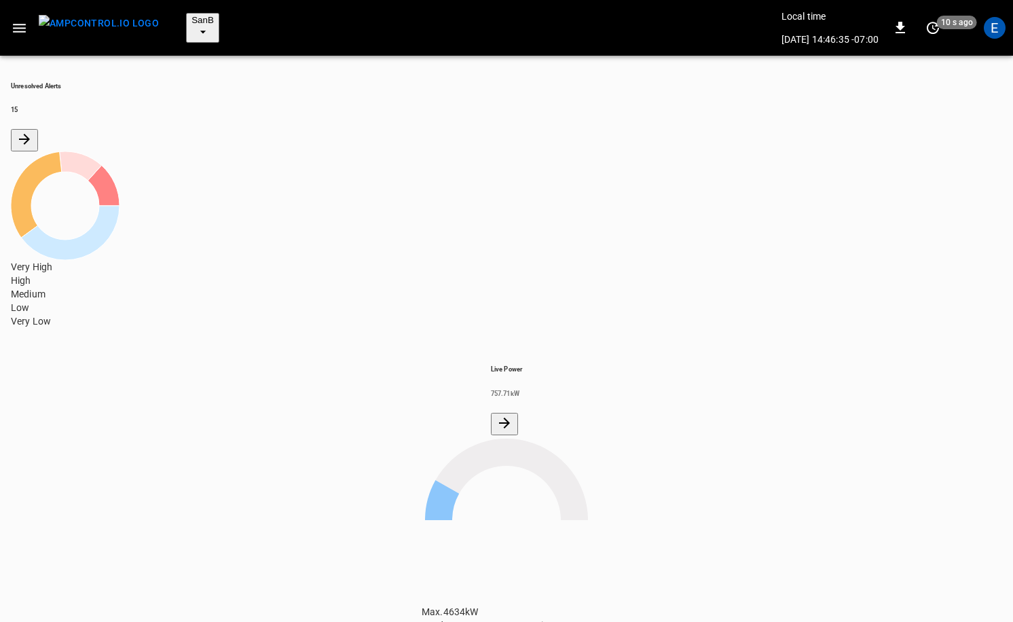
scroll to position [178, 0]
click at [192, 15] on span "SanB" at bounding box center [203, 20] width 22 height 10
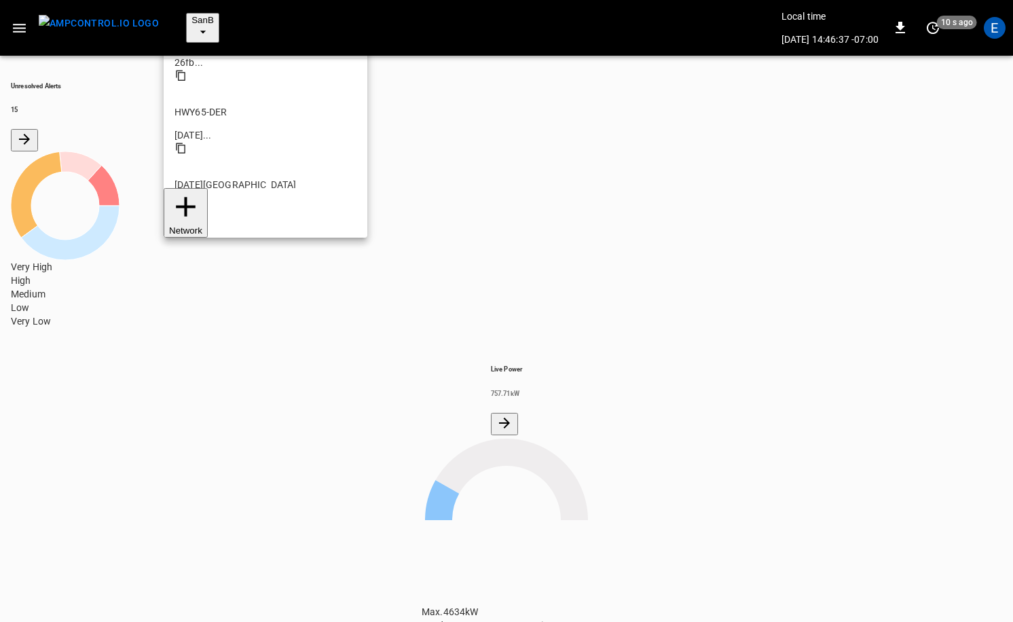
click at [214, 308] on li "PoLB 2670 ..." at bounding box center [266, 344] width 204 height 73
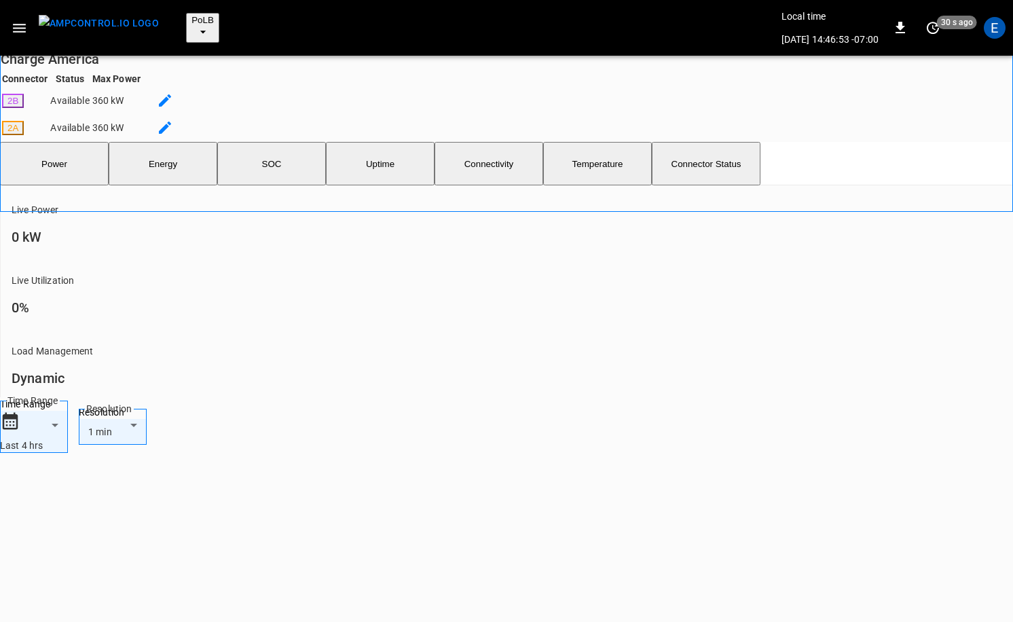
scroll to position [423, 0]
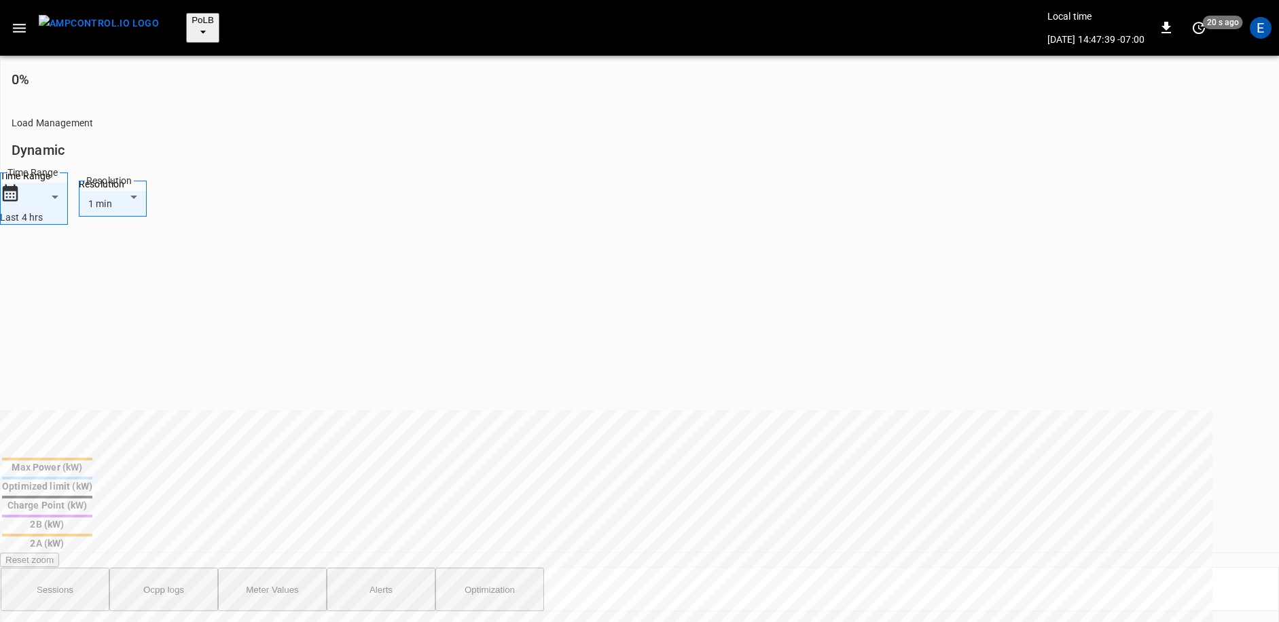
scroll to position [2443, 0]
click at [86, 568] on button "Sessions" at bounding box center [55, 589] width 109 height 43
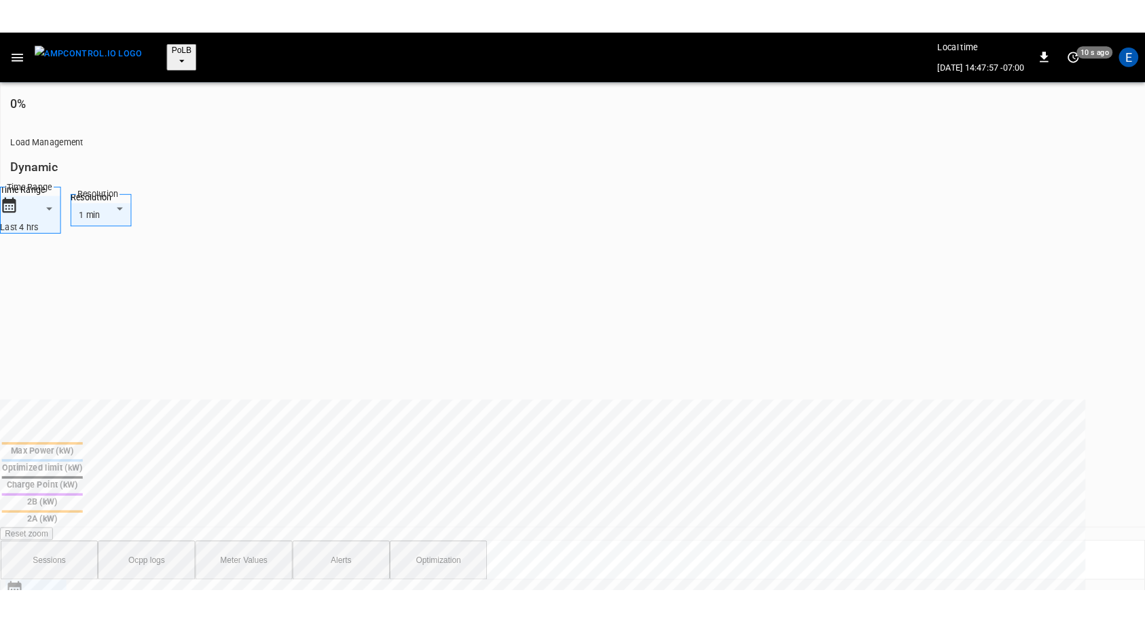
scroll to position [642, 0]
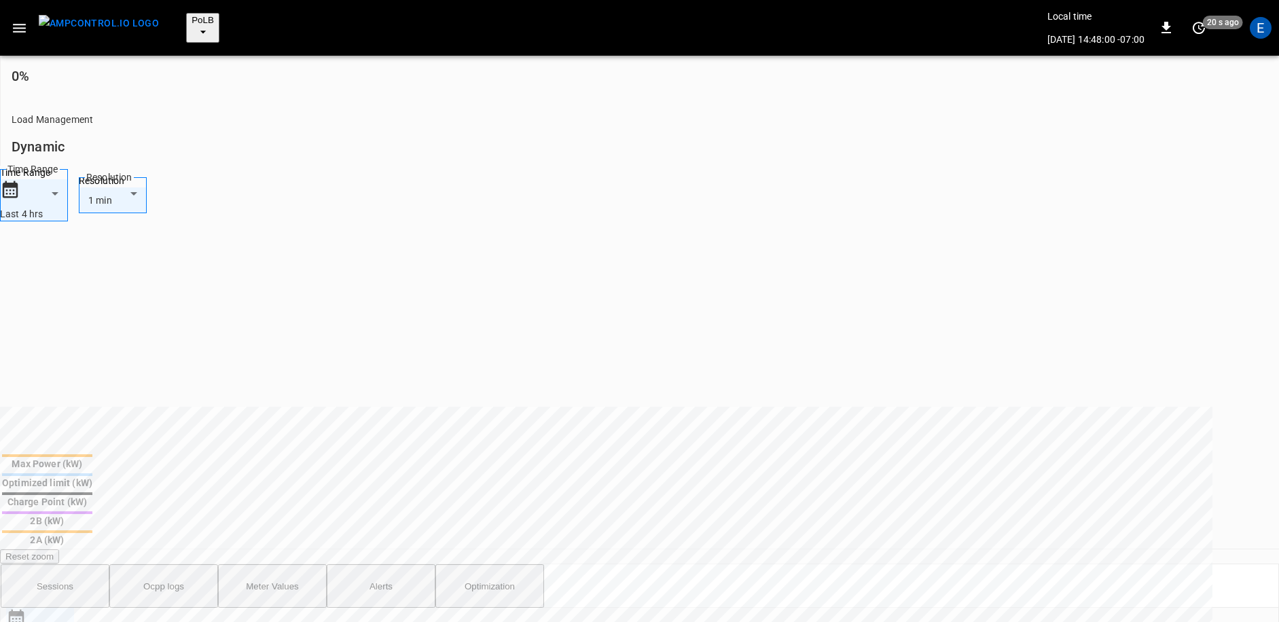
drag, startPoint x: 1258, startPoint y: 176, endPoint x: 1267, endPoint y: 174, distance: 8.4
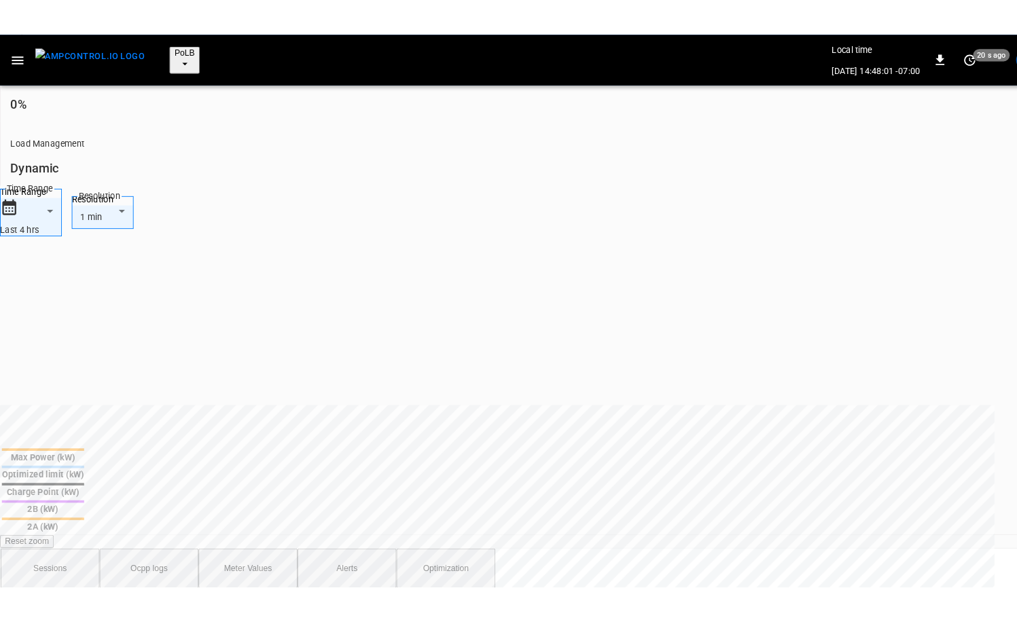
scroll to position [647, 0]
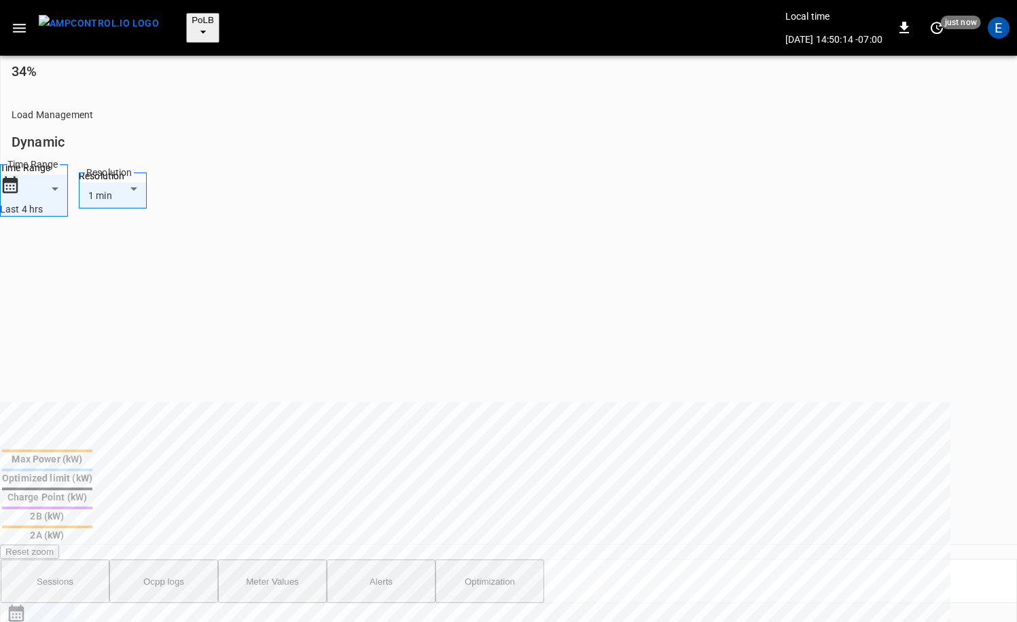
click at [101, 17] on img "menu" at bounding box center [99, 23] width 120 height 17
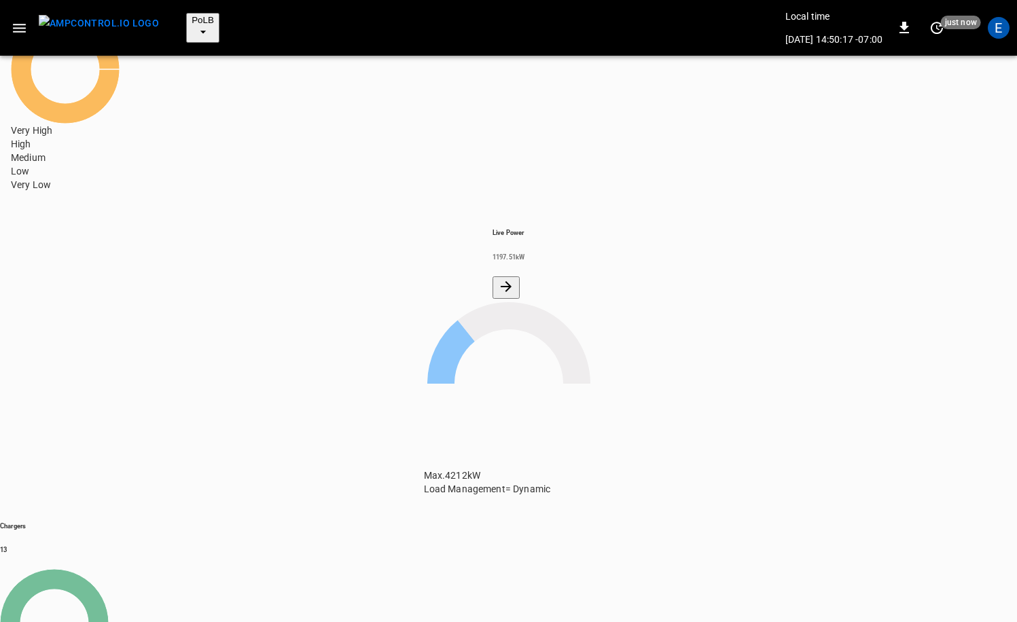
scroll to position [225, 0]
click at [192, 18] on span "PoLB" at bounding box center [203, 20] width 22 height 10
click at [211, 244] on li "SanB 5792 ..." at bounding box center [266, 280] width 204 height 73
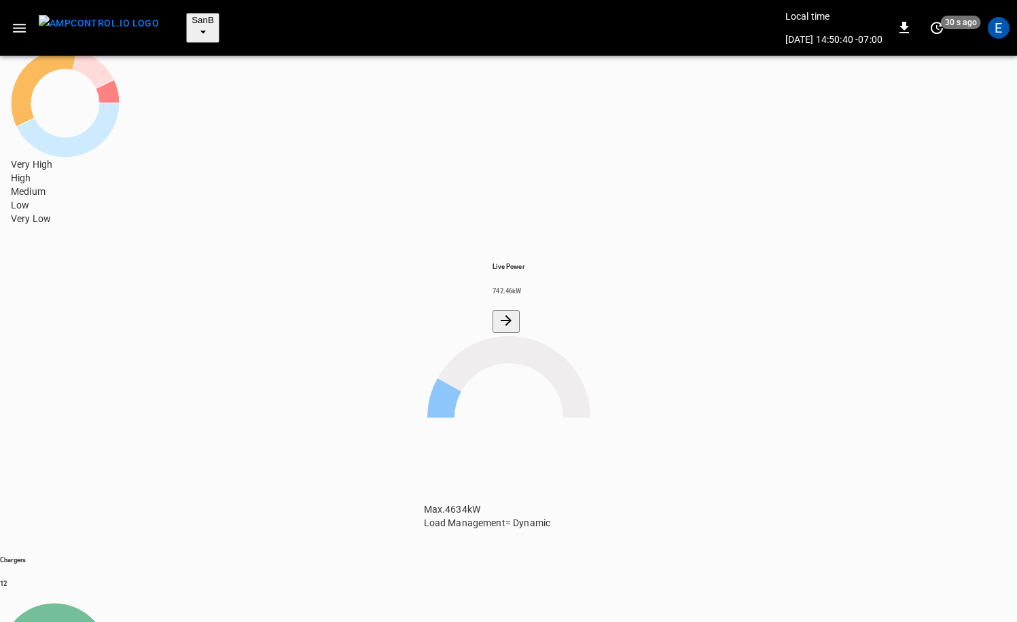
scroll to position [137, 0]
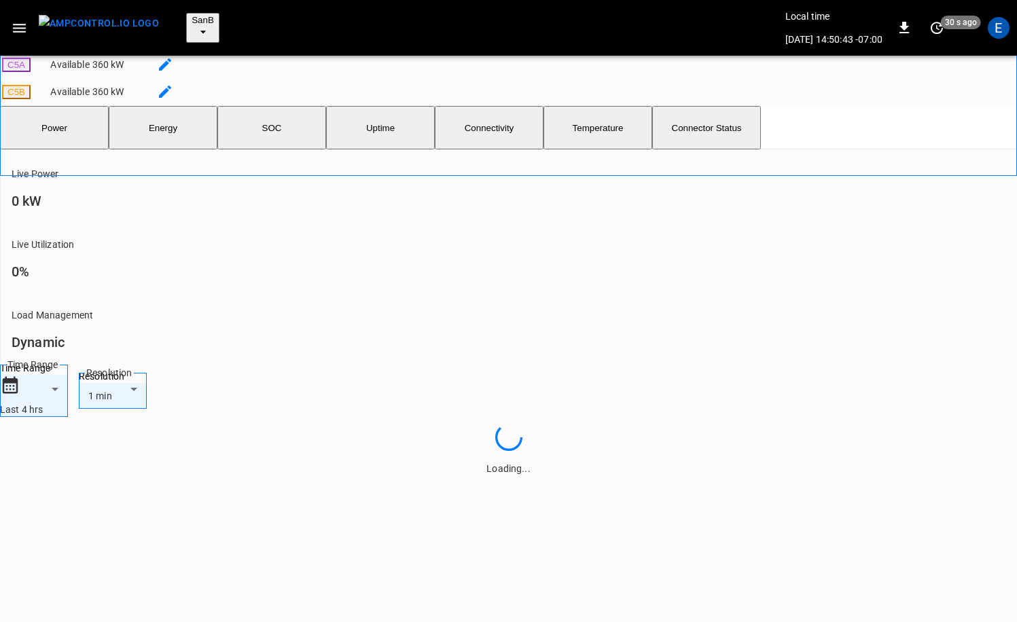
scroll to position [632, 0]
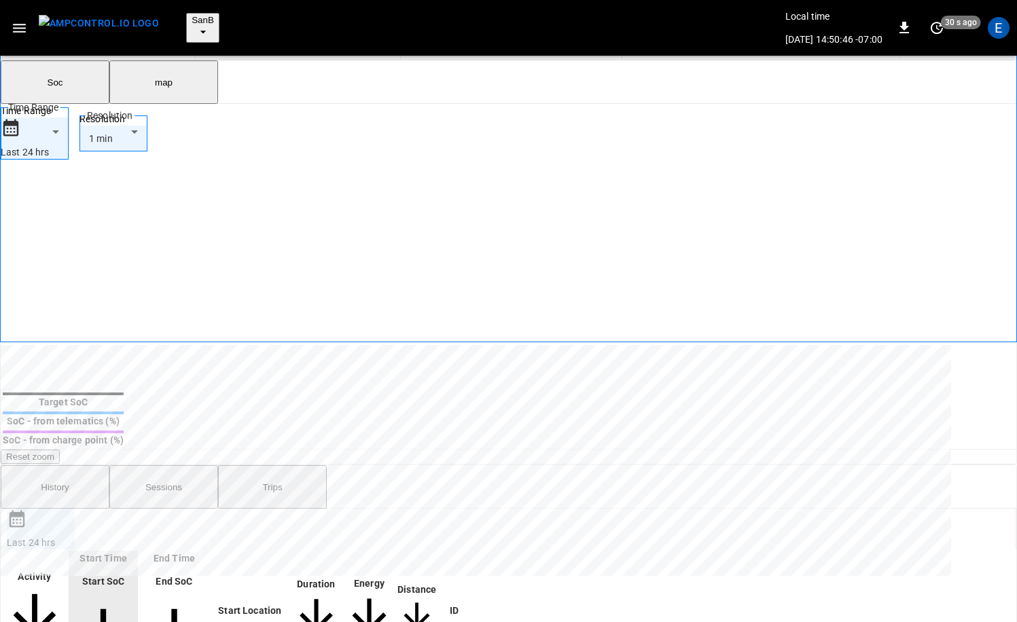
scroll to position [217, 0]
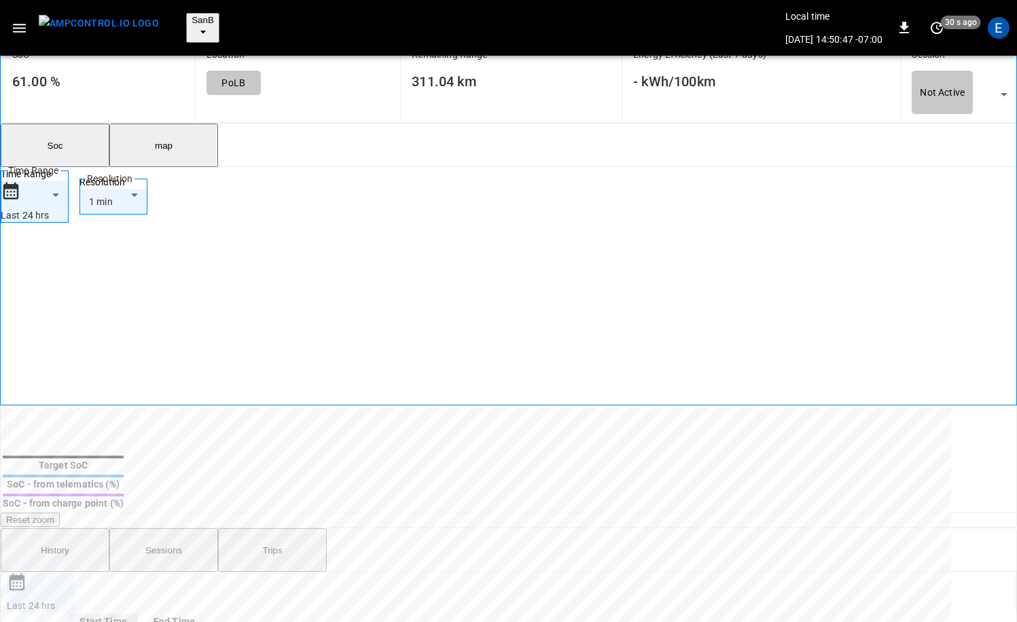
click at [170, 124] on button "map" at bounding box center [163, 145] width 109 height 43
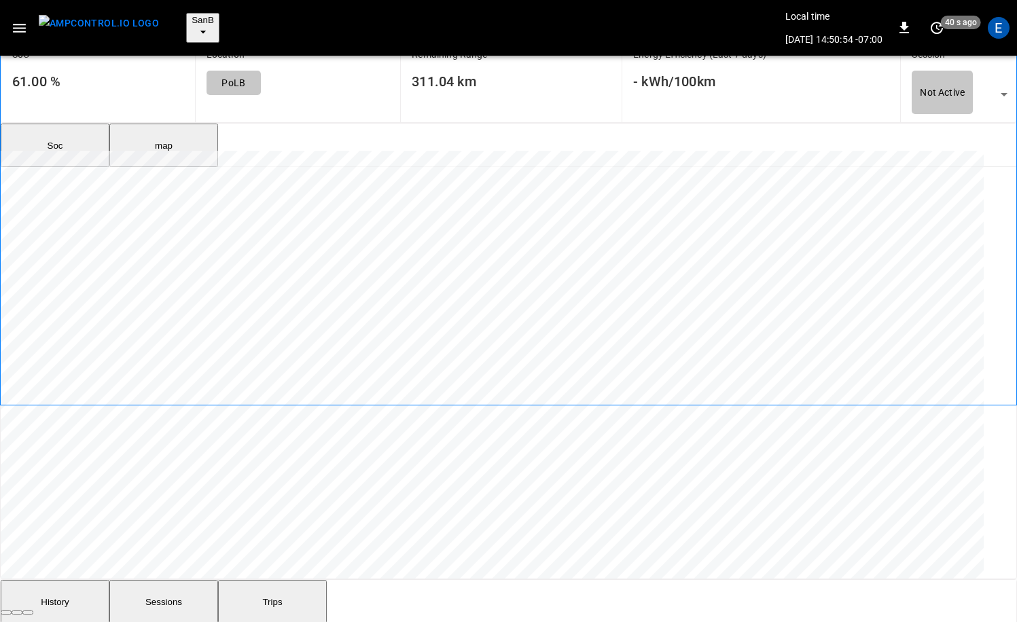
click at [81, 124] on button "Soc" at bounding box center [55, 145] width 109 height 43
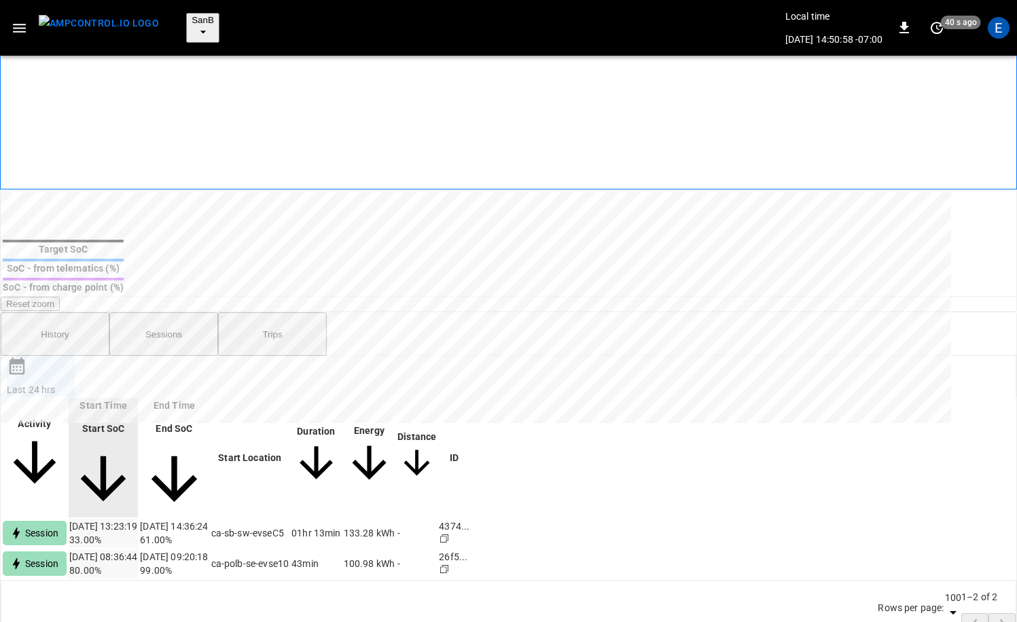
scroll to position [544, 0]
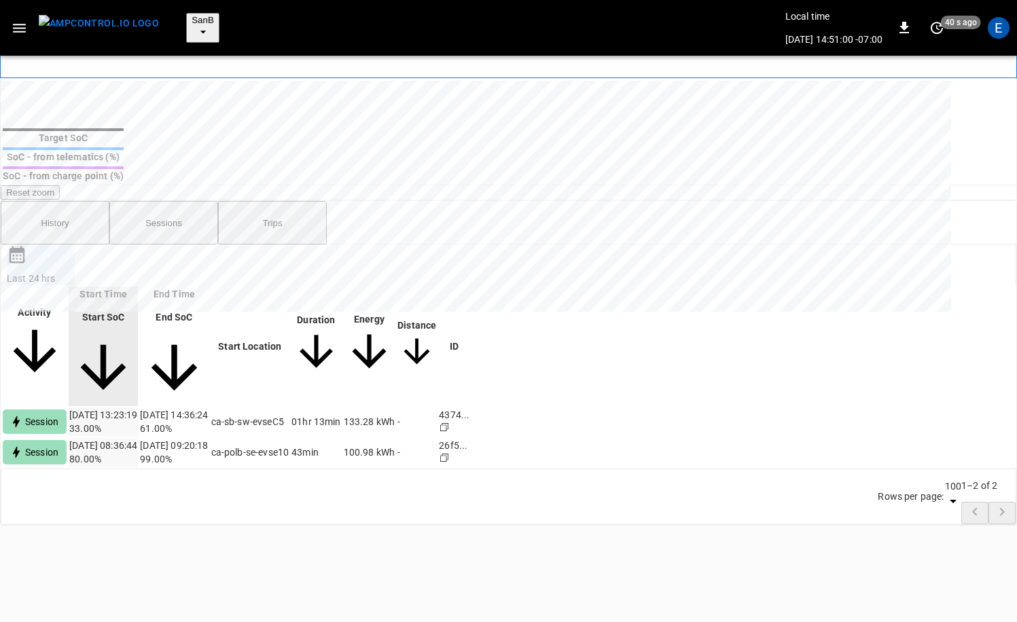
click at [288, 225] on button "Trips" at bounding box center [272, 222] width 109 height 43
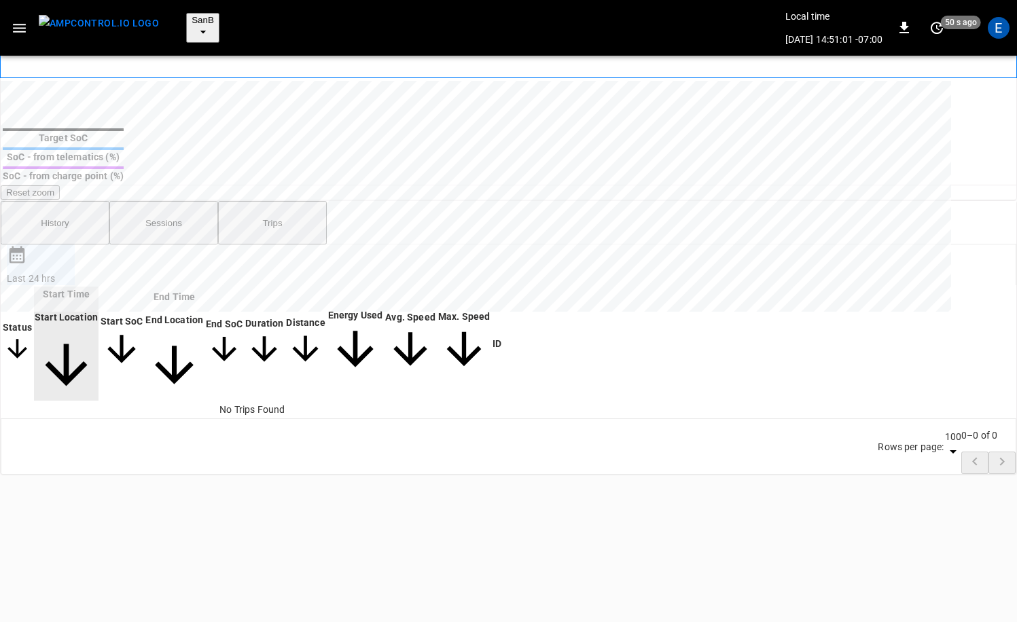
drag, startPoint x: 90, startPoint y: 212, endPoint x: 89, endPoint y: 204, distance: 8.3
click at [90, 212] on button "History" at bounding box center [55, 222] width 109 height 43
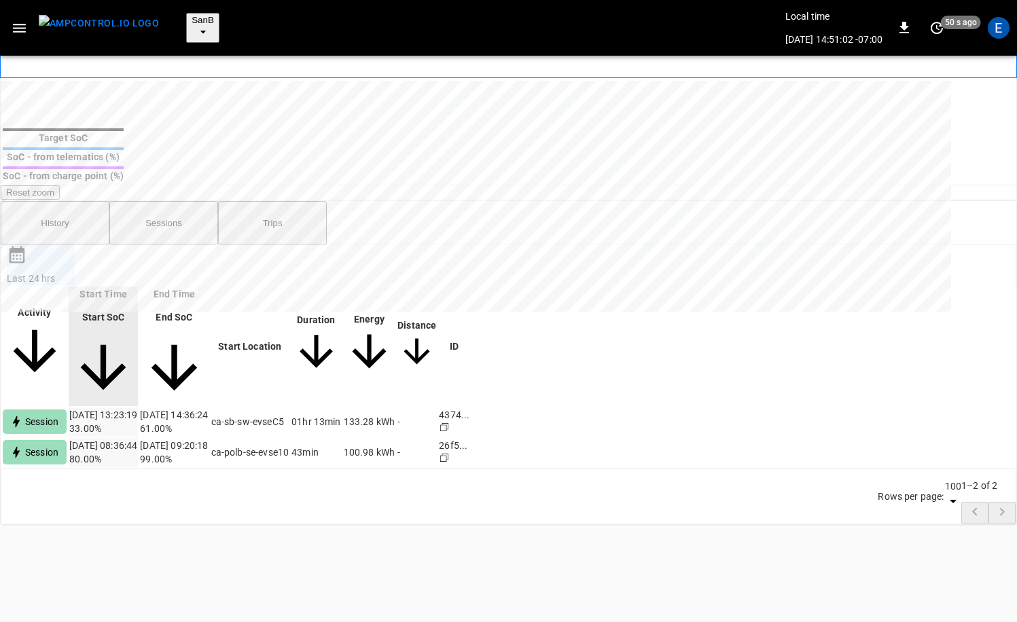
scroll to position [539, 0]
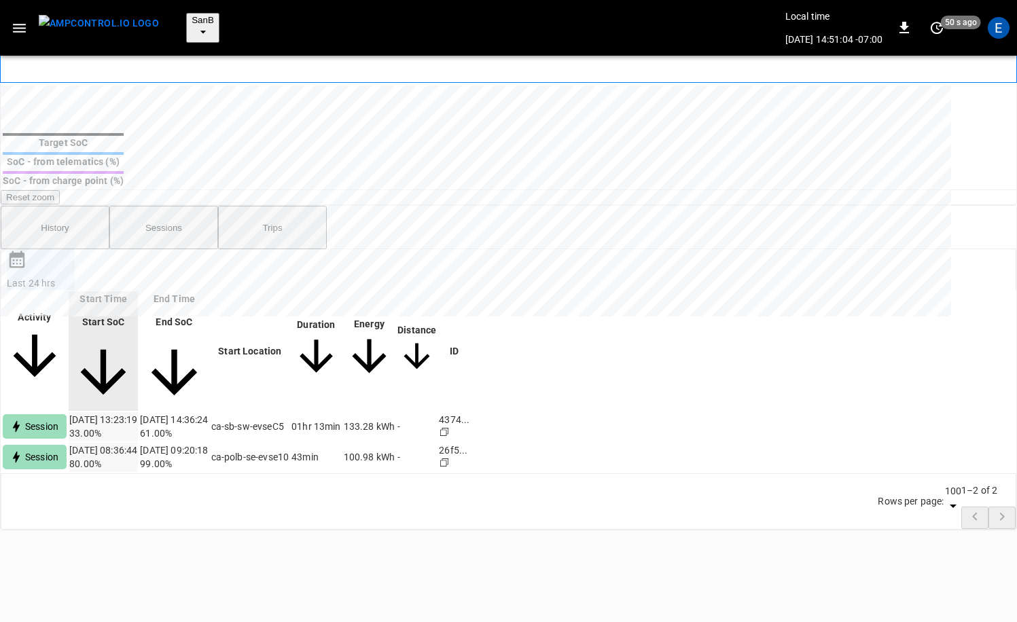
click at [95, 15] on img "menu" at bounding box center [99, 23] width 120 height 17
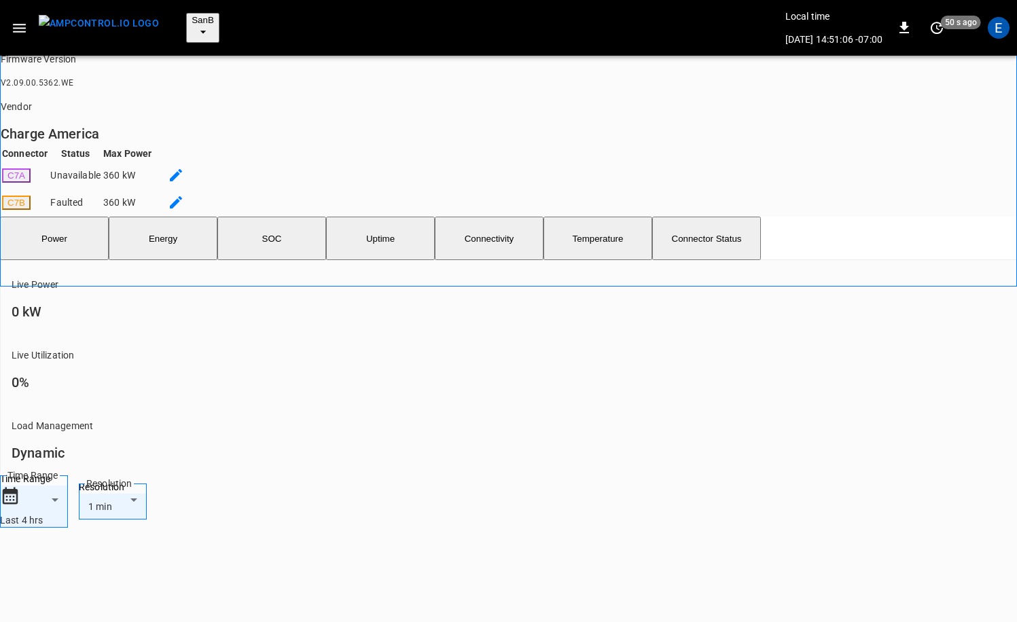
scroll to position [407, 0]
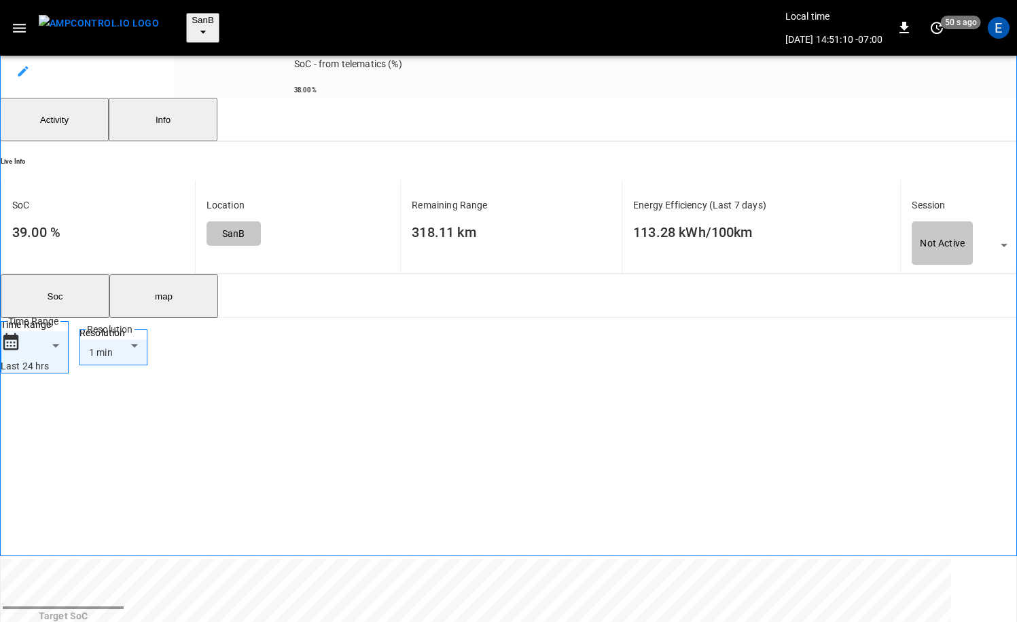
scroll to position [52, 0]
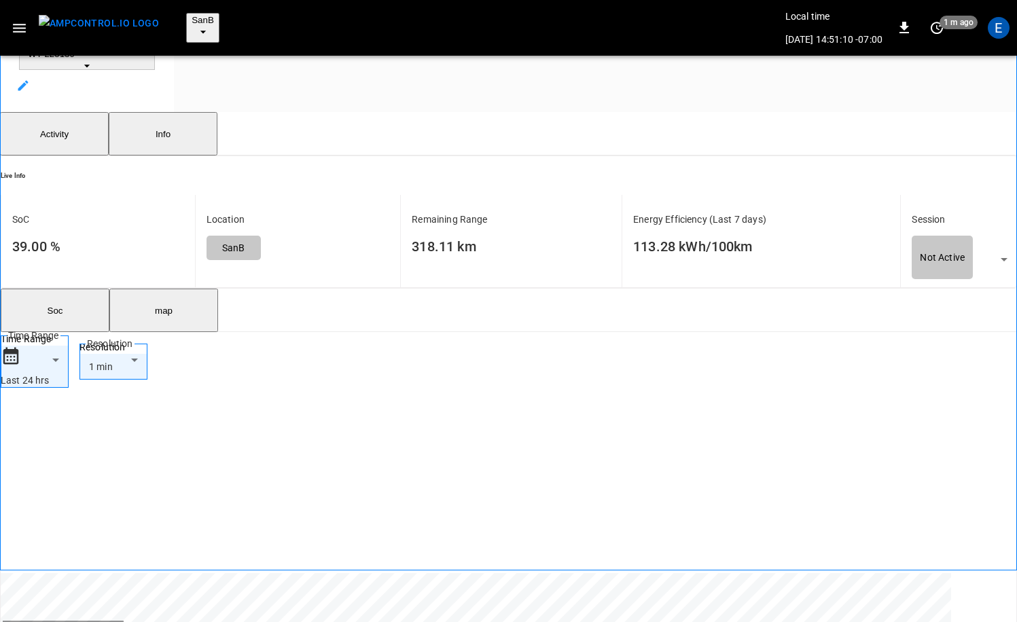
click at [170, 289] on button "map" at bounding box center [163, 310] width 109 height 43
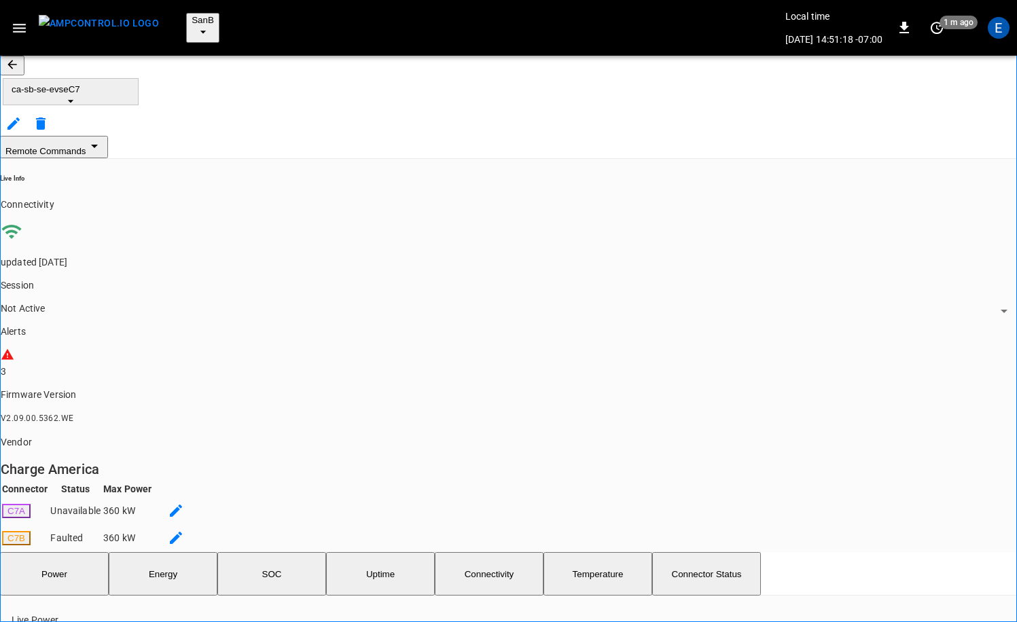
click at [24, 58] on button "button" at bounding box center [12, 66] width 24 height 20
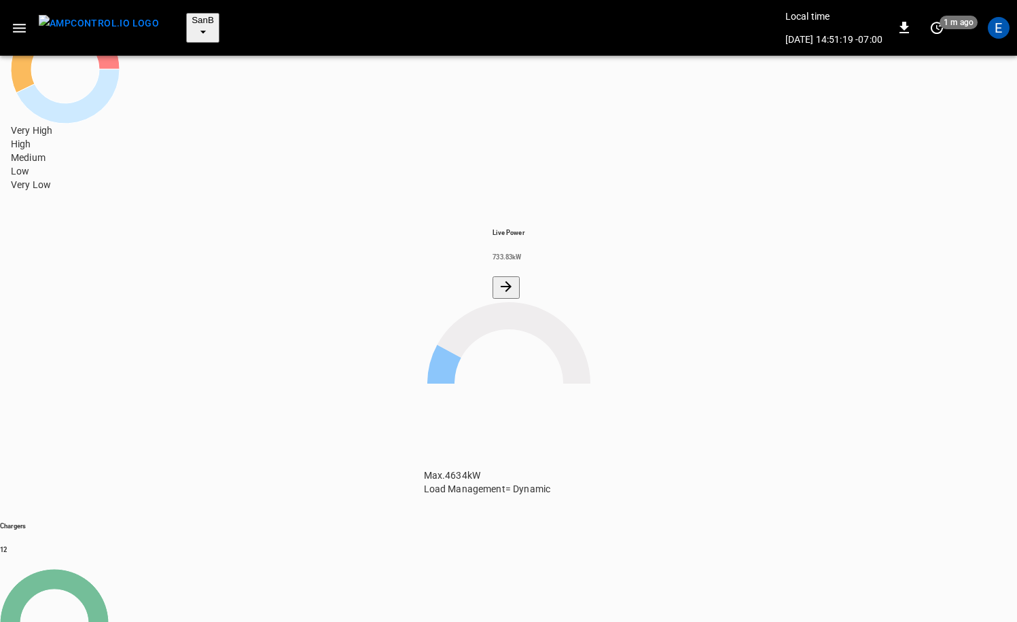
scroll to position [178, 0]
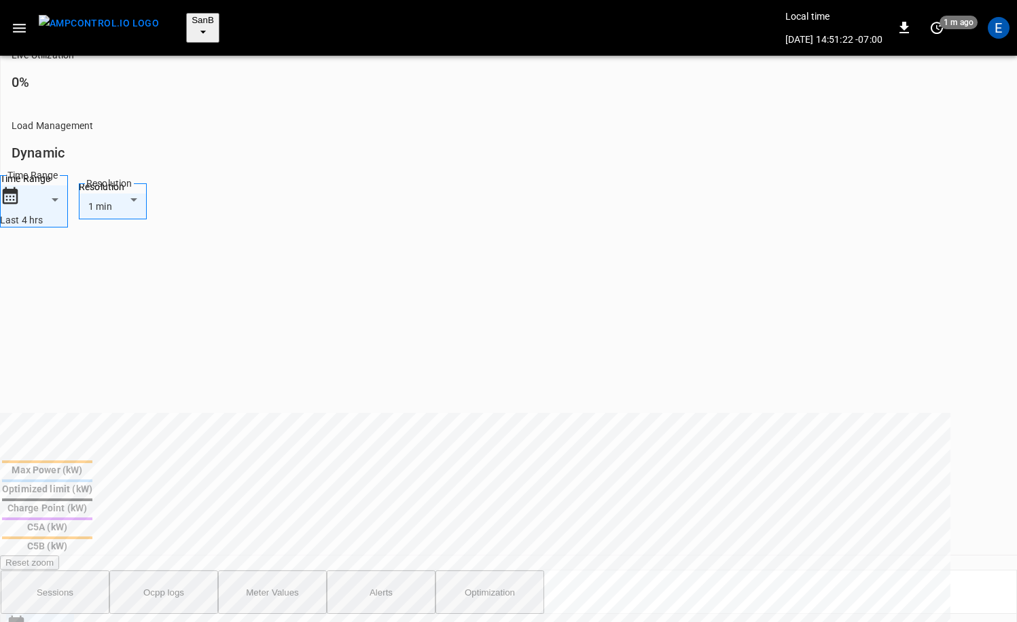
scroll to position [655, 0]
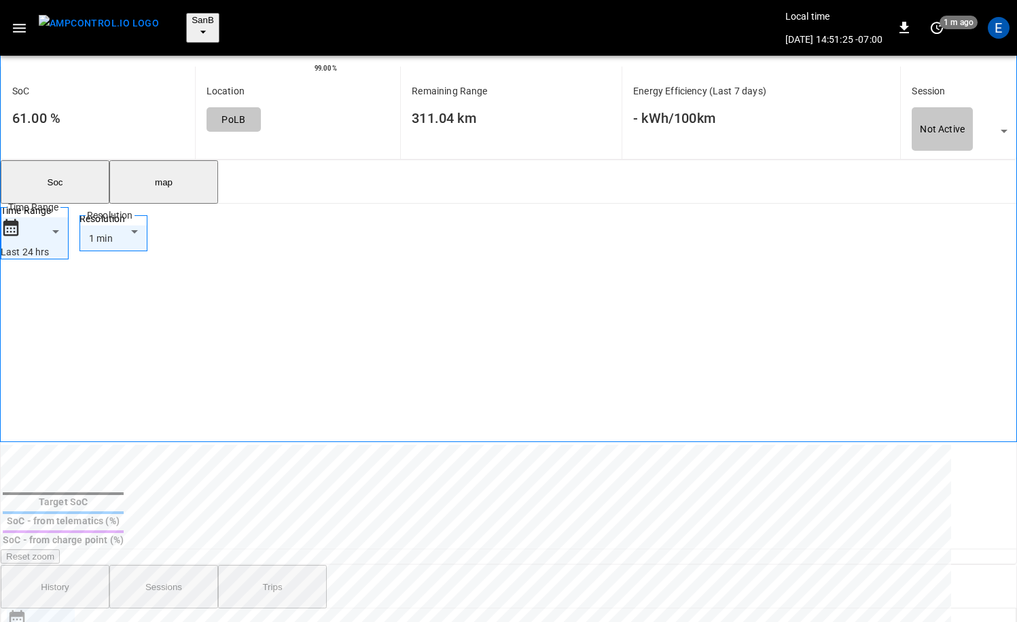
scroll to position [65, 0]
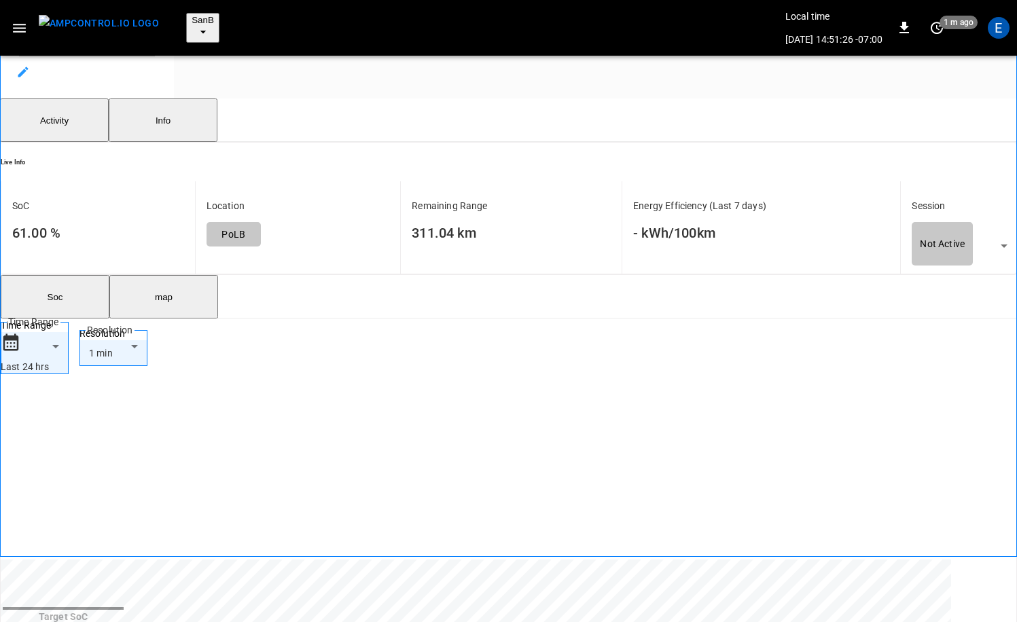
drag, startPoint x: 139, startPoint y: 278, endPoint x: 154, endPoint y: 275, distance: 15.2
click at [141, 278] on button "map" at bounding box center [163, 296] width 109 height 43
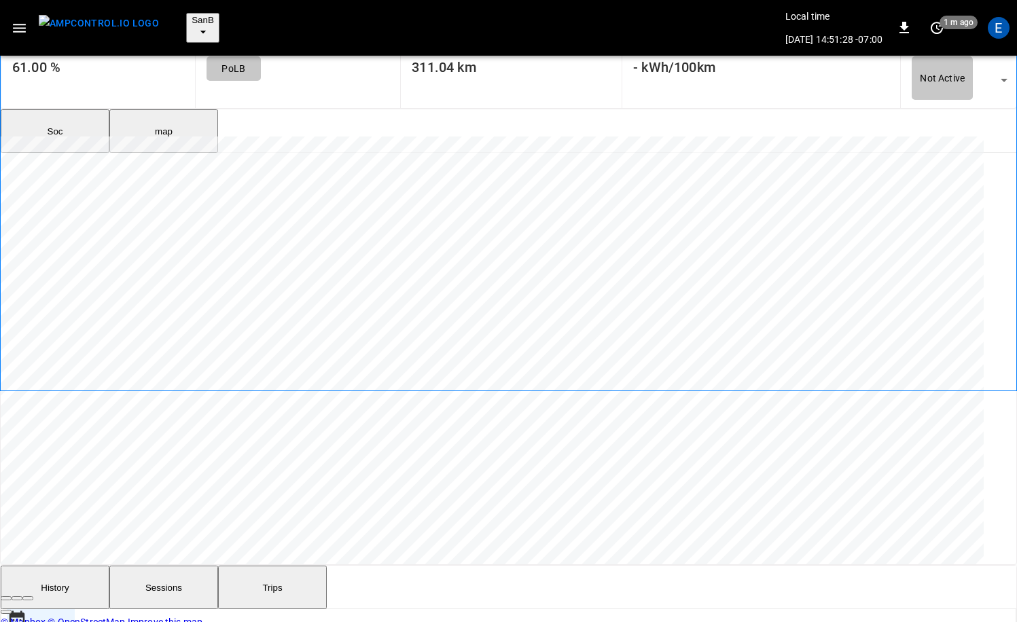
scroll to position [0, 0]
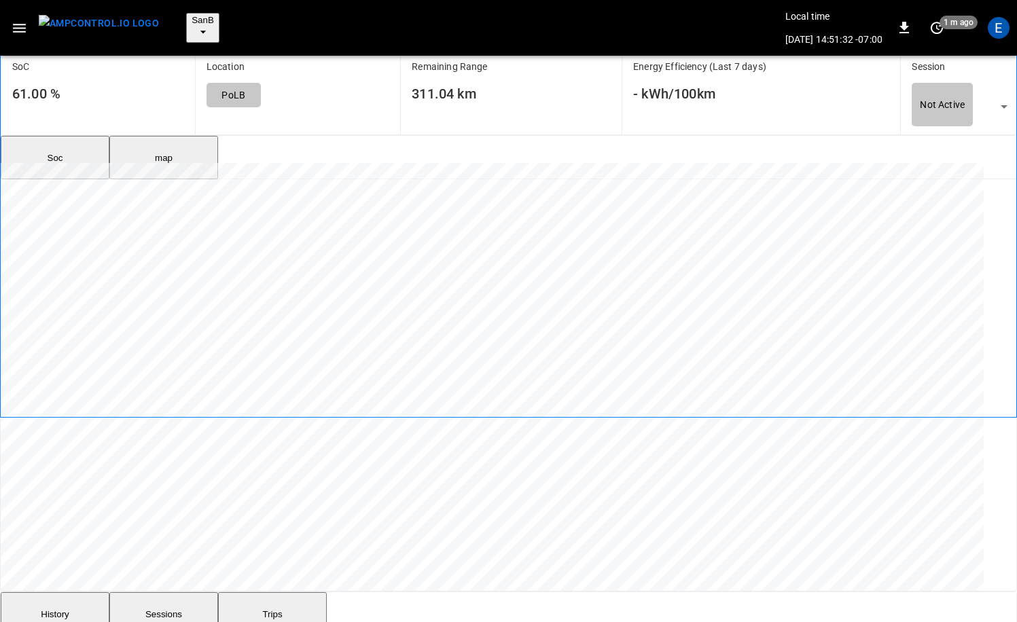
click at [17, 621] on span "Zoom out" at bounding box center [17, 625] width 0 height 0
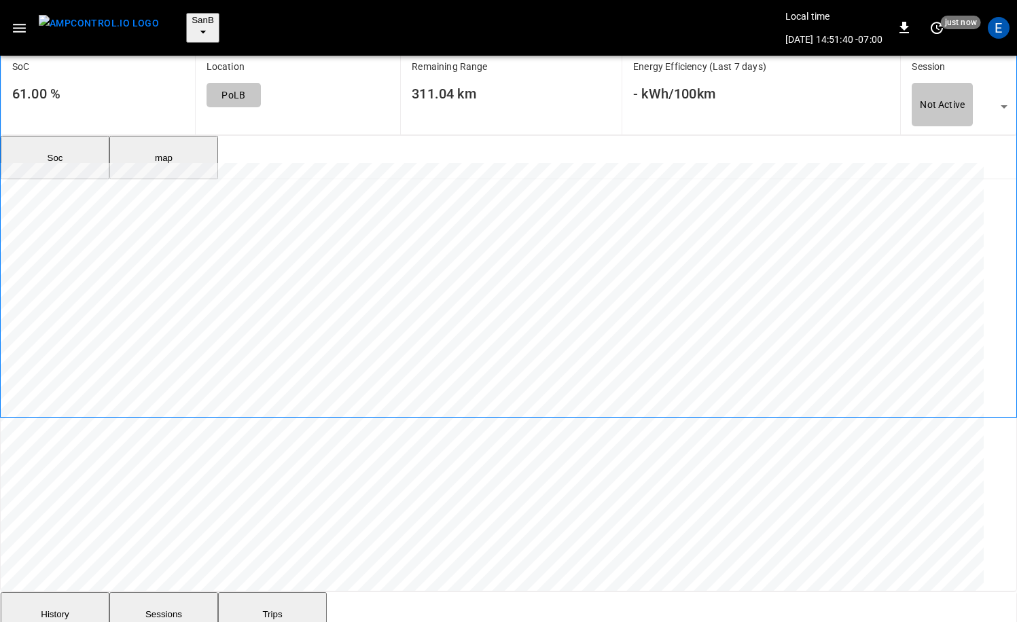
click at [17, 621] on span "Zoom out" at bounding box center [17, 625] width 0 height 0
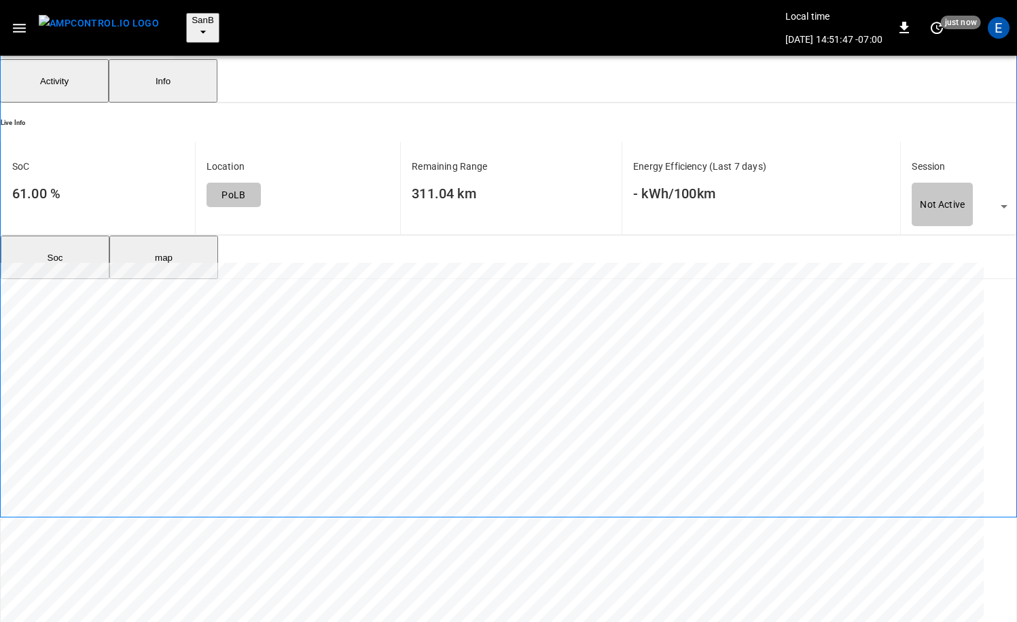
scroll to position [190, 0]
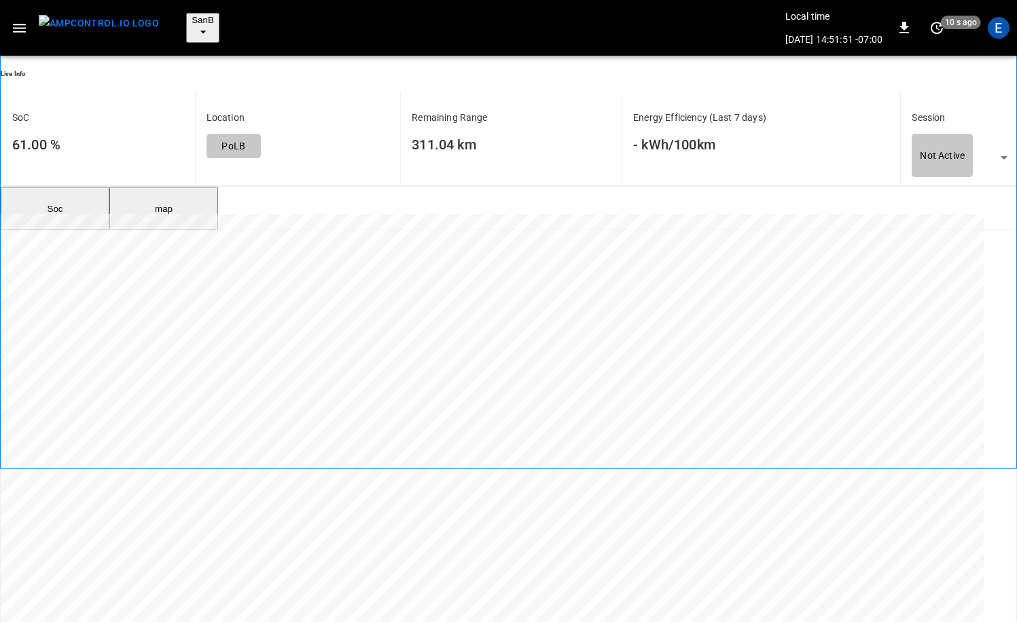
scroll to position [151, 0]
click at [80, 15] on img "menu" at bounding box center [99, 23] width 120 height 17
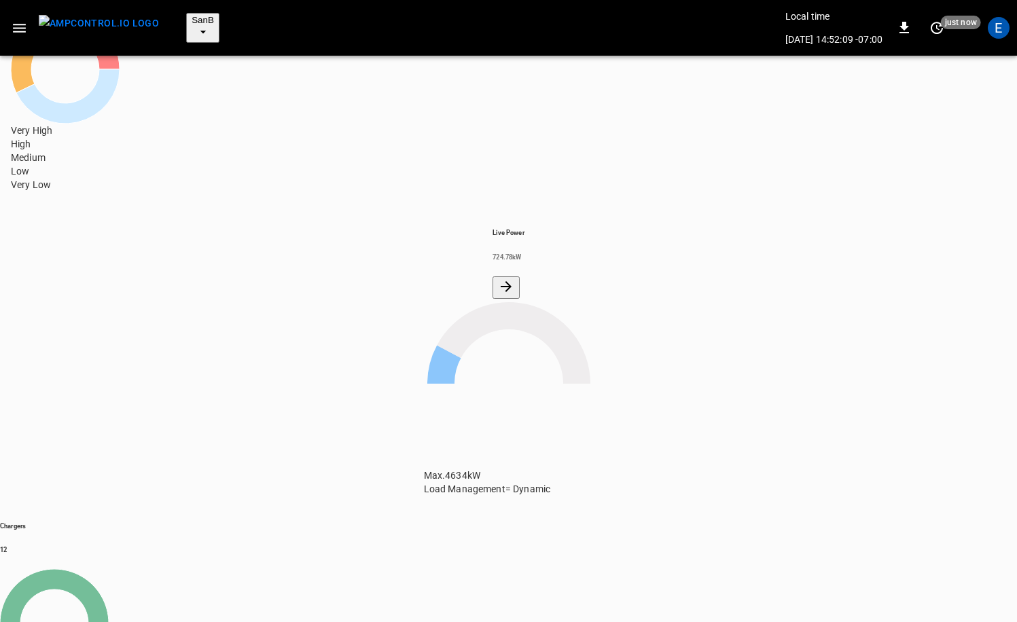
scroll to position [24, 0]
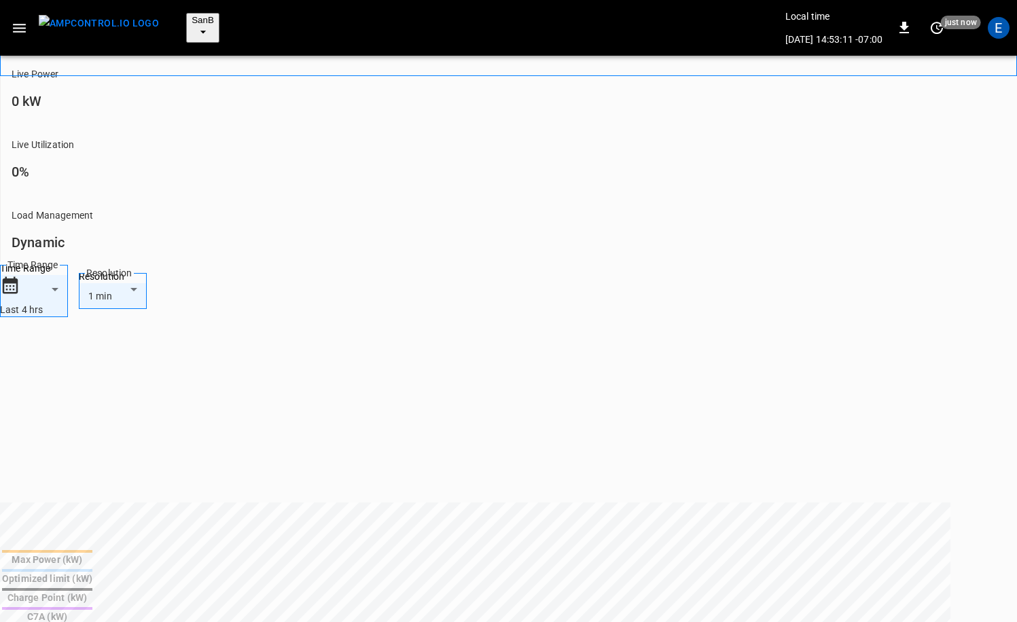
scroll to position [558, 0]
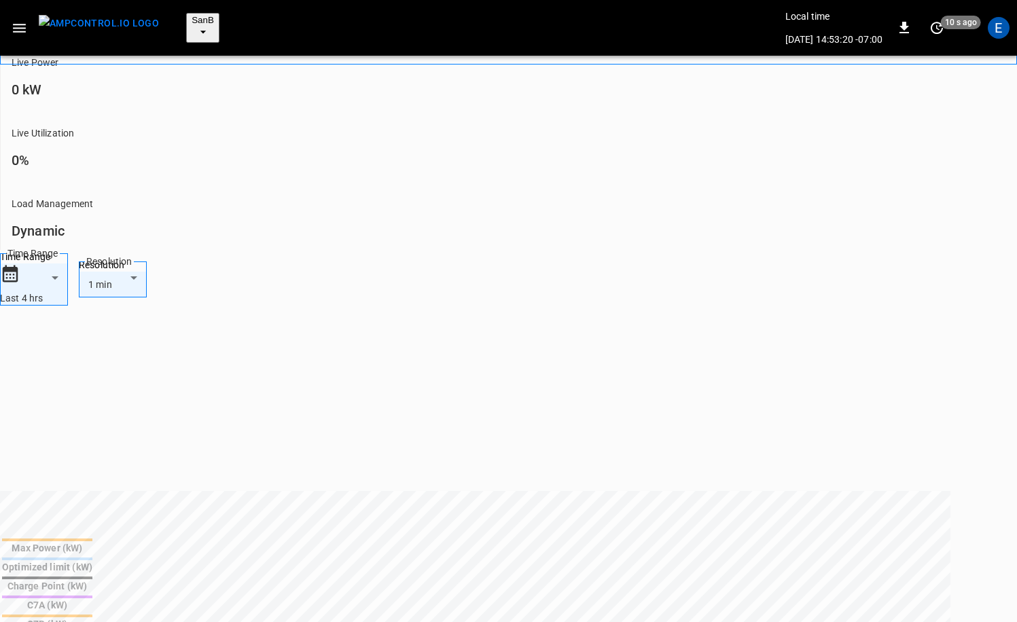
type input "**********"
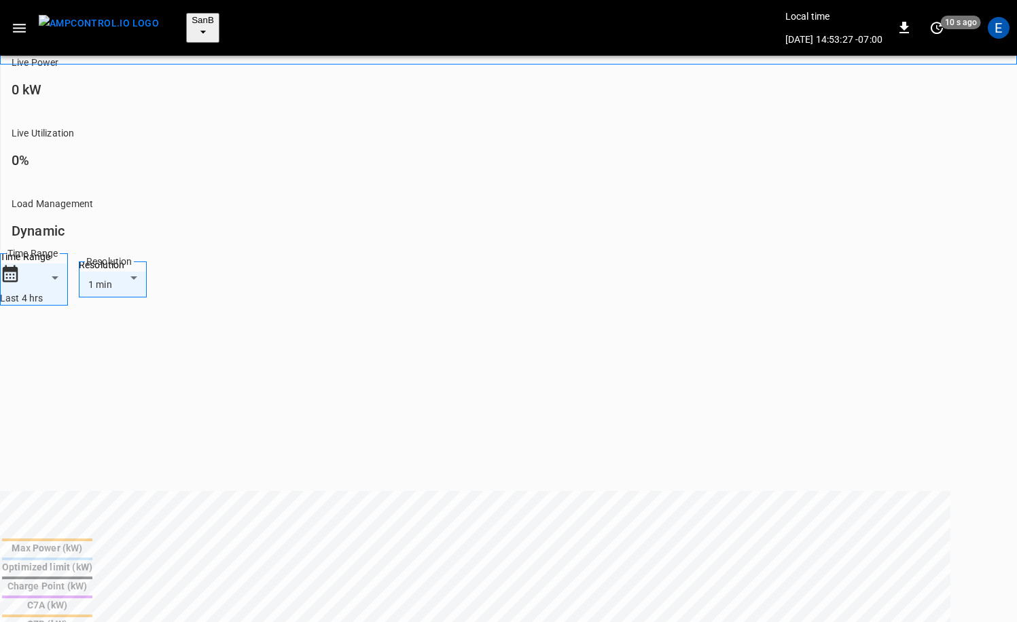
click at [734, 420] on div at bounding box center [508, 311] width 1017 height 622
click at [84, 18] on img "menu" at bounding box center [99, 23] width 120 height 17
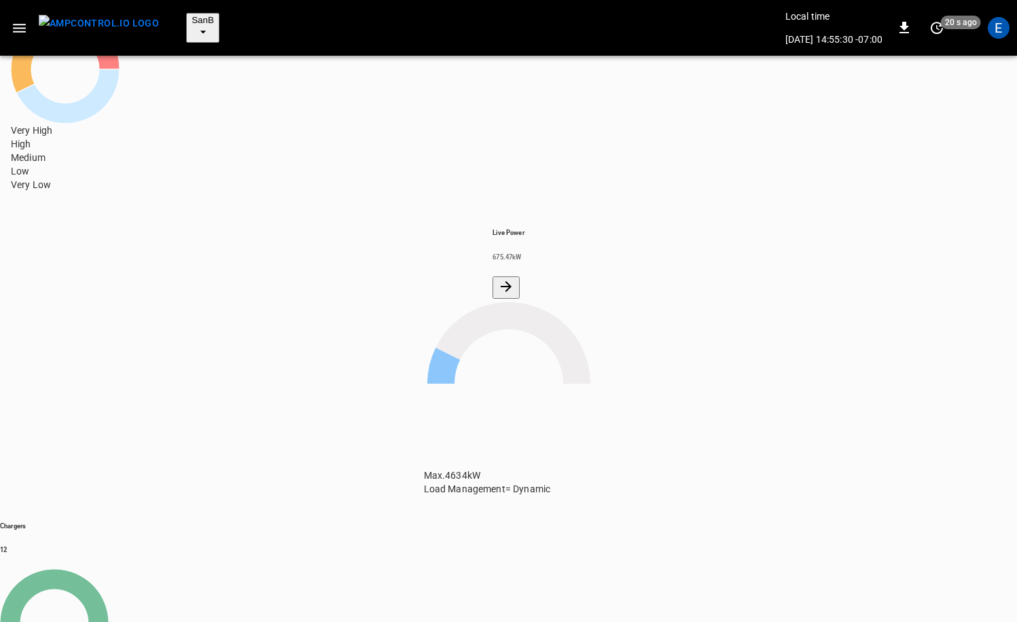
scroll to position [178, 0]
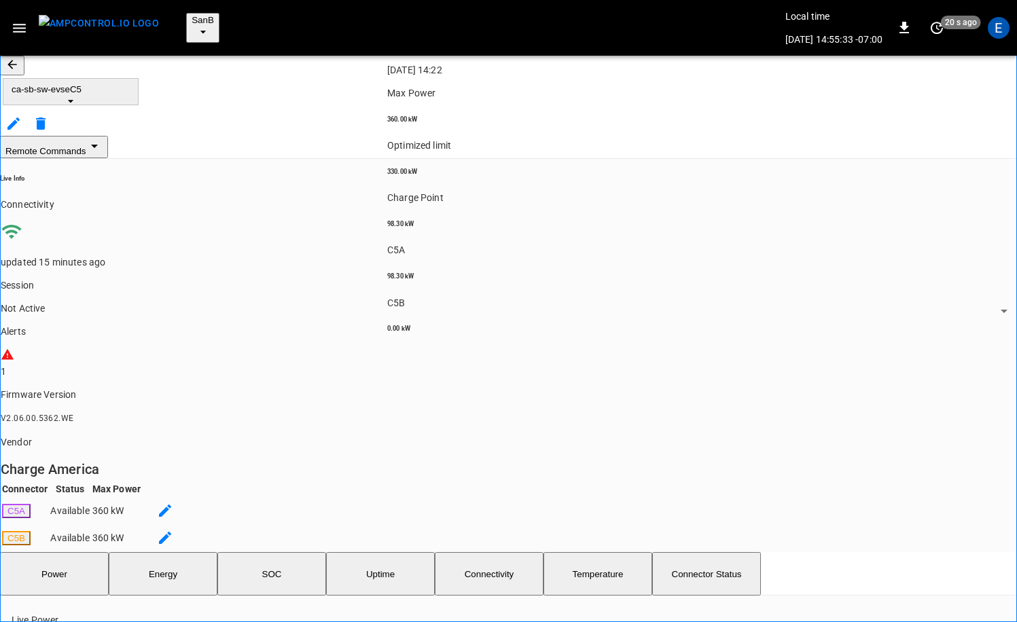
scroll to position [128, 0]
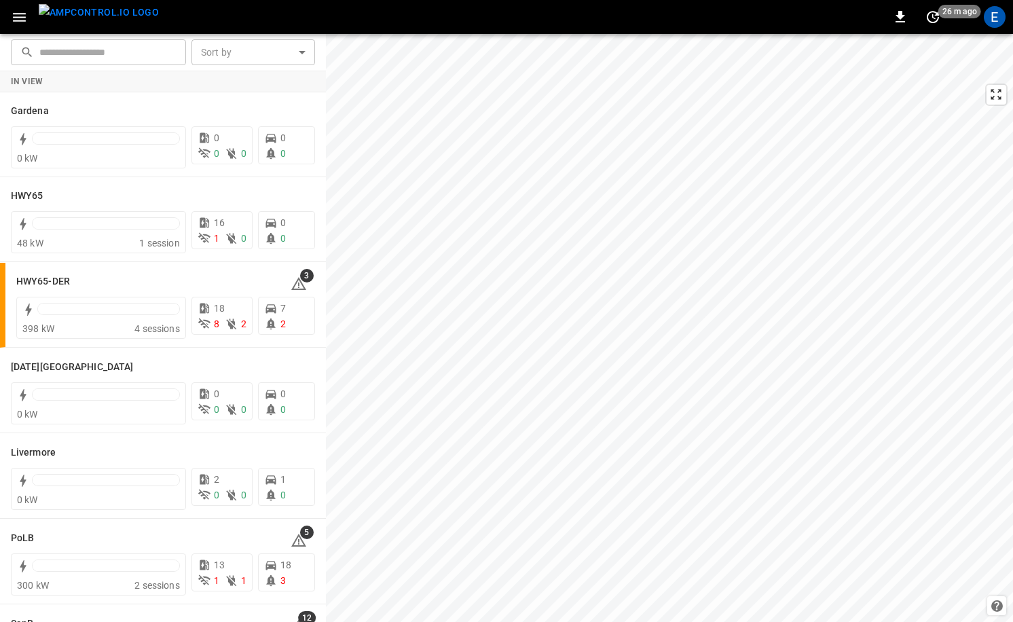
click at [25, 22] on icon "button" at bounding box center [19, 17] width 17 height 17
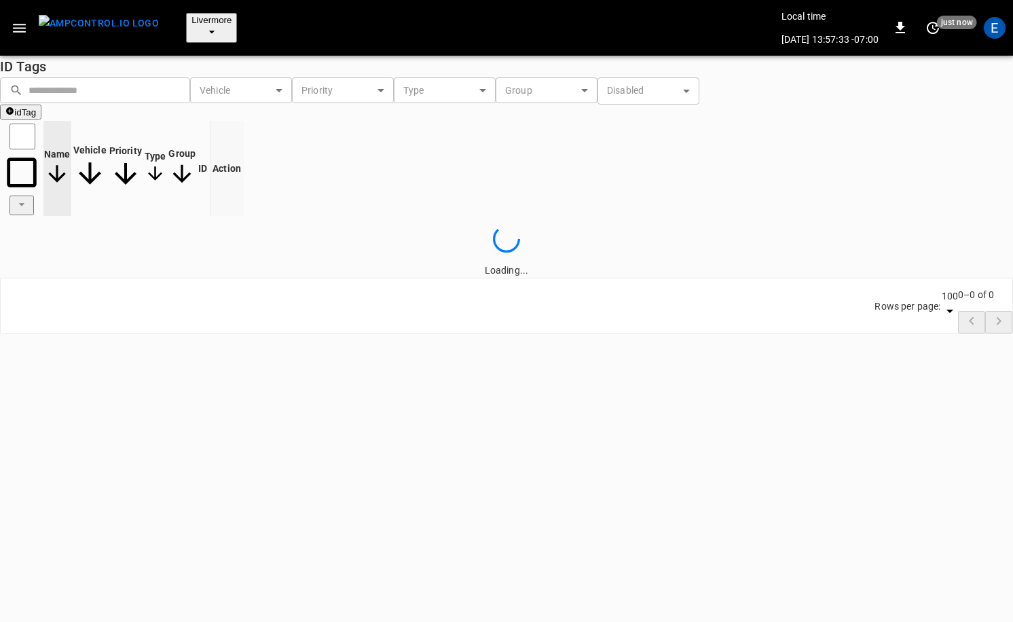
click at [146, 95] on div at bounding box center [506, 311] width 1013 height 622
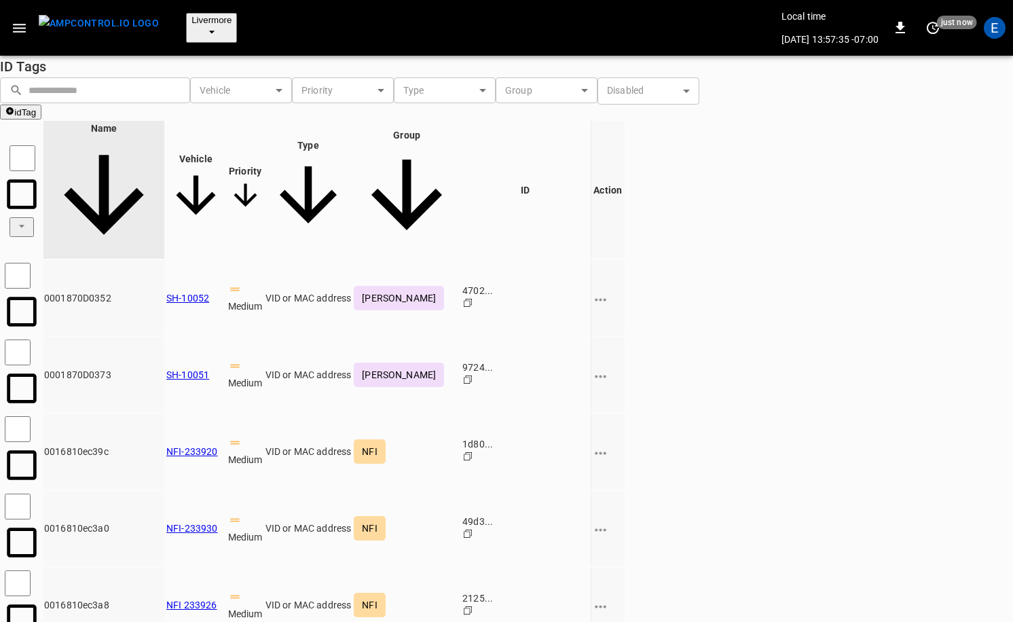
click at [143, 96] on input "text" at bounding box center [105, 89] width 152 height 25
paste input "**********"
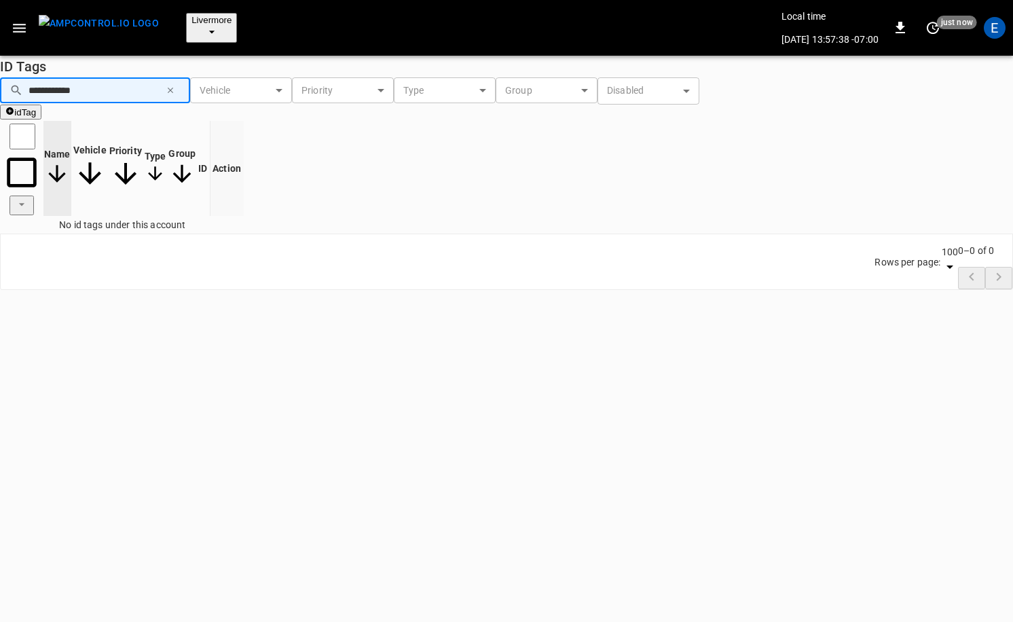
type input "**********"
click at [95, 24] on img "menu" at bounding box center [99, 23] width 120 height 17
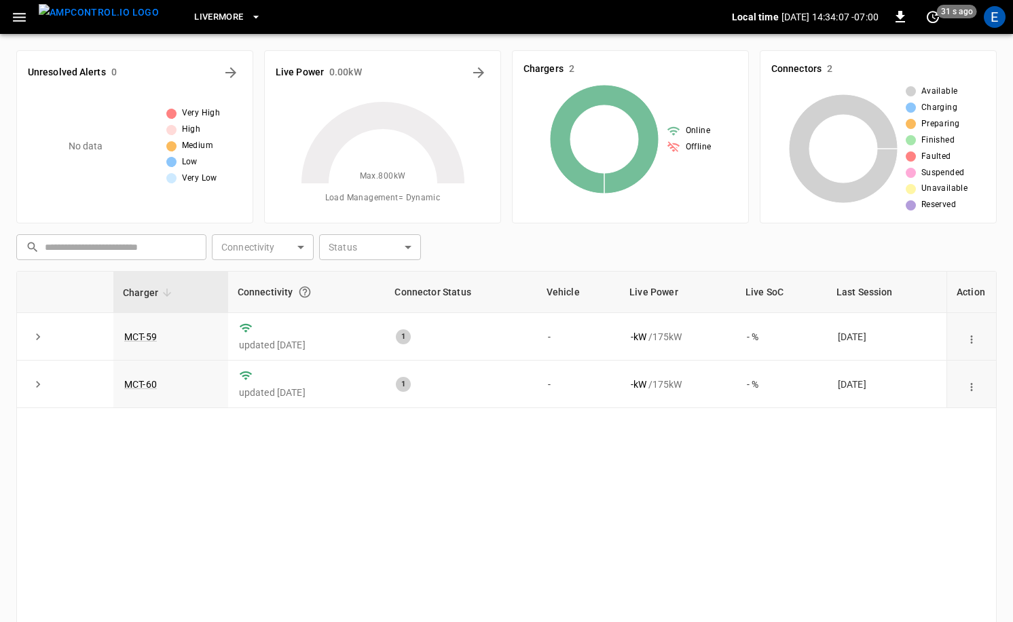
click at [10, 20] on button "button" at bounding box center [19, 17] width 28 height 25
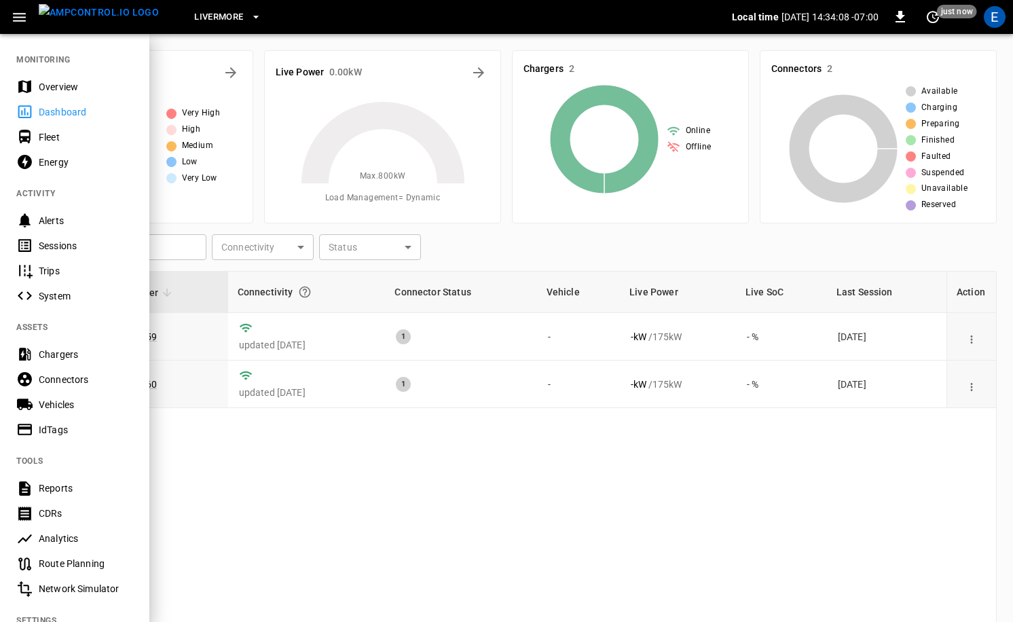
click at [63, 420] on div "IdTags" at bounding box center [74, 429] width 149 height 25
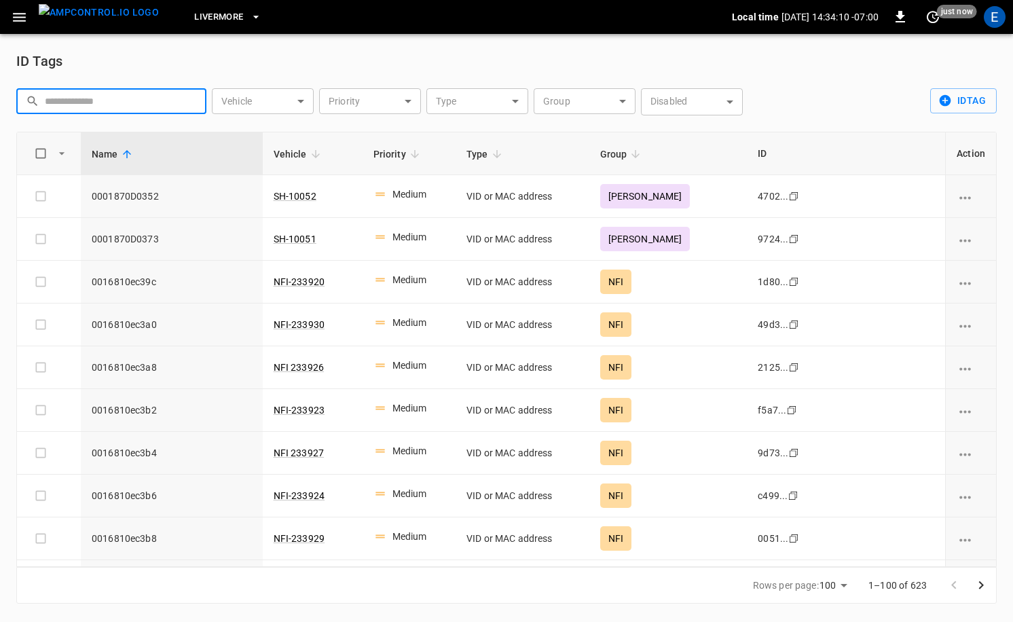
click at [84, 92] on input "text" at bounding box center [121, 100] width 152 height 25
paste input "**********"
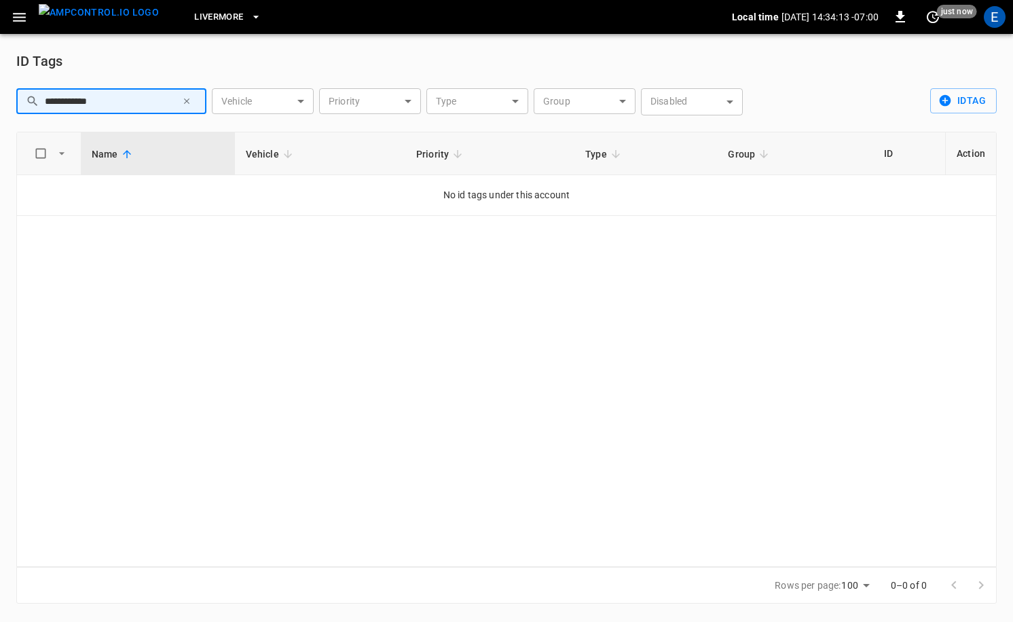
type input "**********"
click at [43, 103] on div "**********" at bounding box center [111, 101] width 190 height 26
drag, startPoint x: 47, startPoint y: 105, endPoint x: 47, endPoint y: 126, distance: 21.1
click at [47, 105] on input "**********" at bounding box center [111, 100] width 132 height 25
click at [82, 21] on img "menu" at bounding box center [99, 12] width 120 height 17
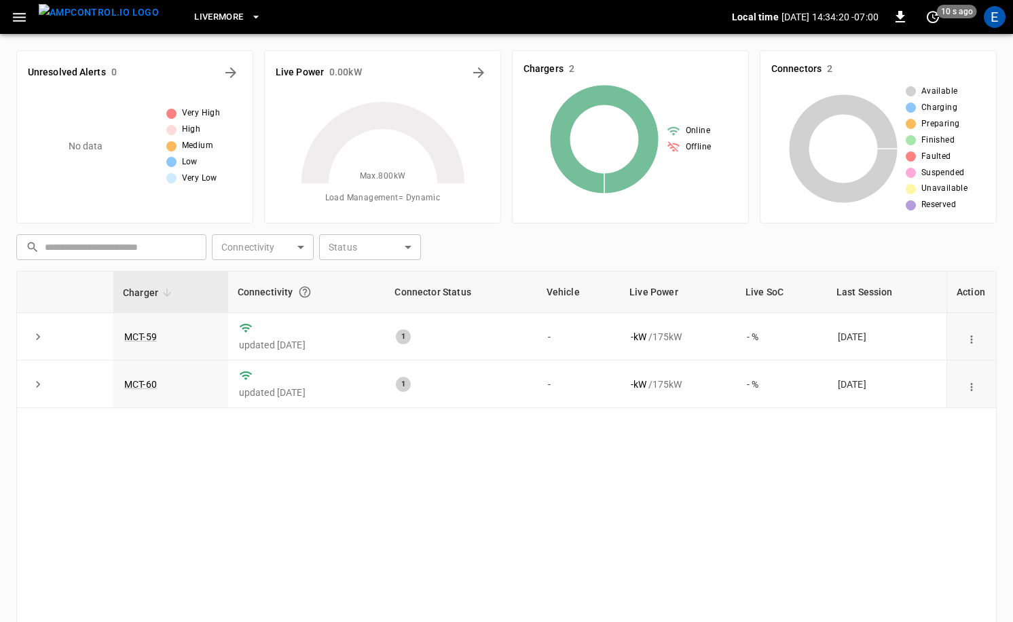
click at [211, 4] on button "Livermore" at bounding box center [227, 17] width 77 height 26
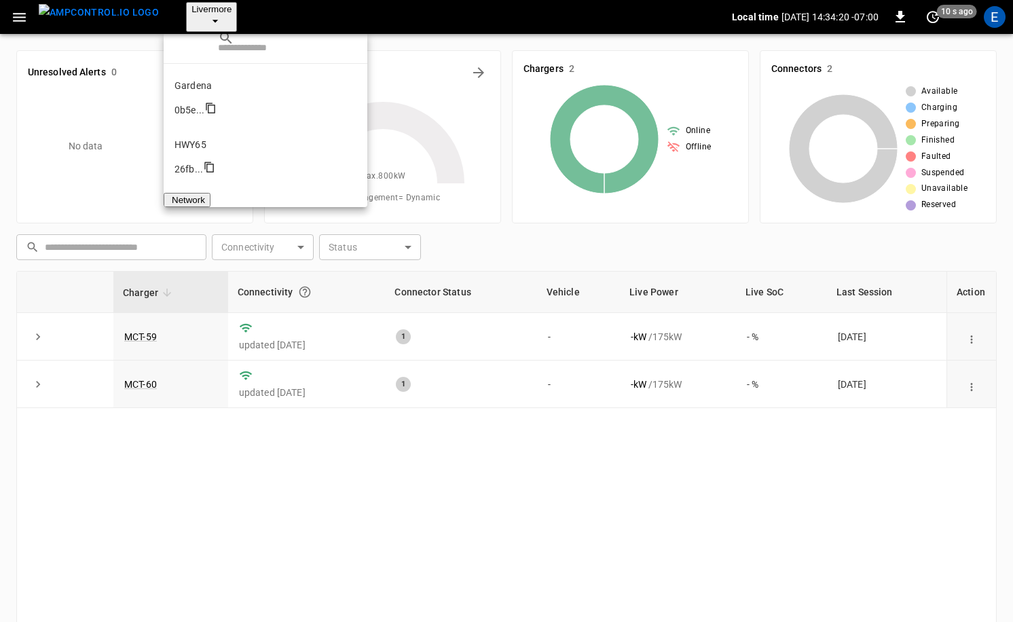
scroll to position [99, 0]
click at [217, 260] on li "PoLB 2670 ..." at bounding box center [266, 289] width 204 height 59
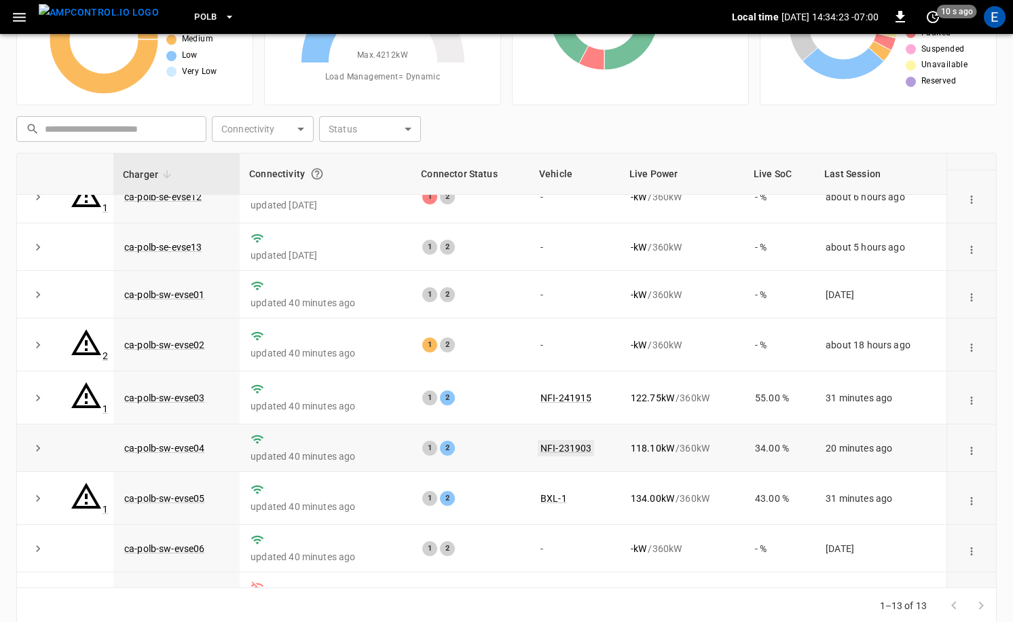
scroll to position [137, 0]
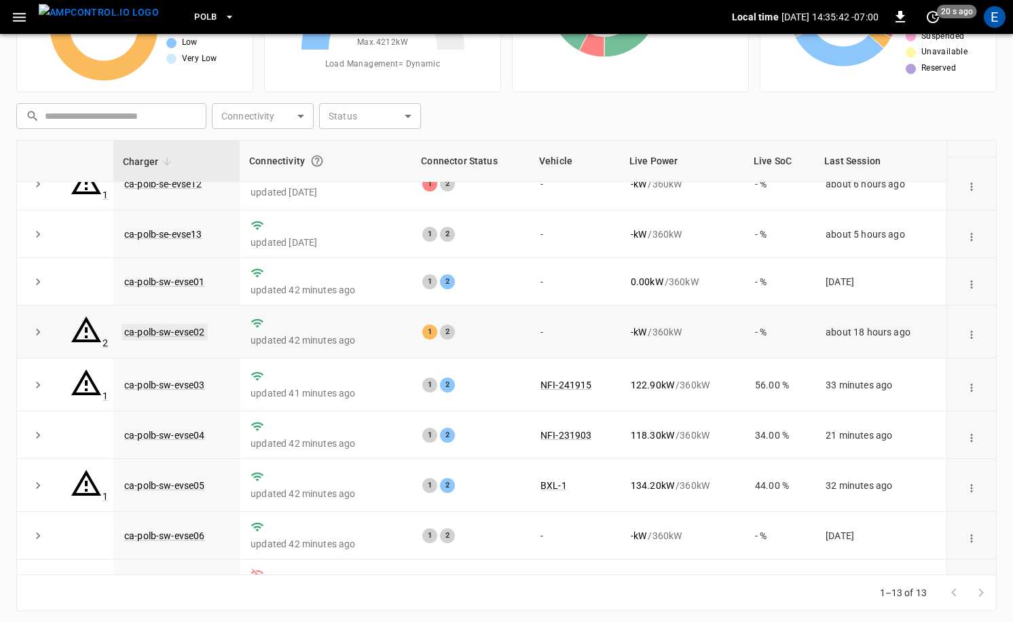
click at [171, 324] on link "ca-polb-sw-evse02" at bounding box center [165, 332] width 86 height 16
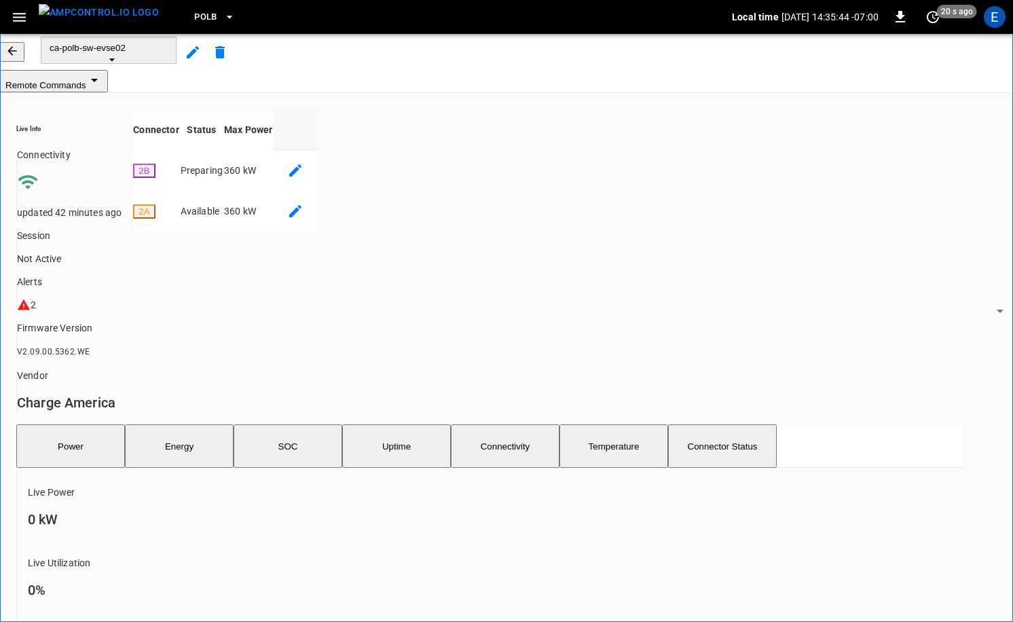
click at [45, 60] on div "ca-polb-sw-evse02" at bounding box center [506, 52] width 1013 height 36
click at [19, 58] on icon "button" at bounding box center [12, 51] width 14 height 14
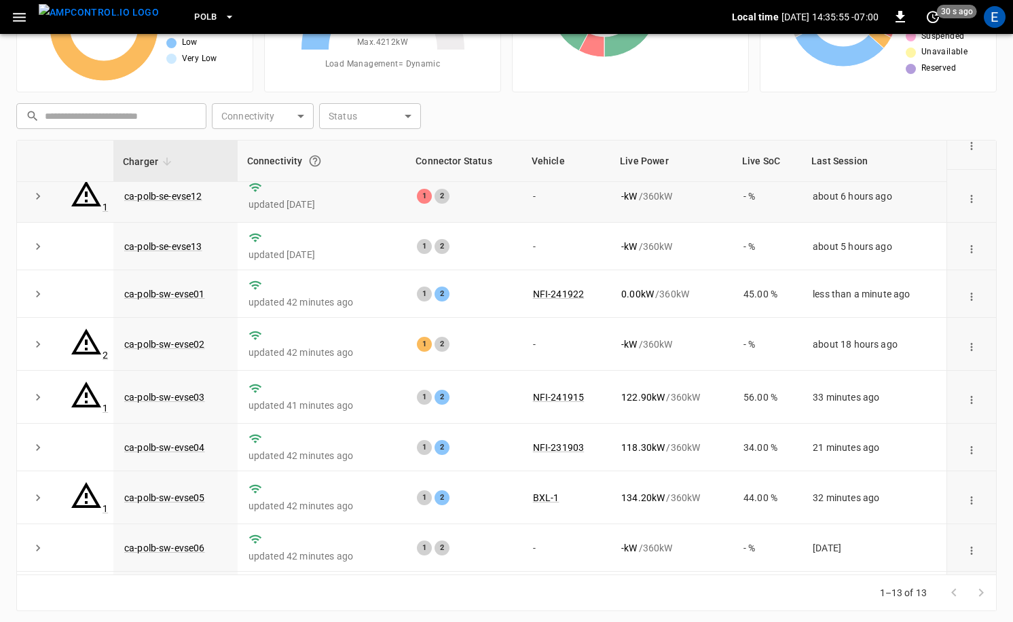
scroll to position [225, 0]
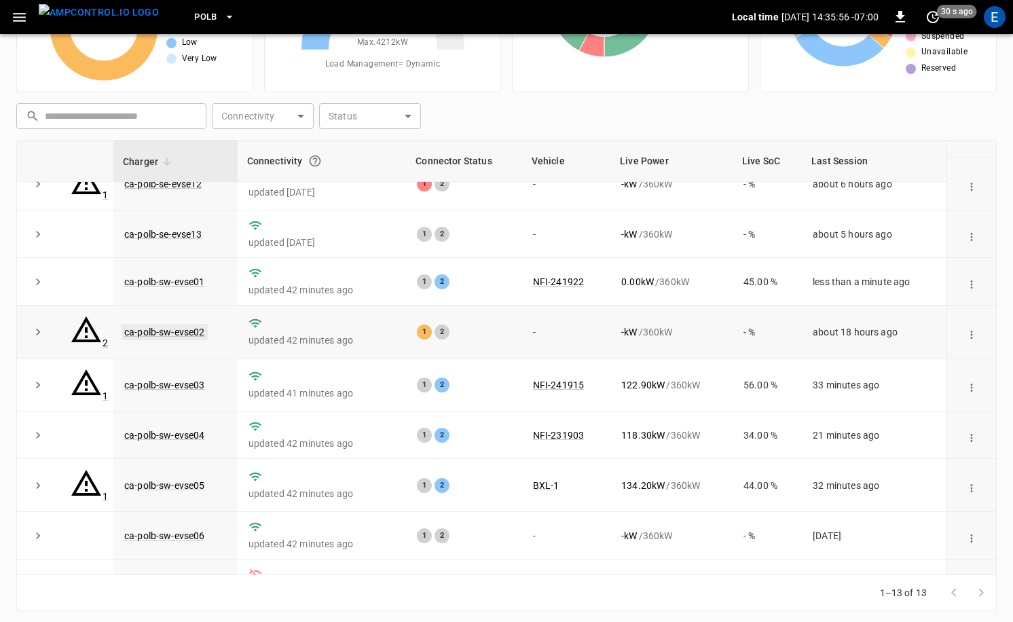
click at [196, 324] on link "ca-polb-sw-evse02" at bounding box center [165, 332] width 86 height 16
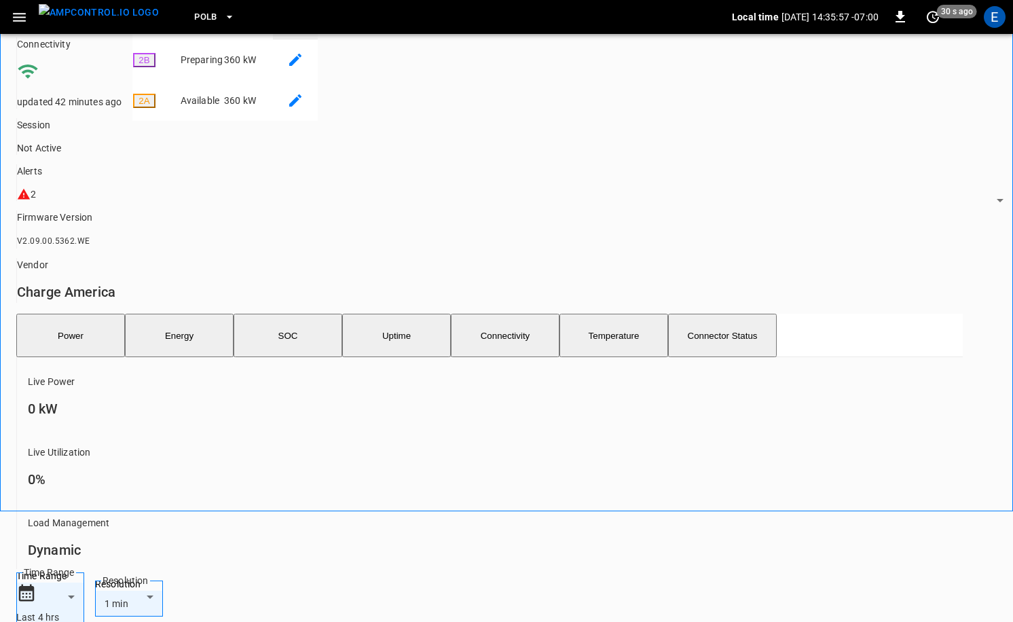
scroll to position [395, 0]
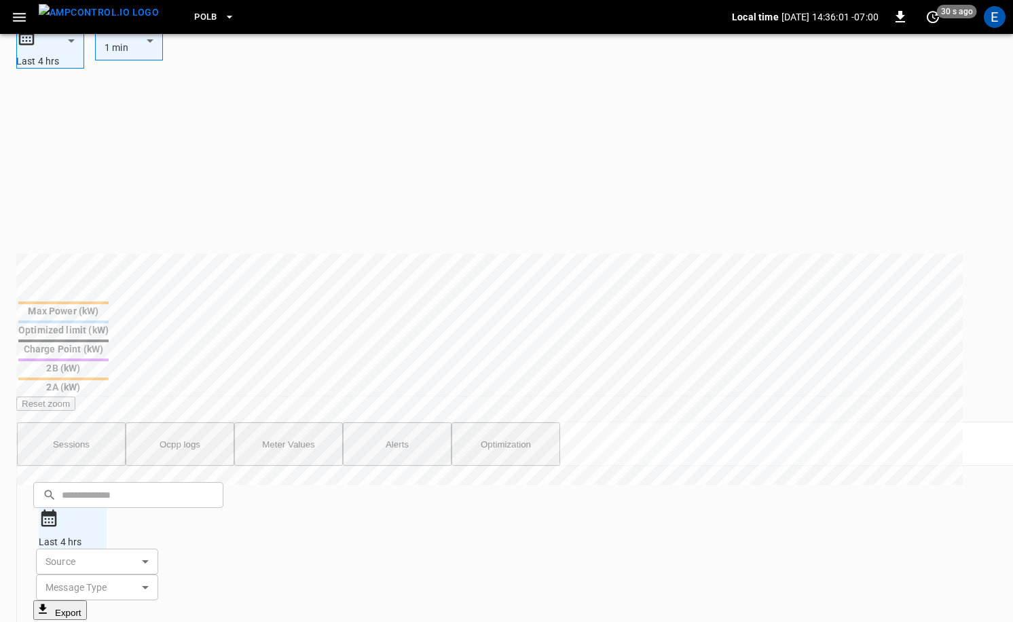
scroll to position [0, 0]
click at [73, 422] on button "Sessions" at bounding box center [71, 443] width 109 height 43
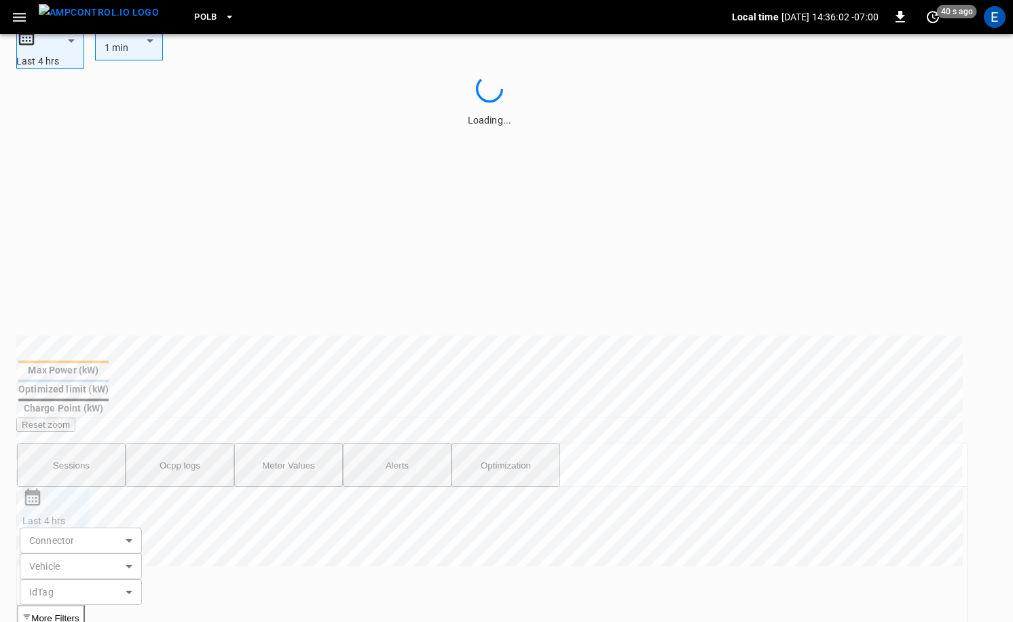
scroll to position [655, 0]
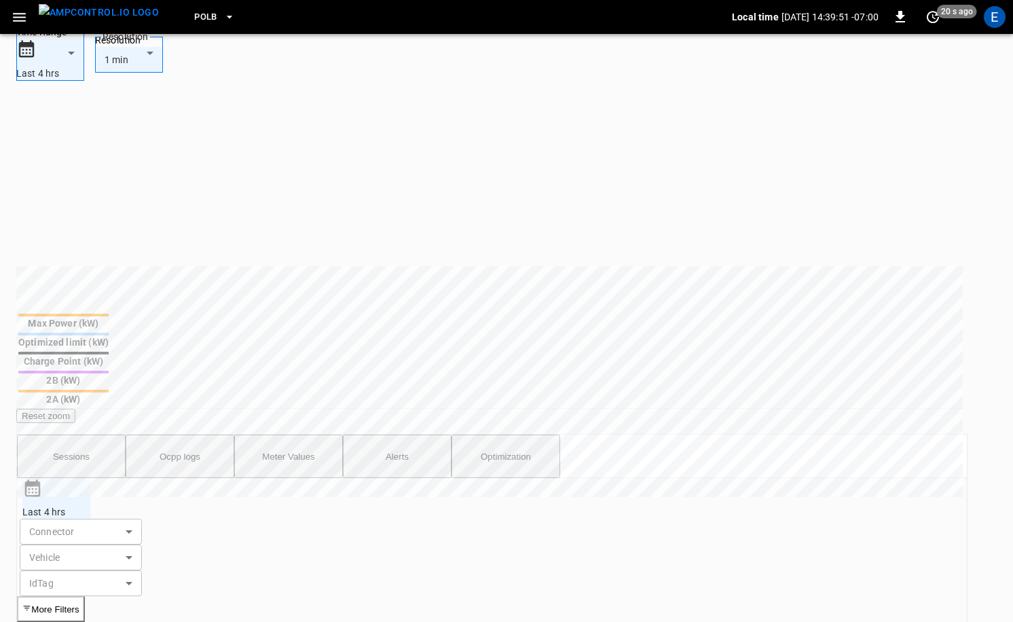
click at [102, 16] on img "menu" at bounding box center [99, 12] width 120 height 17
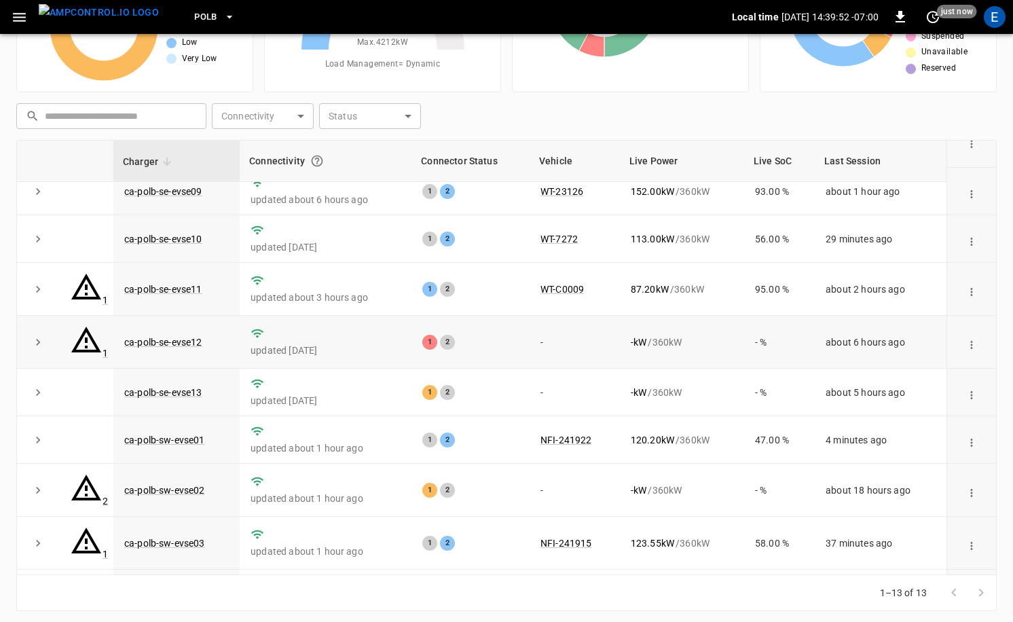
scroll to position [164, 0]
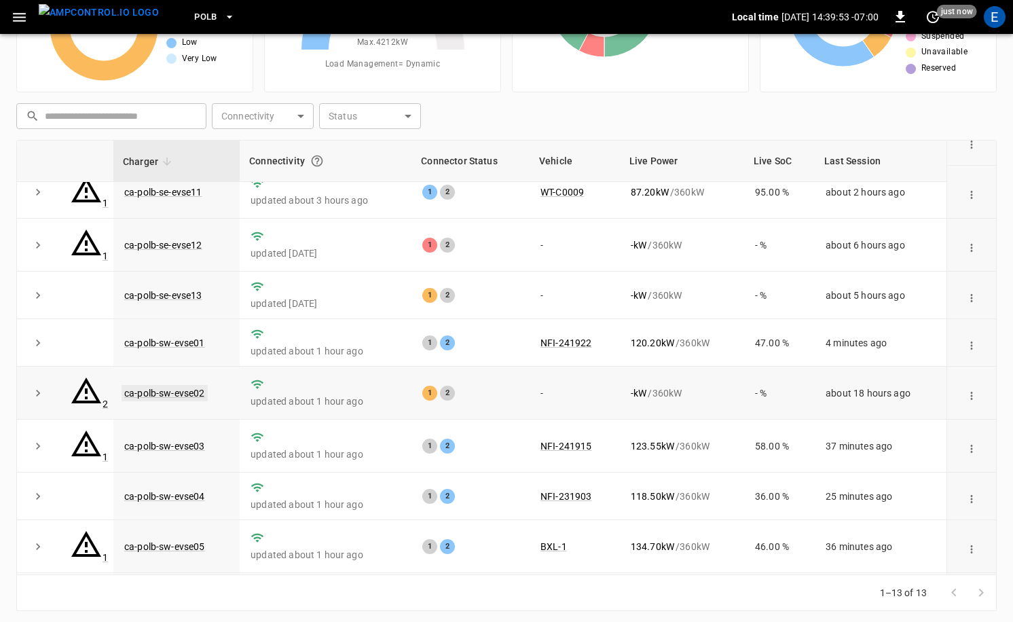
click at [180, 385] on link "ca-polb-sw-evse02" at bounding box center [165, 393] width 86 height 16
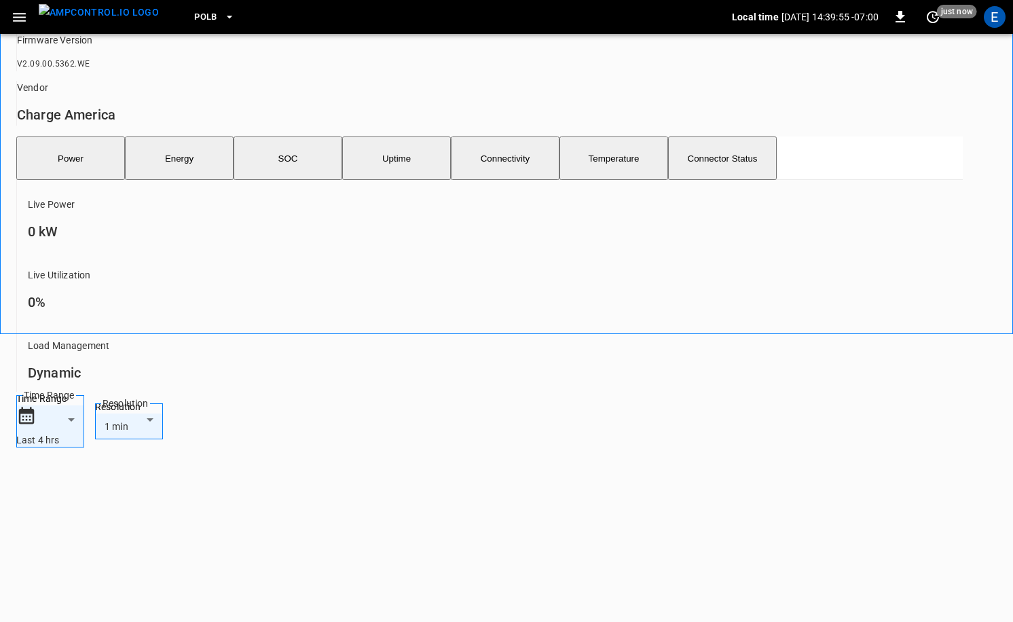
scroll to position [433, 0]
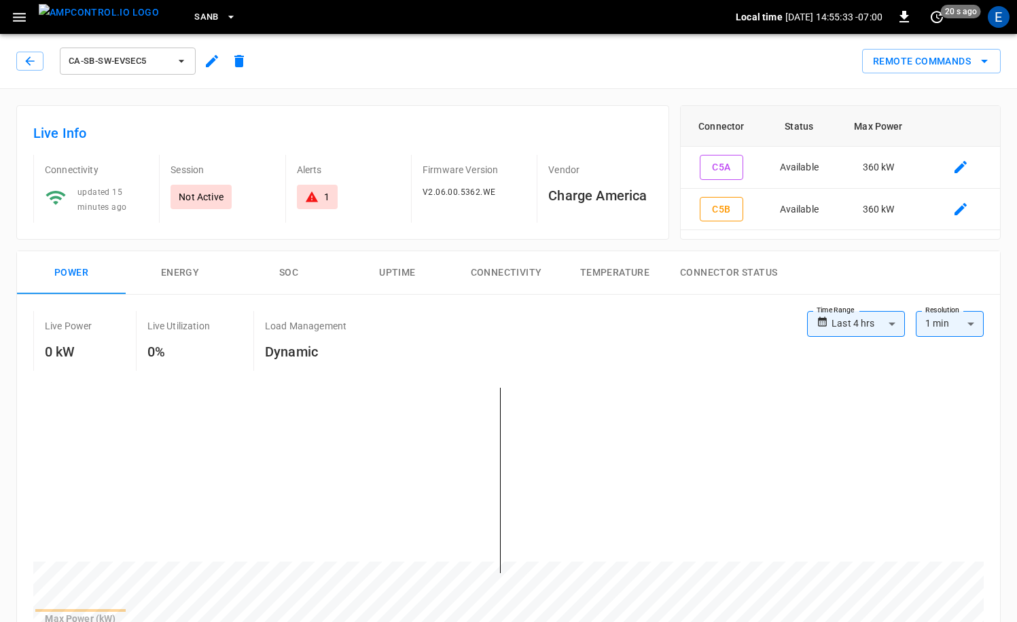
scroll to position [630, 0]
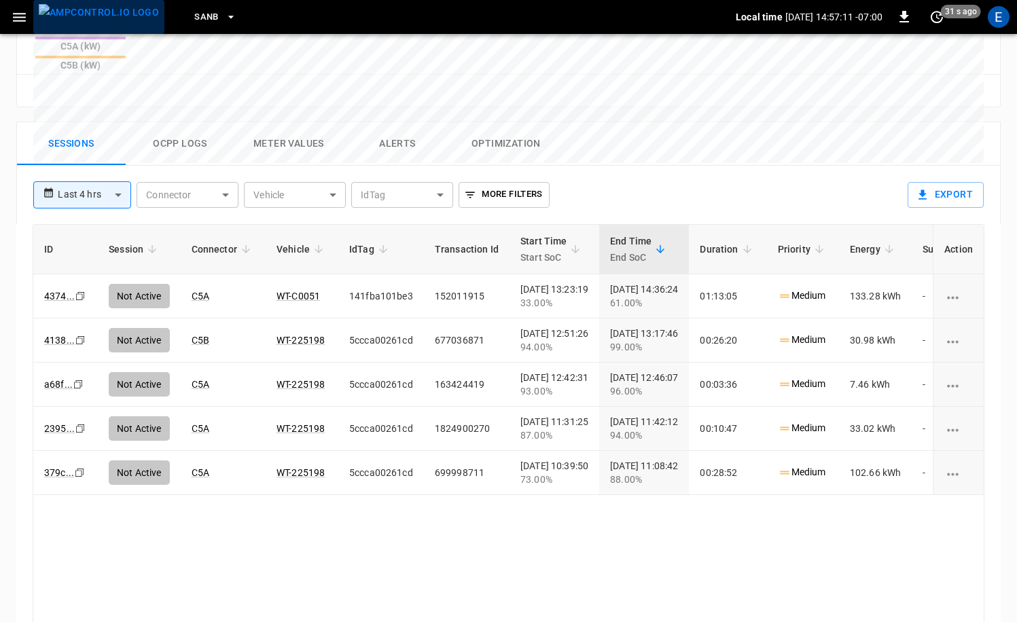
click at [100, 21] on img "menu" at bounding box center [99, 12] width 120 height 17
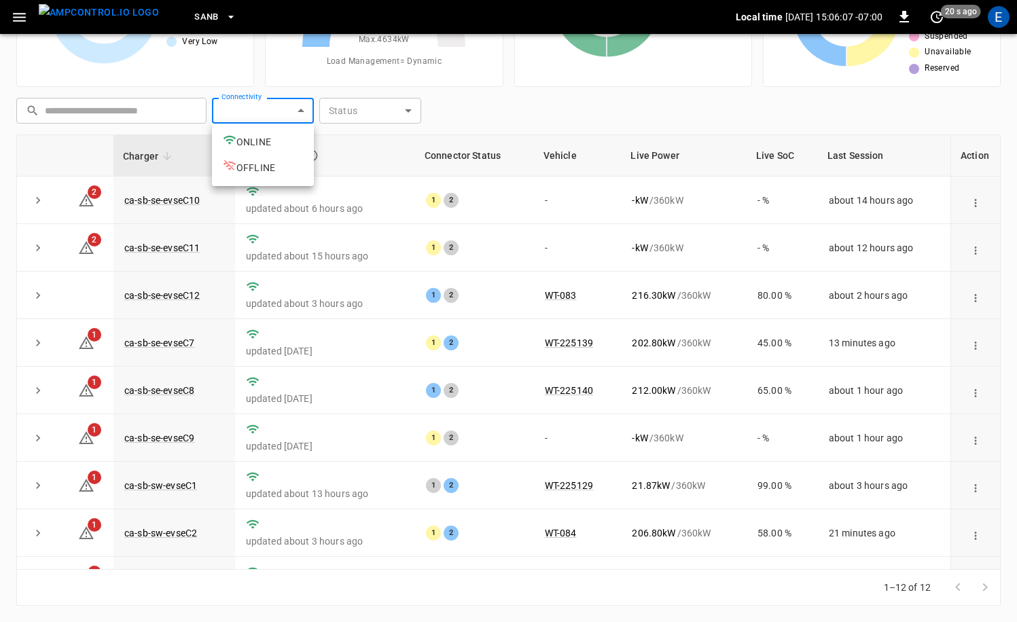
click at [283, 114] on body "SanB Local time [DATE] 15:06:07 -07:00 0 20 s ago E Unresolved Alerts 11 Very H…" at bounding box center [508, 242] width 1017 height 759
click at [565, 200] on div at bounding box center [508, 311] width 1017 height 622
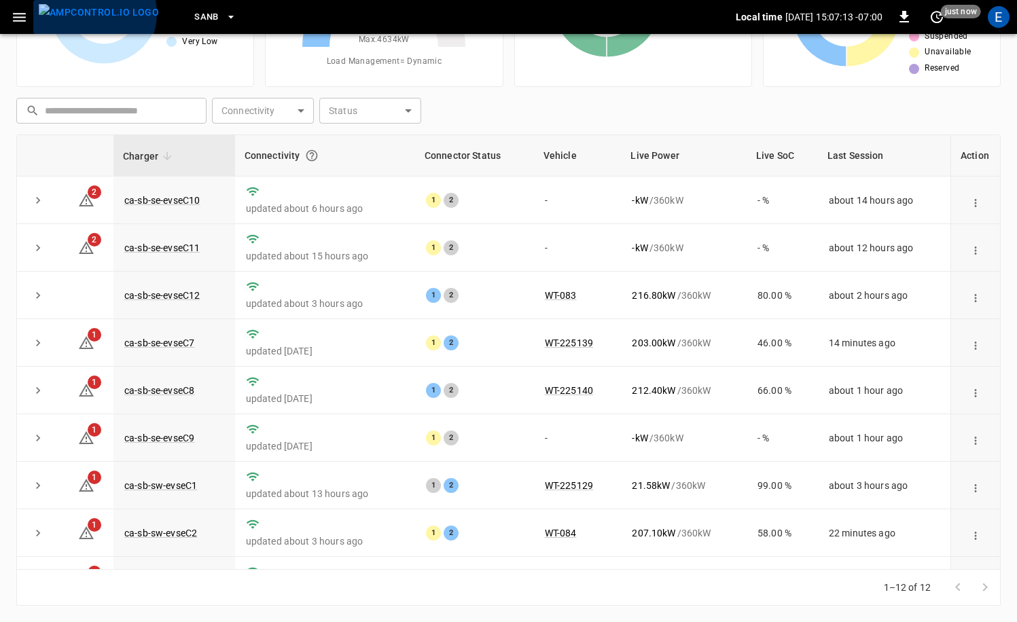
click at [93, 14] on img "menu" at bounding box center [99, 12] width 120 height 17
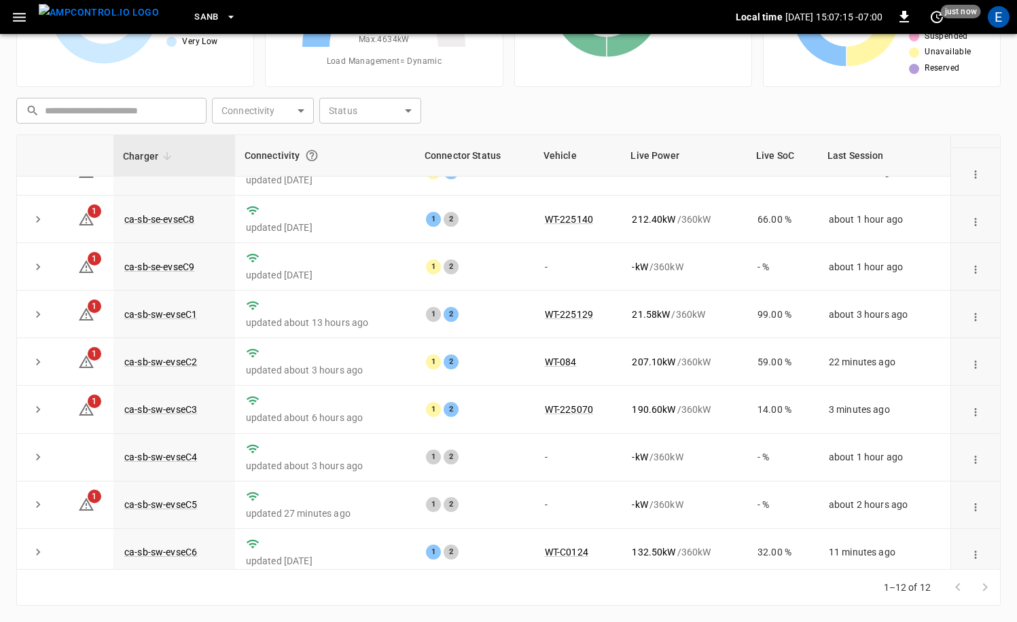
scroll to position [178, 0]
